Goal: Task Accomplishment & Management: Manage account settings

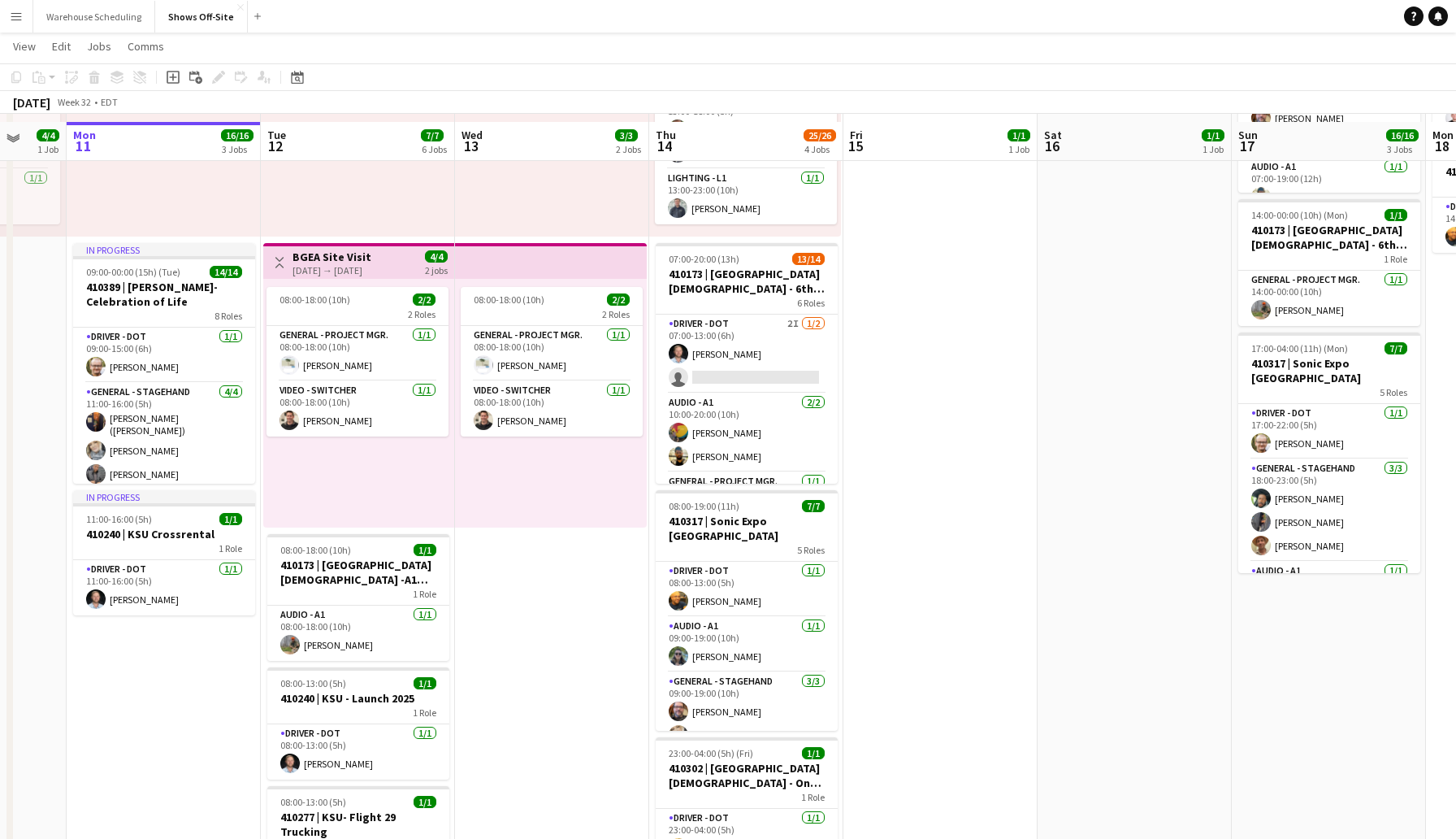
scroll to position [245, 0]
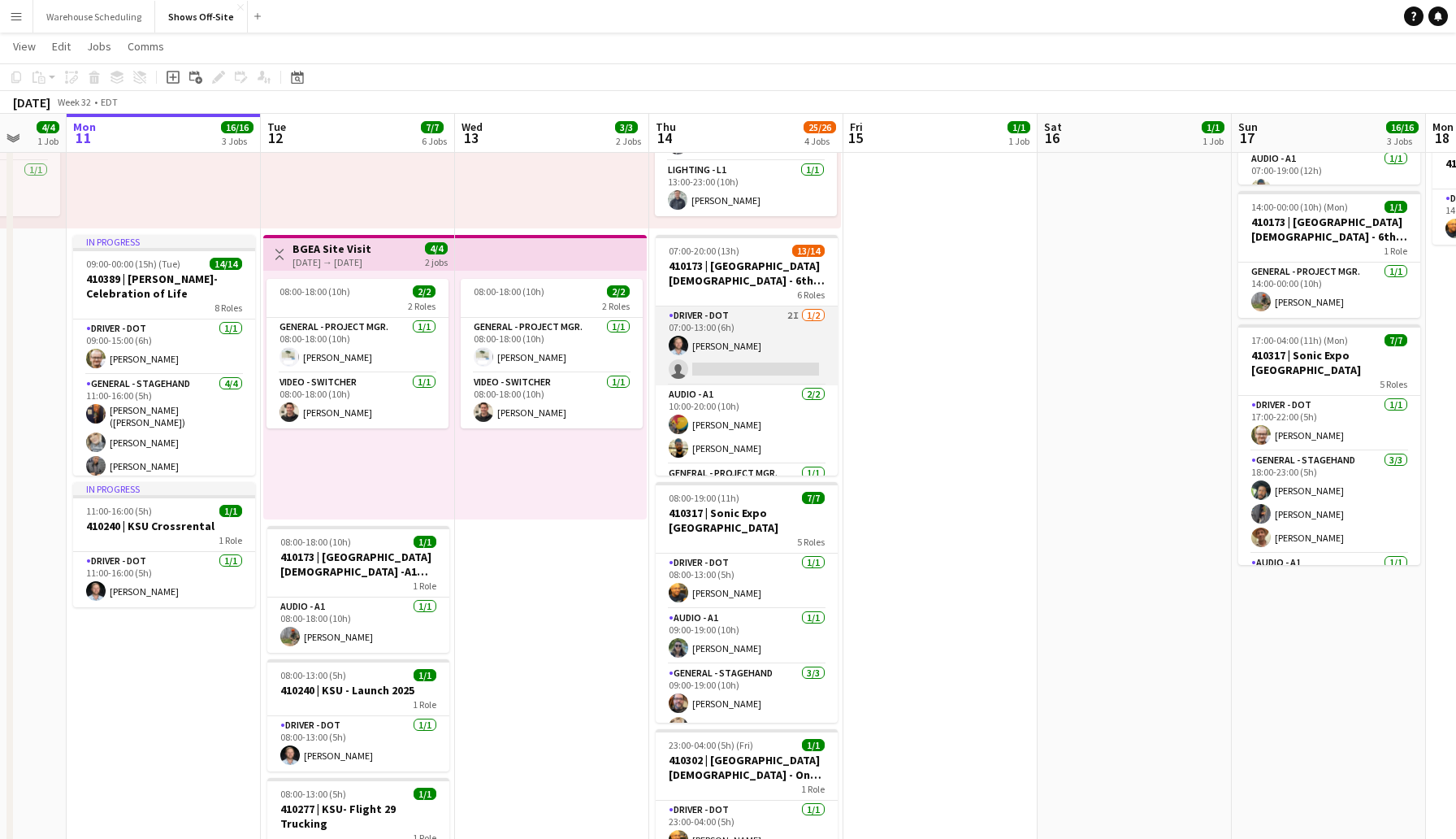
click at [716, 359] on app-card-role "Driver - DOT 2I [DATE] 07:00-13:00 (6h) [PERSON_NAME] single-neutral-actions" at bounding box center [746, 346] width 182 height 79
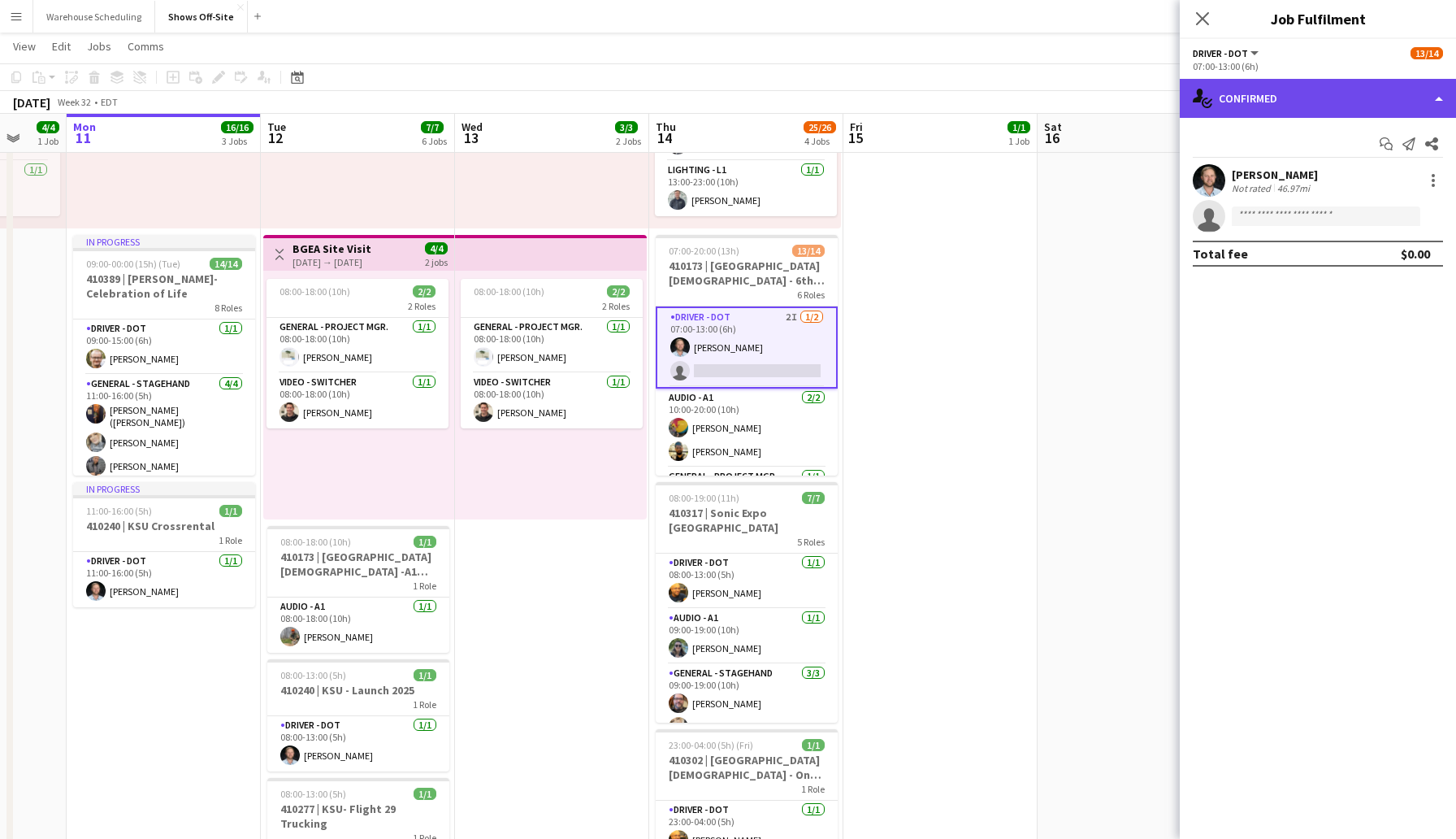
click at [1272, 100] on div "single-neutral-actions-check-2 Confirmed" at bounding box center [1318, 98] width 276 height 39
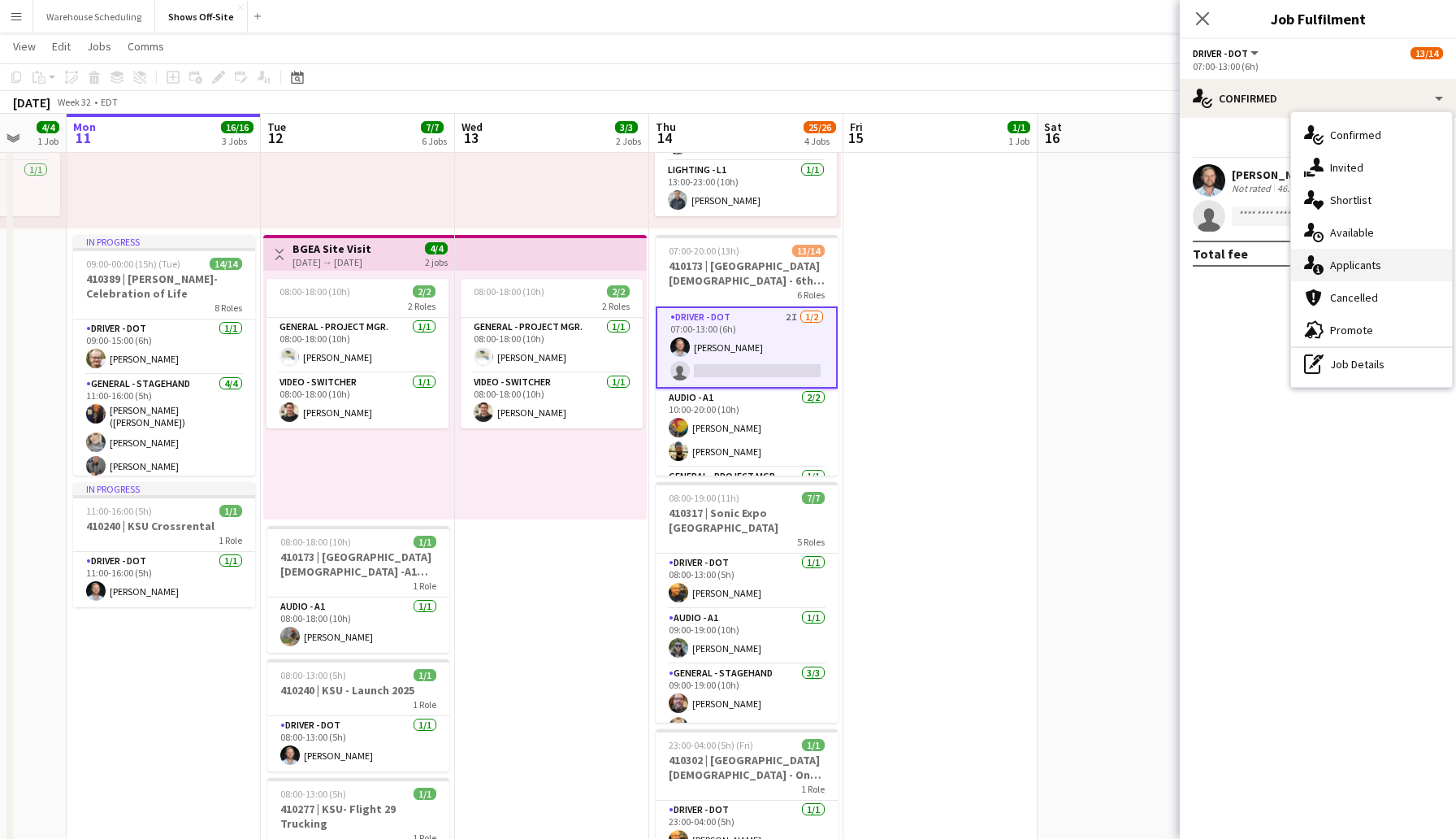
click at [1363, 260] on div "single-neutral-actions-information Applicants" at bounding box center [1372, 265] width 161 height 32
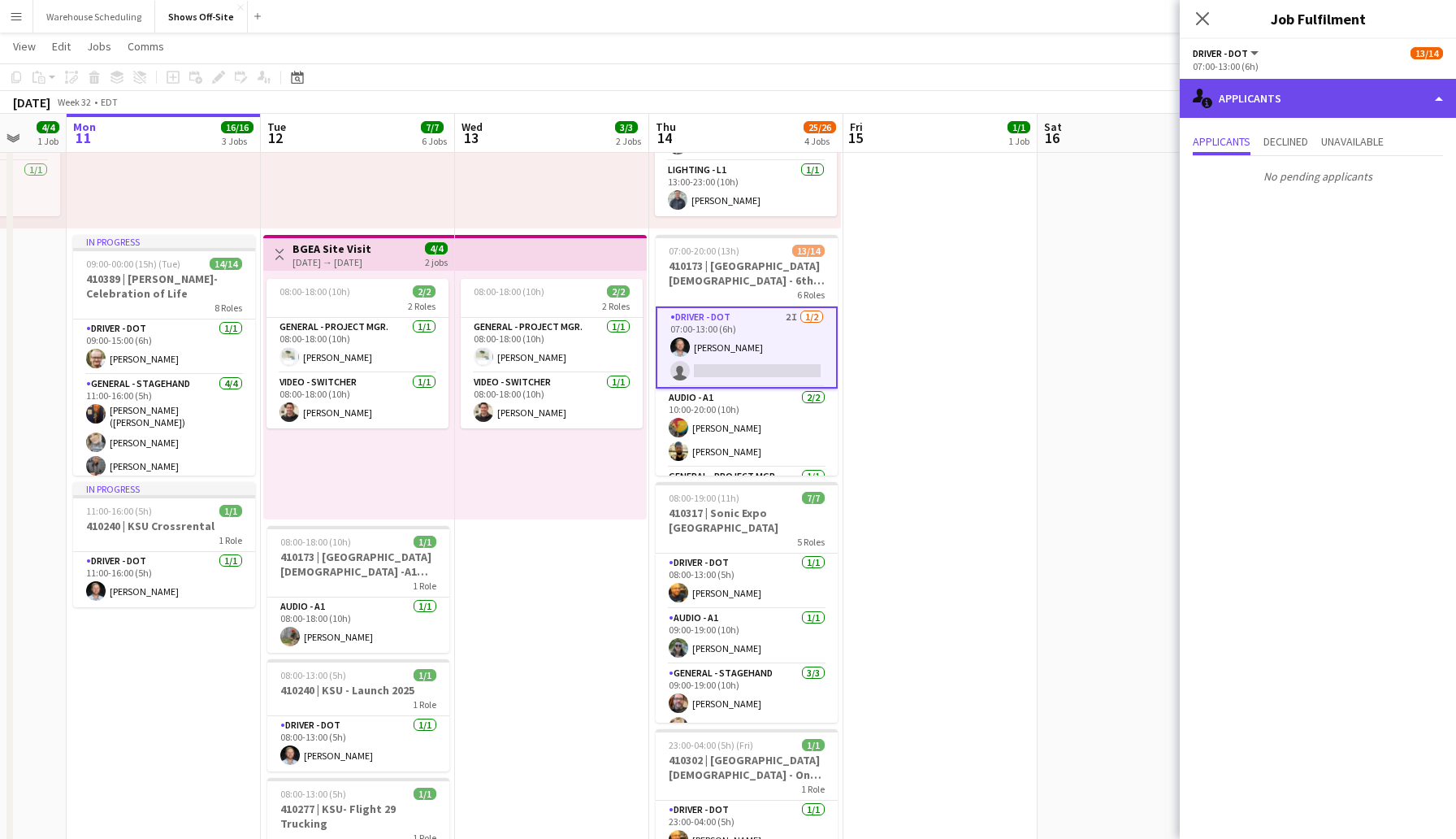
click at [1290, 102] on div "single-neutral-actions-information Applicants" at bounding box center [1318, 98] width 276 height 39
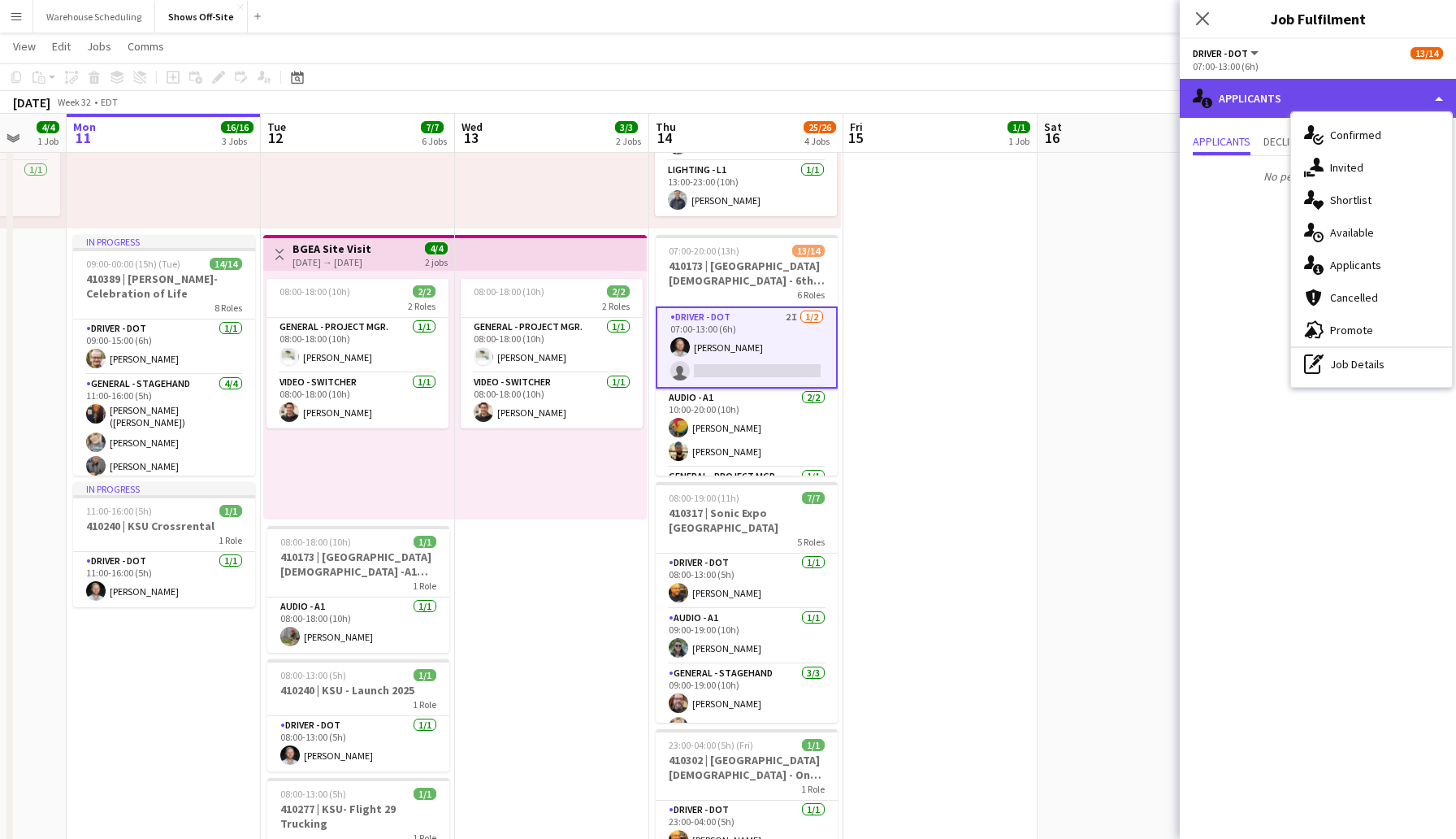
click at [1290, 102] on div "single-neutral-actions-information Applicants" at bounding box center [1318, 98] width 276 height 39
click at [1335, 162] on div "single-neutral-actions-share-1 Invited" at bounding box center [1372, 168] width 161 height 32
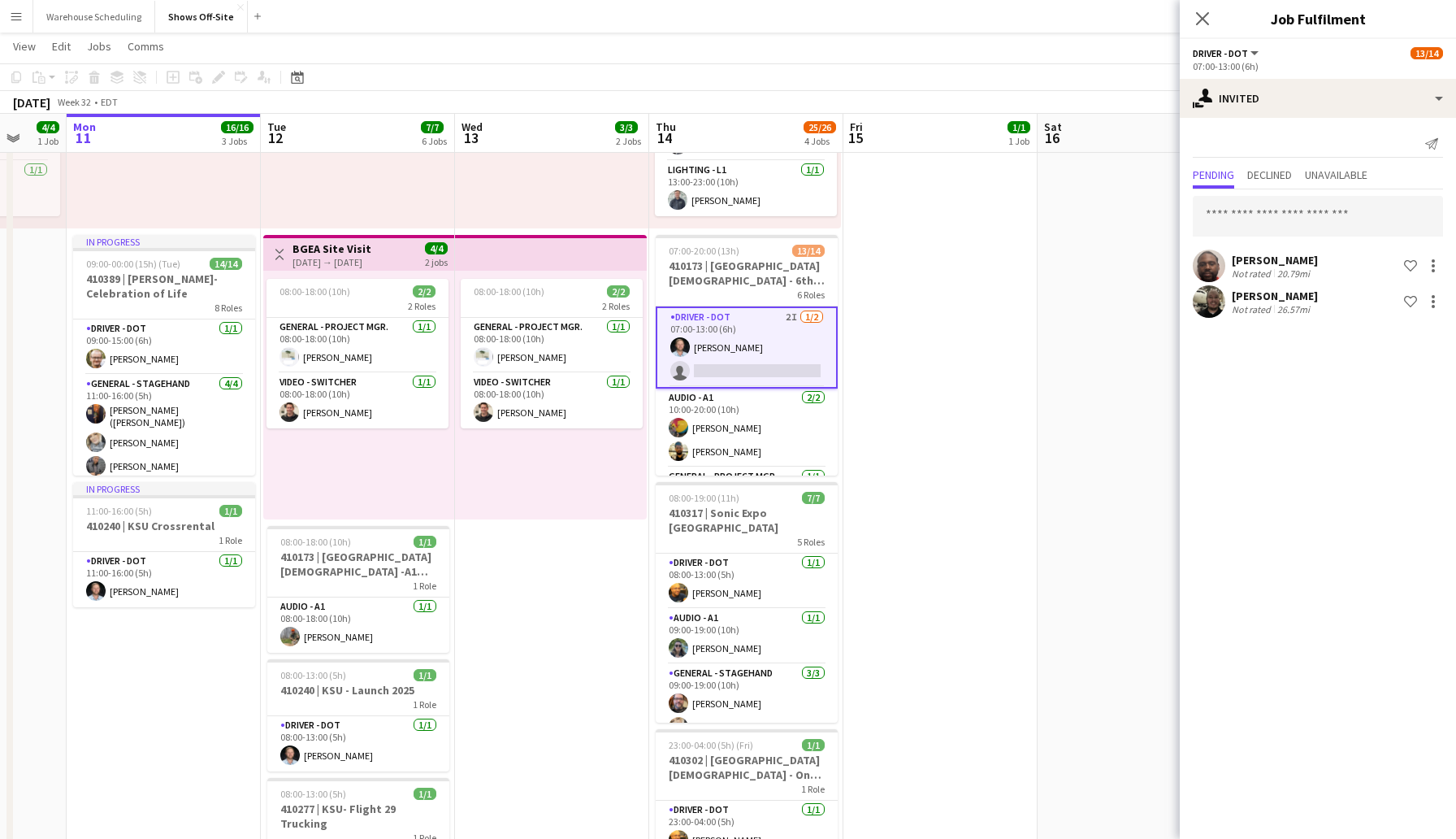
click at [1212, 297] on app-user-avatar at bounding box center [1209, 302] width 32 height 32
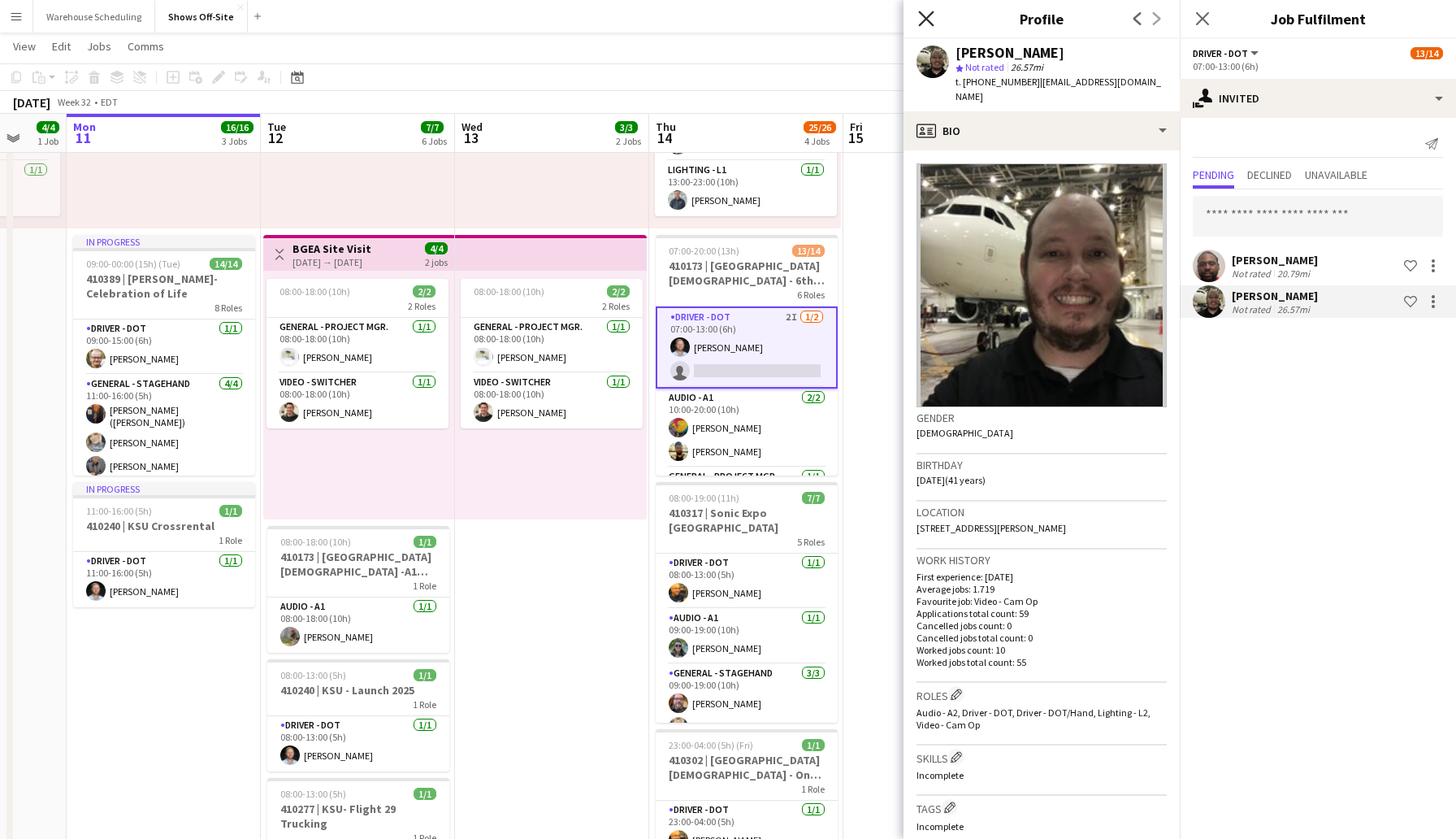
click at [926, 15] on icon "Close pop-in" at bounding box center [926, 18] width 15 height 15
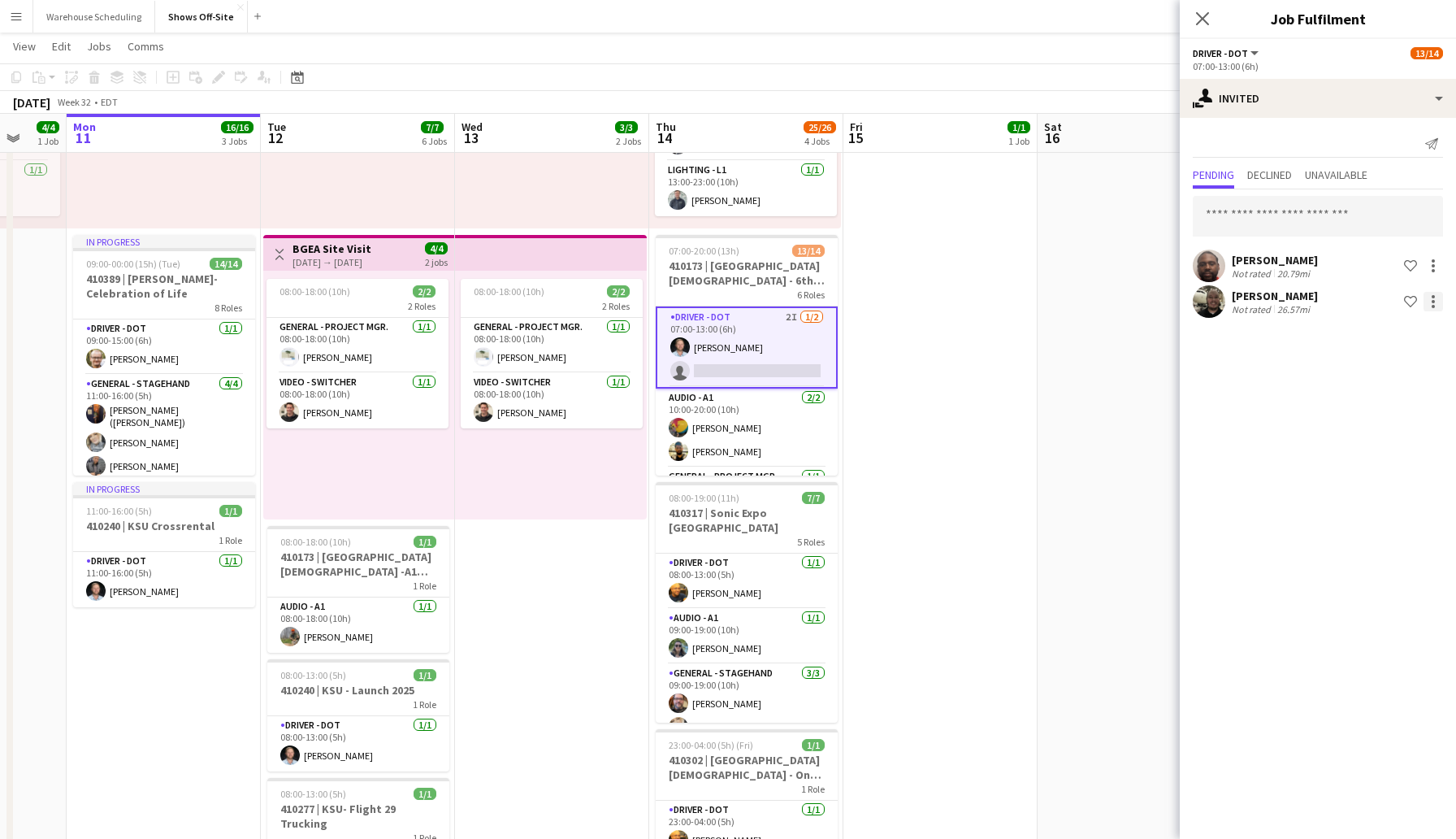
click at [1439, 302] on div at bounding box center [1434, 302] width 20 height 20
click at [1374, 454] on span "Cancel invitation" at bounding box center [1382, 448] width 95 height 13
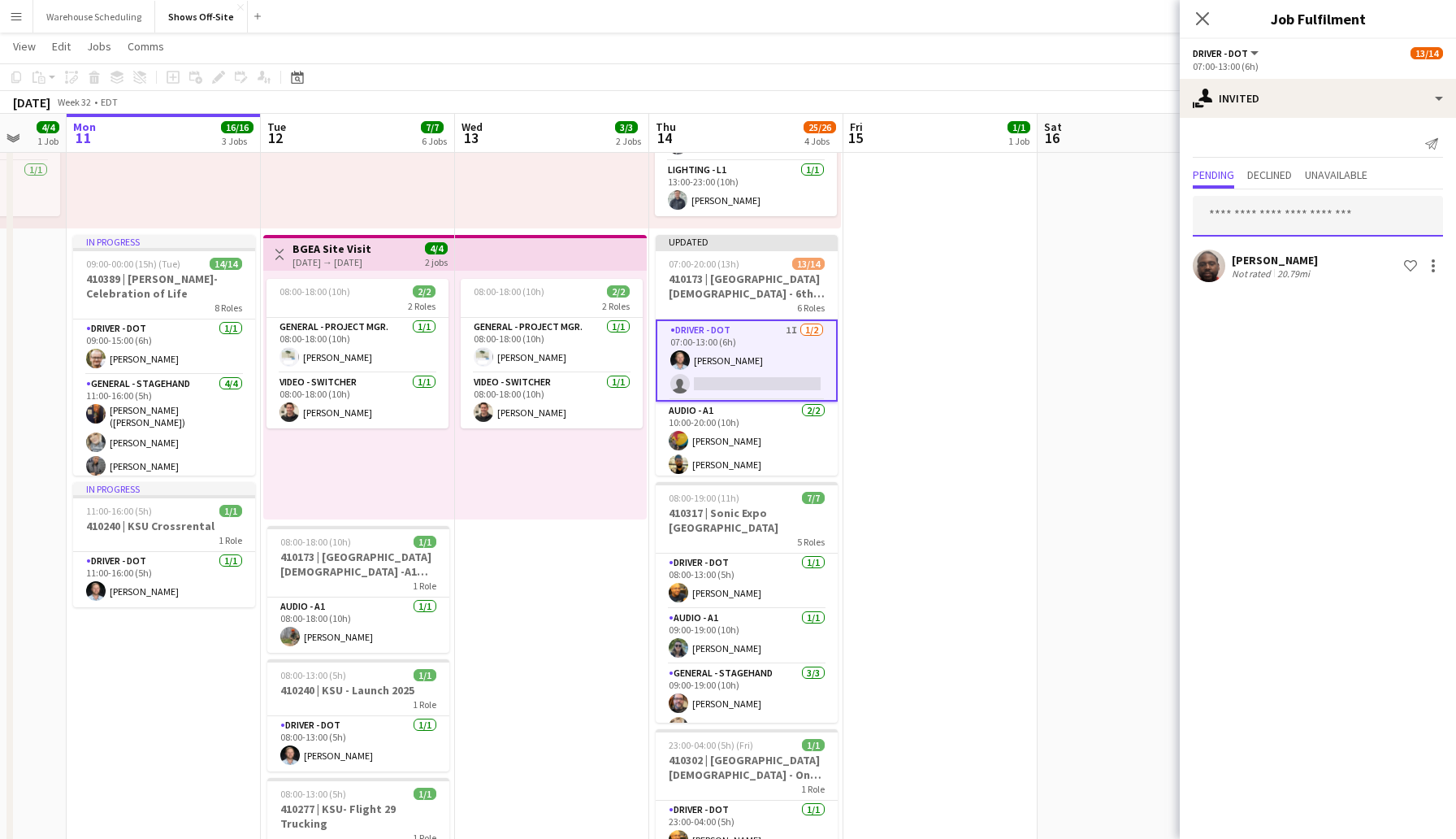
click at [1305, 225] on input "text" at bounding box center [1318, 215] width 250 height 40
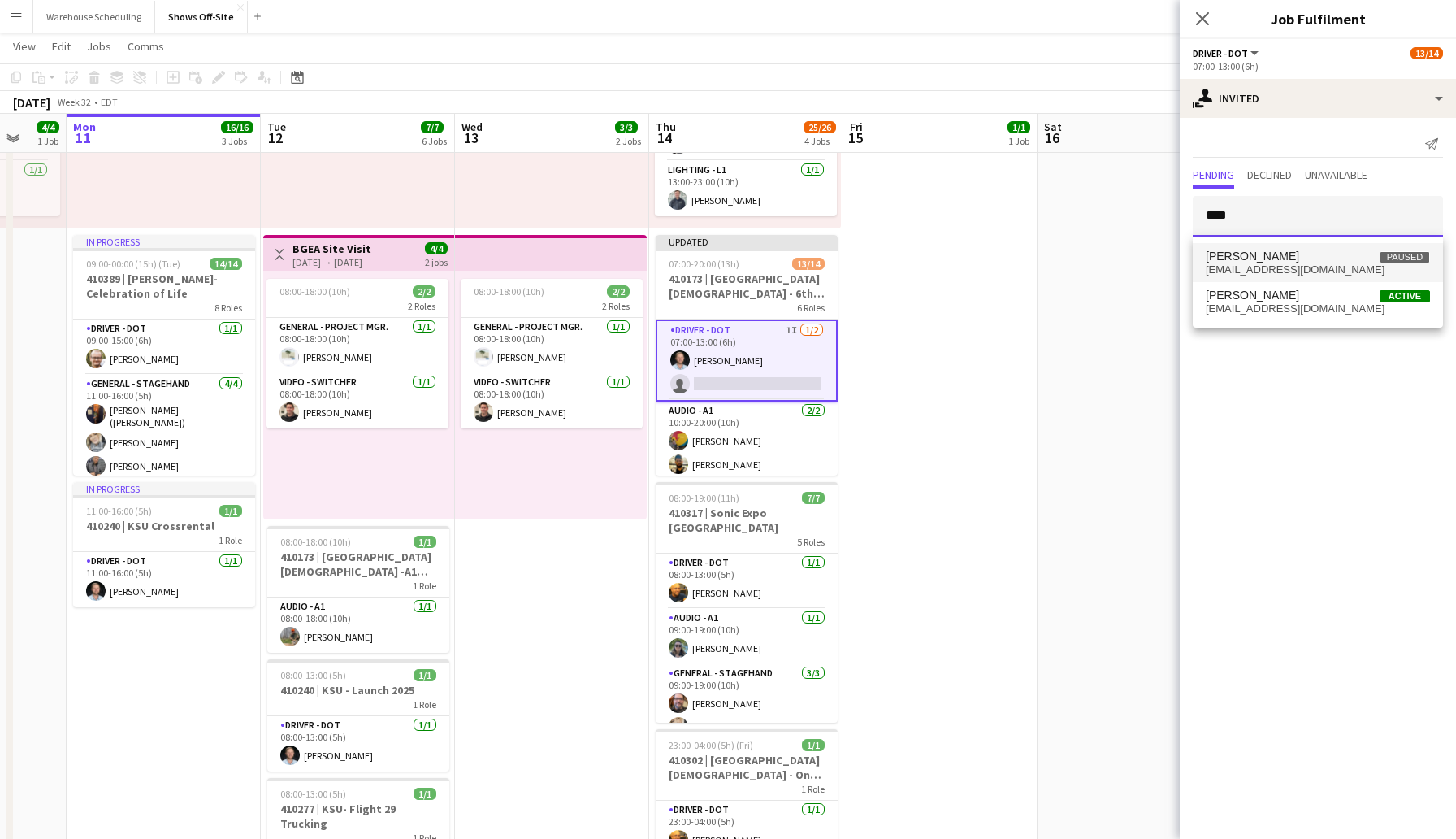
type input "****"
click at [1301, 259] on span "[PERSON_NAME] Paused" at bounding box center [1318, 256] width 224 height 13
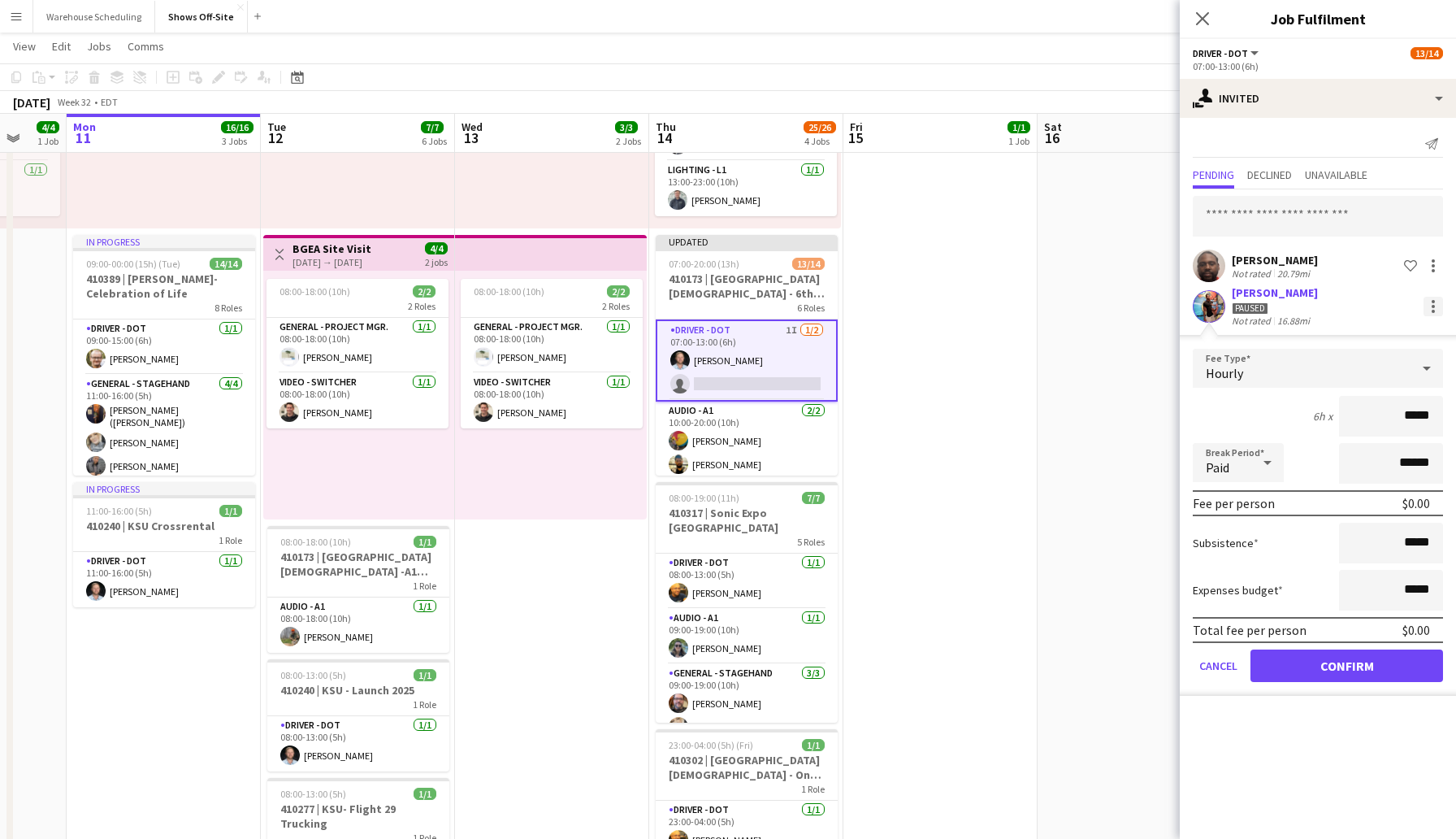
click at [1435, 309] on div at bounding box center [1434, 307] width 20 height 20
click at [1373, 454] on span "Cancel invitation" at bounding box center [1382, 452] width 95 height 13
click at [1279, 214] on input "text" at bounding box center [1318, 215] width 250 height 40
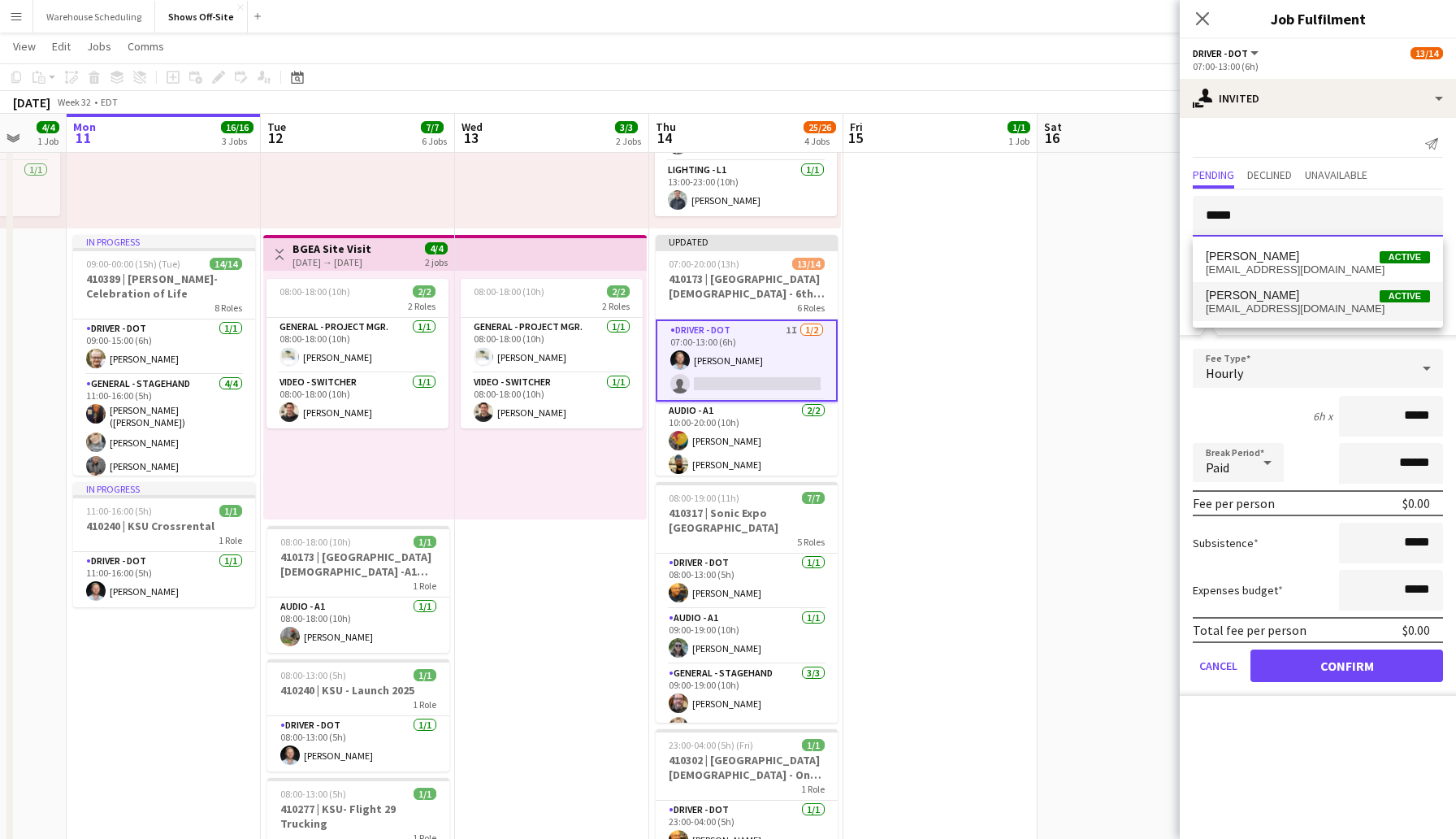
type input "*****"
click at [1285, 292] on span "[PERSON_NAME] Active" at bounding box center [1318, 295] width 224 height 13
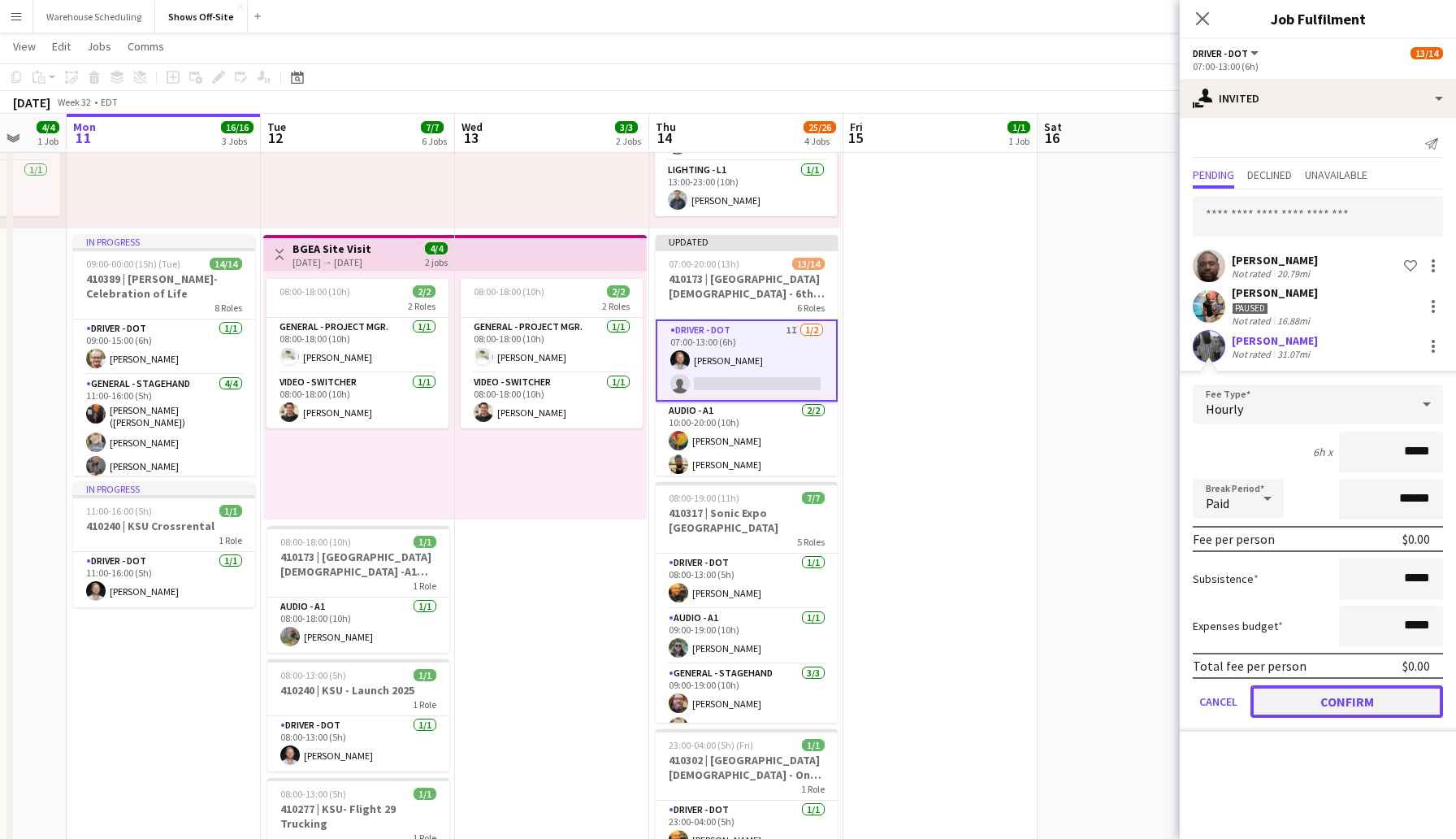
click at [1352, 706] on button "Confirm" at bounding box center [1347, 702] width 193 height 32
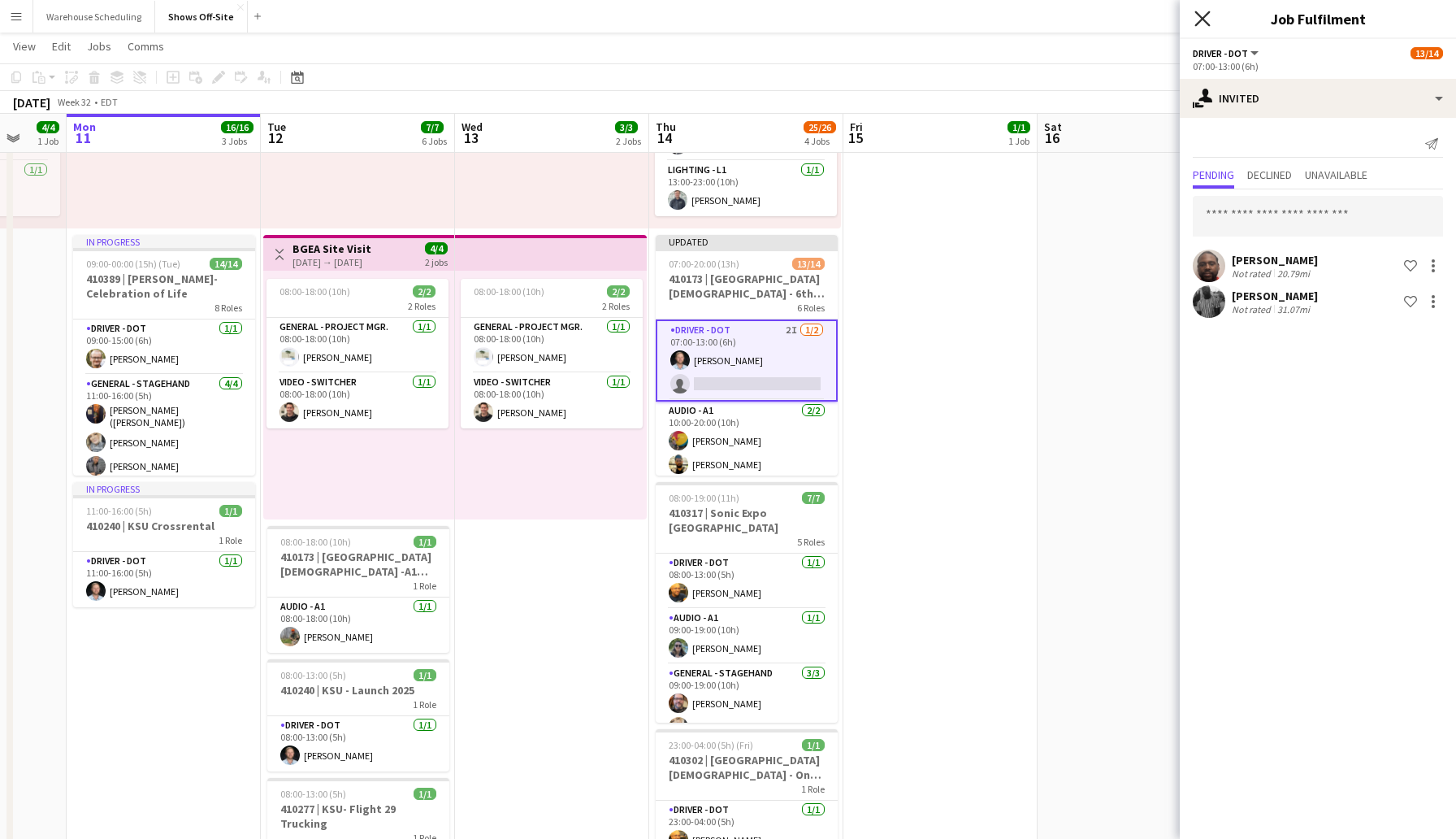
click at [1207, 13] on icon at bounding box center [1202, 18] width 15 height 15
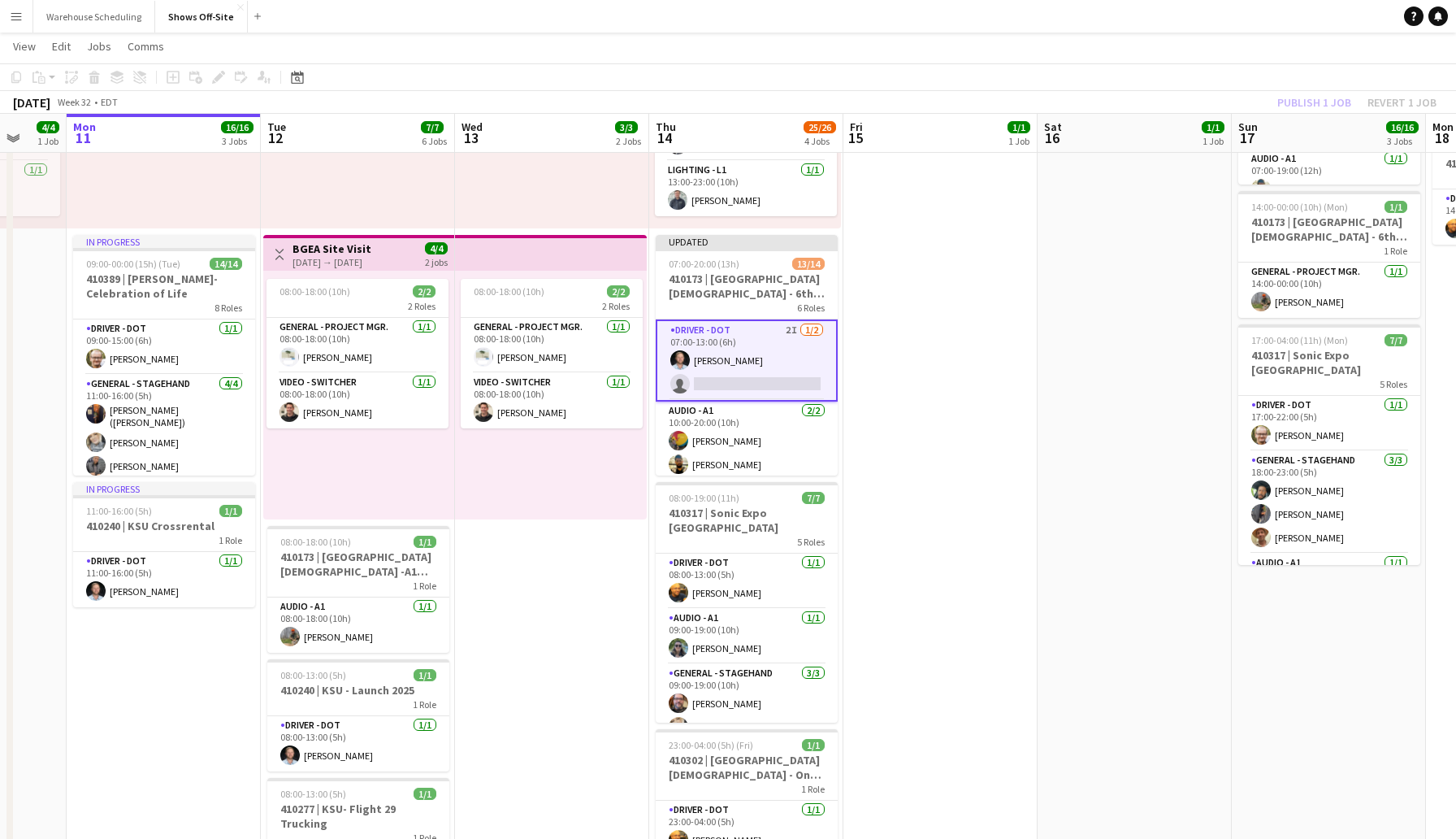
click at [1228, 91] on div "[DATE] Week 32 • EDT Publish 1 job Revert 1 job" at bounding box center [728, 101] width 1456 height 22
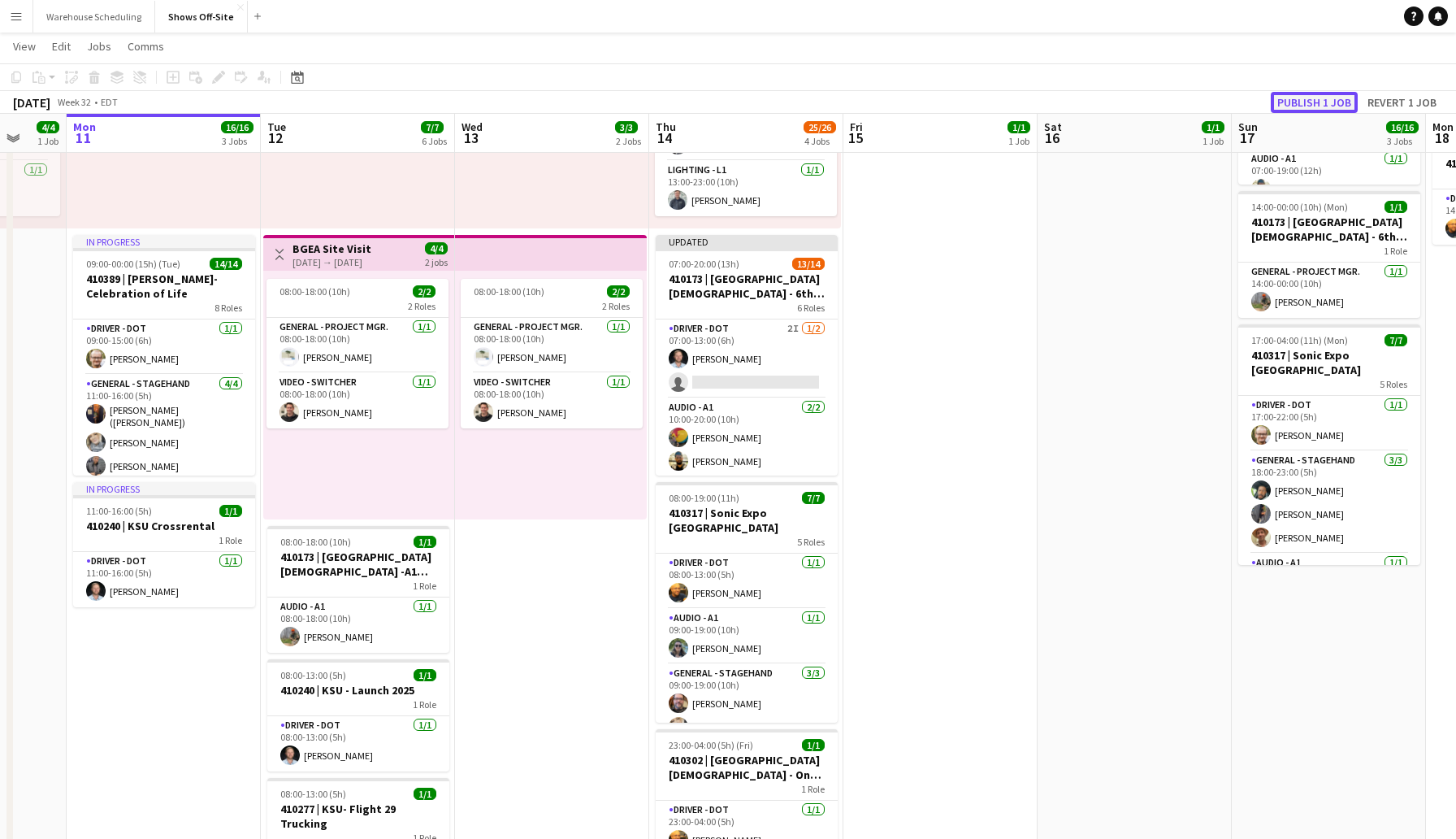
click at [1296, 102] on button "Publish 1 job" at bounding box center [1314, 102] width 87 height 22
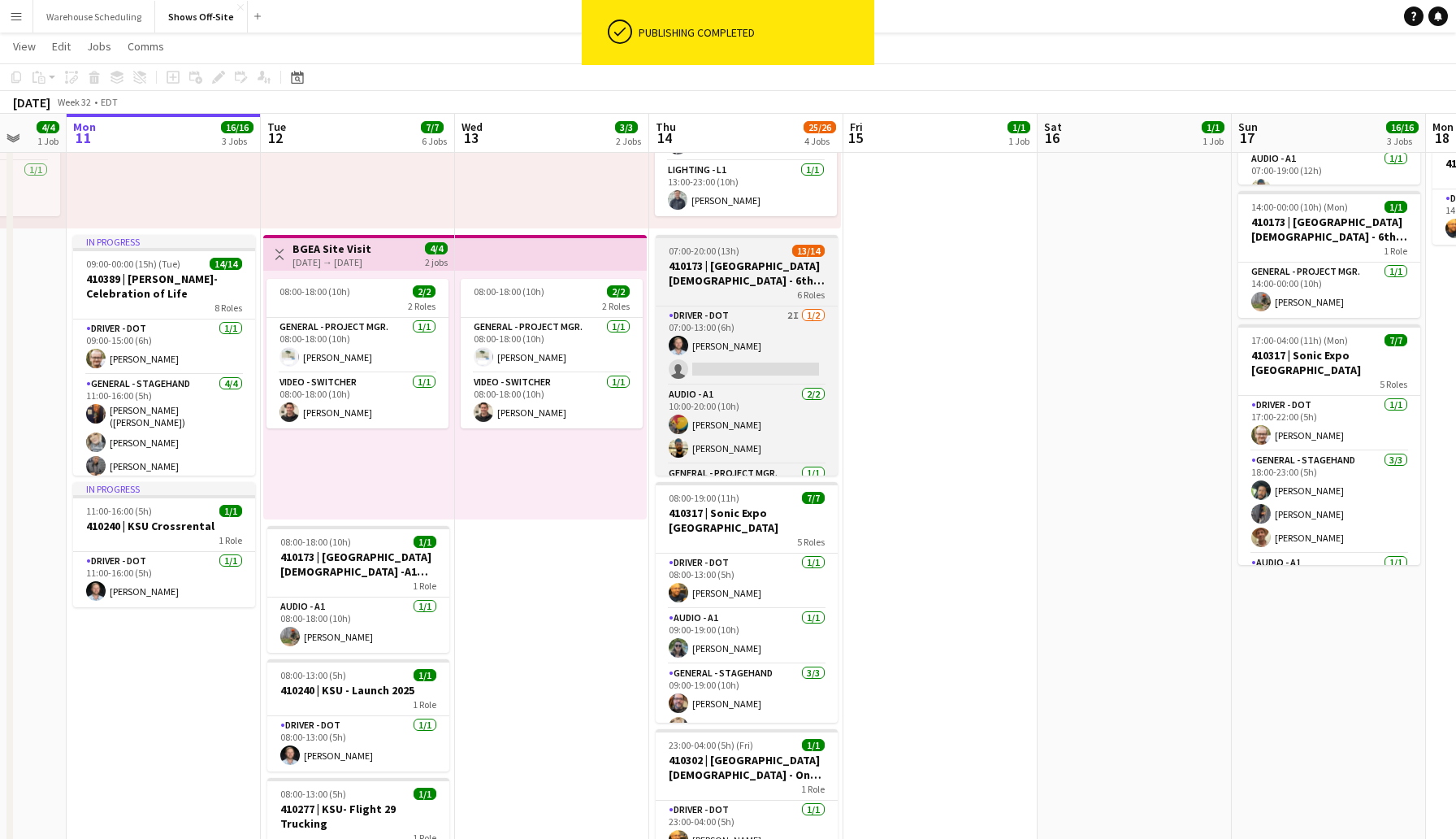
click at [747, 264] on h3 "410173 | [GEOGRAPHIC_DATA][DEMOGRAPHIC_DATA] - 6th Grade Fall Camp FFA 2025" at bounding box center [746, 273] width 182 height 30
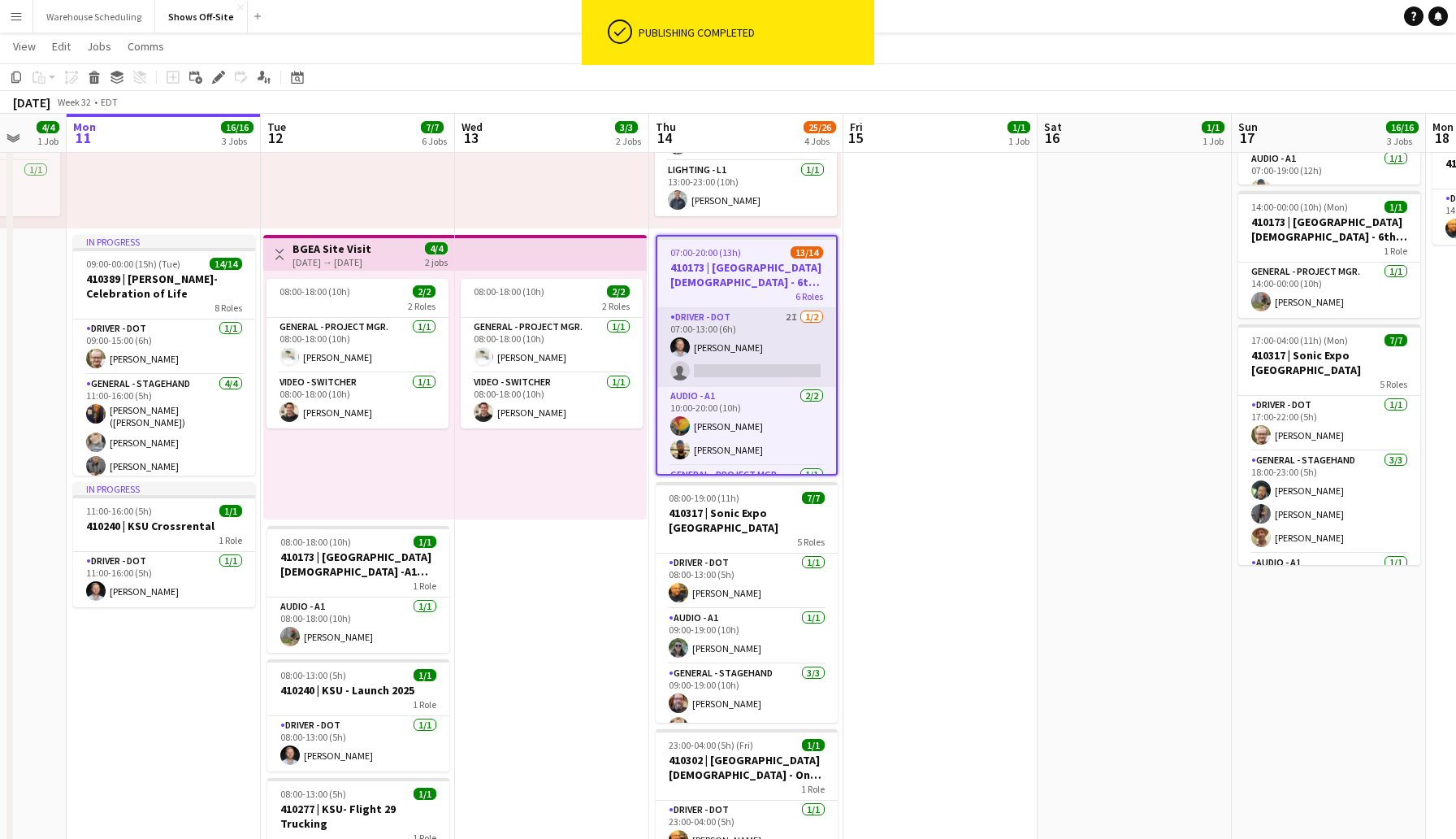
click at [728, 369] on app-card-role "Driver - DOT 2I [DATE] 07:00-13:00 (6h) [PERSON_NAME] single-neutral-actions" at bounding box center [746, 347] width 179 height 79
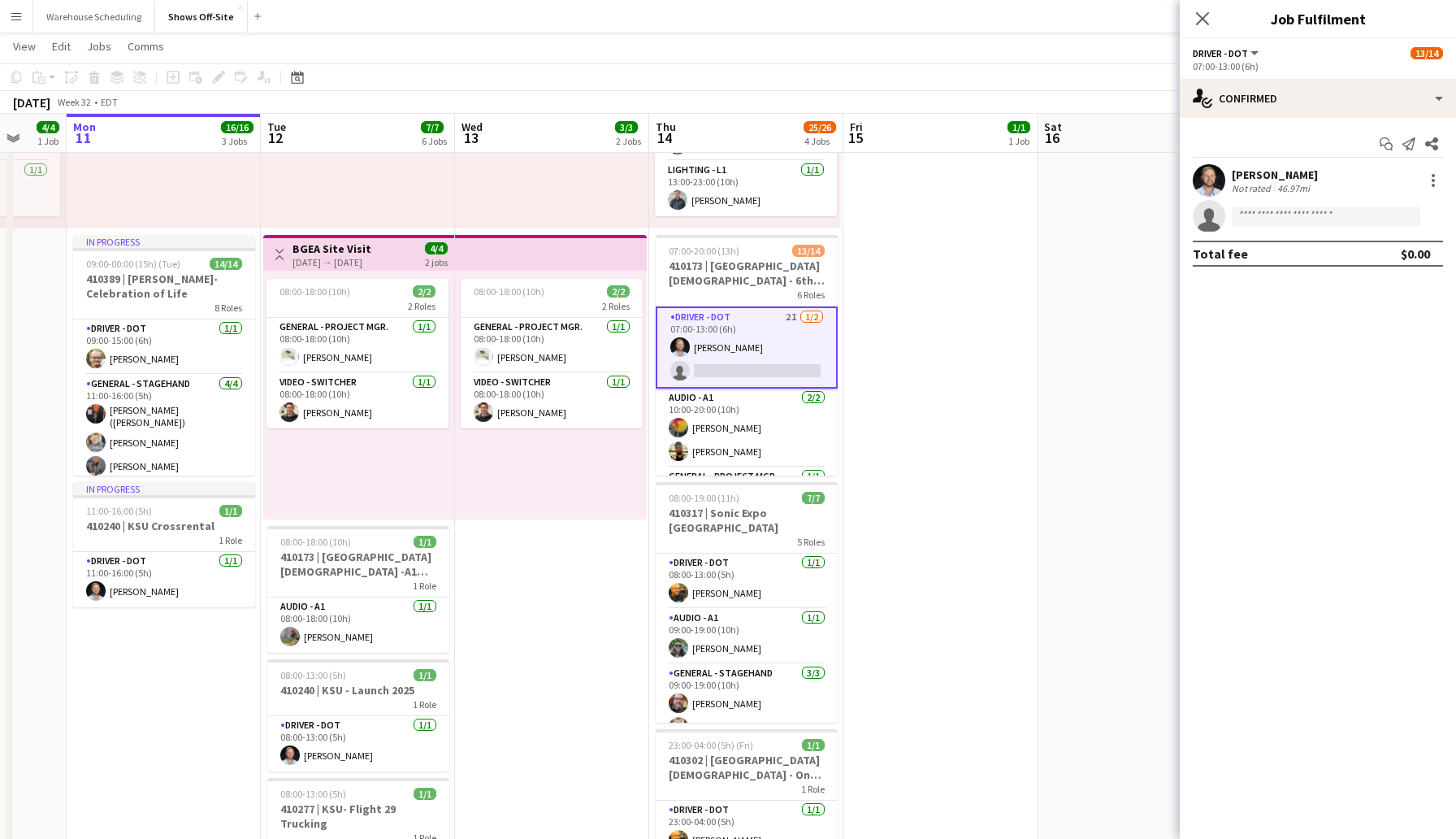
click at [1259, 75] on app-options-switcher "Driver - DOT All roles Driver - DOT 13/14 07:00-13:00 (6h)" at bounding box center [1318, 58] width 276 height 39
click at [1259, 87] on div "single-neutral-actions-check-2 Confirmed" at bounding box center [1318, 98] width 276 height 39
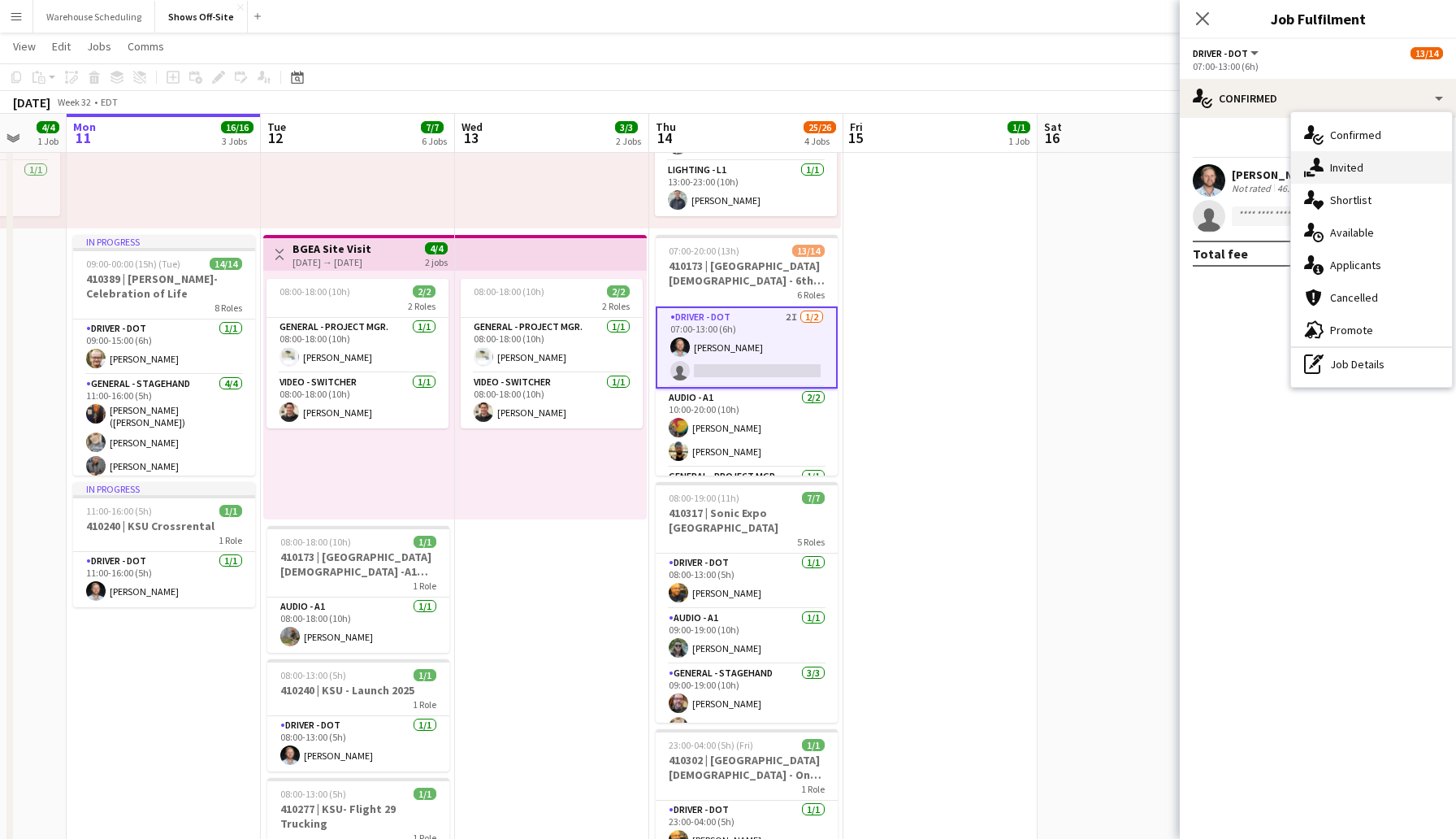
click at [1350, 174] on div "single-neutral-actions-share-1 Invited" at bounding box center [1372, 168] width 161 height 32
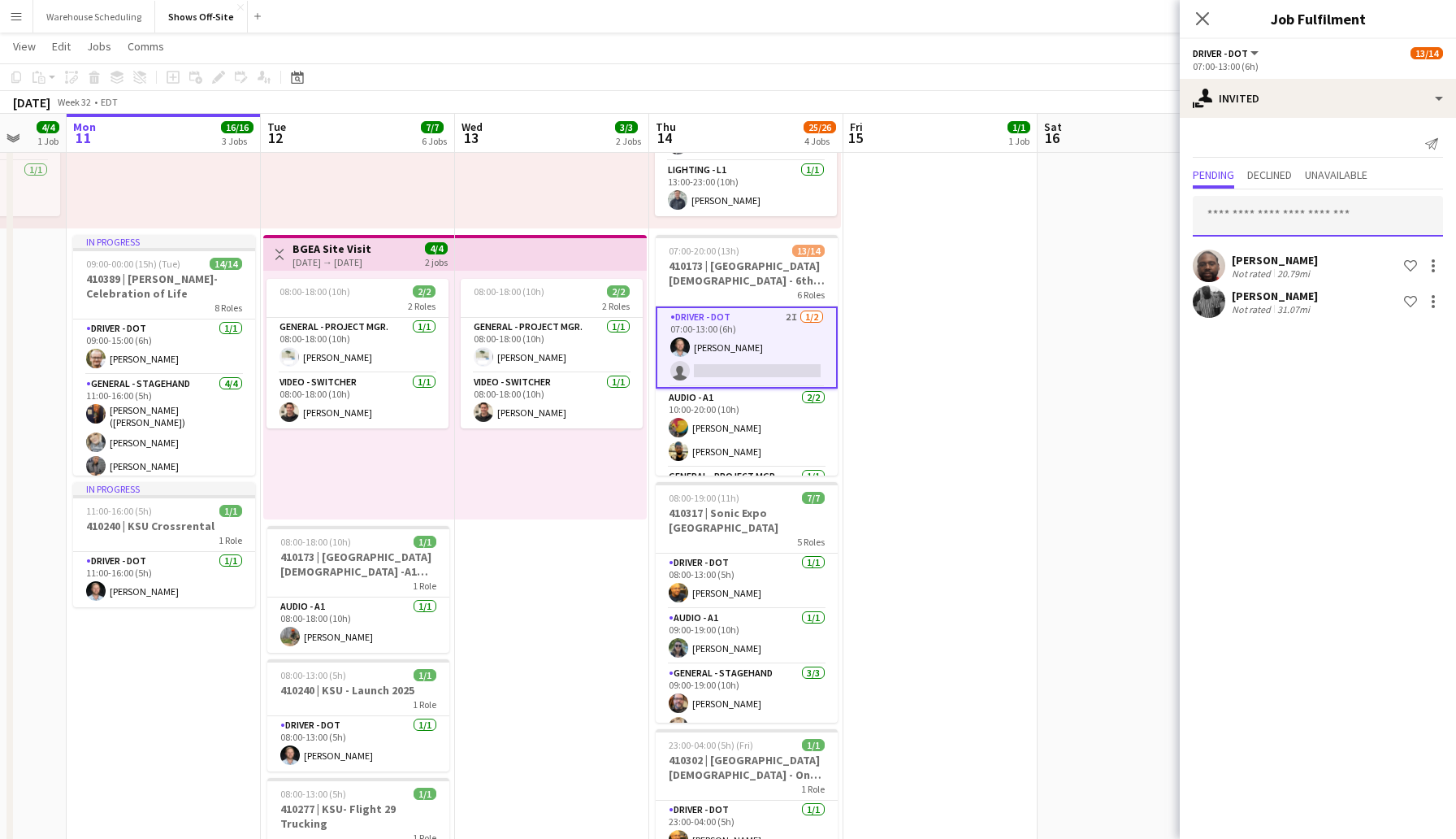
click at [1279, 214] on input "text" at bounding box center [1318, 215] width 250 height 40
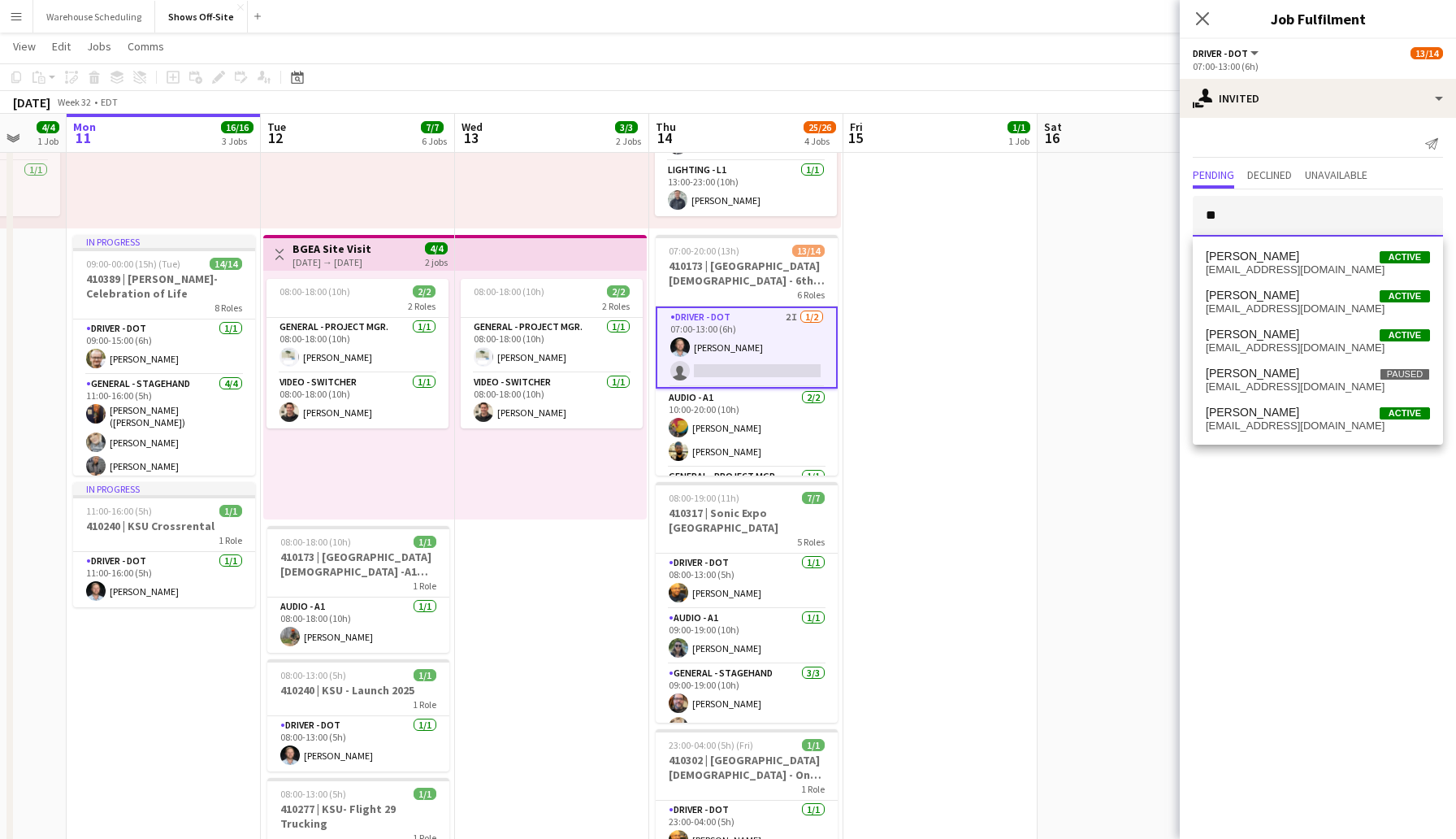
type input "*"
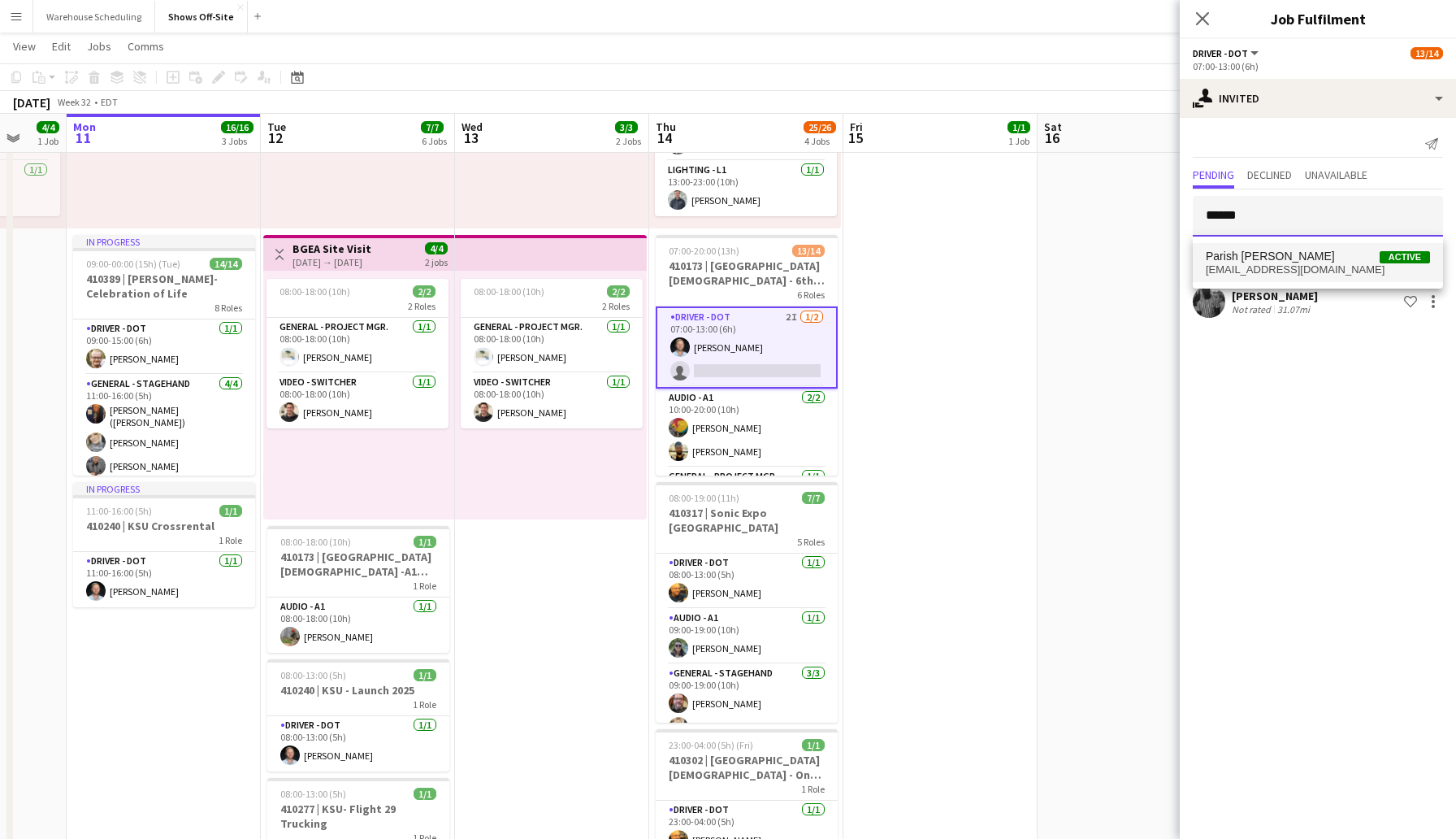
type input "******"
click at [1305, 259] on span "Parish [PERSON_NAME] Active" at bounding box center [1318, 256] width 224 height 13
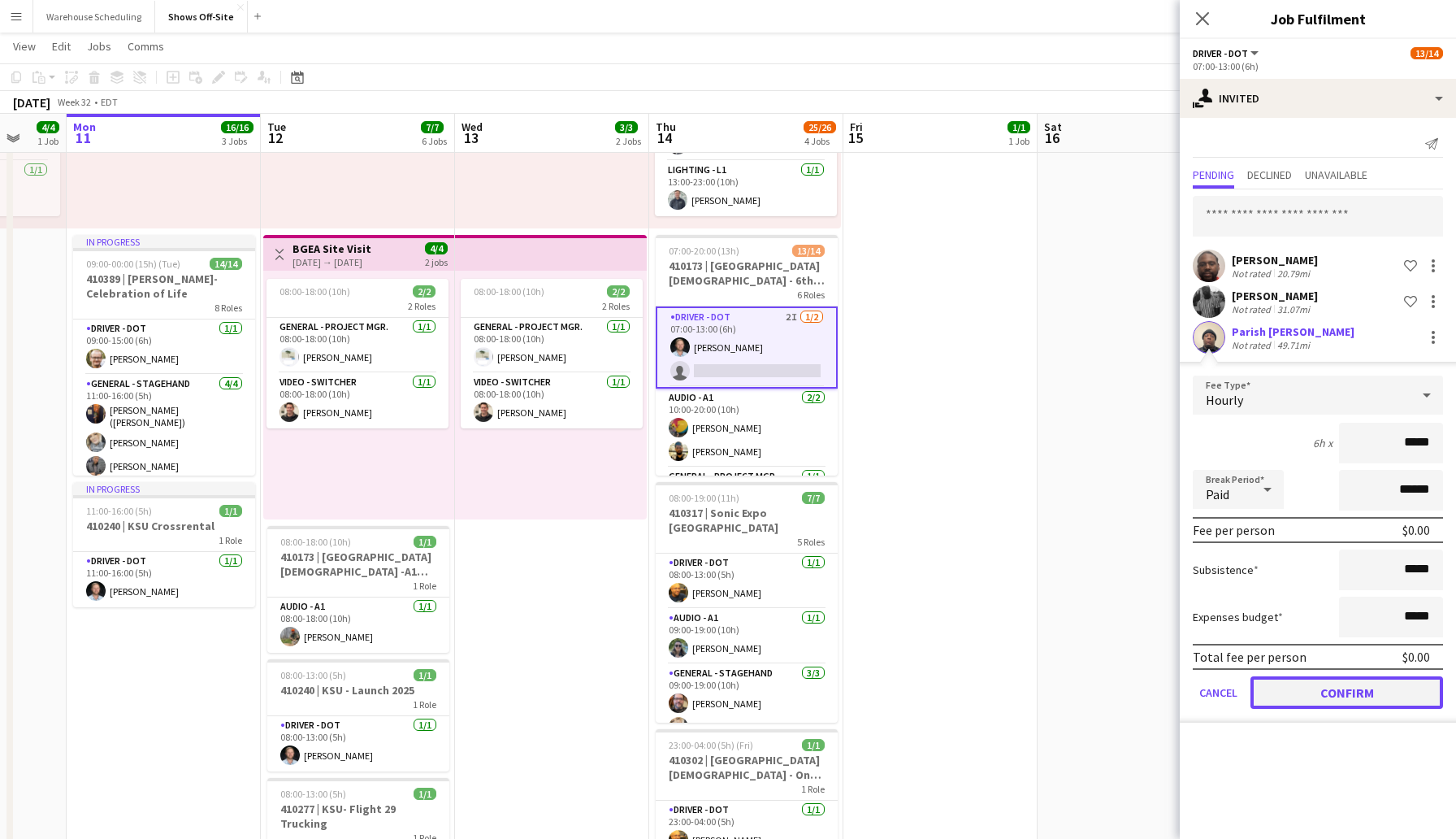
click at [1359, 693] on button "Confirm" at bounding box center [1347, 693] width 193 height 32
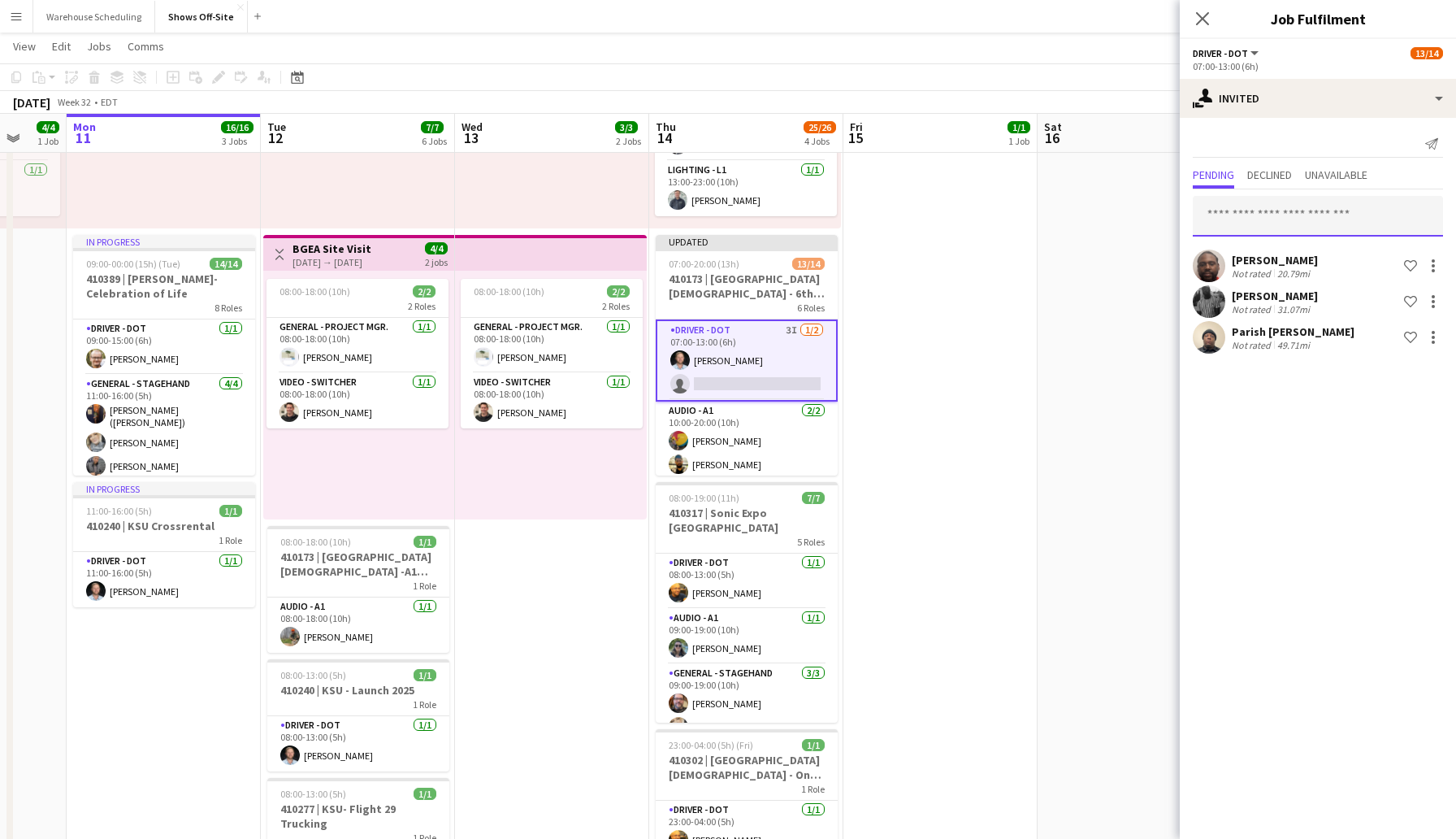
click at [1272, 196] on input "text" at bounding box center [1318, 215] width 250 height 40
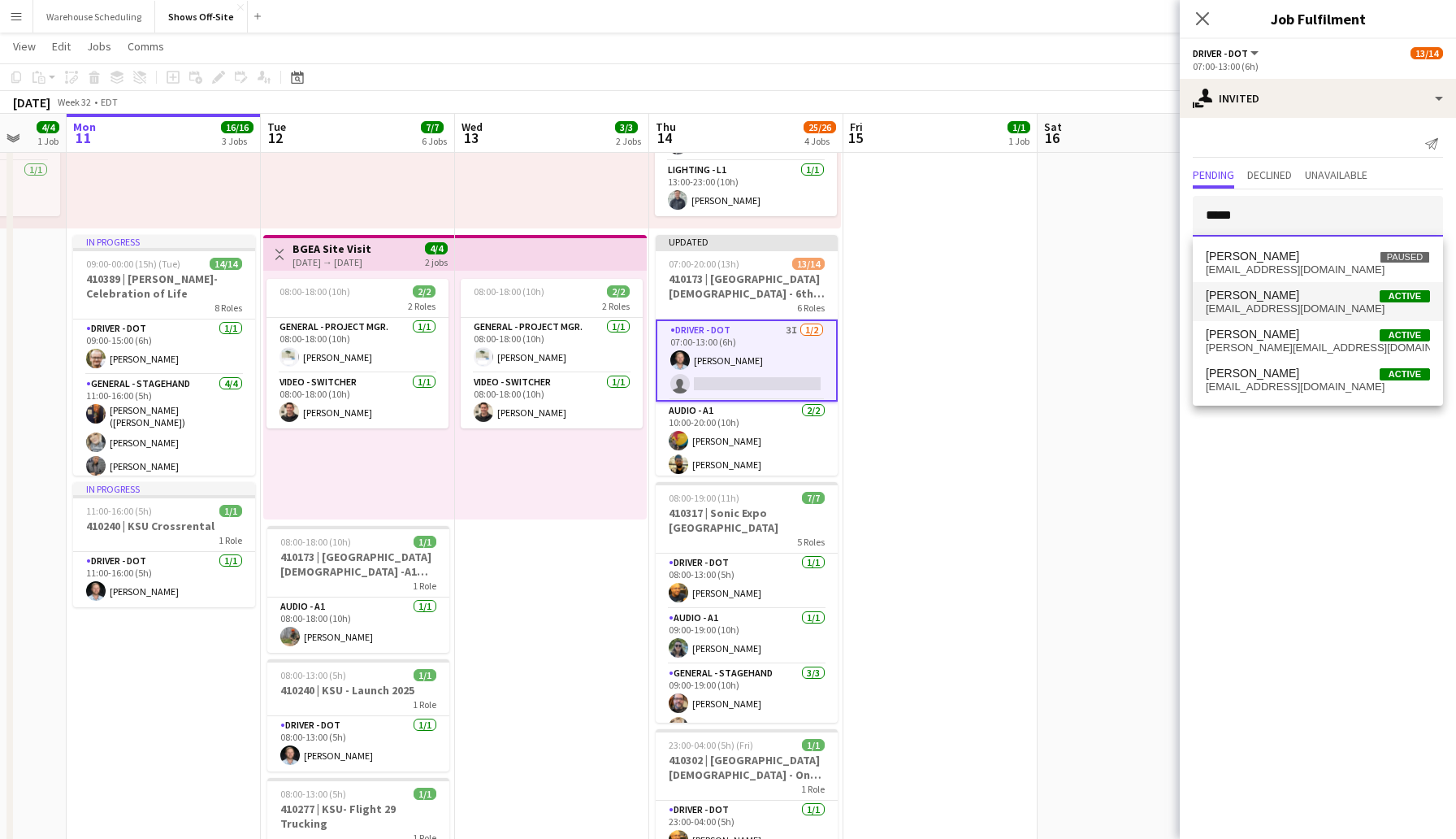
type input "*****"
click at [1296, 302] on span "[EMAIL_ADDRESS][DOMAIN_NAME]" at bounding box center [1318, 309] width 224 height 13
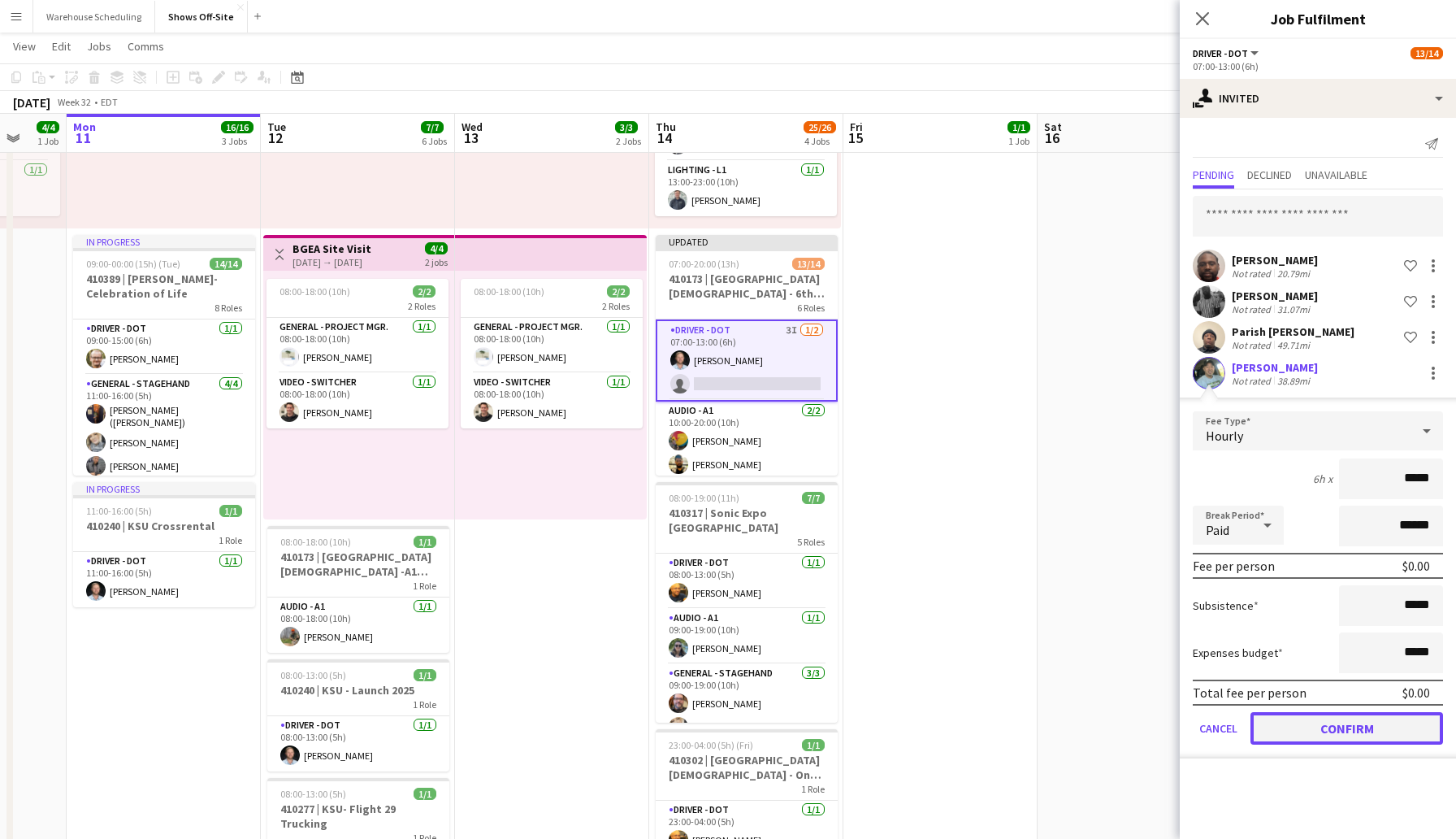
click at [1351, 730] on button "Confirm" at bounding box center [1347, 729] width 193 height 32
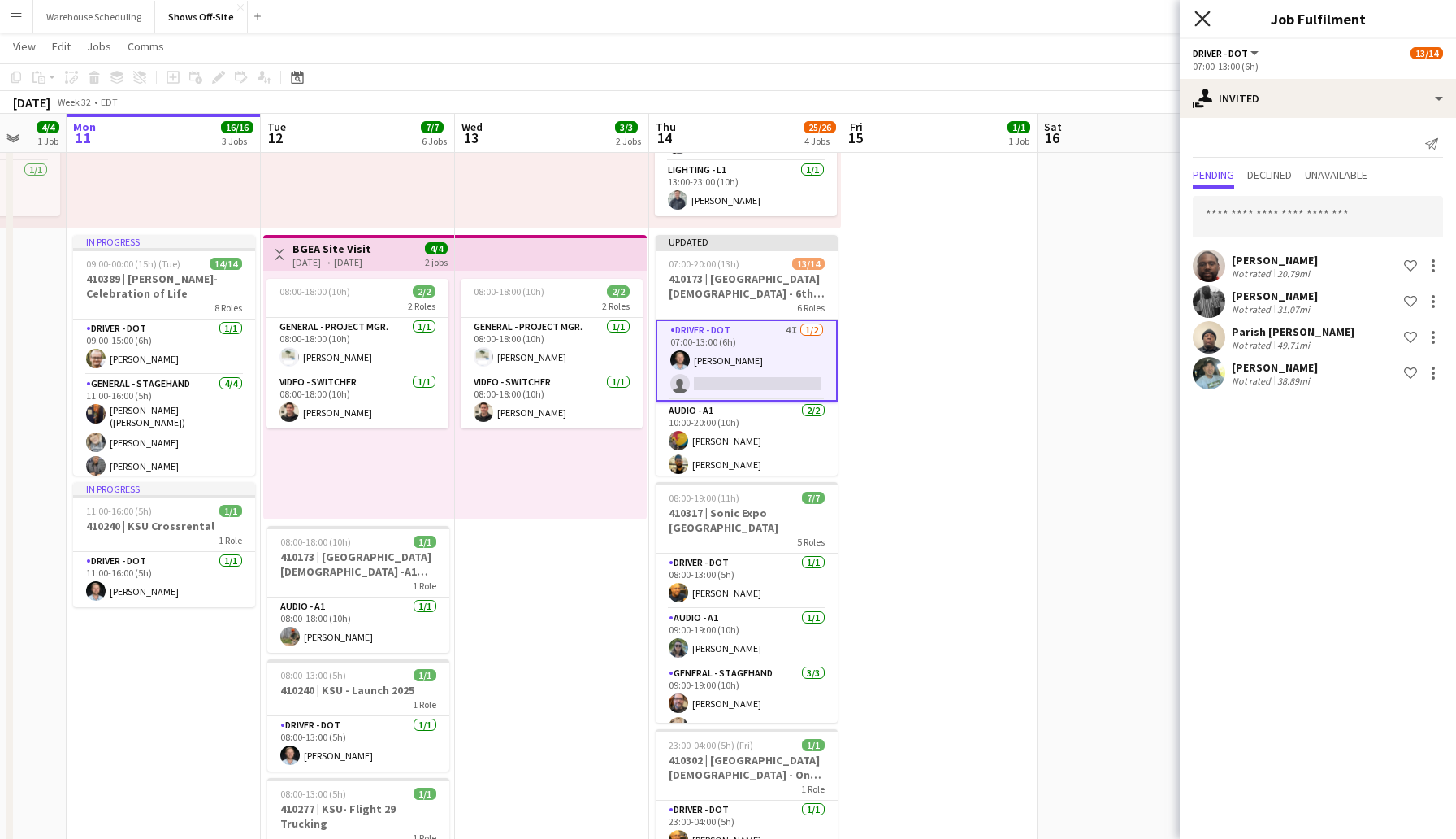
click at [1199, 15] on icon at bounding box center [1202, 18] width 15 height 15
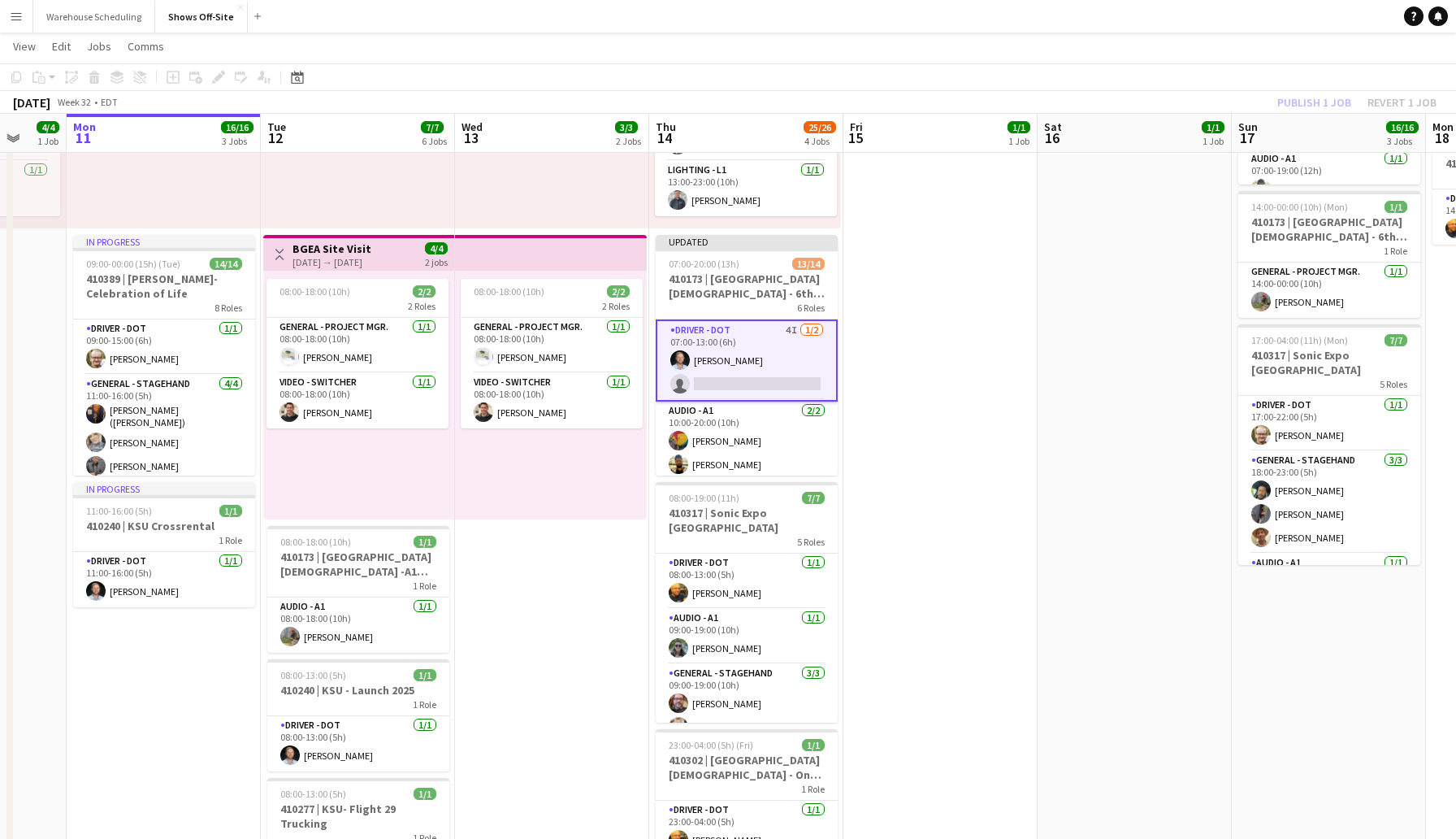
click at [1234, 96] on div "[DATE] Week 32 • EDT Publish 1 job Revert 1 job" at bounding box center [728, 101] width 1456 height 22
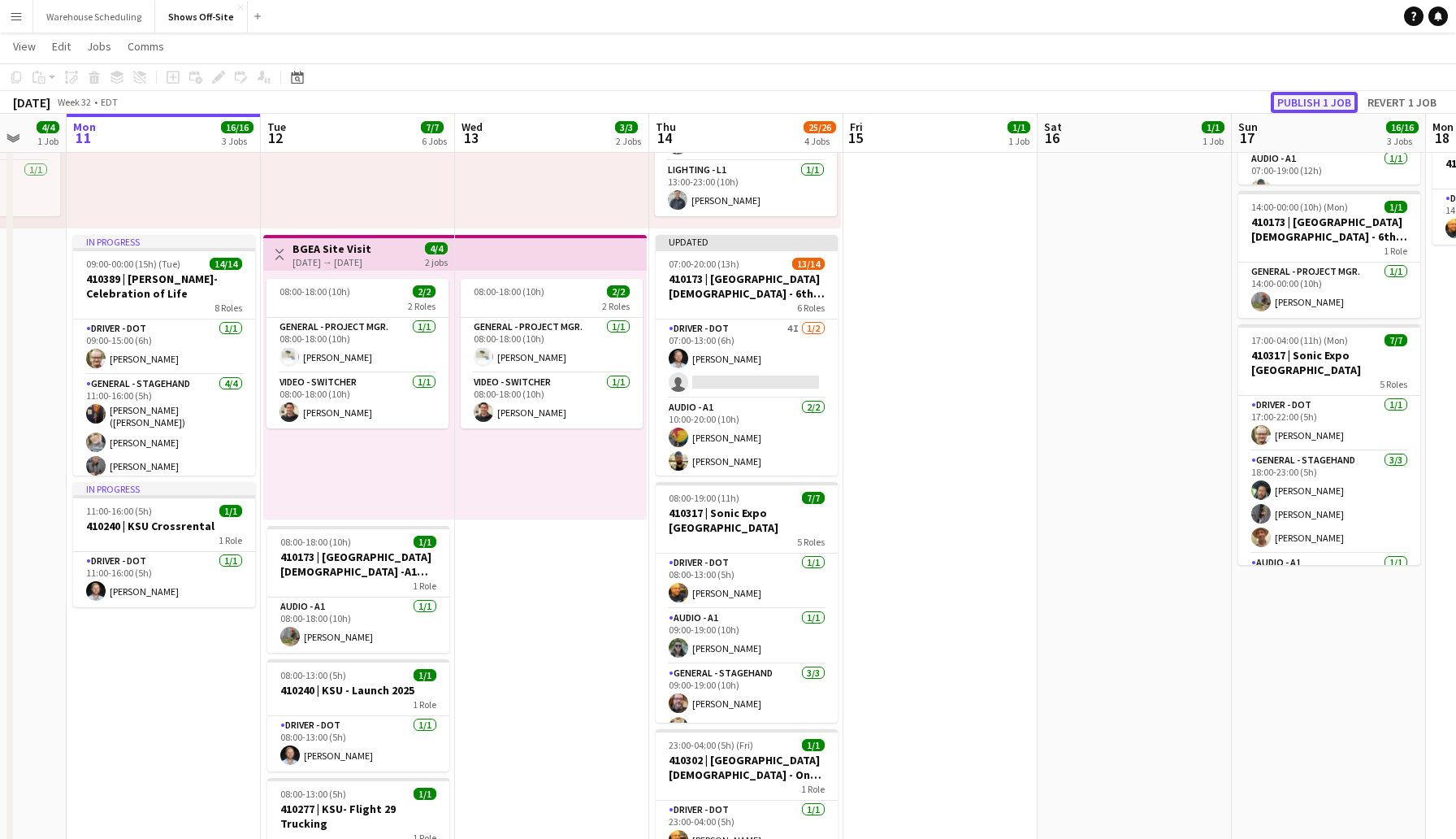
click at [1283, 101] on button "Publish 1 job" at bounding box center [1314, 102] width 87 height 22
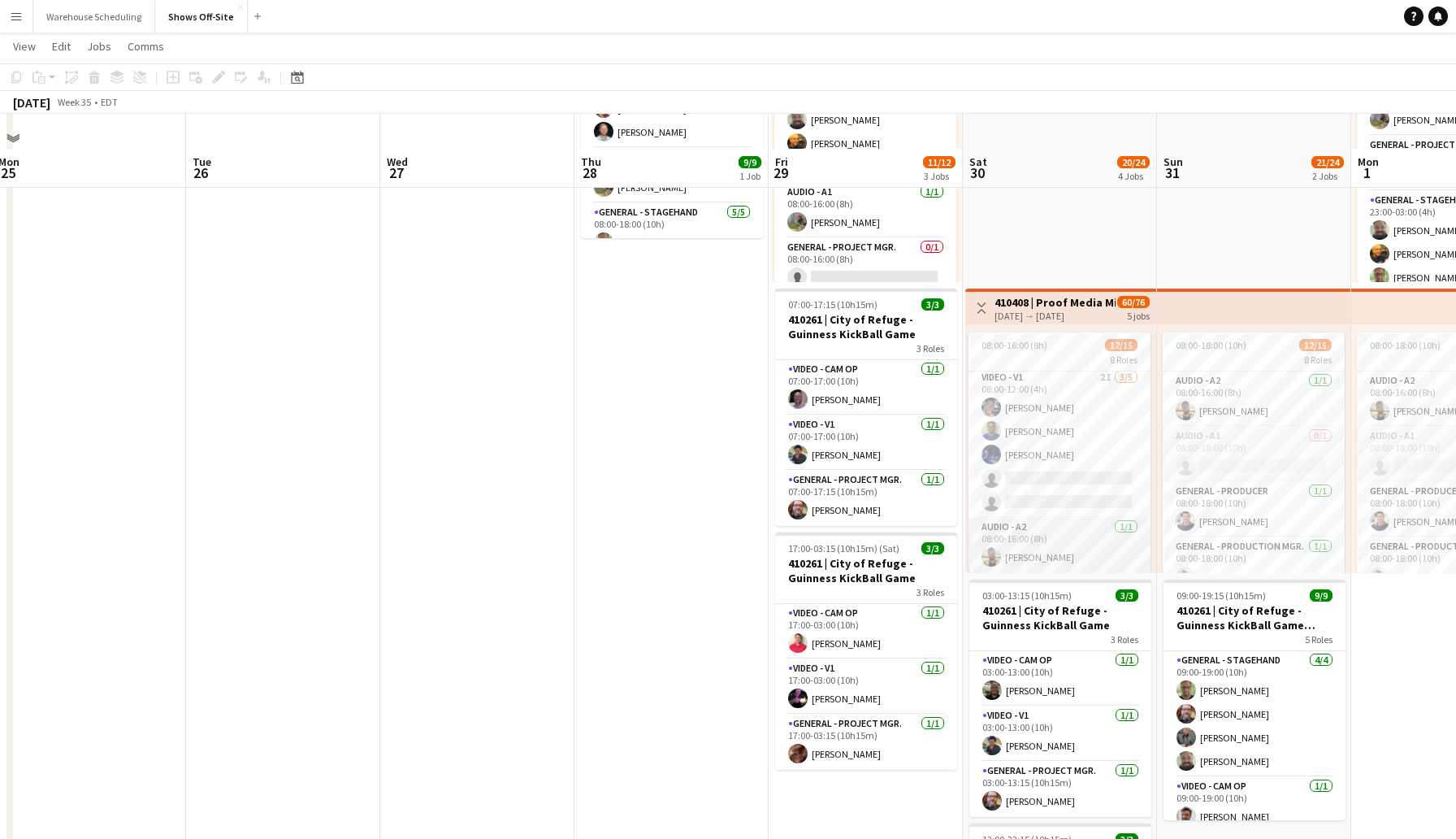
scroll to position [326, 0]
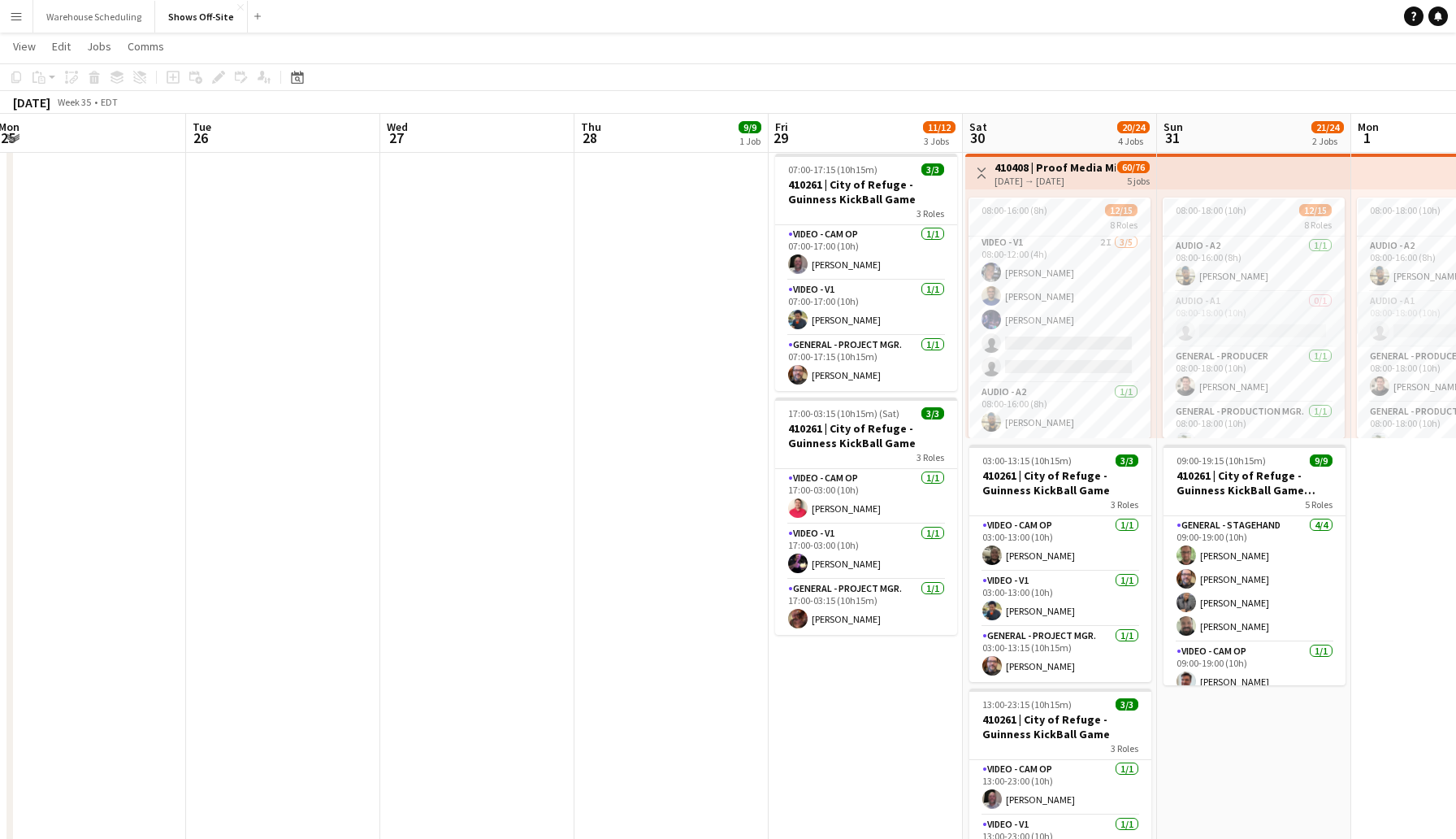
click at [1044, 170] on h3 "410408 | Proof Media Mix - Virgin Cruise 2025" at bounding box center [1055, 167] width 121 height 14
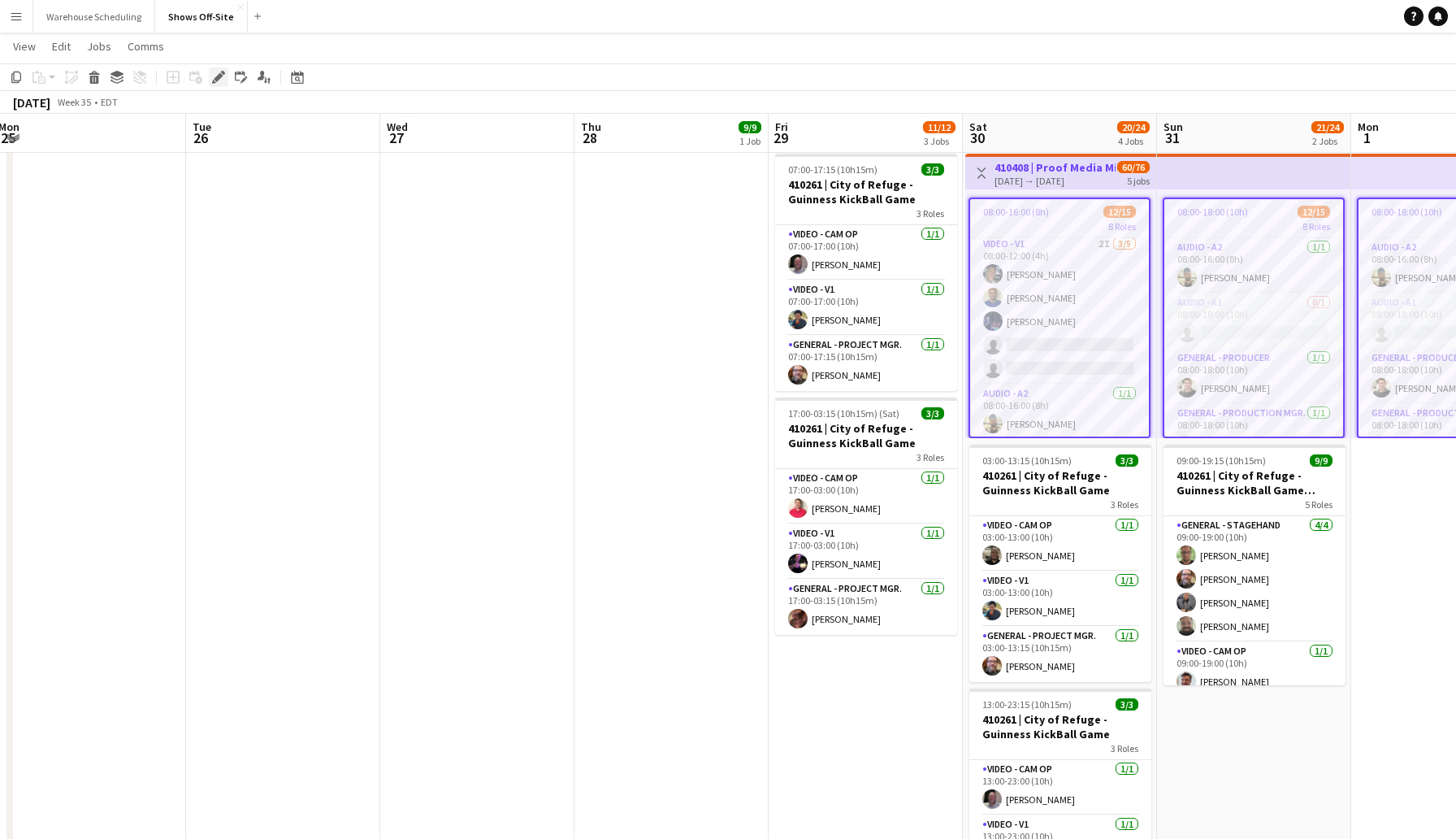
click at [218, 75] on icon at bounding box center [218, 78] width 9 height 9
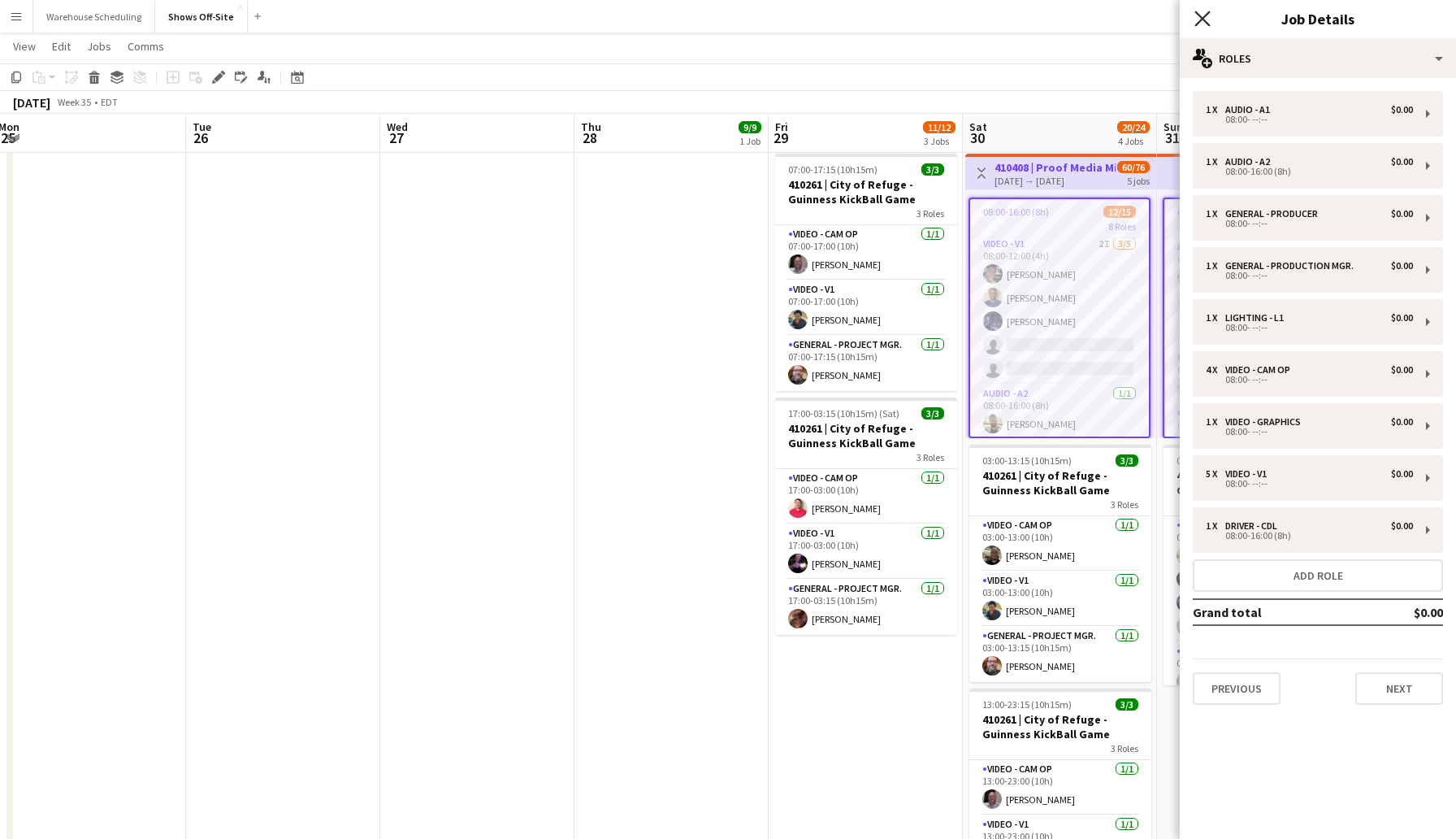
click at [1205, 18] on icon "Close pop-in" at bounding box center [1202, 18] width 15 height 15
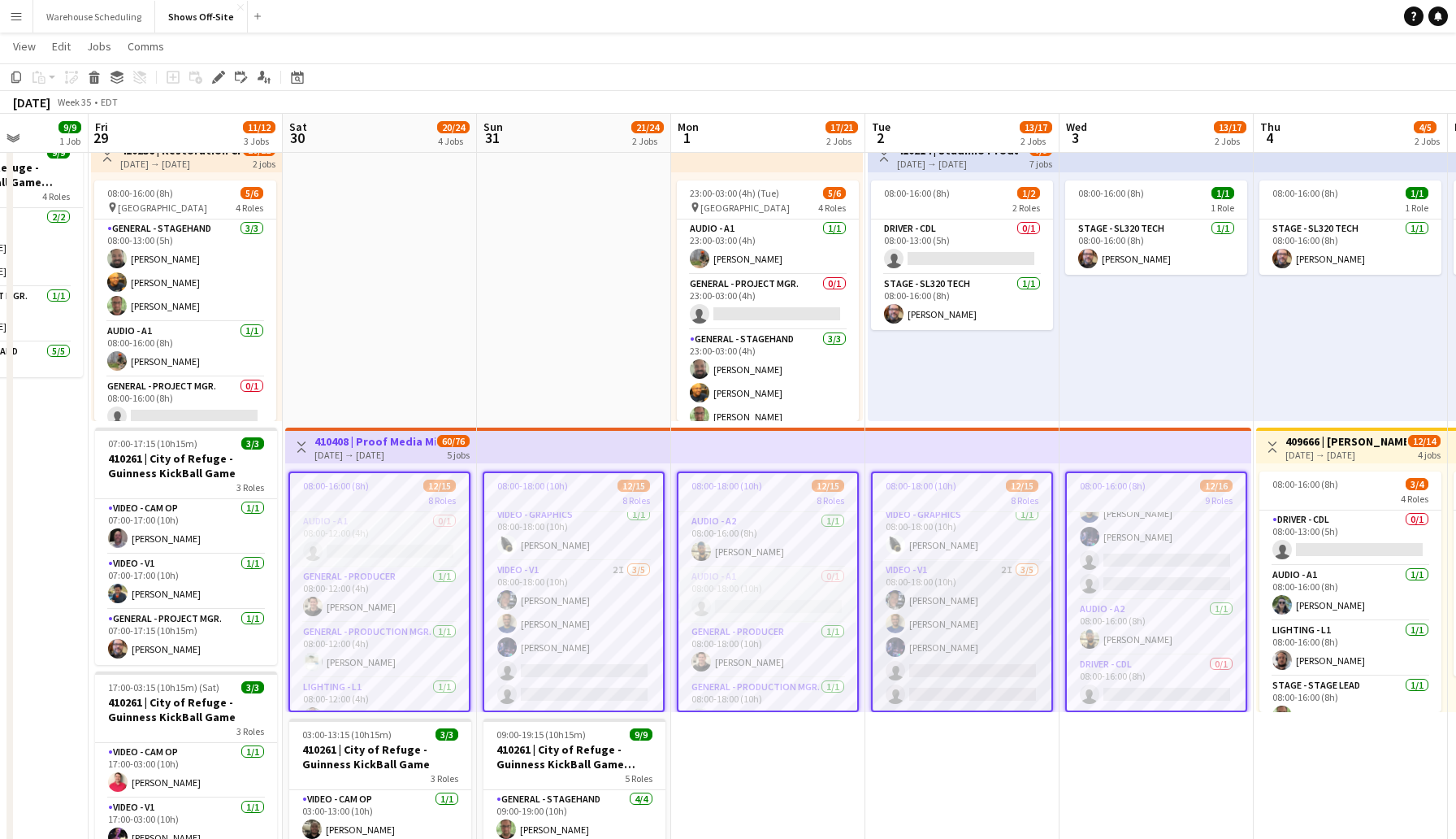
scroll to position [91, 0]
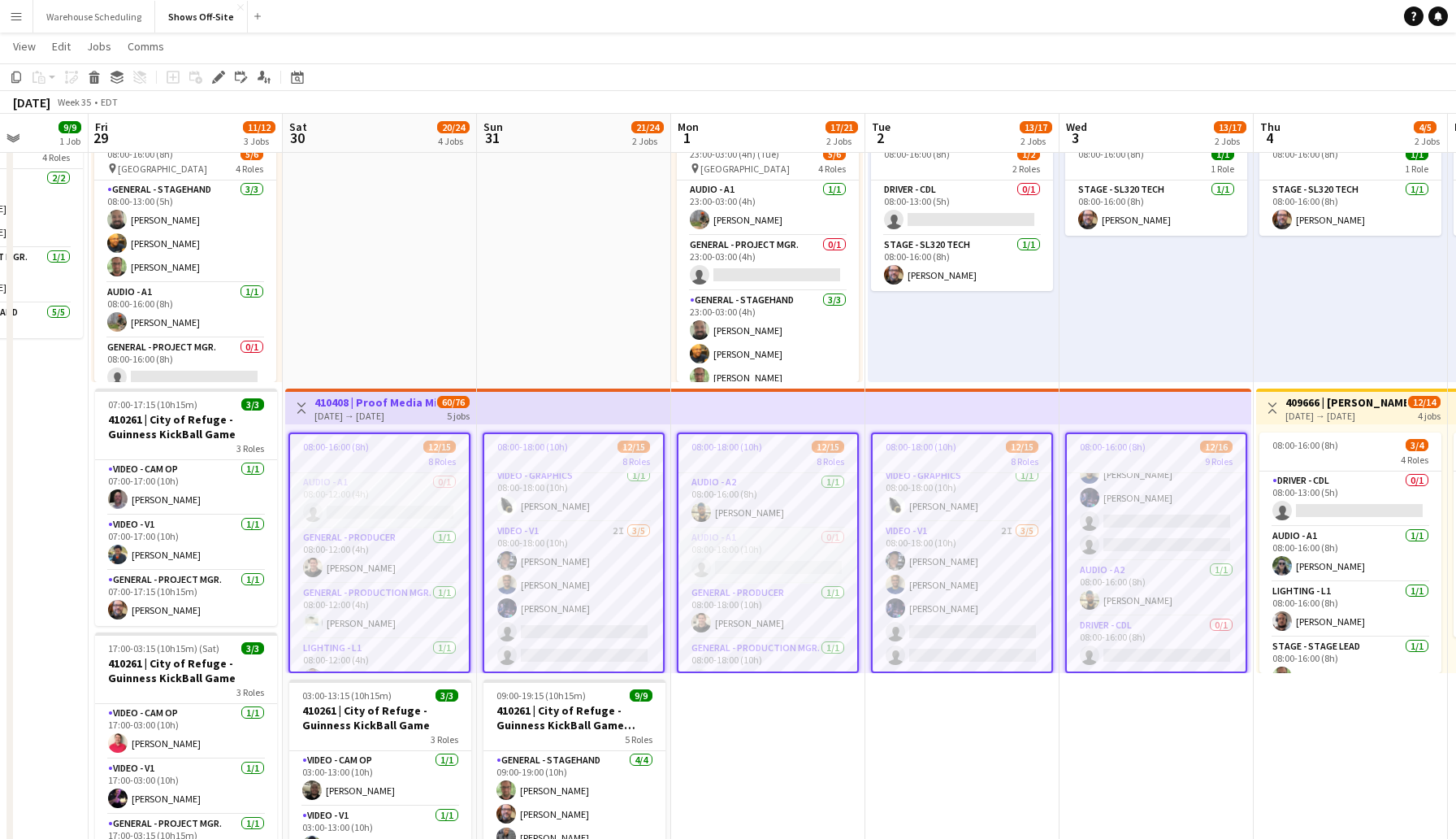
click at [997, 732] on app-date-cell "Toggle View 410214 | Studimo Productions [DATE] → [DATE] 7/9 7 jobs 08:00-16:00…" at bounding box center [963, 765] width 195 height 1350
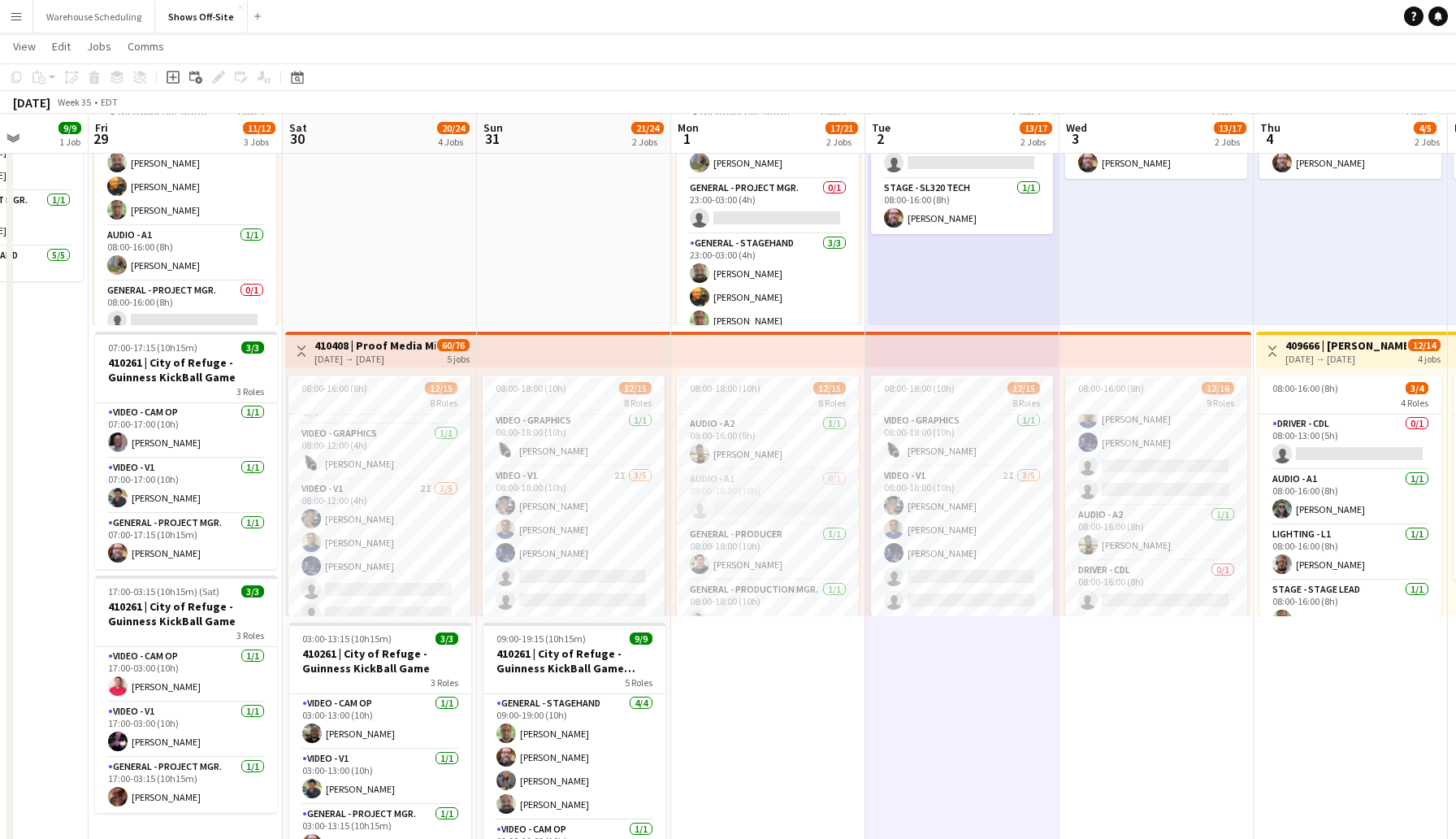
scroll to position [406, 0]
click at [364, 382] on span "08:00-16:00 (8h)" at bounding box center [334, 389] width 65 height 13
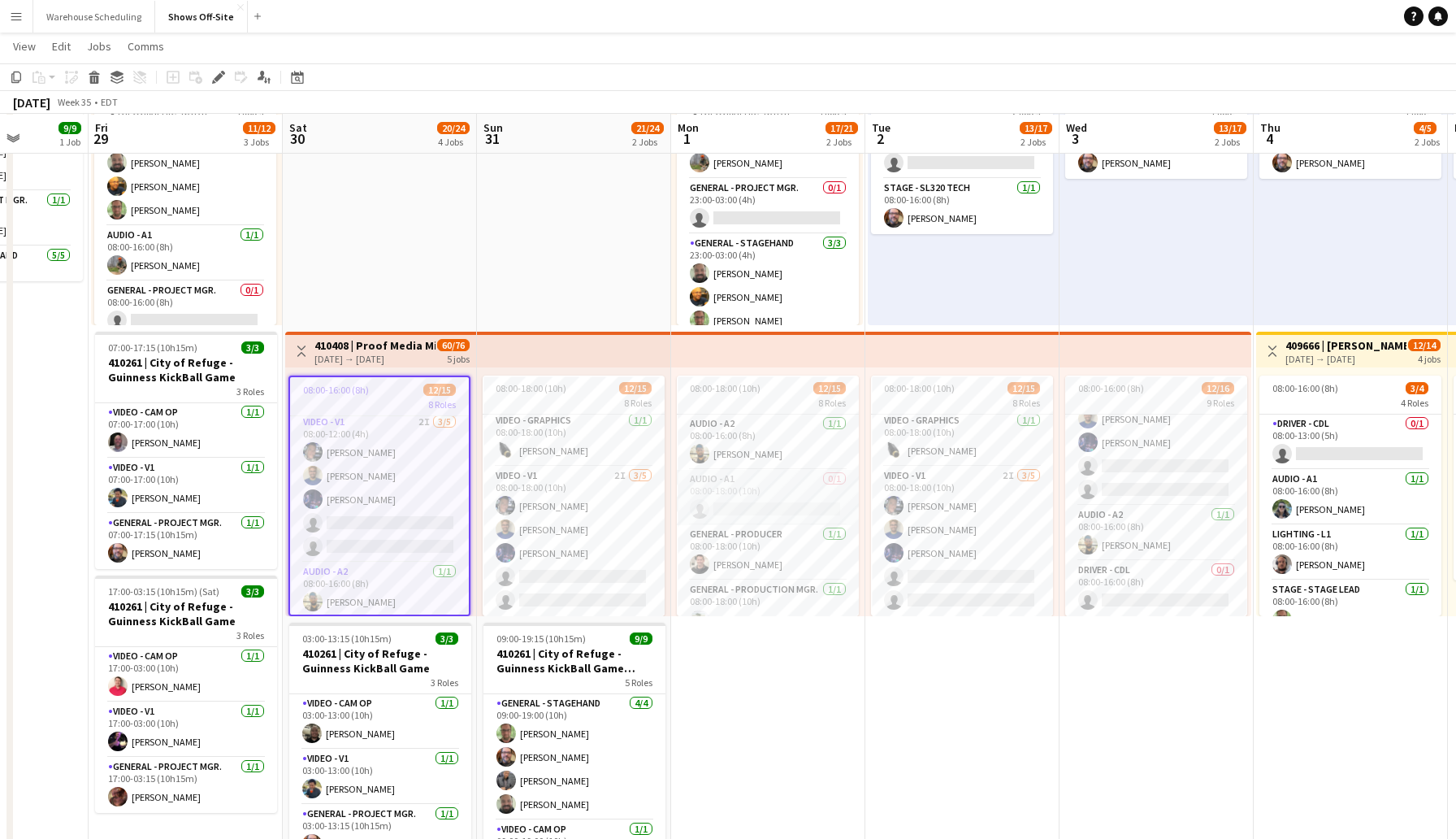
click at [426, 358] on div "[DATE] → [DATE]" at bounding box center [375, 359] width 121 height 13
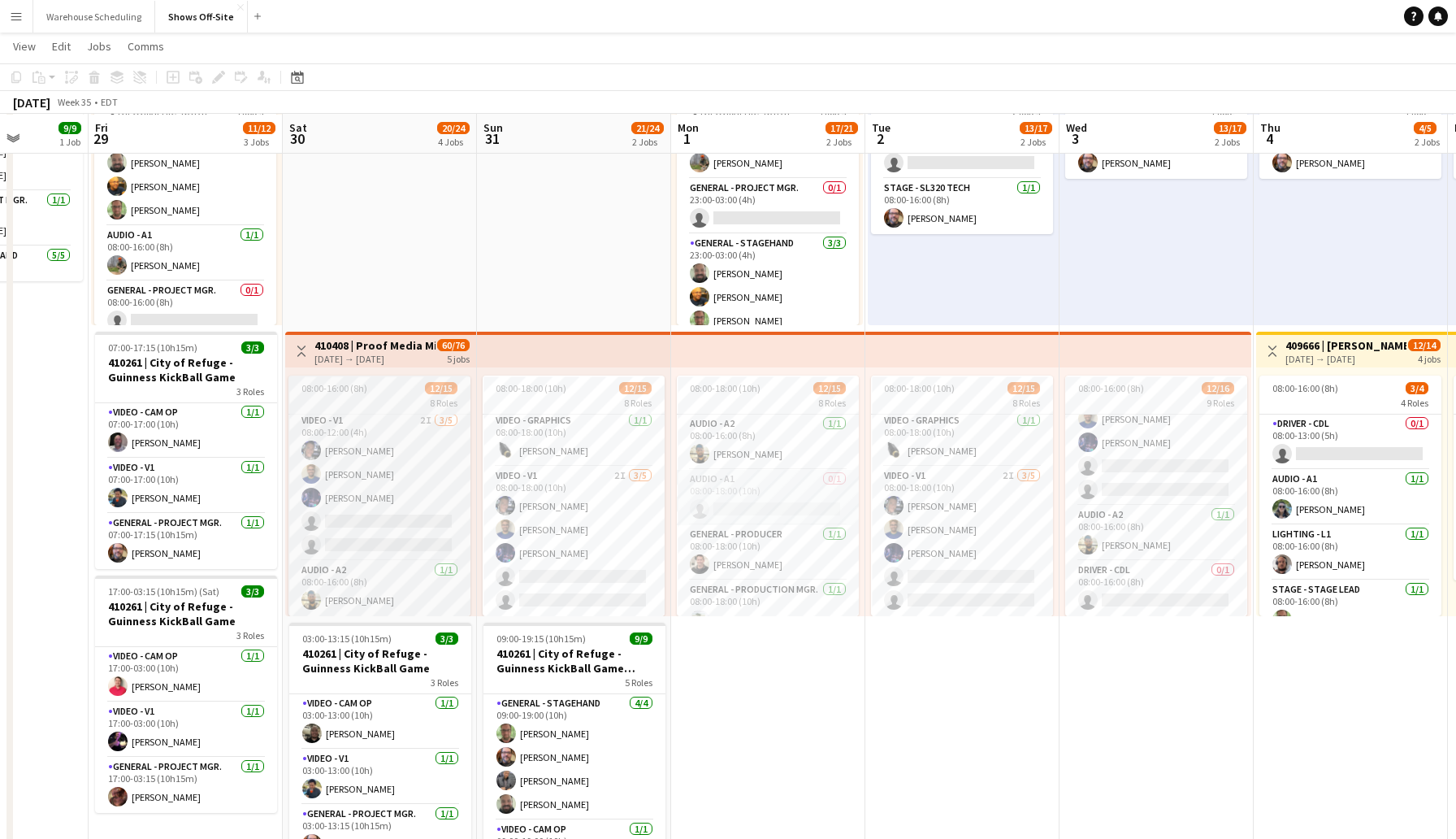
click at [395, 389] on div "08:00-16:00 (8h) 12/15" at bounding box center [379, 389] width 182 height 13
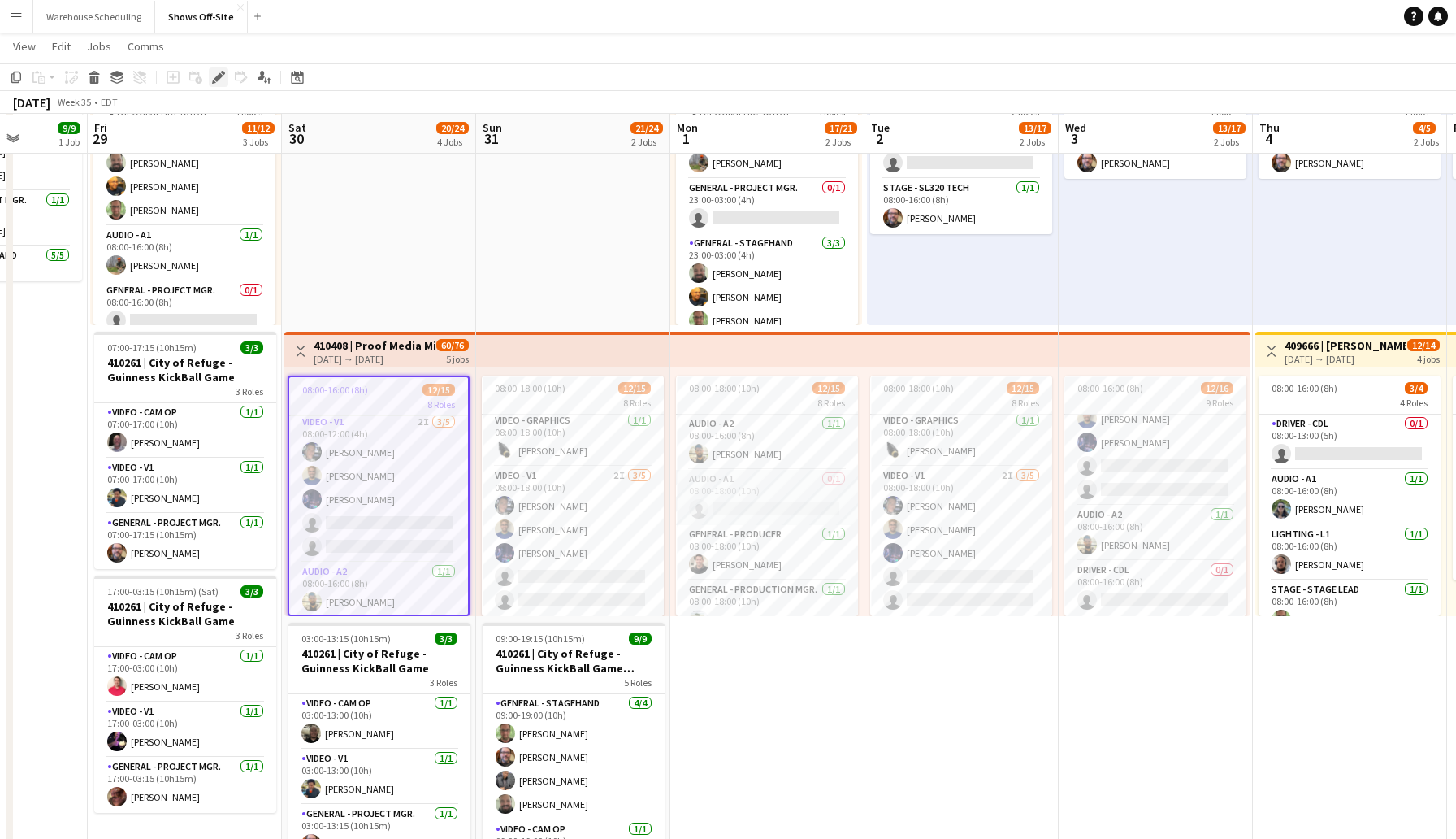
click at [218, 77] on icon at bounding box center [218, 78] width 9 height 9
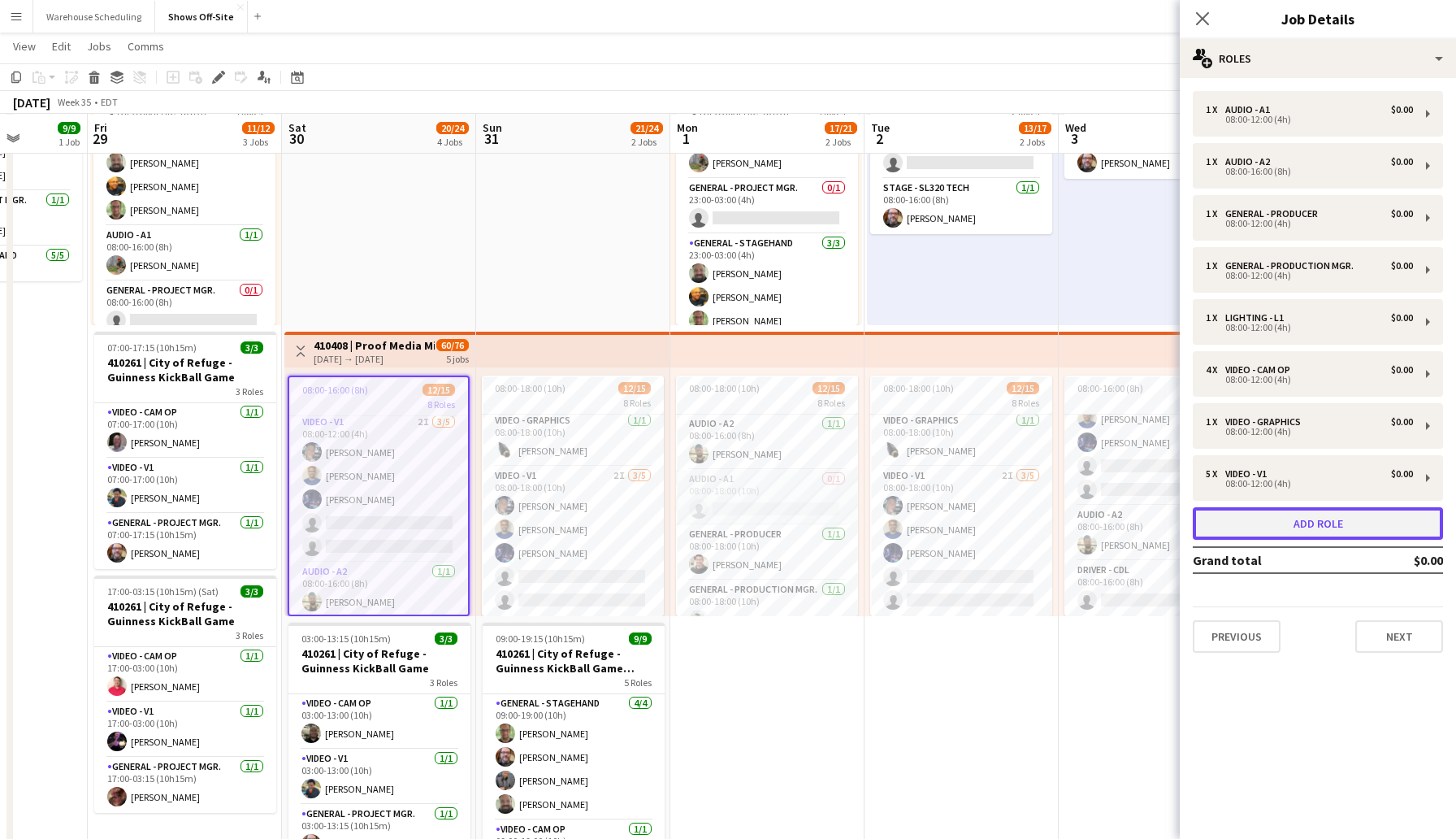
click at [1310, 520] on button "Add role" at bounding box center [1318, 523] width 250 height 32
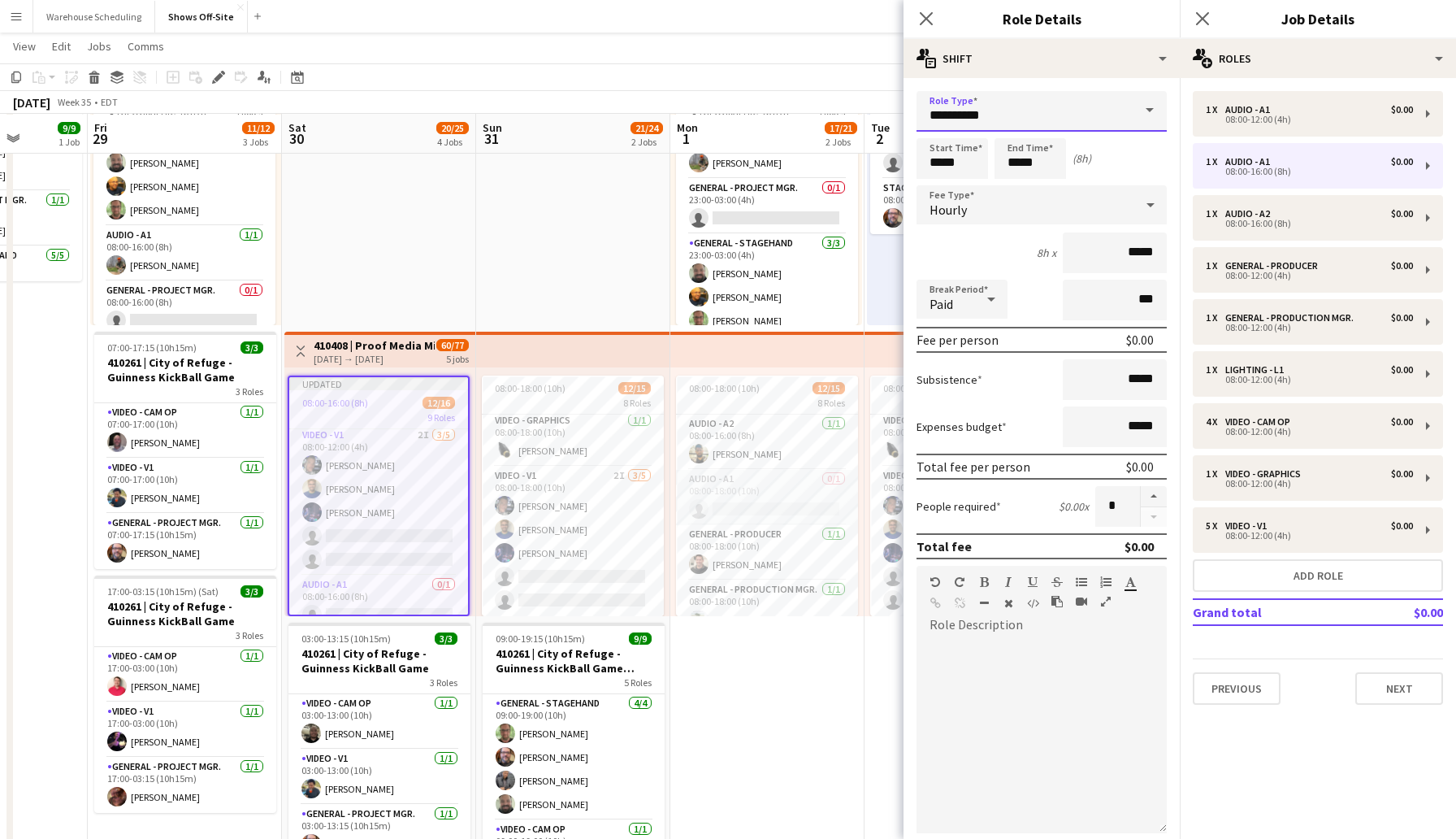
drag, startPoint x: 1007, startPoint y: 118, endPoint x: 902, endPoint y: 111, distance: 105.2
click at [902, 111] on body "Menu Boards Boards Boards All jobs Status Workforce Workforce My Workforce Recr…" at bounding box center [728, 618] width 1456 height 1533
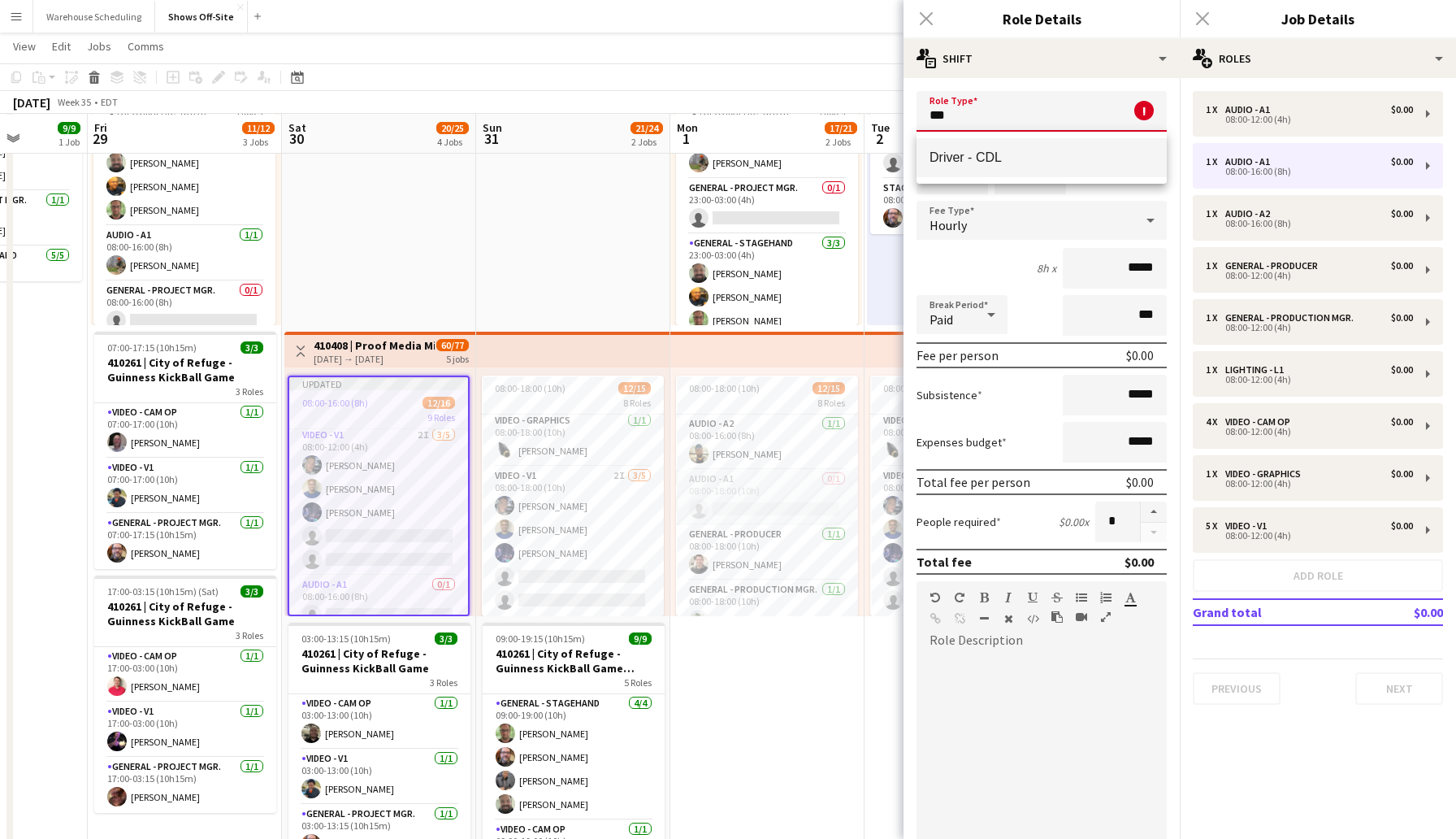
click at [943, 149] on mat-option "Driver - CDL" at bounding box center [1042, 157] width 250 height 39
type input "**********"
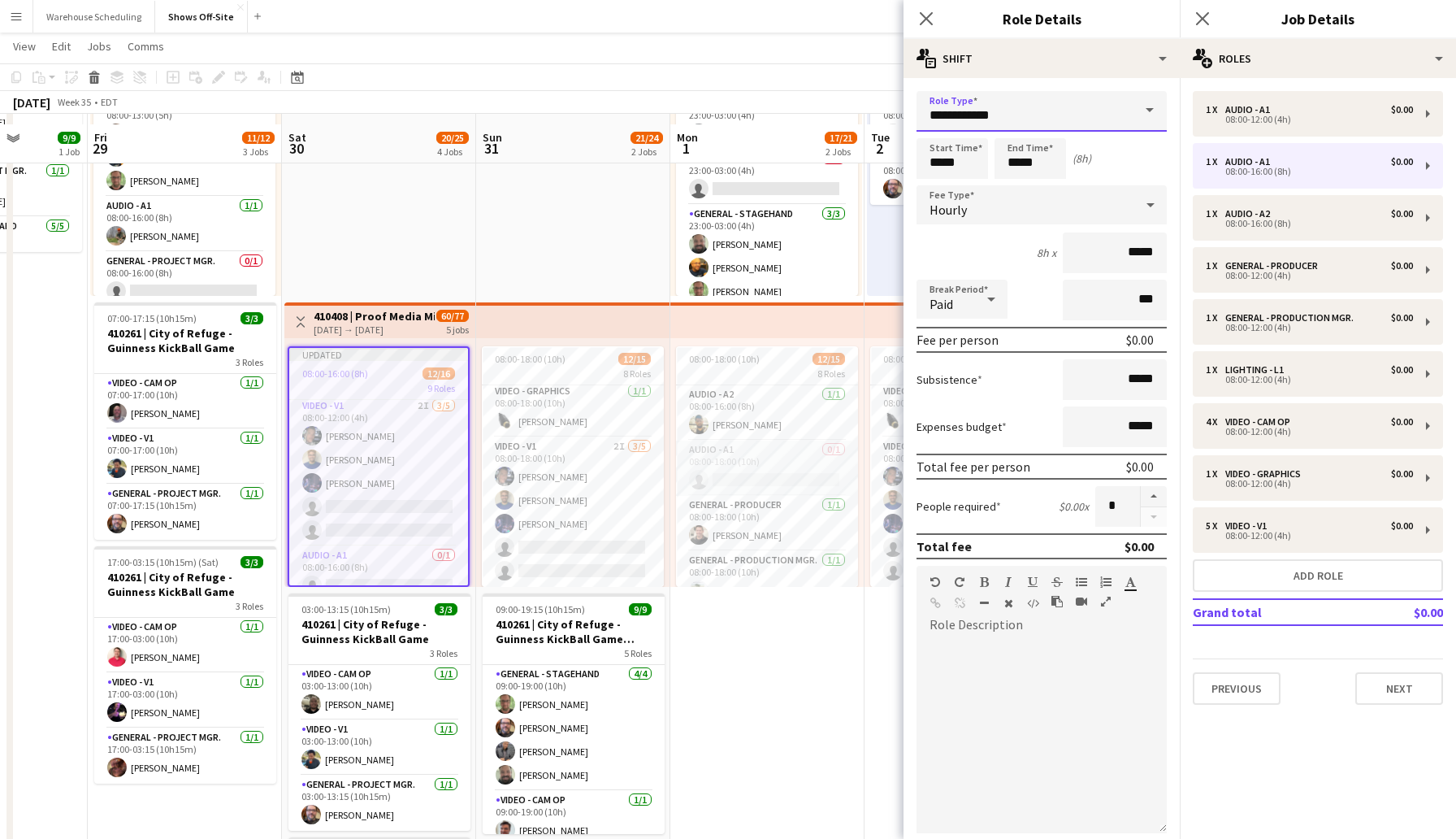
scroll to position [188, 0]
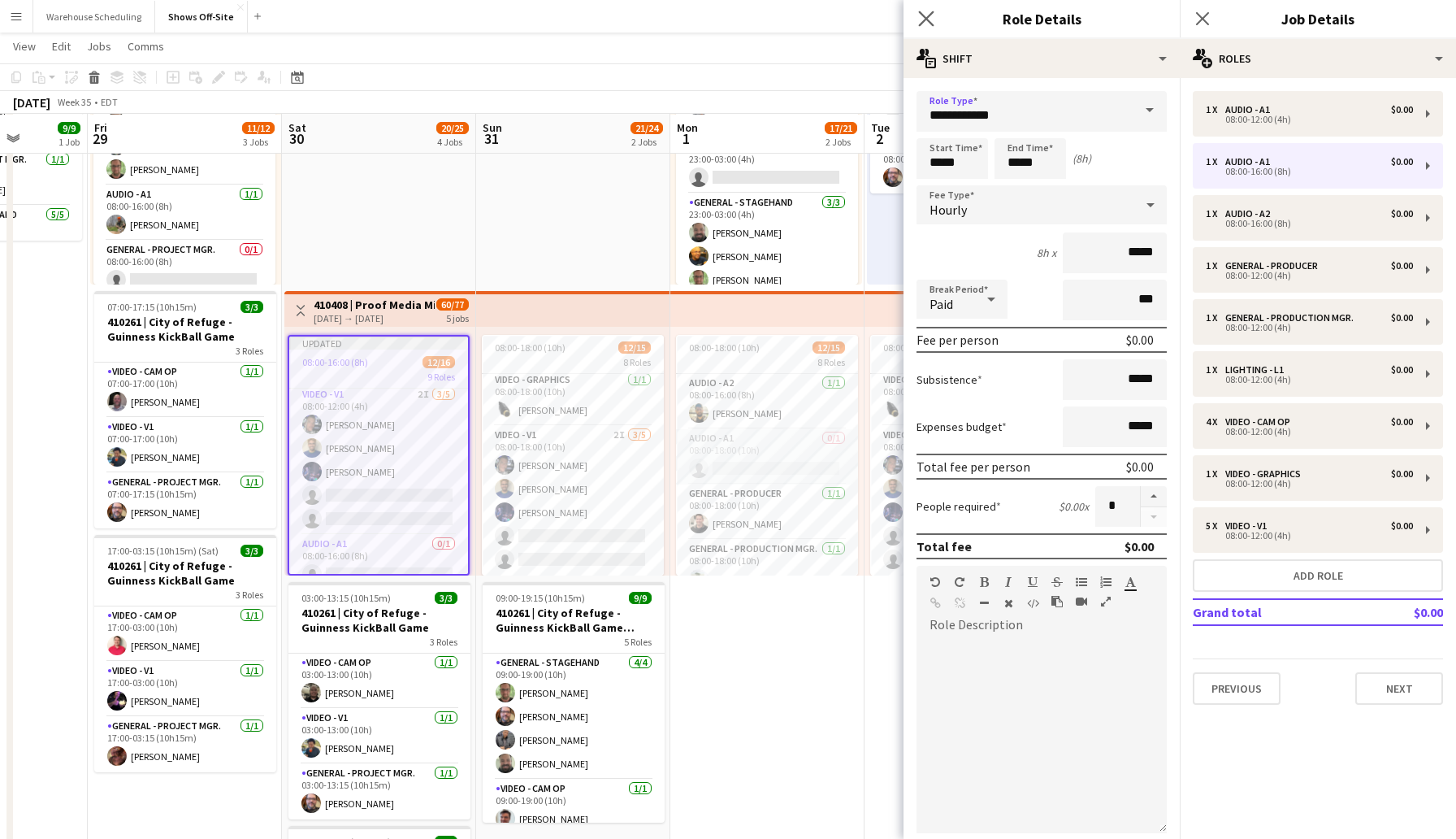
click at [929, 29] on app-icon "Close pop-in" at bounding box center [927, 19] width 23 height 23
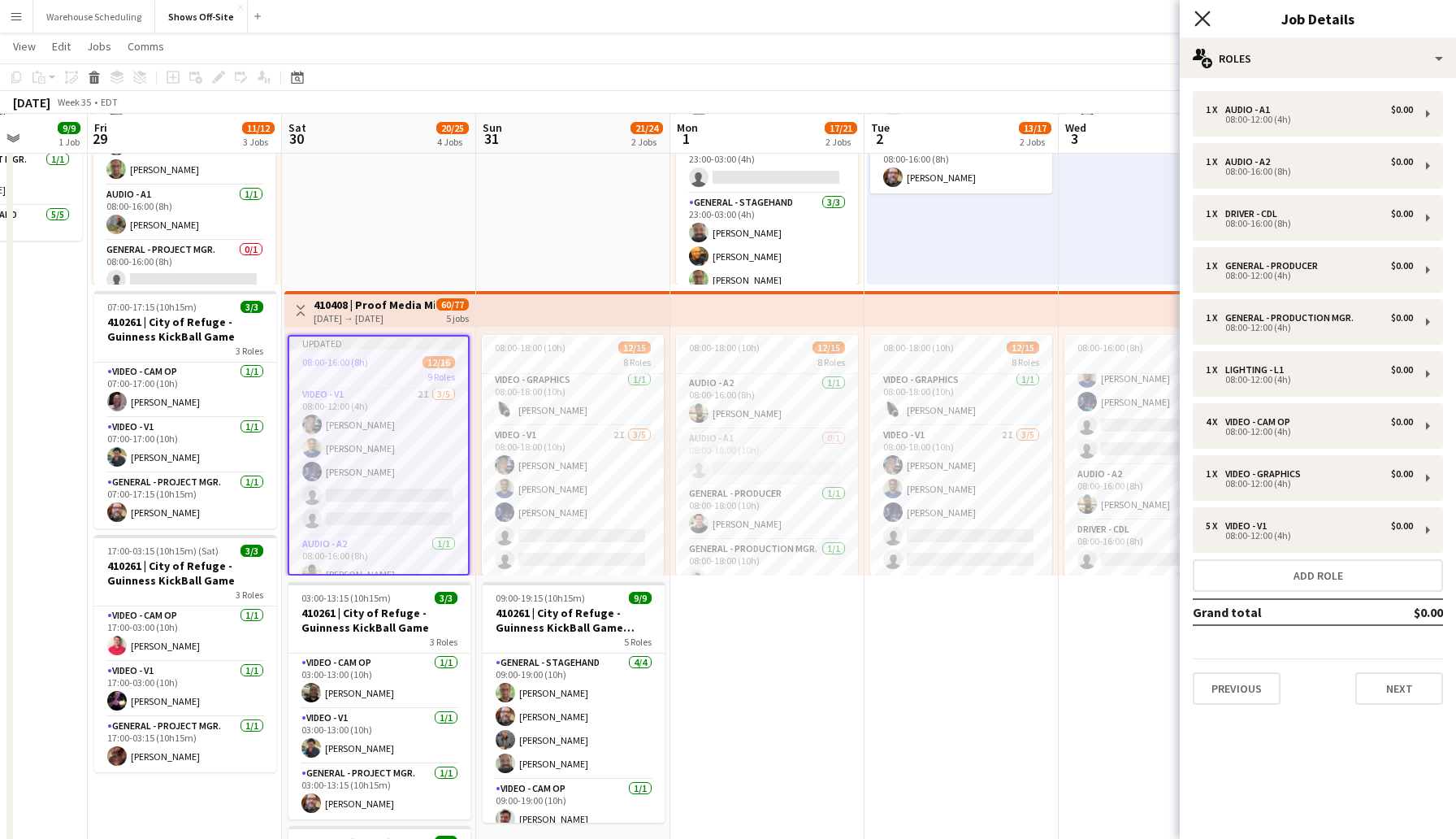
click at [1203, 15] on icon "Close pop-in" at bounding box center [1202, 18] width 15 height 15
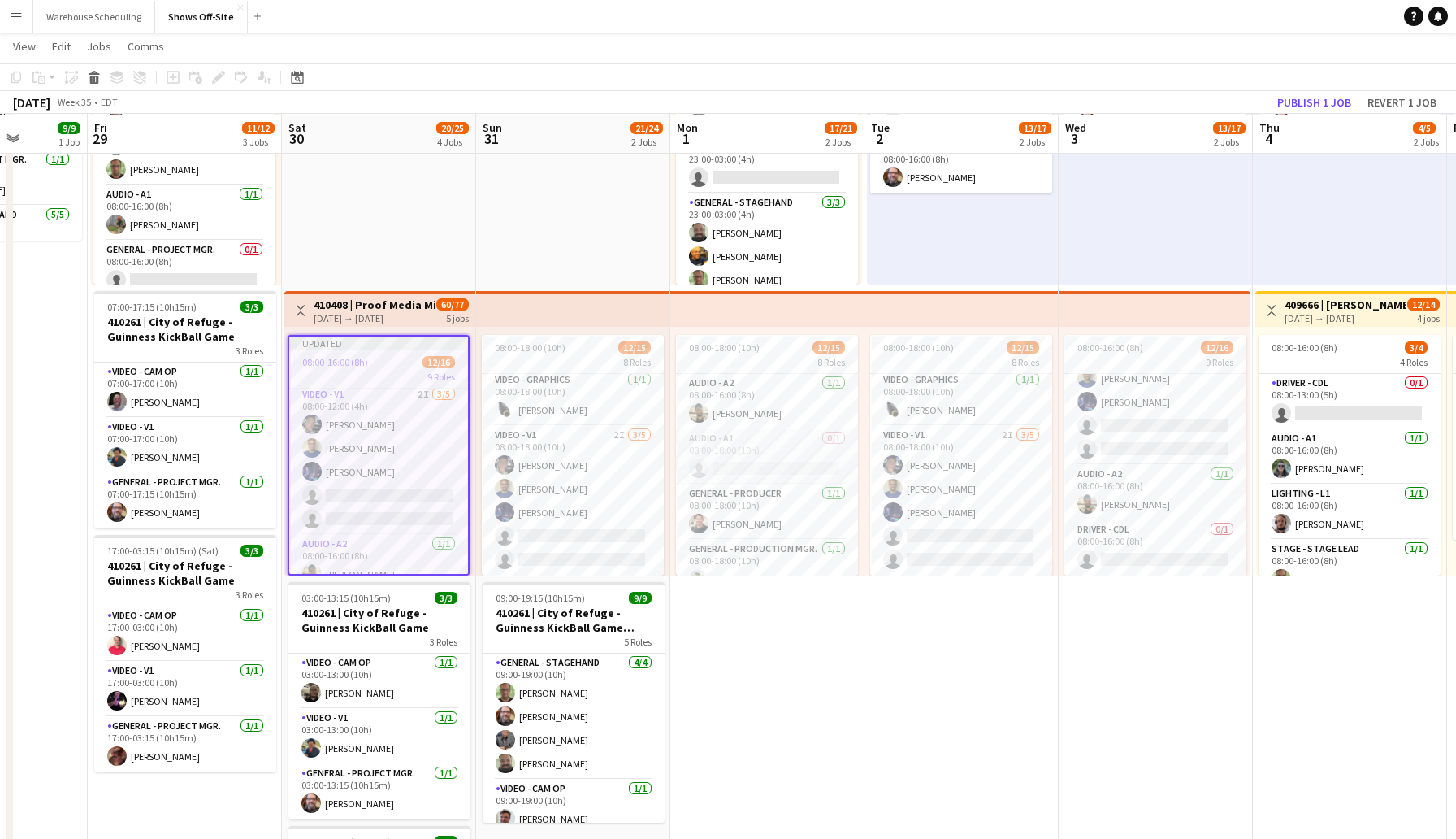
click at [595, 270] on app-date-cell "08:00-18:00 (10h) 12/15 8 Roles Audio - A2 [DATE] 08:00-16:00 (8h) [PERSON_NAME…" at bounding box center [573, 669] width 195 height 1350
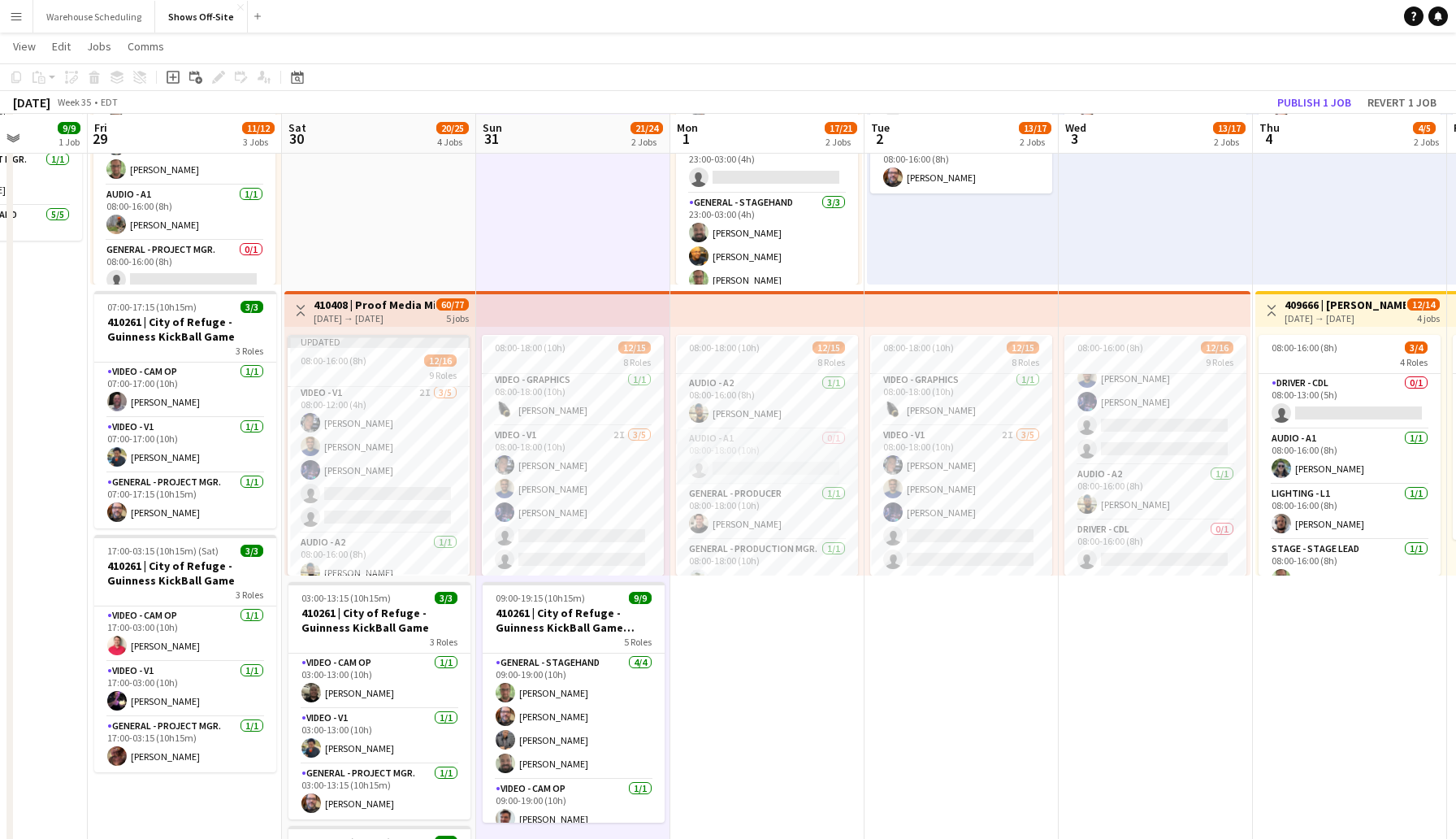
scroll to position [0, 496]
click at [1305, 92] on button "Publish 1 job" at bounding box center [1314, 102] width 87 height 22
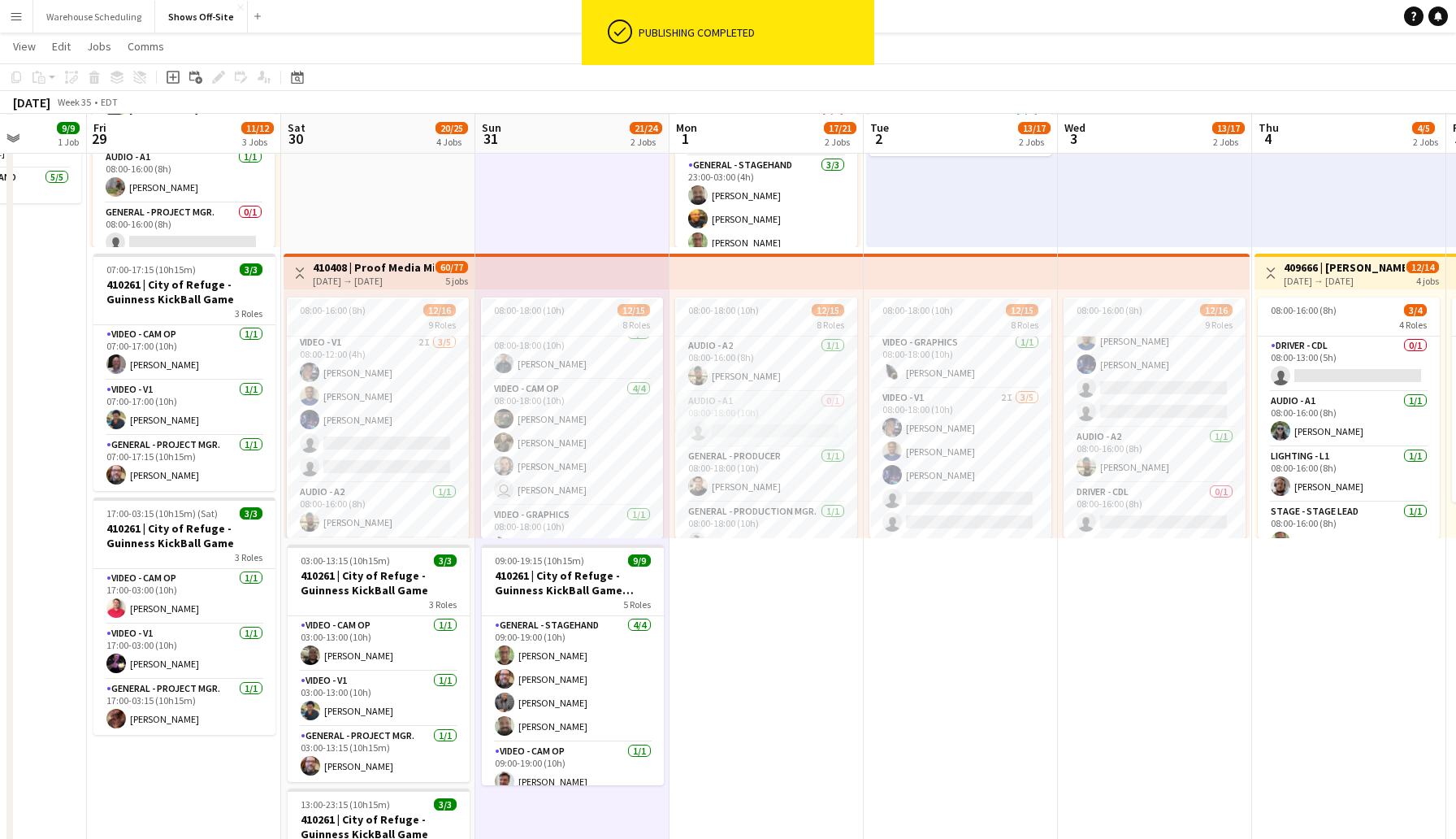
scroll to position [0, 0]
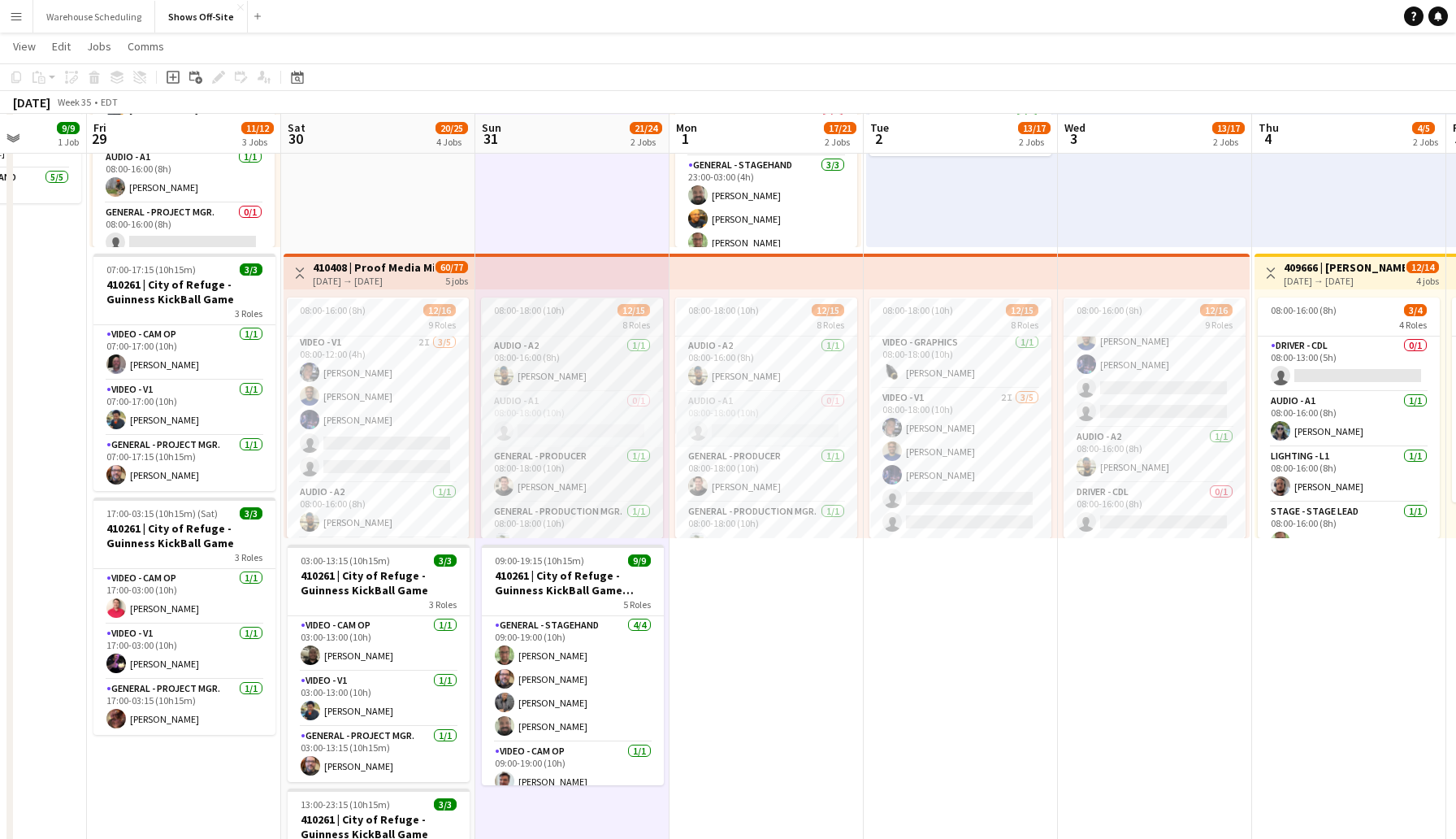
click at [546, 308] on span "08:00-18:00 (10h)" at bounding box center [529, 310] width 71 height 13
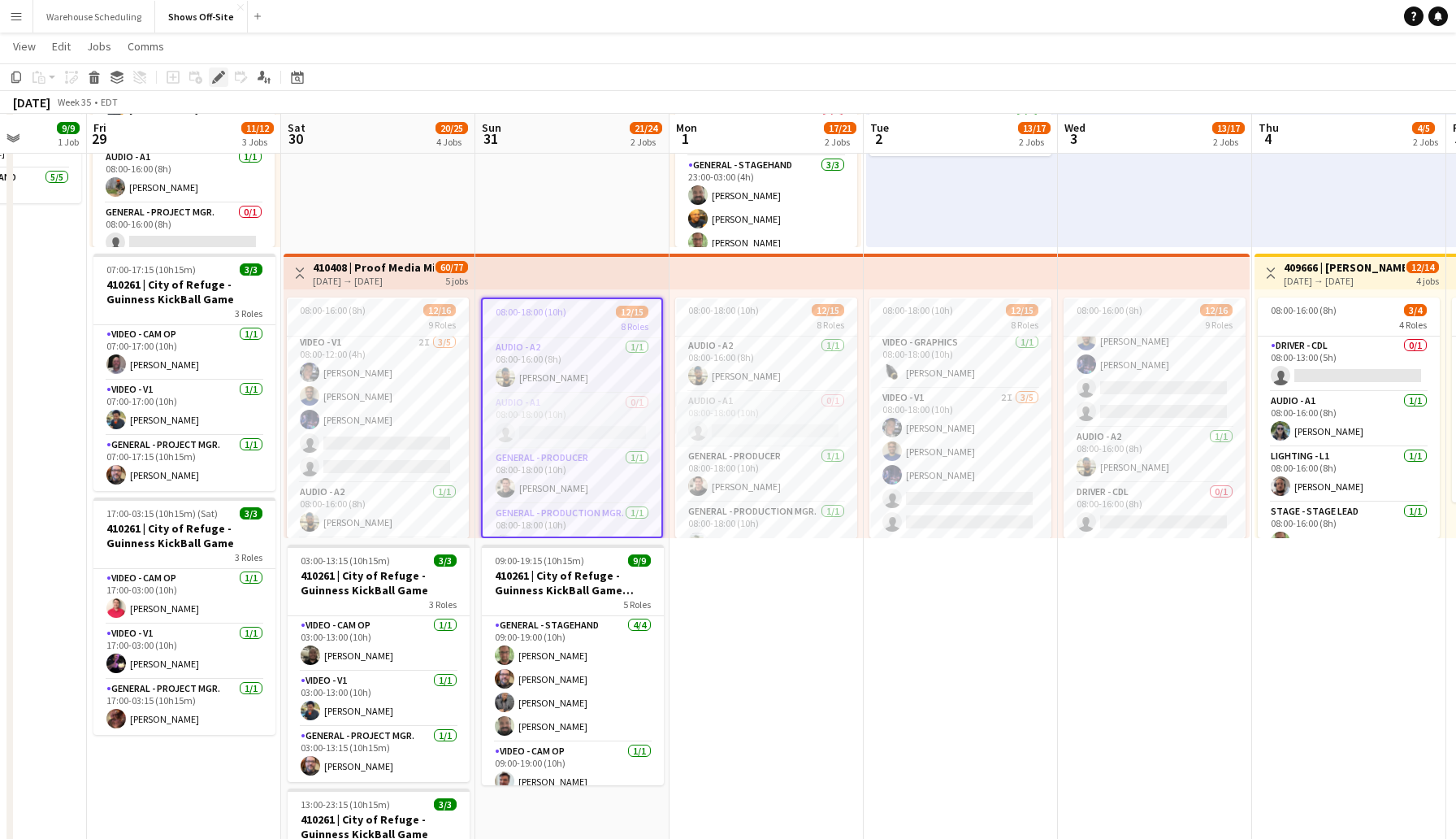
click at [214, 76] on icon "Edit" at bounding box center [218, 77] width 13 height 13
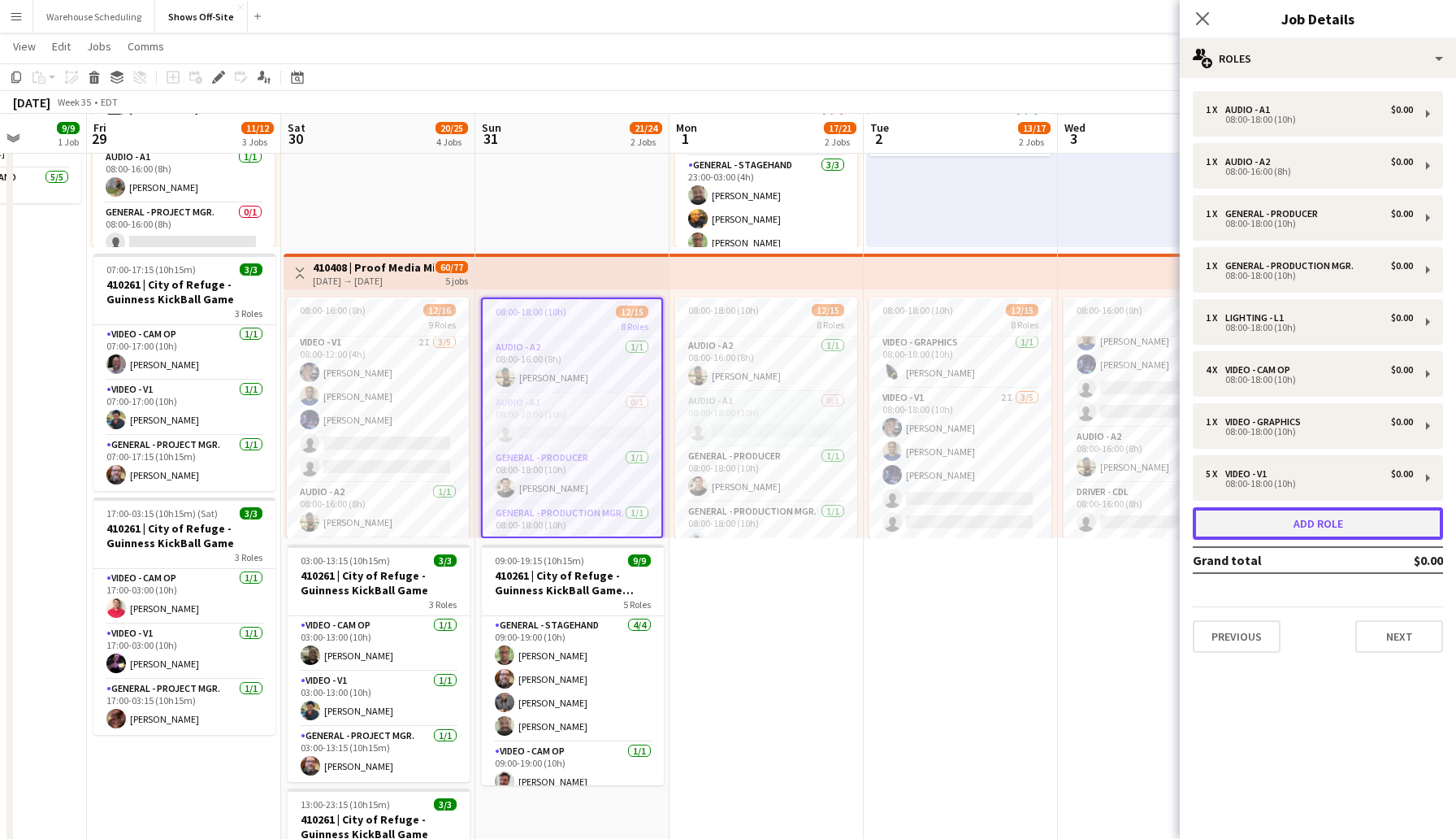
click at [1290, 524] on button "Add role" at bounding box center [1318, 523] width 250 height 32
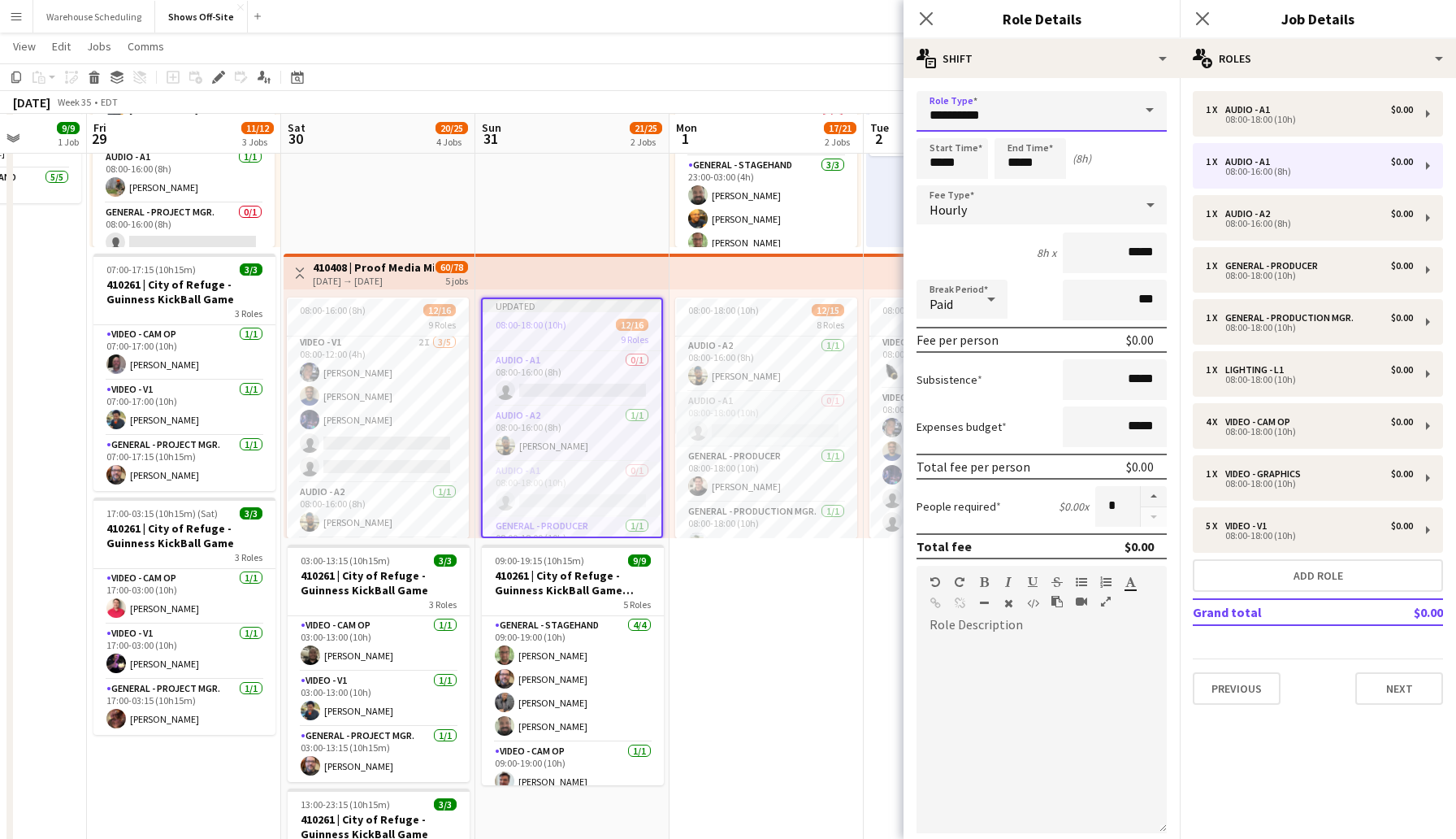
drag, startPoint x: 1022, startPoint y: 115, endPoint x: 894, endPoint y: 115, distance: 128.0
click at [894, 115] on body "Menu Boards Boards Boards All jobs Status Workforce Workforce My Workforce Recr…" at bounding box center [728, 540] width 1456 height 1533
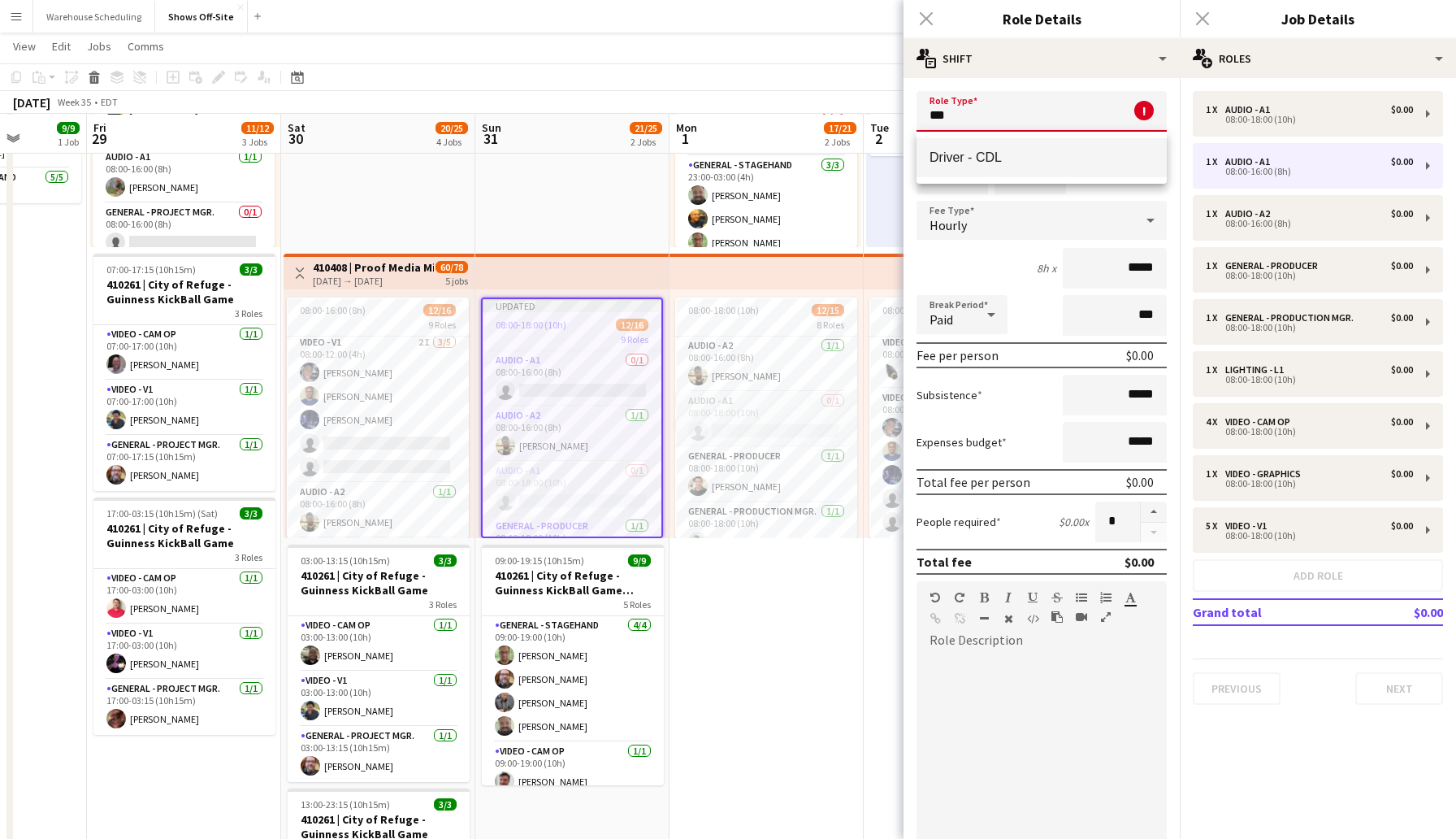
click at [975, 156] on span "Driver - CDL" at bounding box center [1042, 157] width 224 height 15
type input "**********"
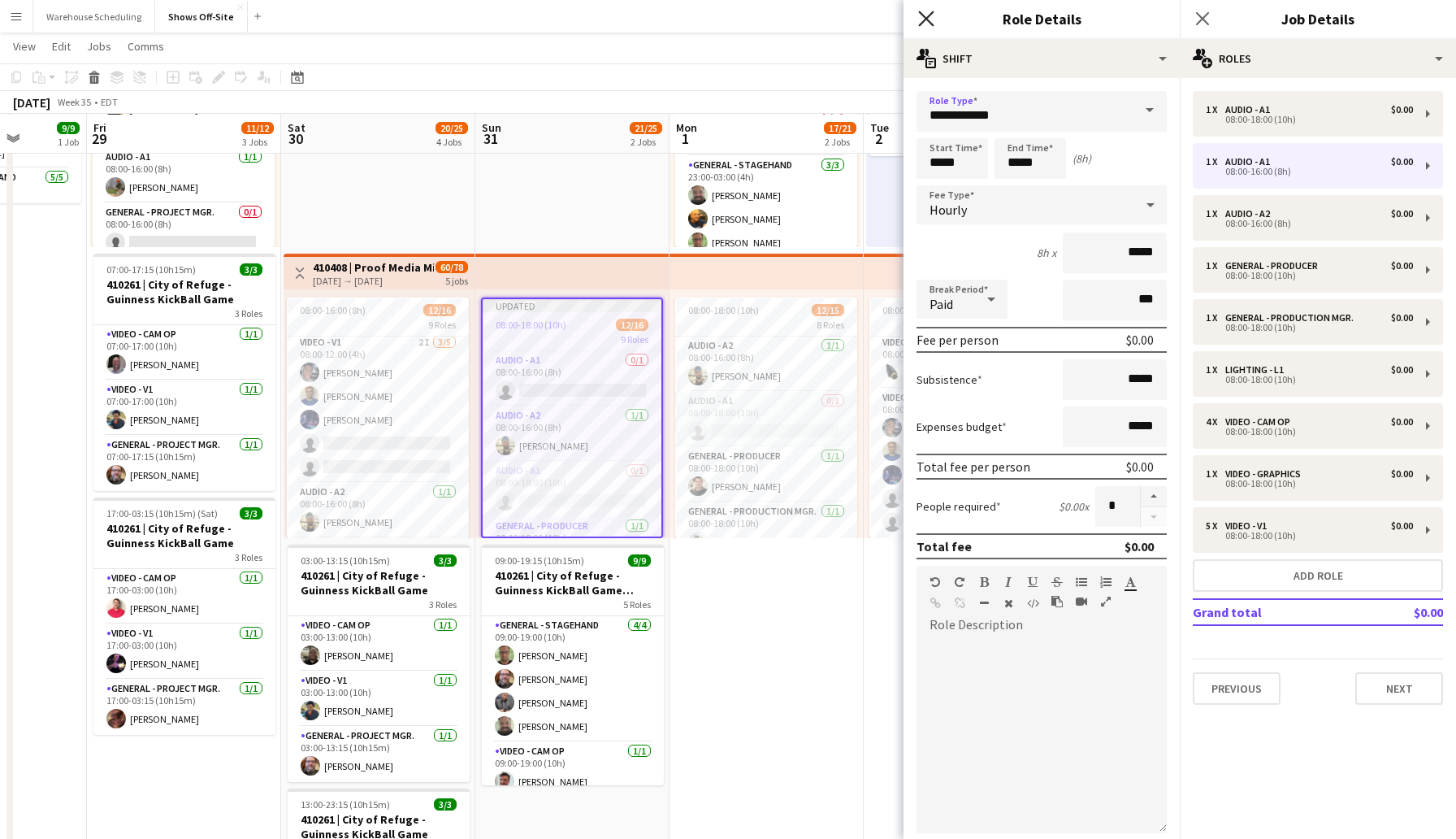
click at [929, 19] on icon "Close pop-in" at bounding box center [926, 18] width 15 height 15
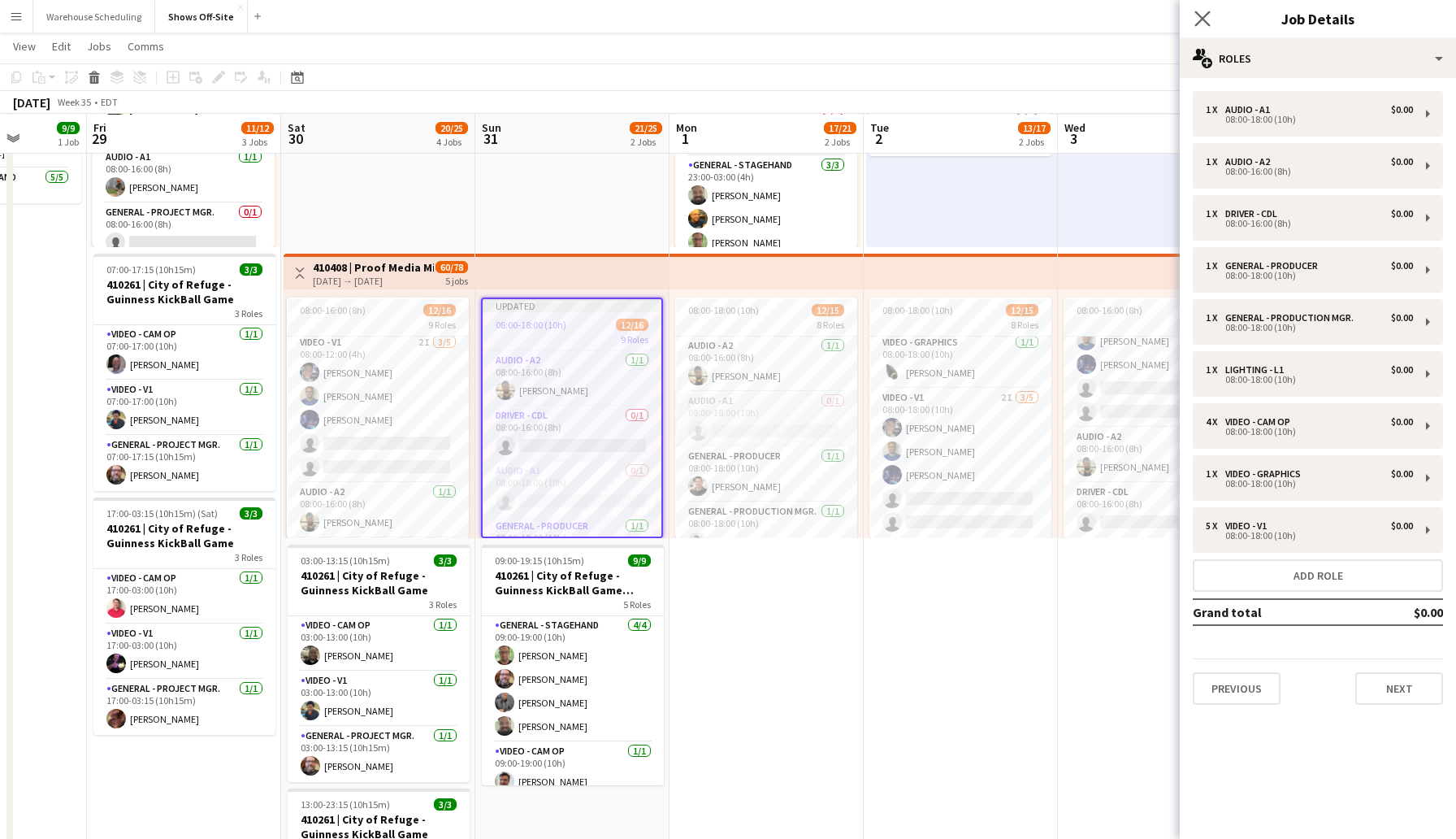
click at [1194, 15] on app-icon "Close pop-in" at bounding box center [1203, 19] width 23 height 23
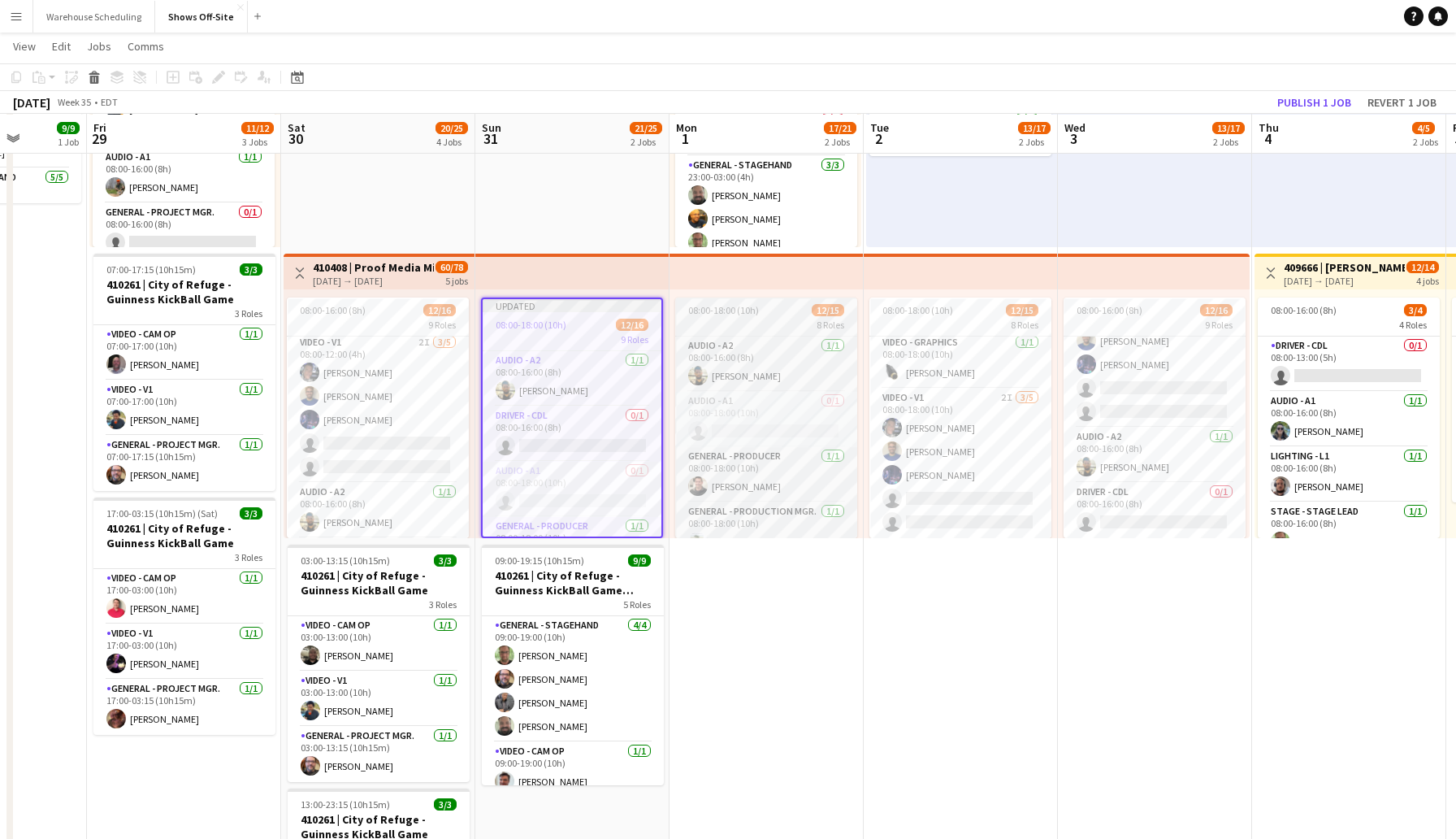
click at [790, 315] on div "08:00-18:00 (10h) 12/15" at bounding box center [766, 310] width 182 height 13
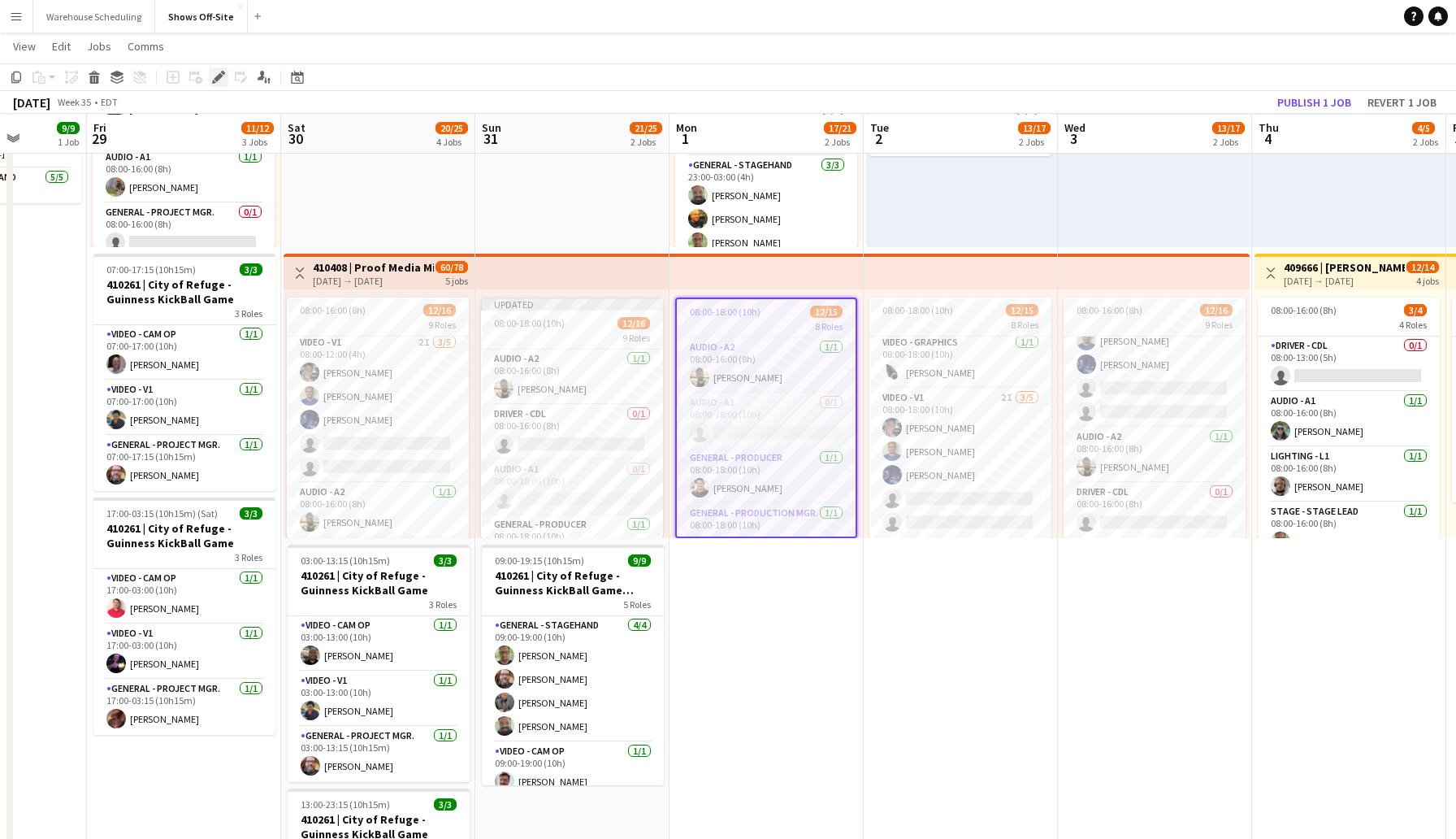
click at [215, 74] on icon "Edit" at bounding box center [218, 77] width 13 height 13
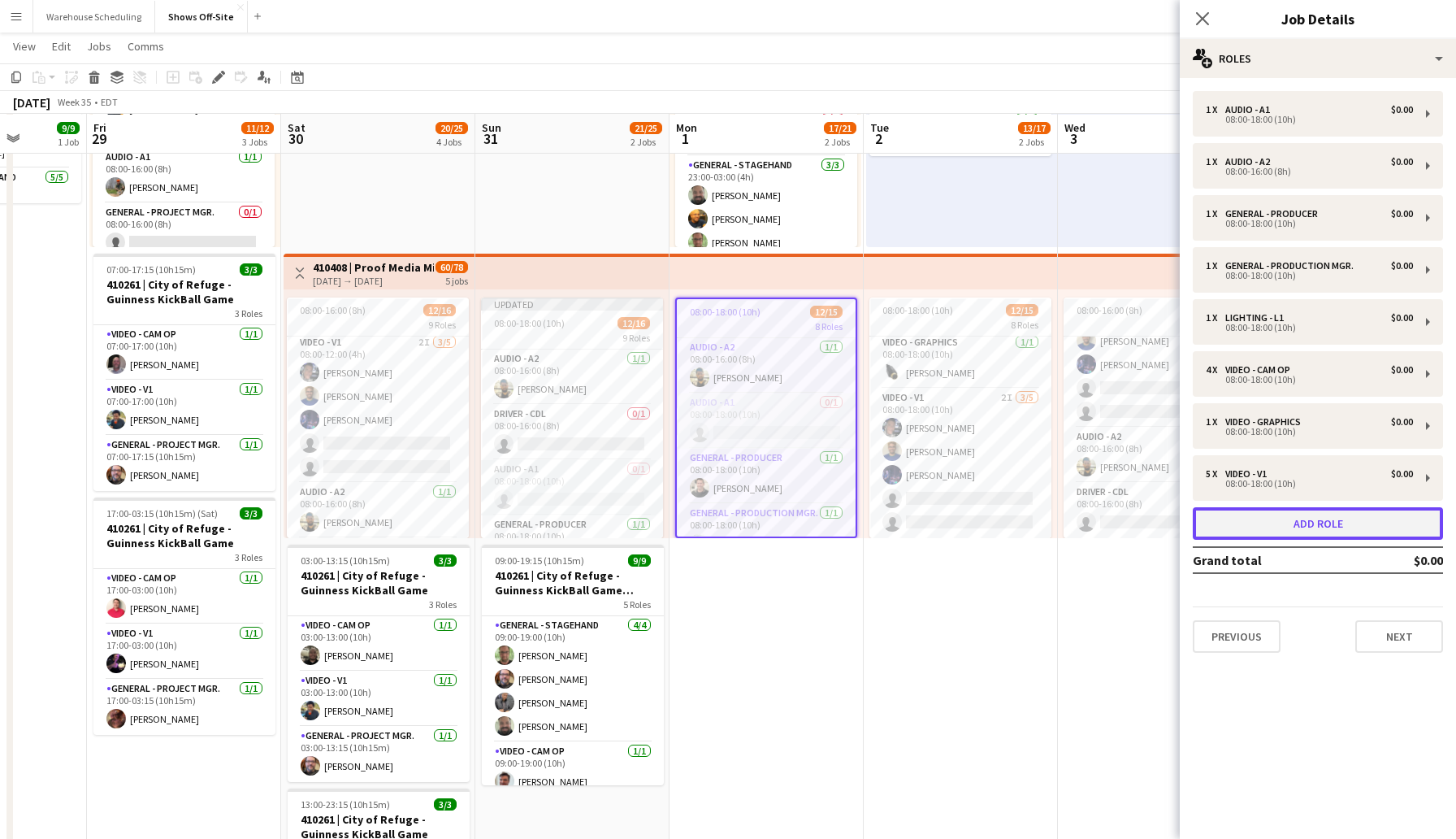
click at [1335, 521] on button "Add role" at bounding box center [1318, 523] width 250 height 32
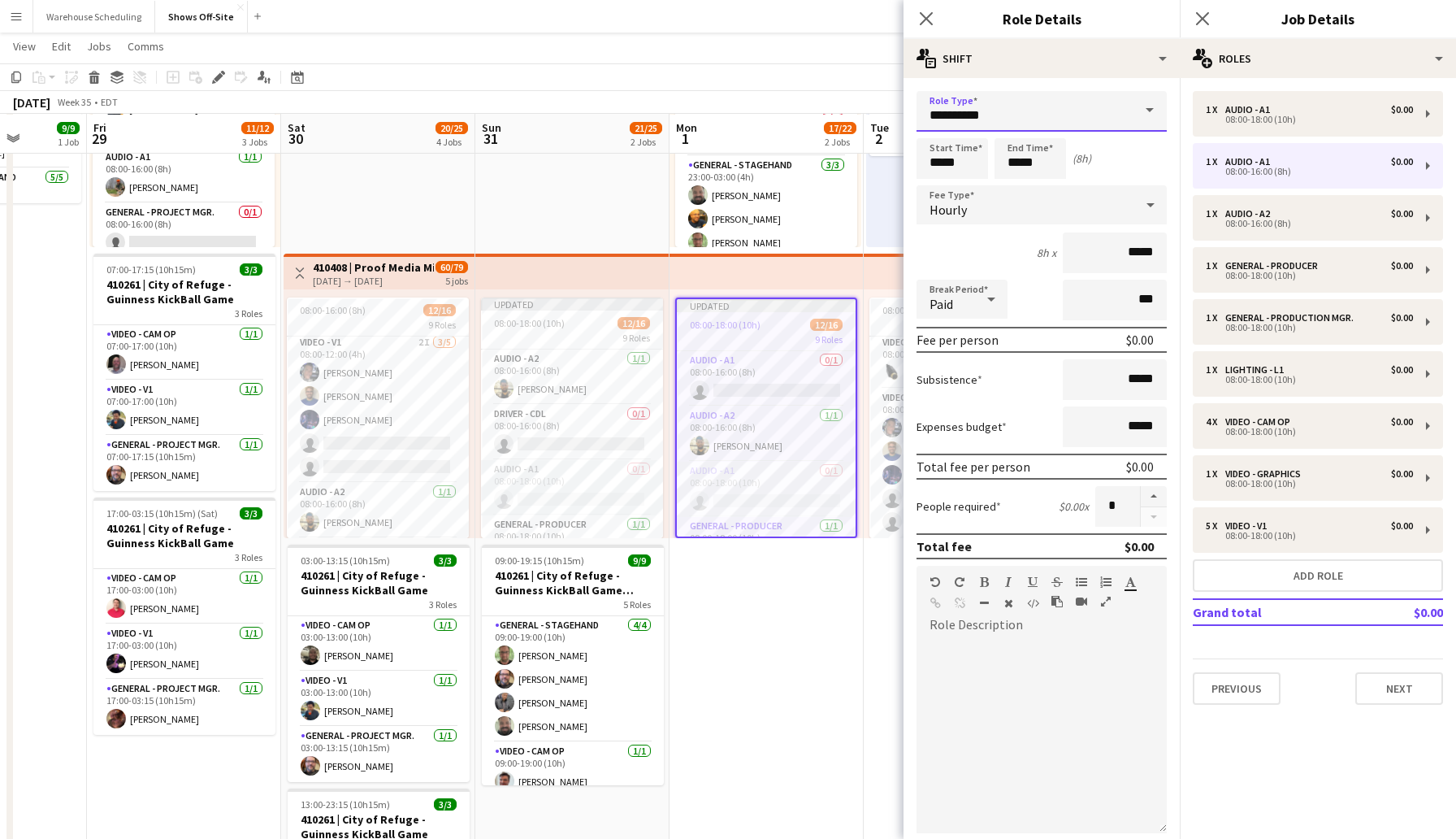
drag, startPoint x: 1015, startPoint y: 122, endPoint x: 886, endPoint y: 116, distance: 129.1
click at [886, 116] on body "Menu Boards Boards Boards All jobs Status Workforce Workforce My Workforce Recr…" at bounding box center [728, 540] width 1456 height 1533
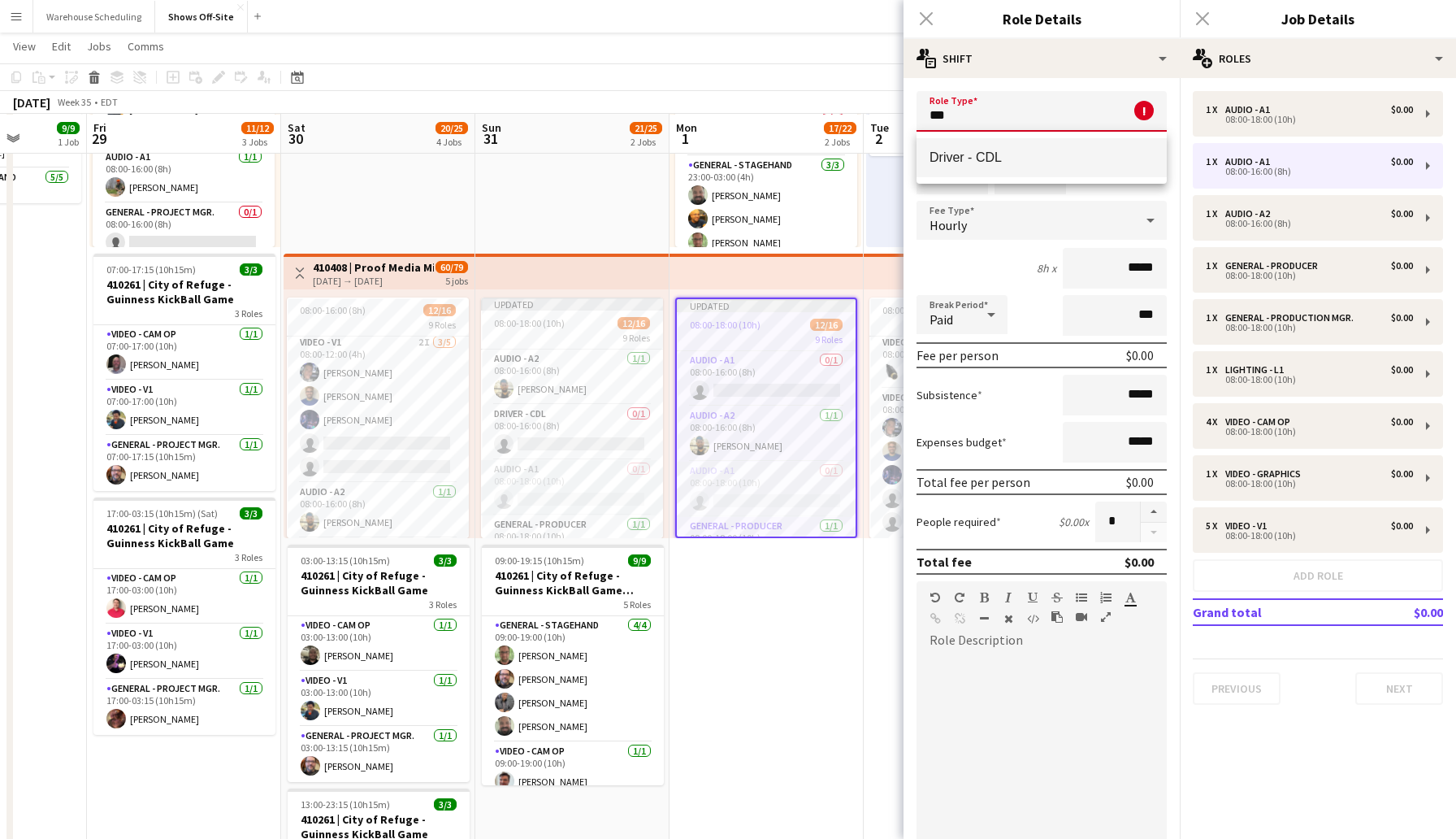
click at [963, 150] on mat-option "Driver - CDL" at bounding box center [1042, 157] width 250 height 39
type input "**********"
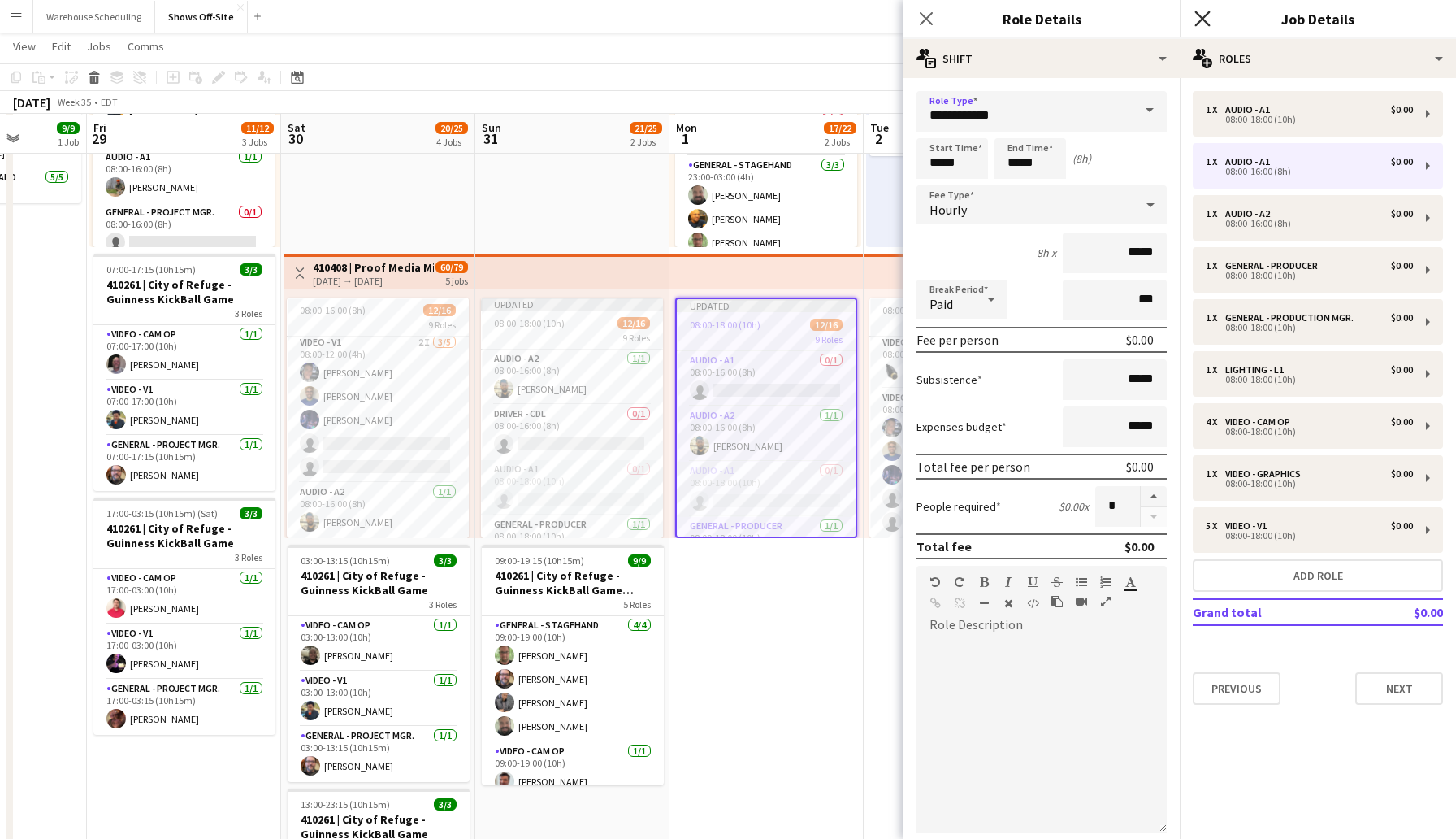
click at [1206, 17] on icon "Close pop-in" at bounding box center [1202, 18] width 15 height 15
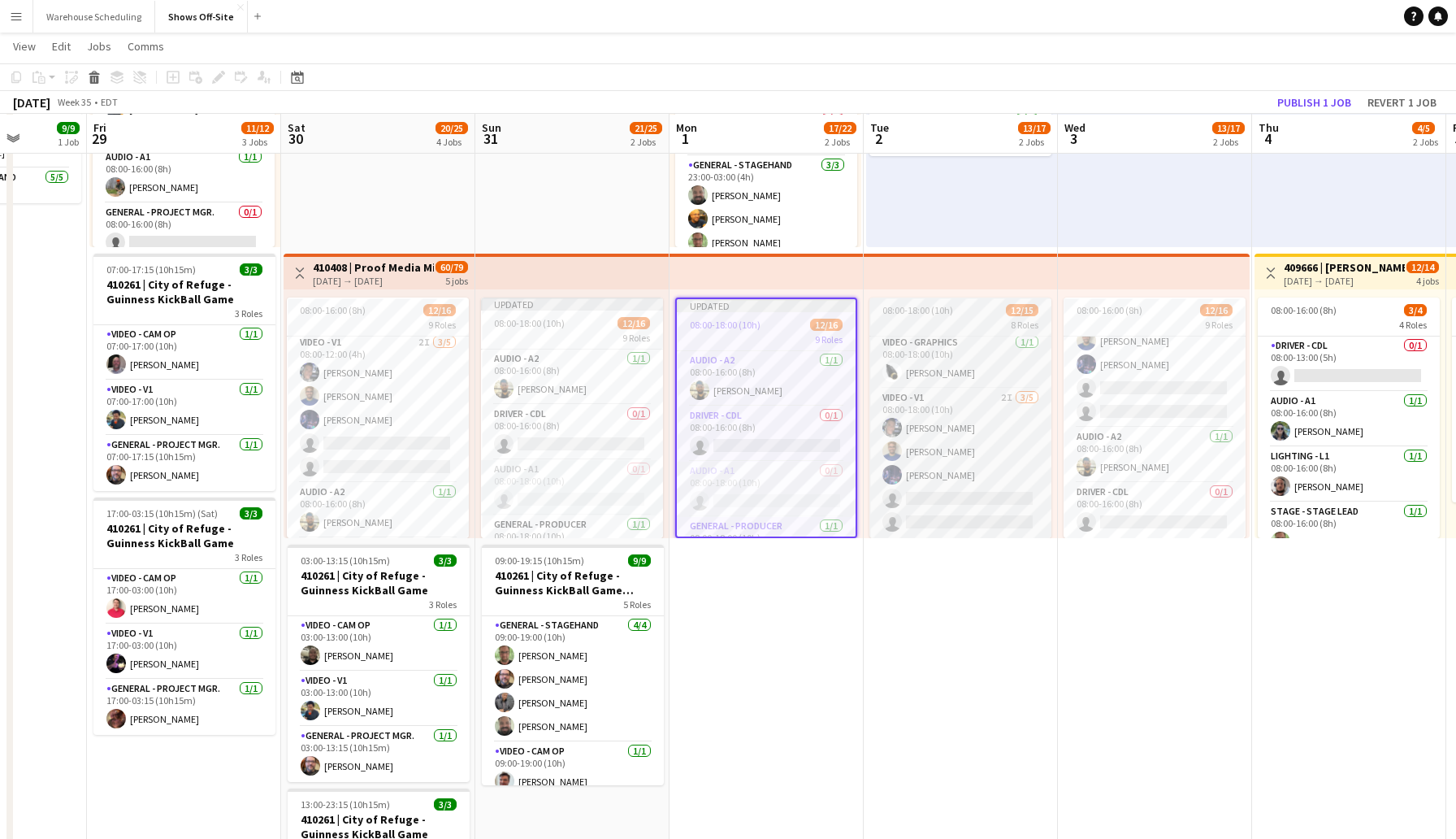
click at [980, 311] on div "08:00-18:00 (10h) 12/15" at bounding box center [960, 310] width 182 height 13
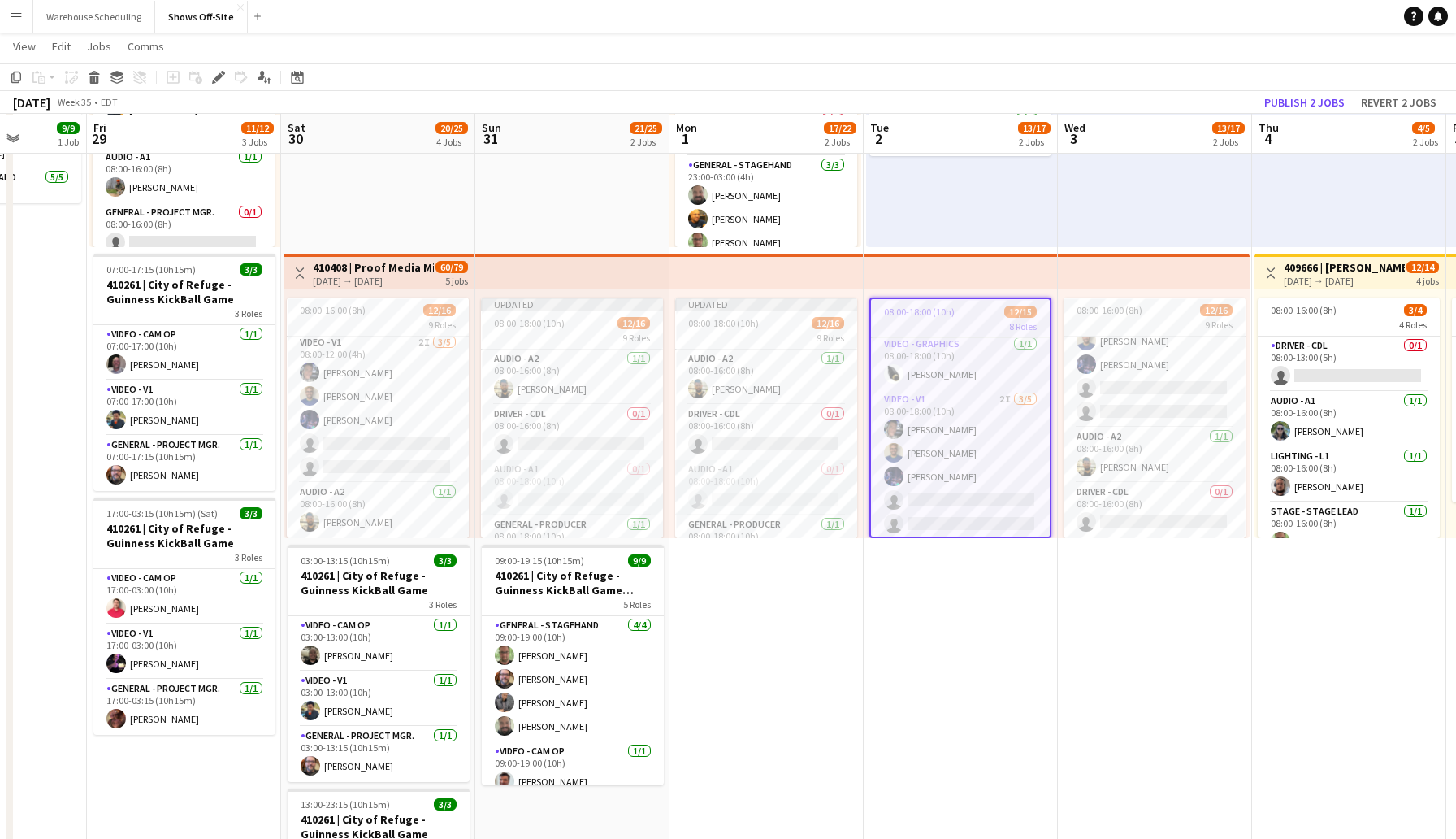
scroll to position [409, 0]
click at [222, 80] on icon "Edit" at bounding box center [218, 77] width 13 height 13
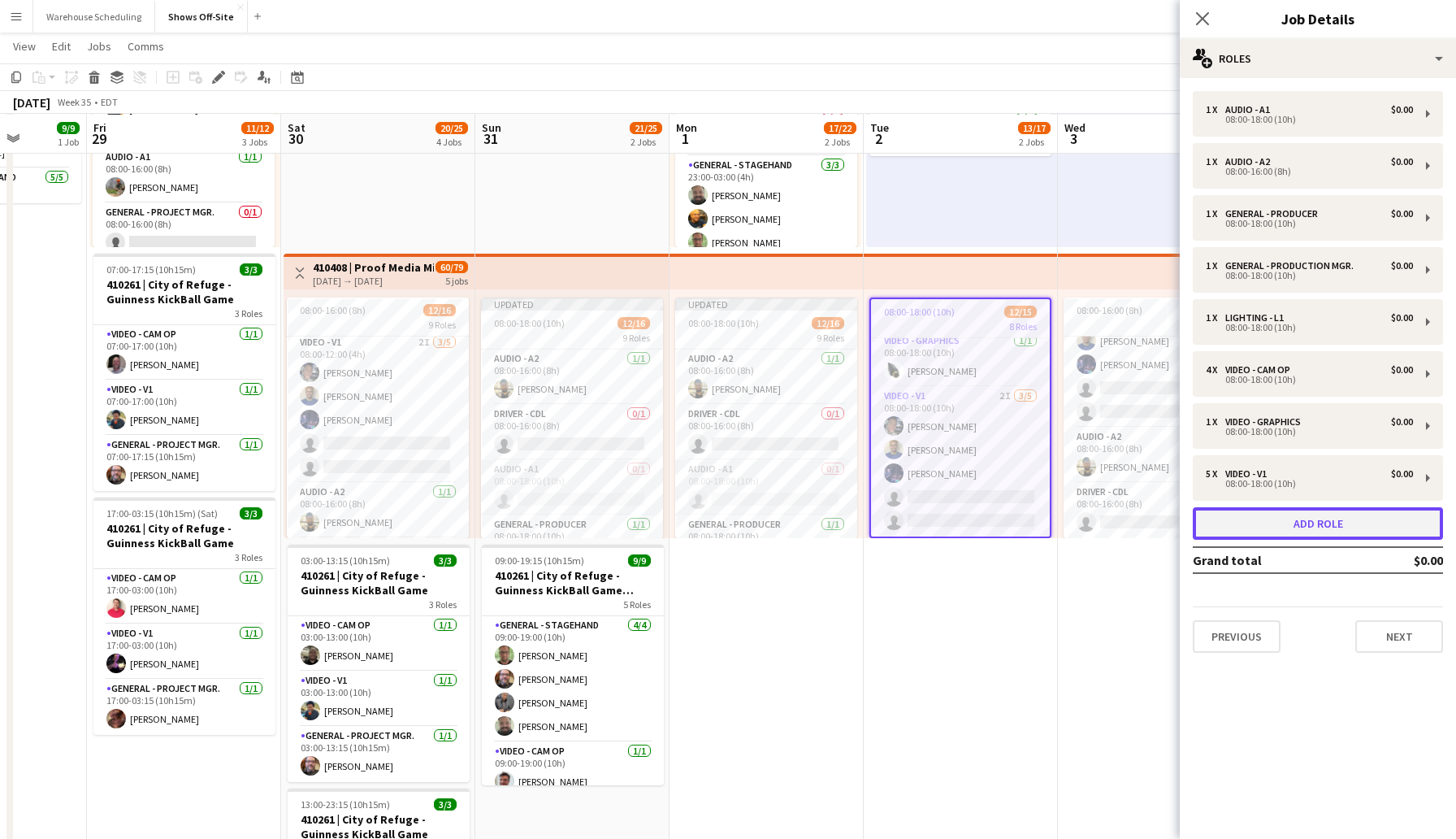
click at [1301, 521] on button "Add role" at bounding box center [1318, 523] width 250 height 32
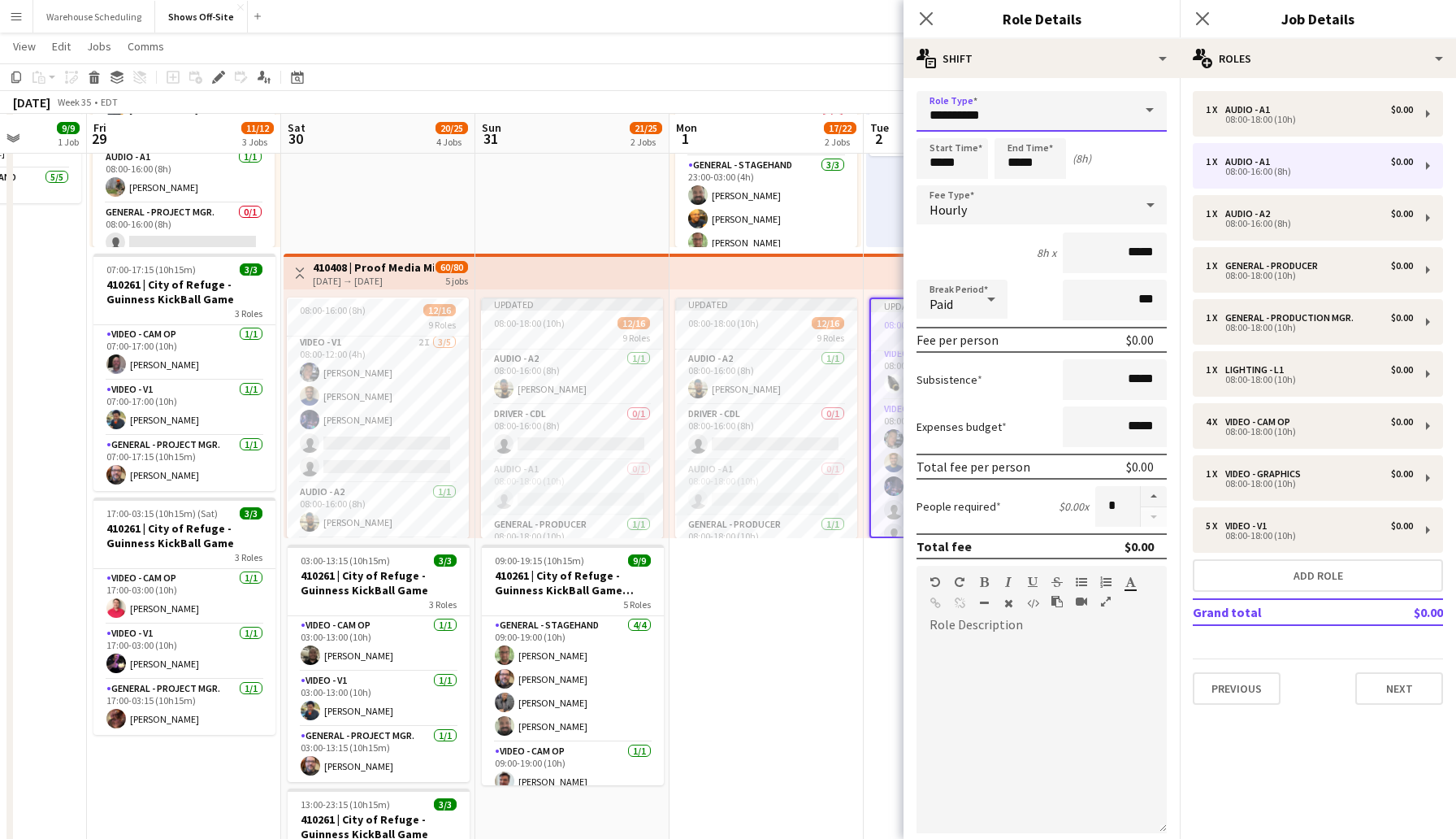
drag, startPoint x: 994, startPoint y: 118, endPoint x: 886, endPoint y: 112, distance: 108.2
click at [886, 112] on body "Menu Boards Boards Boards All jobs Status Workforce Workforce My Workforce Recr…" at bounding box center [728, 540] width 1456 height 1533
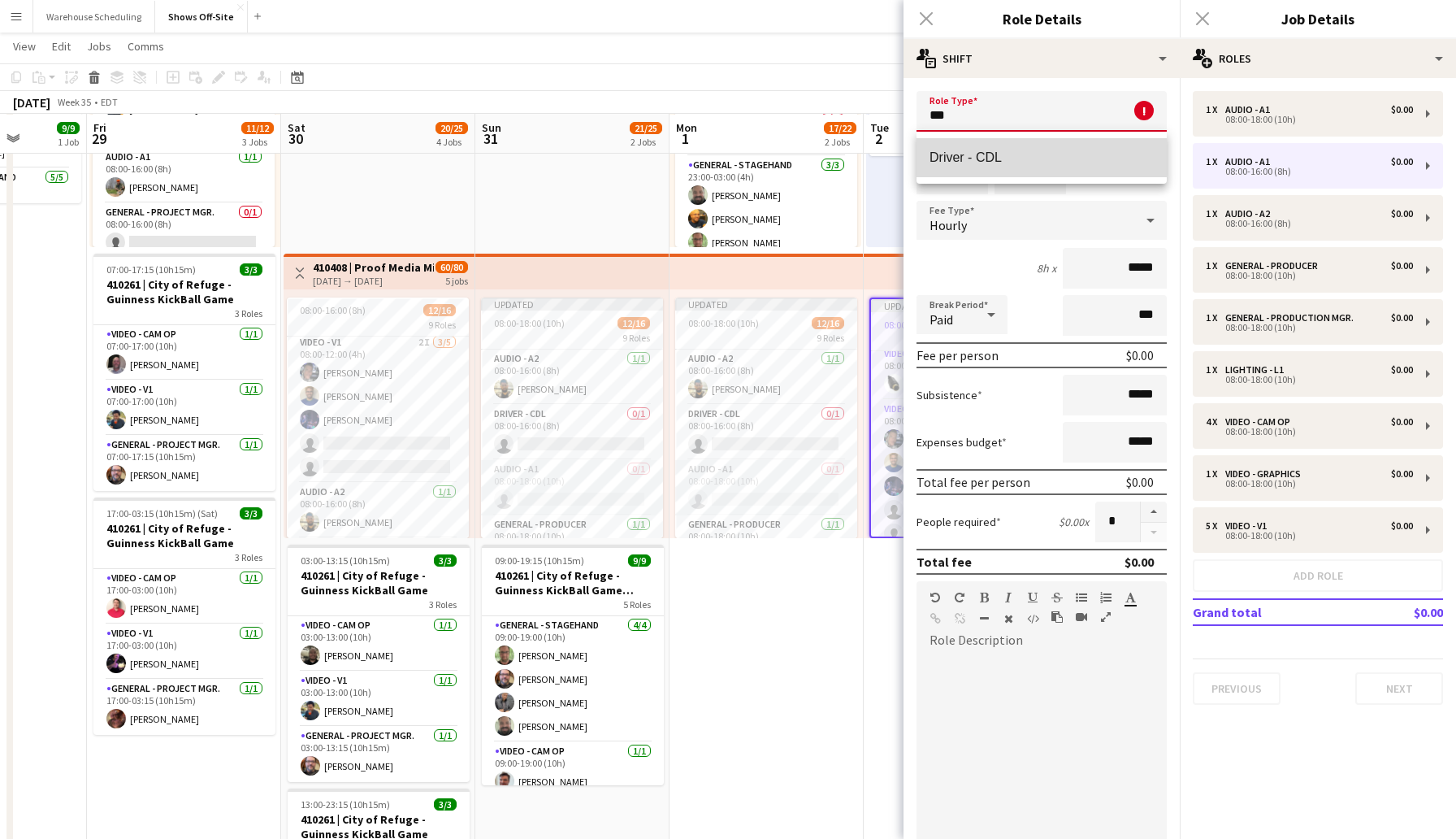
click at [961, 152] on span "Driver - CDL" at bounding box center [1042, 157] width 224 height 15
type input "**********"
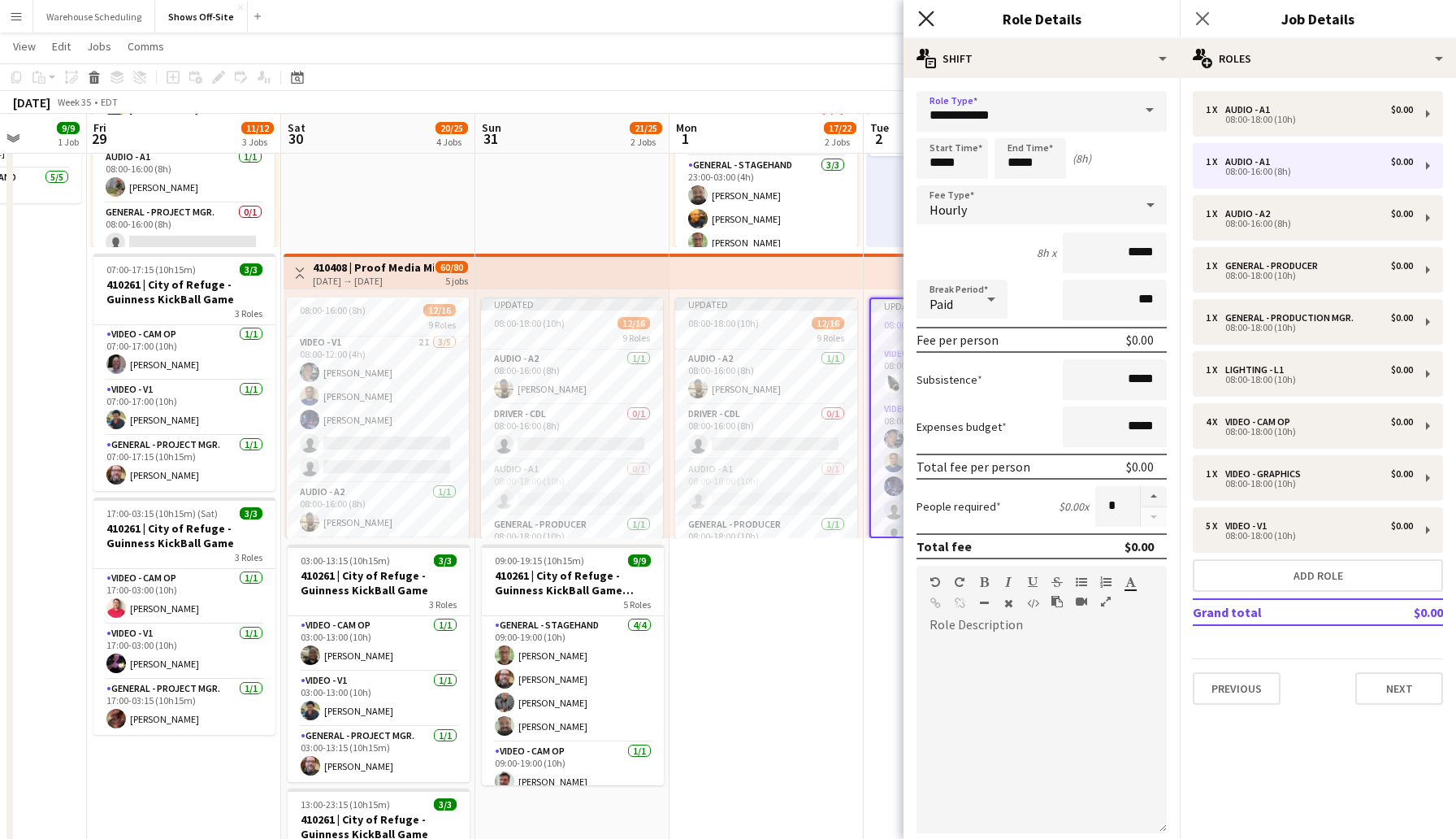
click at [926, 18] on icon at bounding box center [926, 18] width 15 height 15
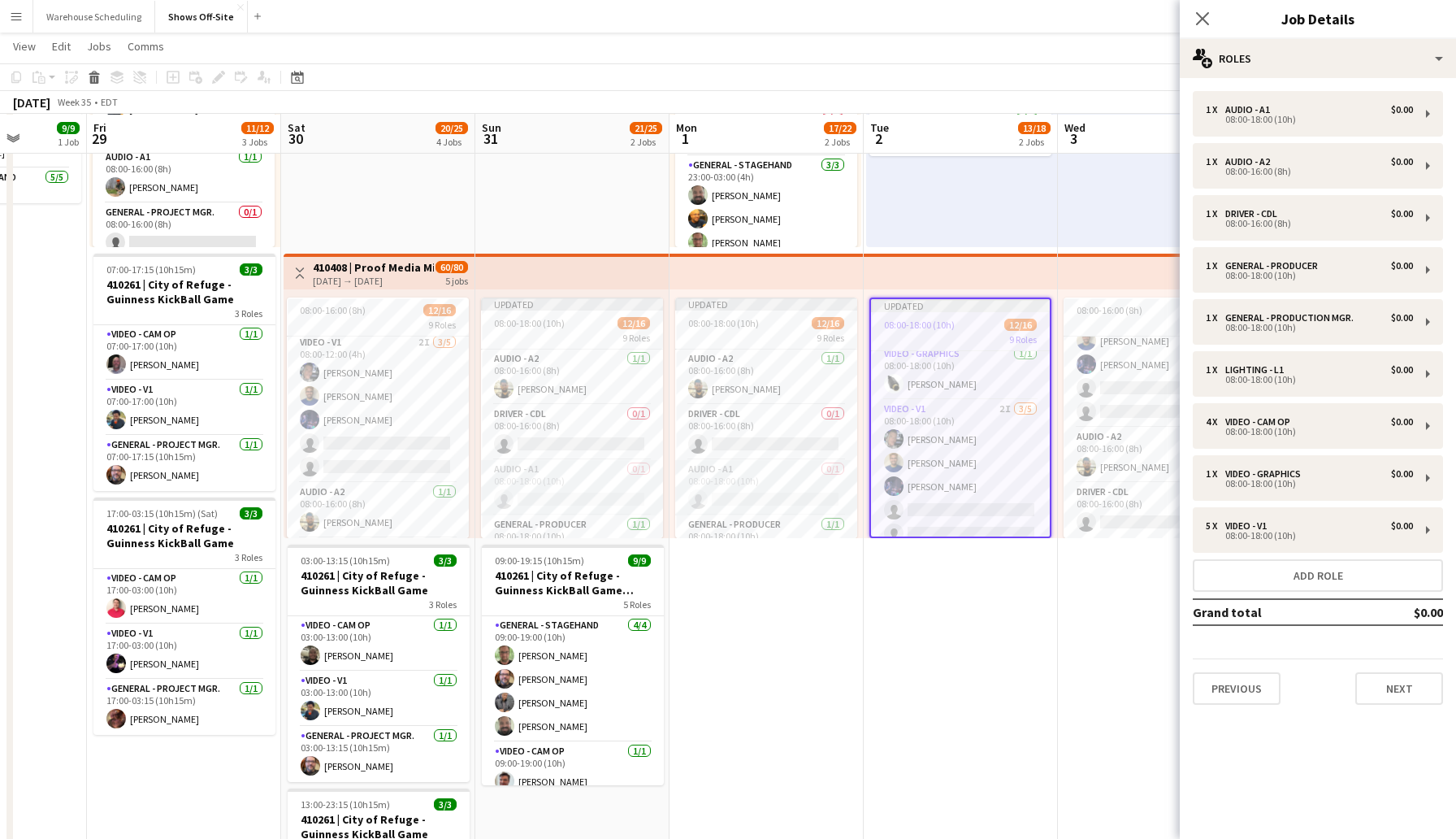
click at [1203, 7] on div "Close pop-in" at bounding box center [1202, 19] width 46 height 38
click at [1205, 24] on icon "Close pop-in" at bounding box center [1202, 18] width 15 height 15
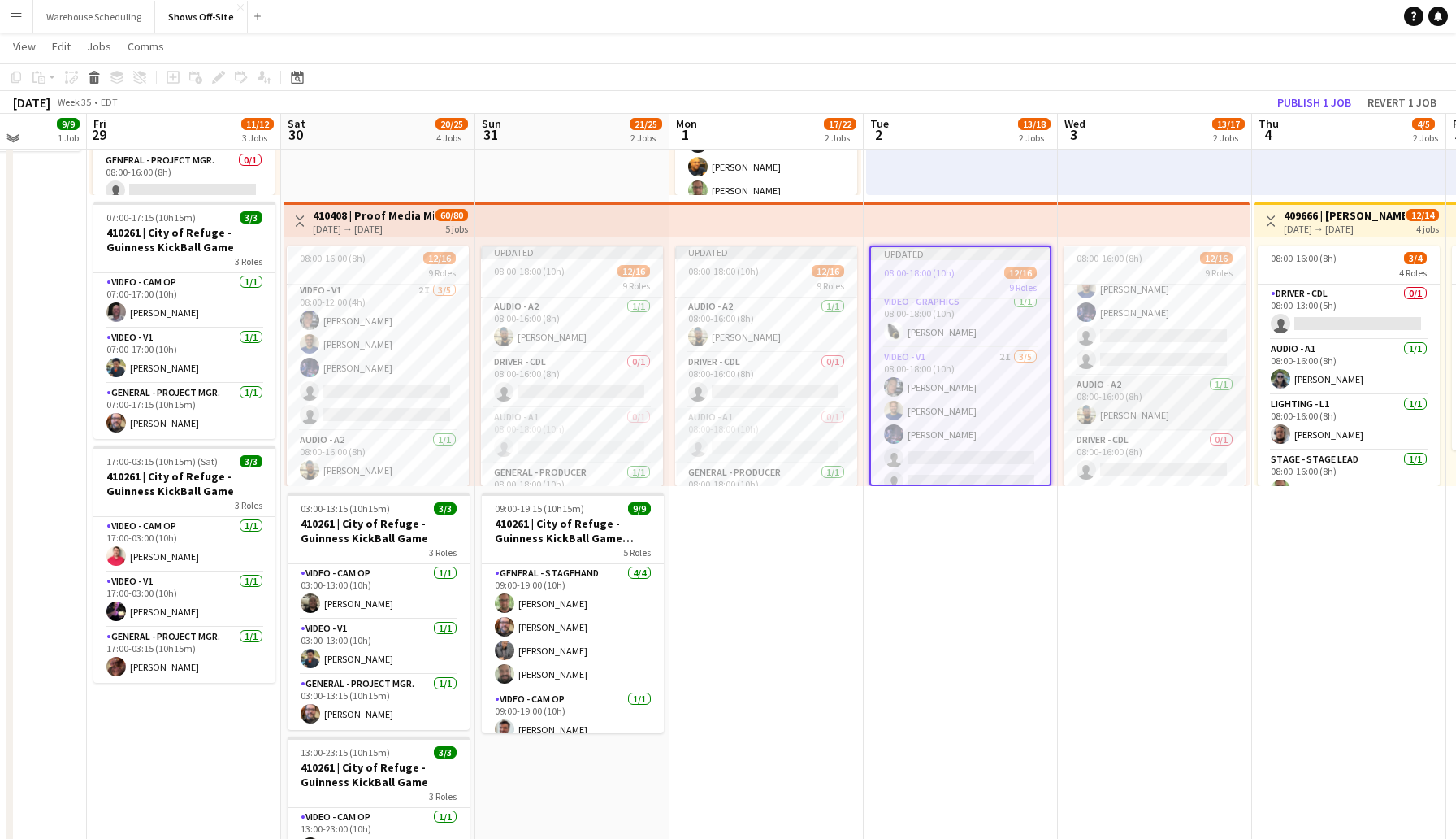
scroll to position [283, 0]
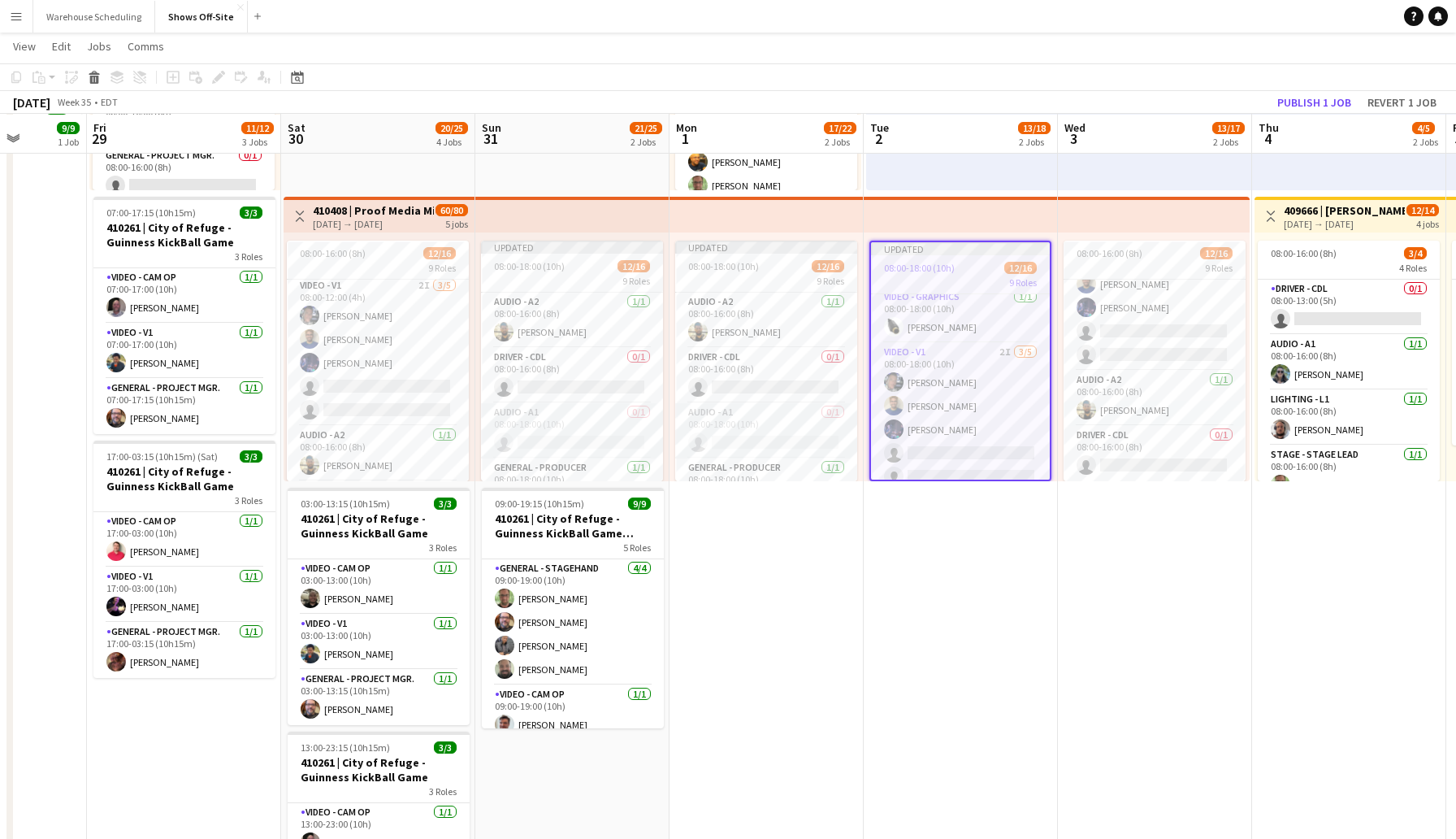
click at [1019, 573] on app-date-cell "Toggle View 410214 | Studimo Productions [DATE] → [DATE] 7/9 7 jobs 08:00-16:00…" at bounding box center [961, 574] width 195 height 1350
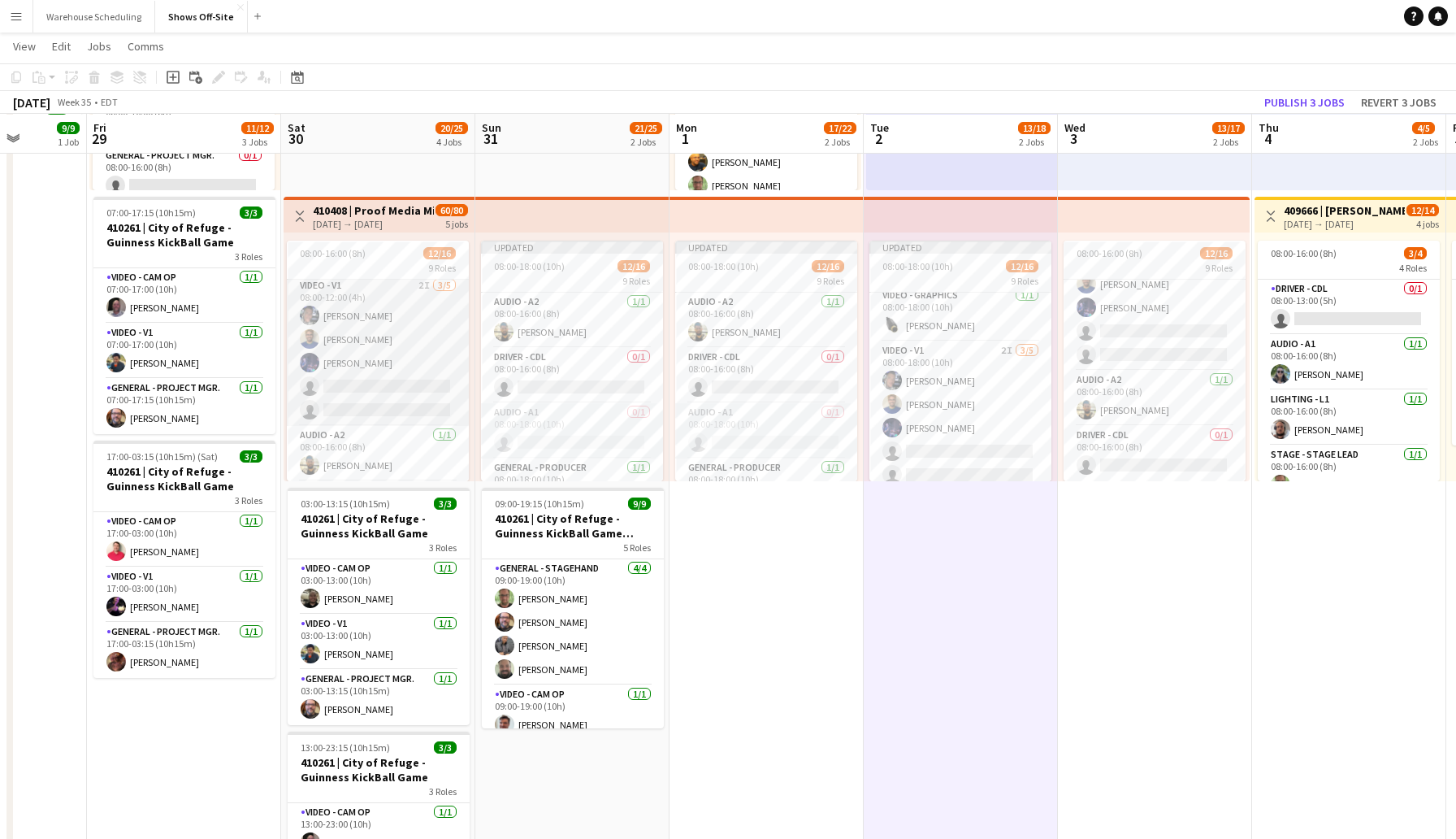
scroll to position [461, 0]
click at [363, 462] on app-card-role "Driver - CDL 0/1 08:00-16:00 (8h) single-neutral-actions" at bounding box center [378, 454] width 182 height 56
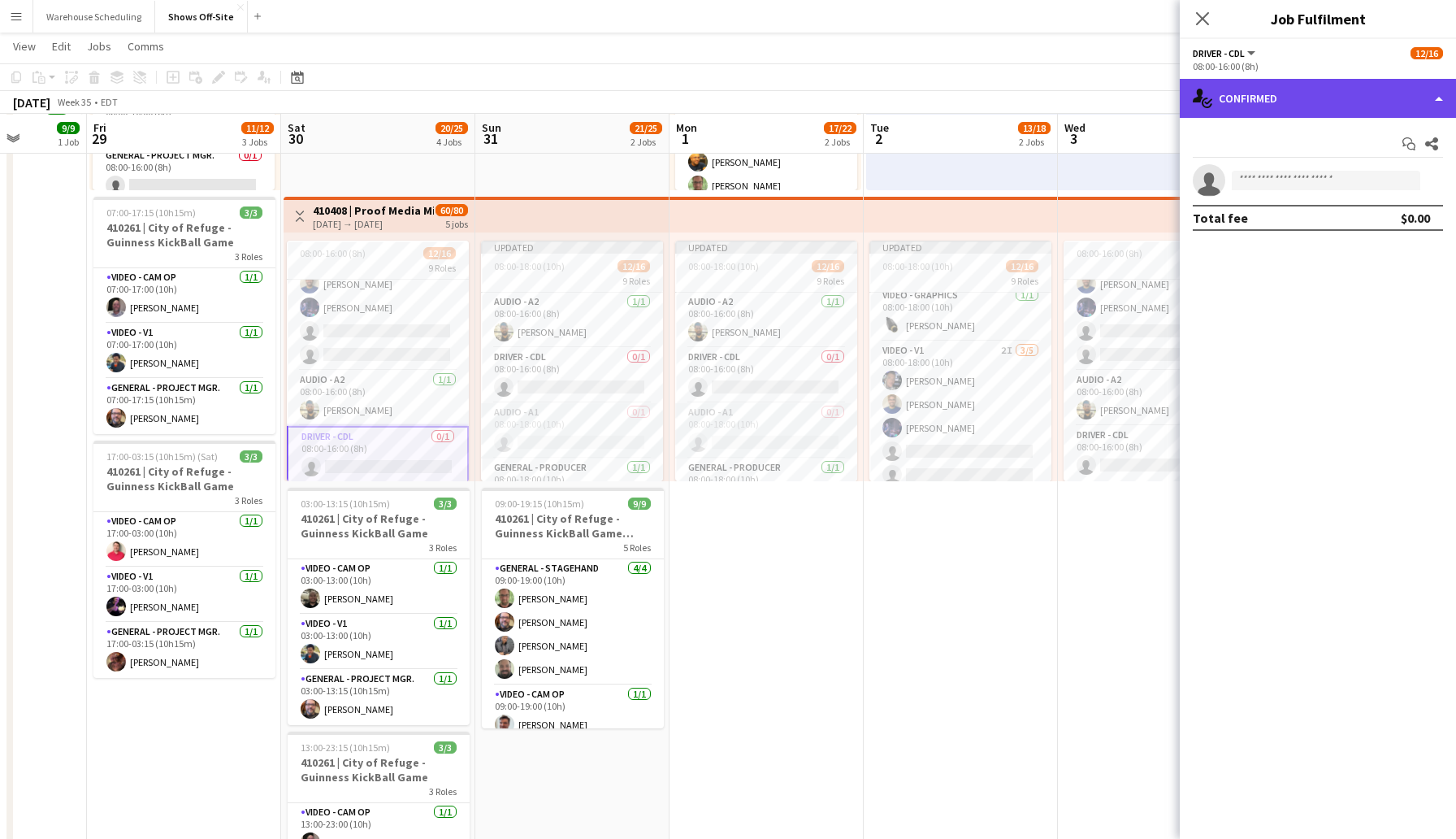
click at [1239, 100] on div "single-neutral-actions-check-2 Confirmed" at bounding box center [1318, 98] width 276 height 39
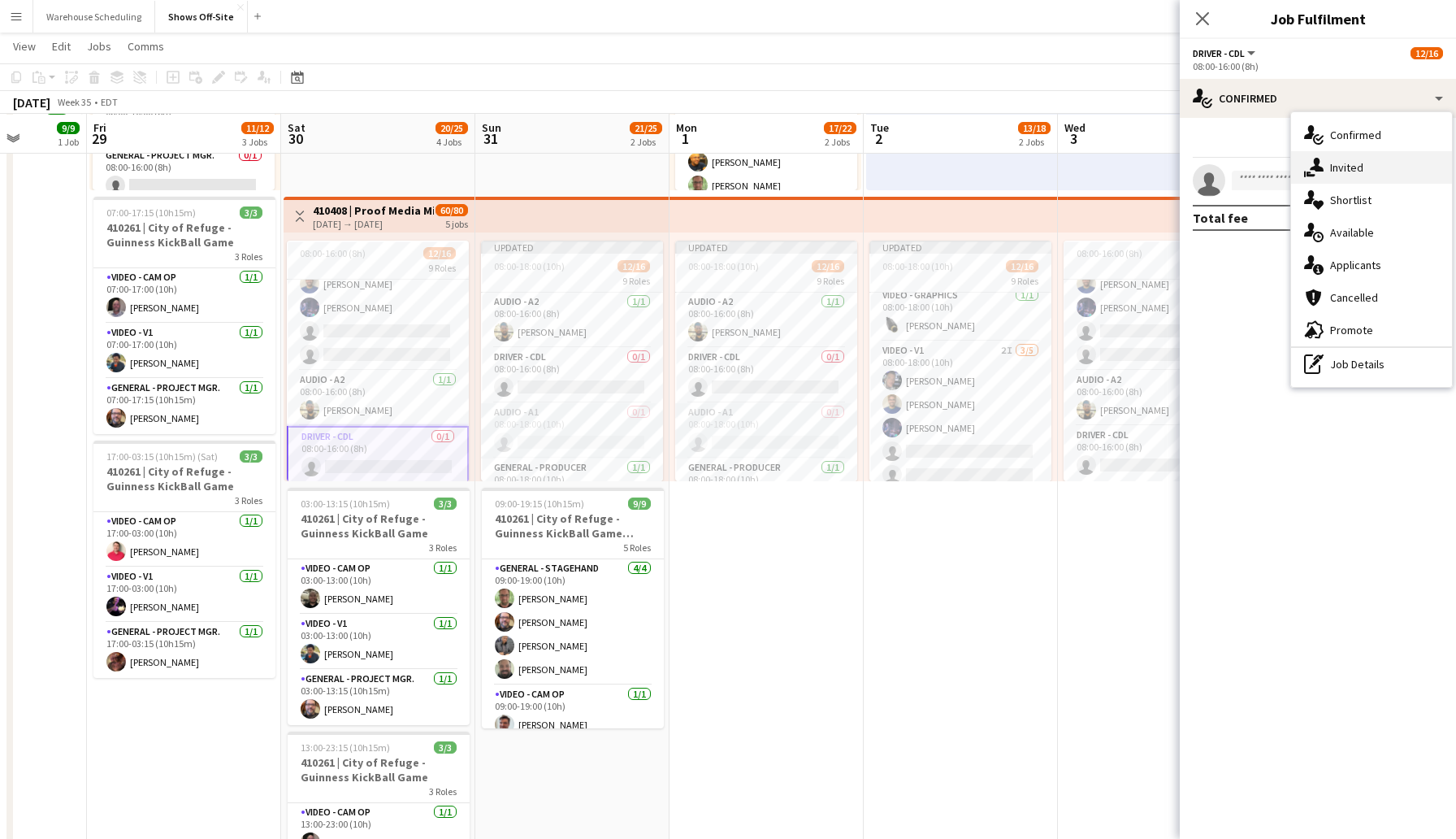
click at [1356, 167] on div "single-neutral-actions-share-1 Invited" at bounding box center [1372, 168] width 161 height 32
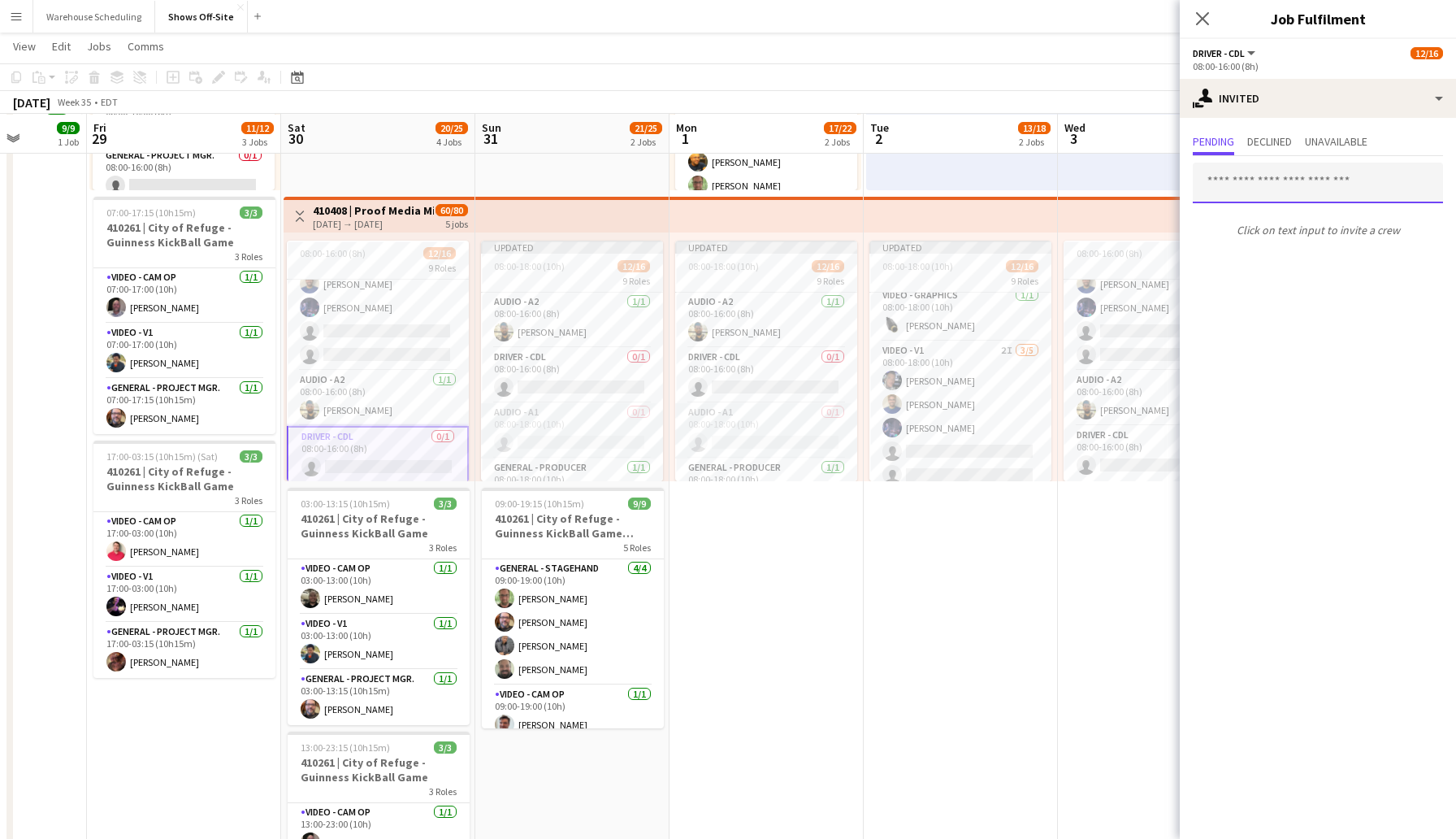
click at [1285, 179] on input "text" at bounding box center [1318, 182] width 250 height 40
type input "*****"
click at [1251, 238] on span "[EMAIL_ADDRESS][DOMAIN_NAME]" at bounding box center [1318, 236] width 224 height 13
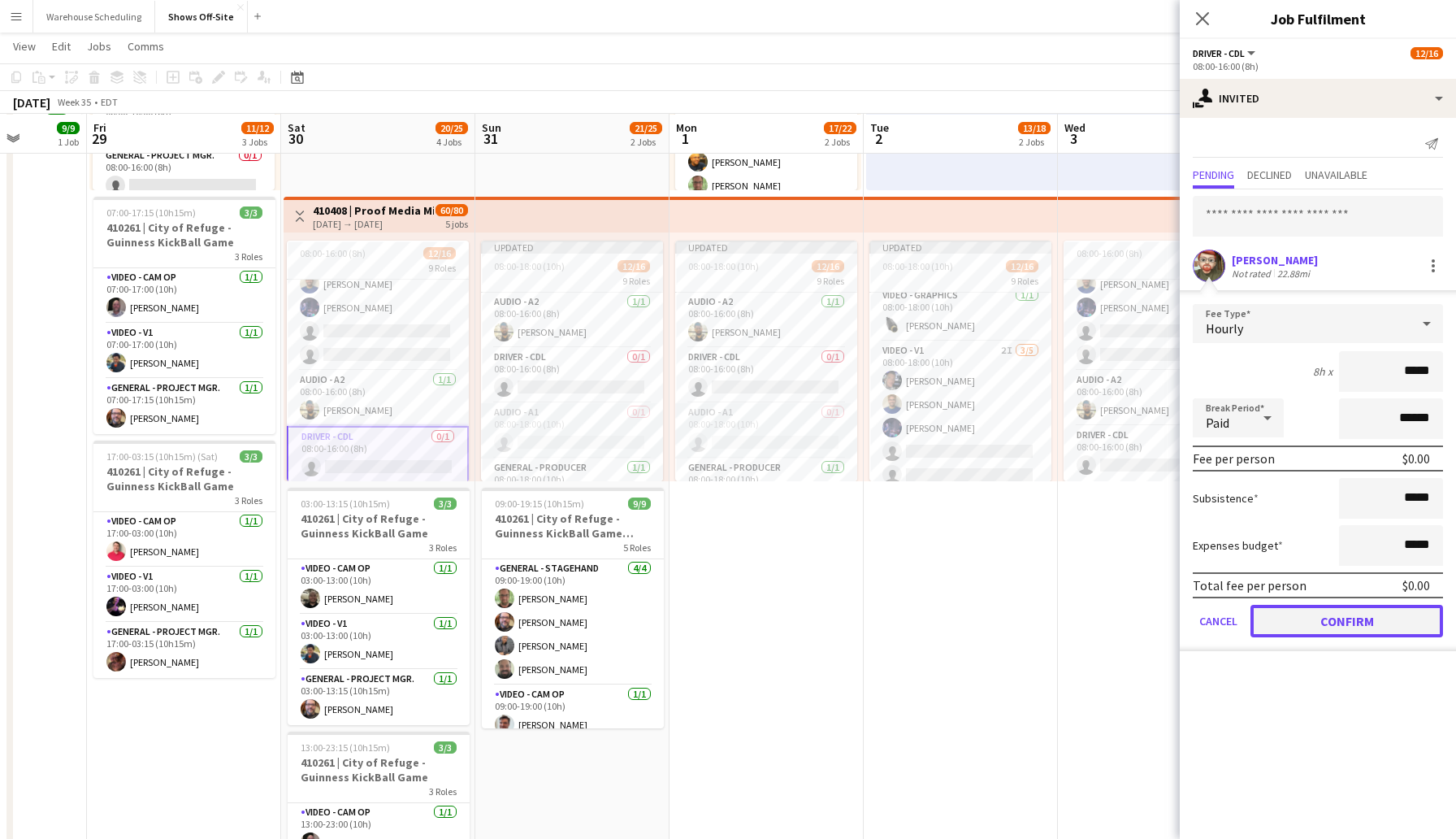
click at [1339, 617] on button "Confirm" at bounding box center [1347, 621] width 193 height 32
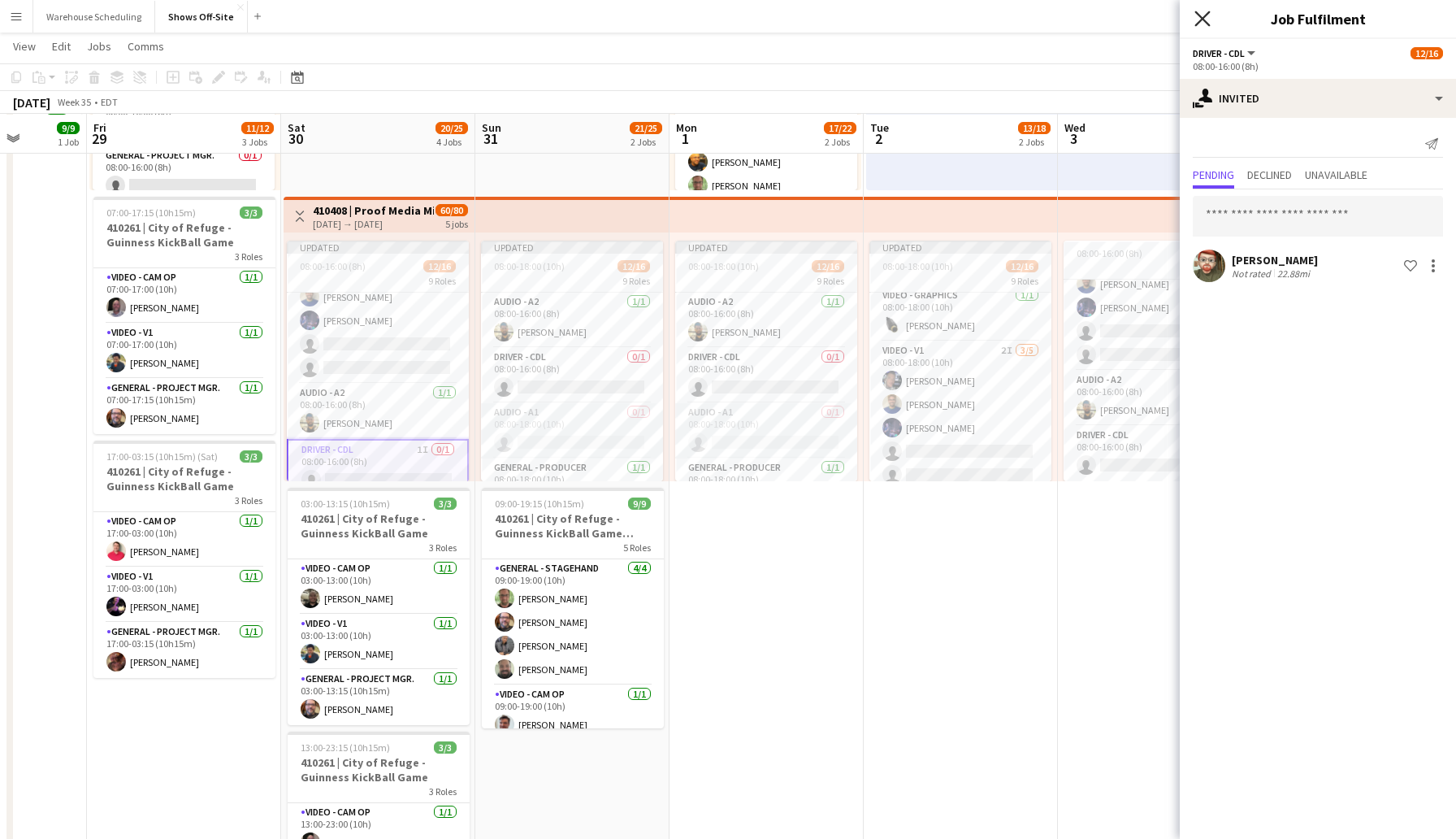
click at [1199, 14] on icon at bounding box center [1202, 18] width 15 height 15
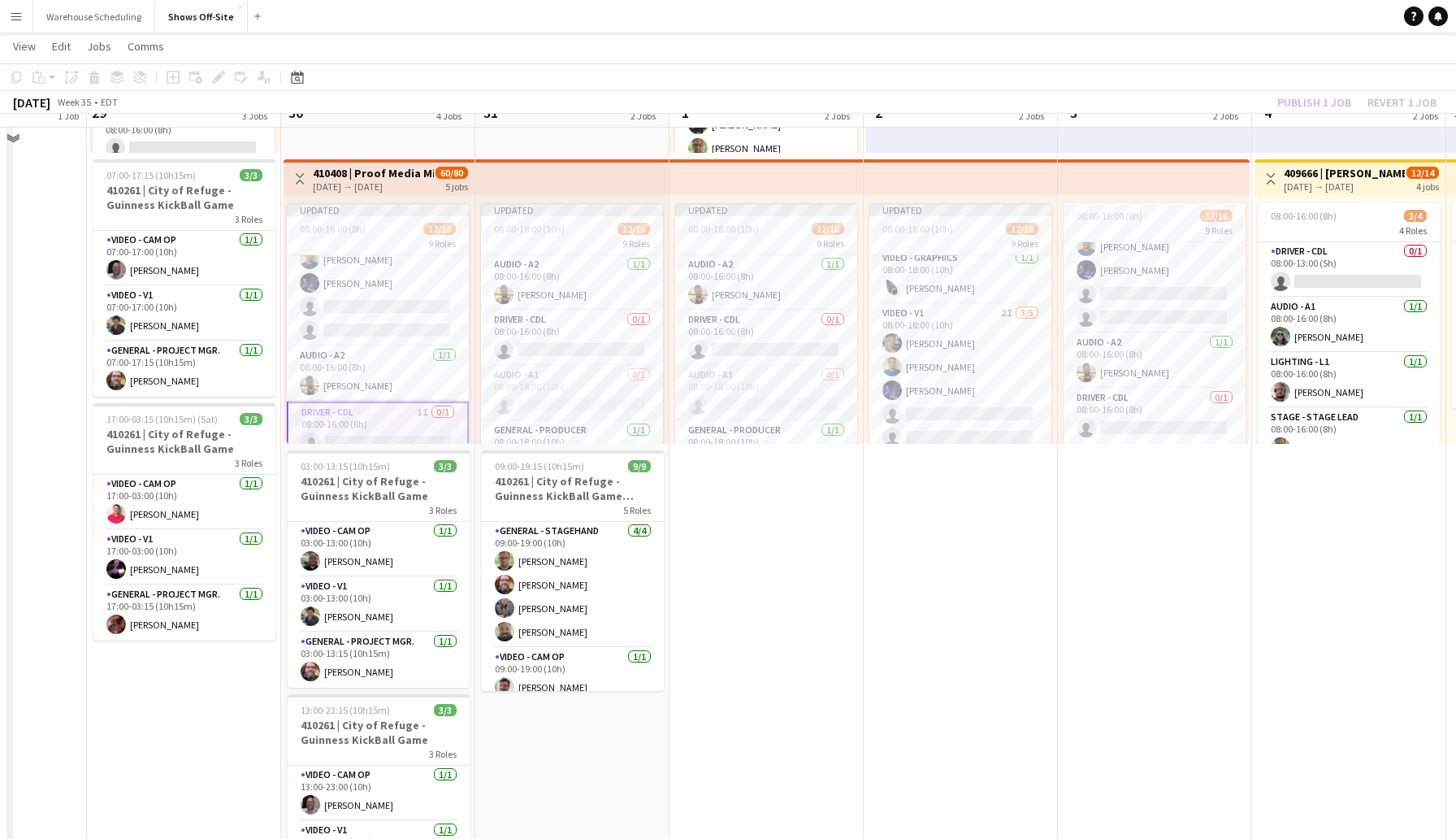
scroll to position [290, 0]
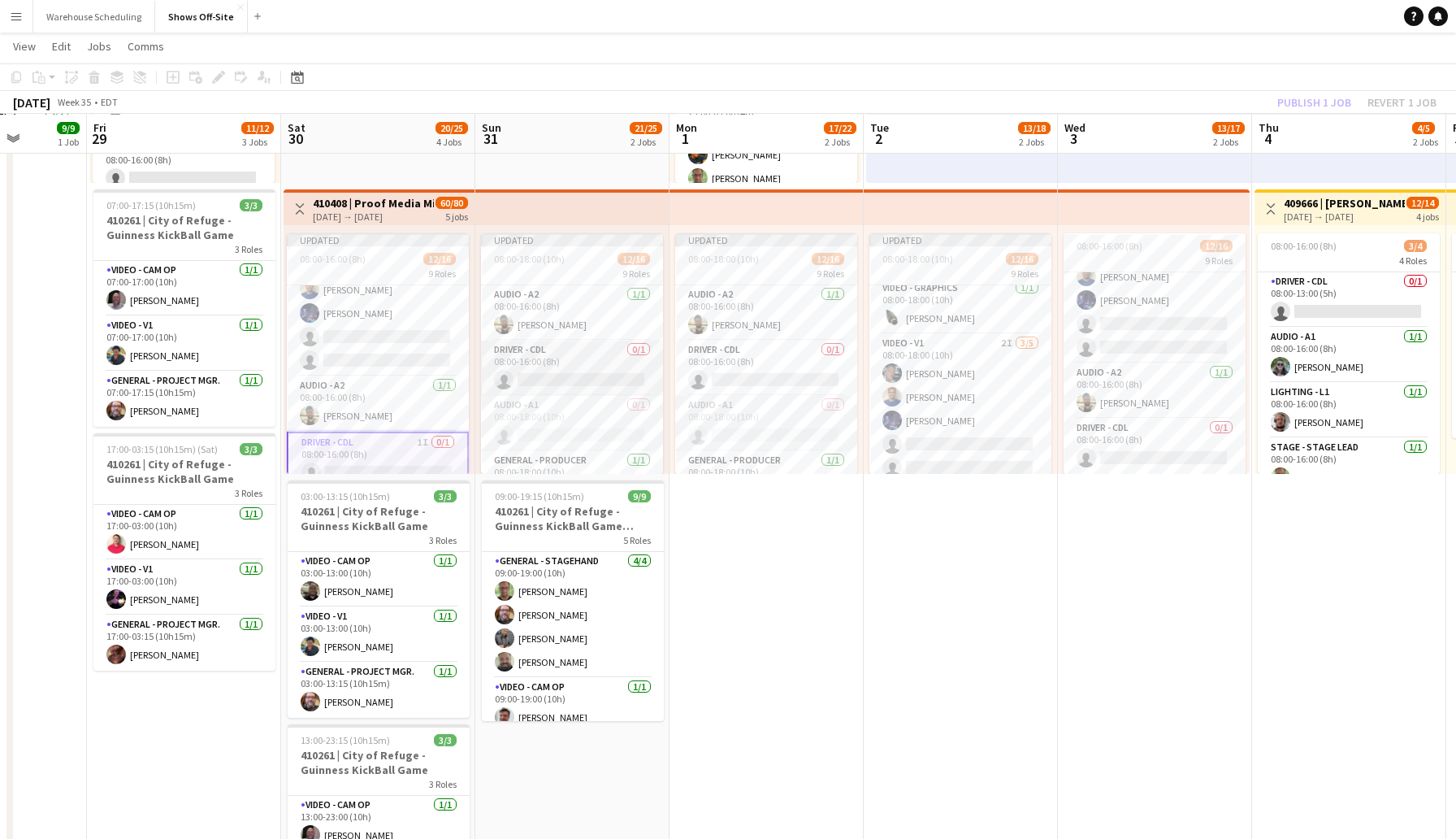
click at [581, 376] on app-card-role "Driver - CDL 0/1 08:00-16:00 (8h) single-neutral-actions" at bounding box center [571, 369] width 182 height 56
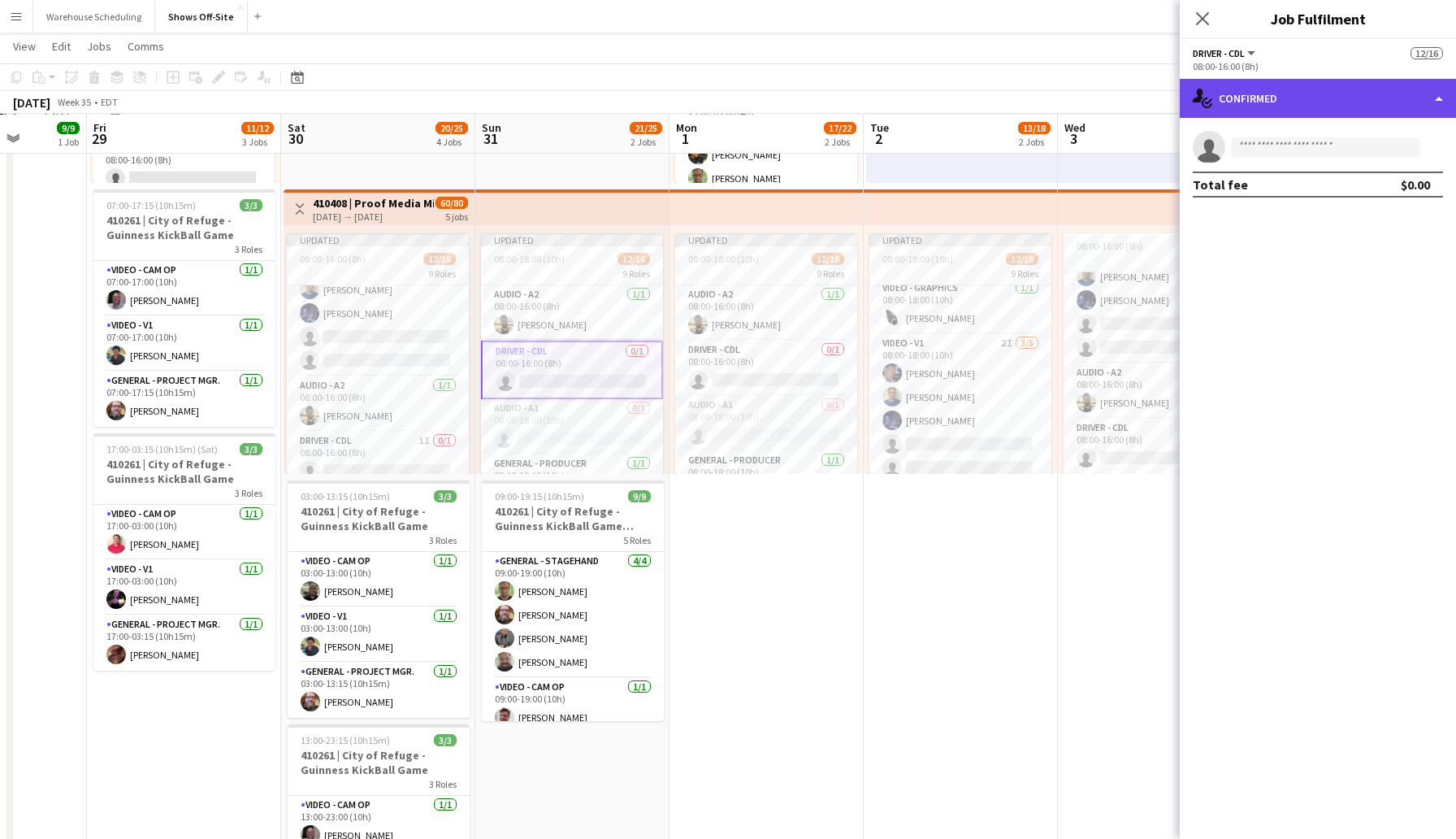
click at [1247, 87] on div "single-neutral-actions-check-2 Confirmed" at bounding box center [1318, 98] width 276 height 39
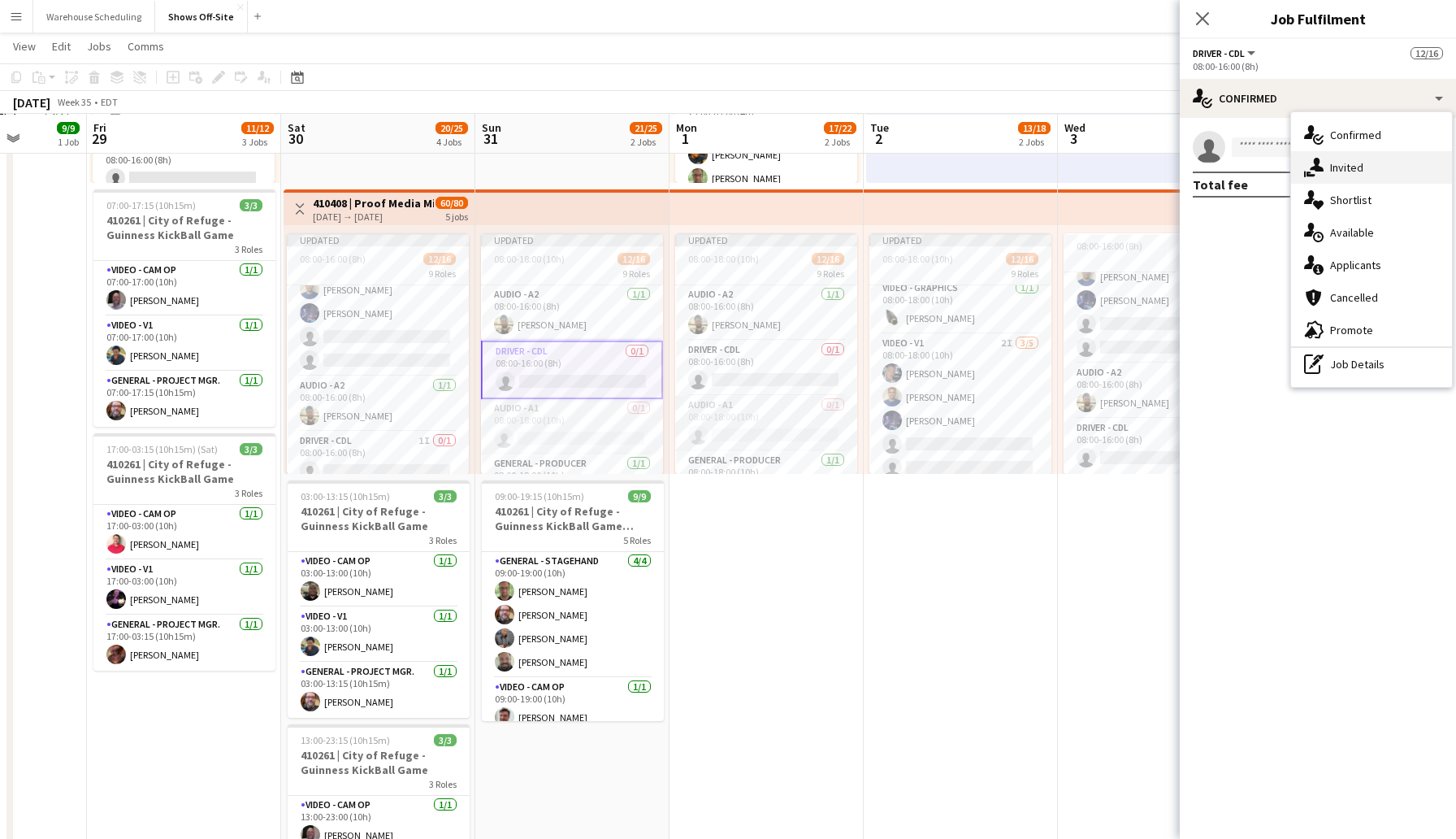
click at [1357, 170] on div "single-neutral-actions-share-1 Invited" at bounding box center [1372, 168] width 161 height 32
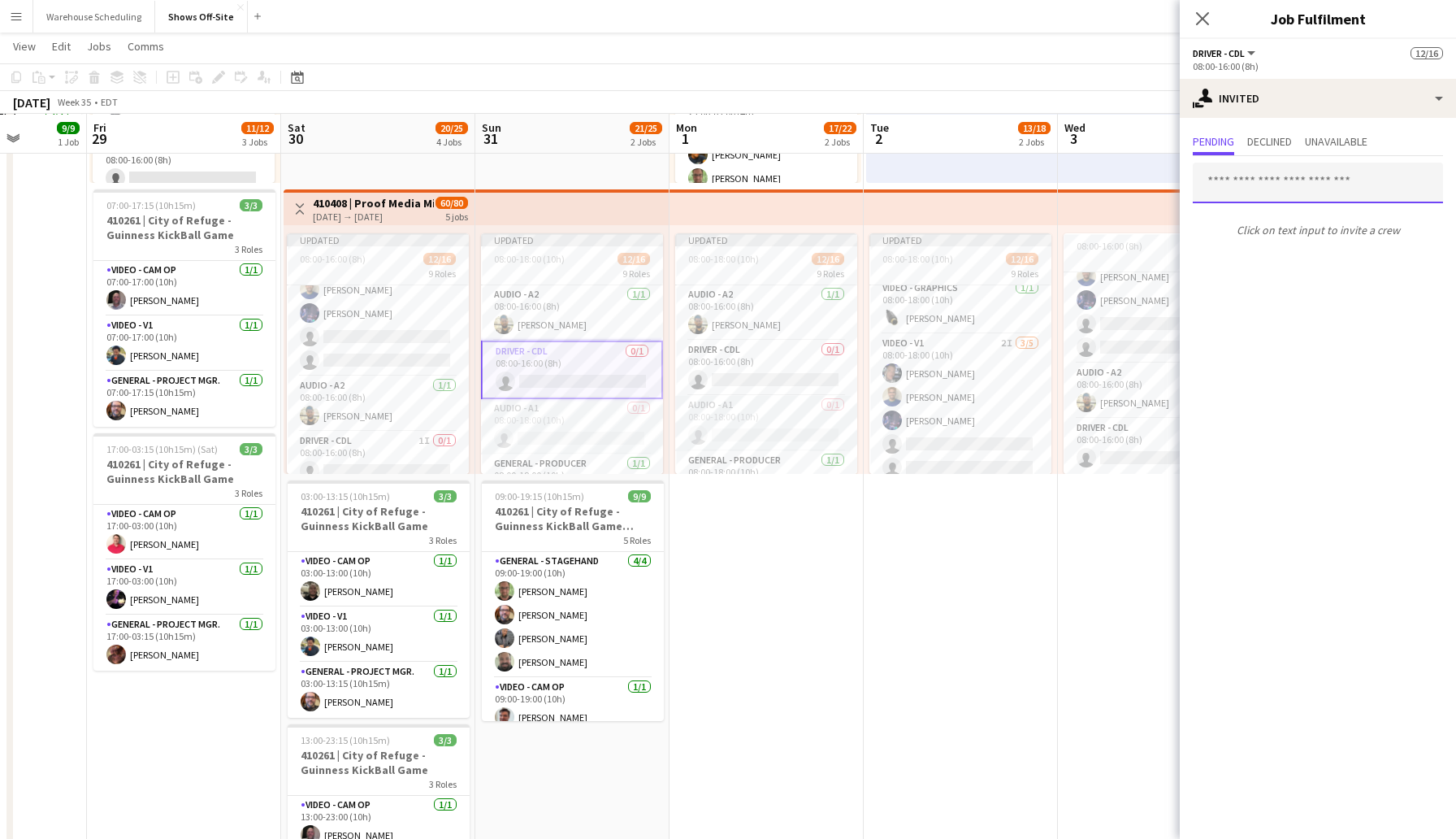
click at [1247, 190] on input "text" at bounding box center [1318, 182] width 250 height 40
type input "*****"
click at [1285, 232] on span "[EMAIL_ADDRESS][DOMAIN_NAME]" at bounding box center [1318, 236] width 224 height 13
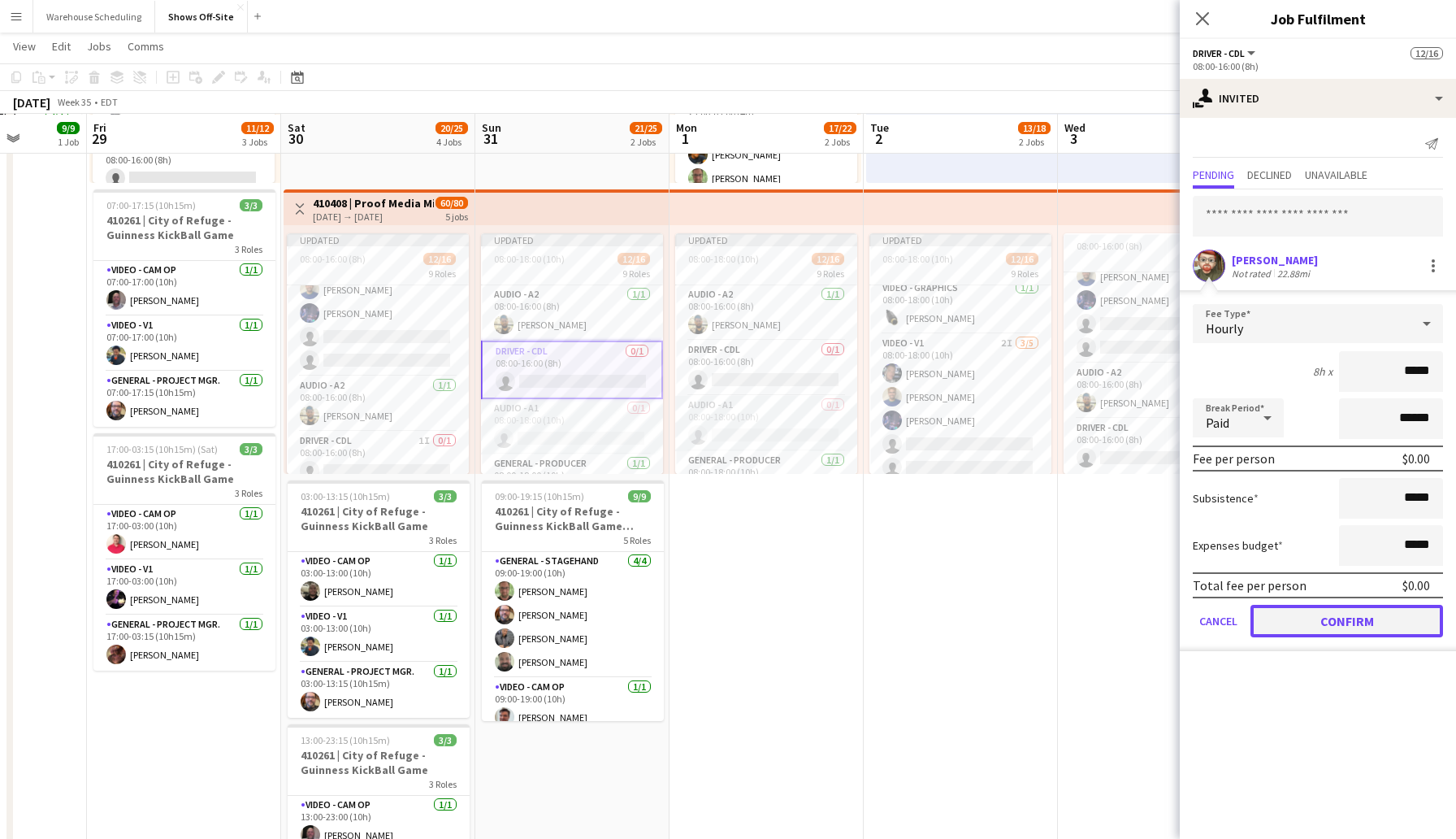
click at [1329, 618] on button "Confirm" at bounding box center [1347, 621] width 193 height 32
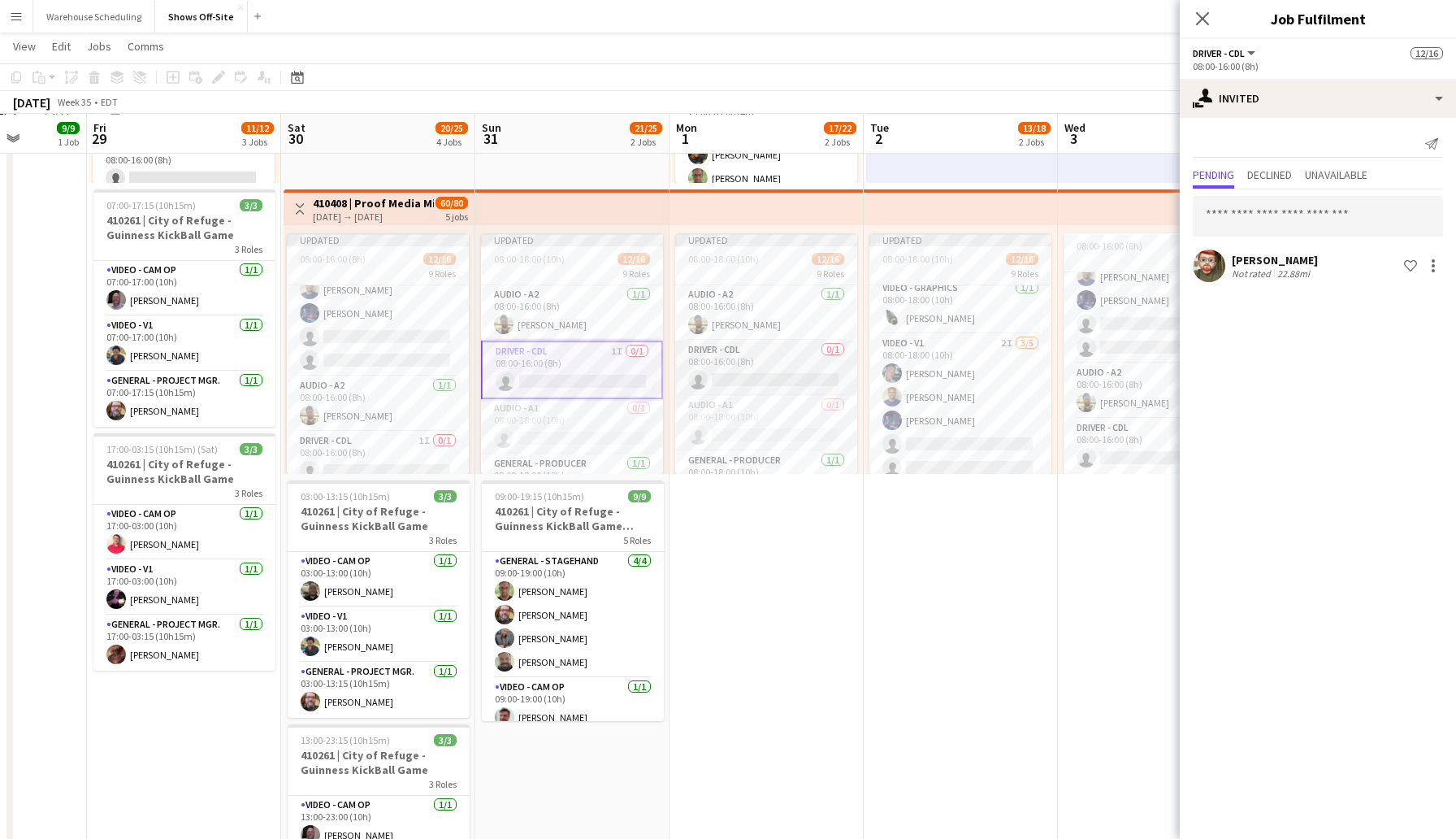
click at [770, 375] on app-card-role "Driver - CDL 0/1 08:00-16:00 (8h) single-neutral-actions" at bounding box center [766, 369] width 182 height 56
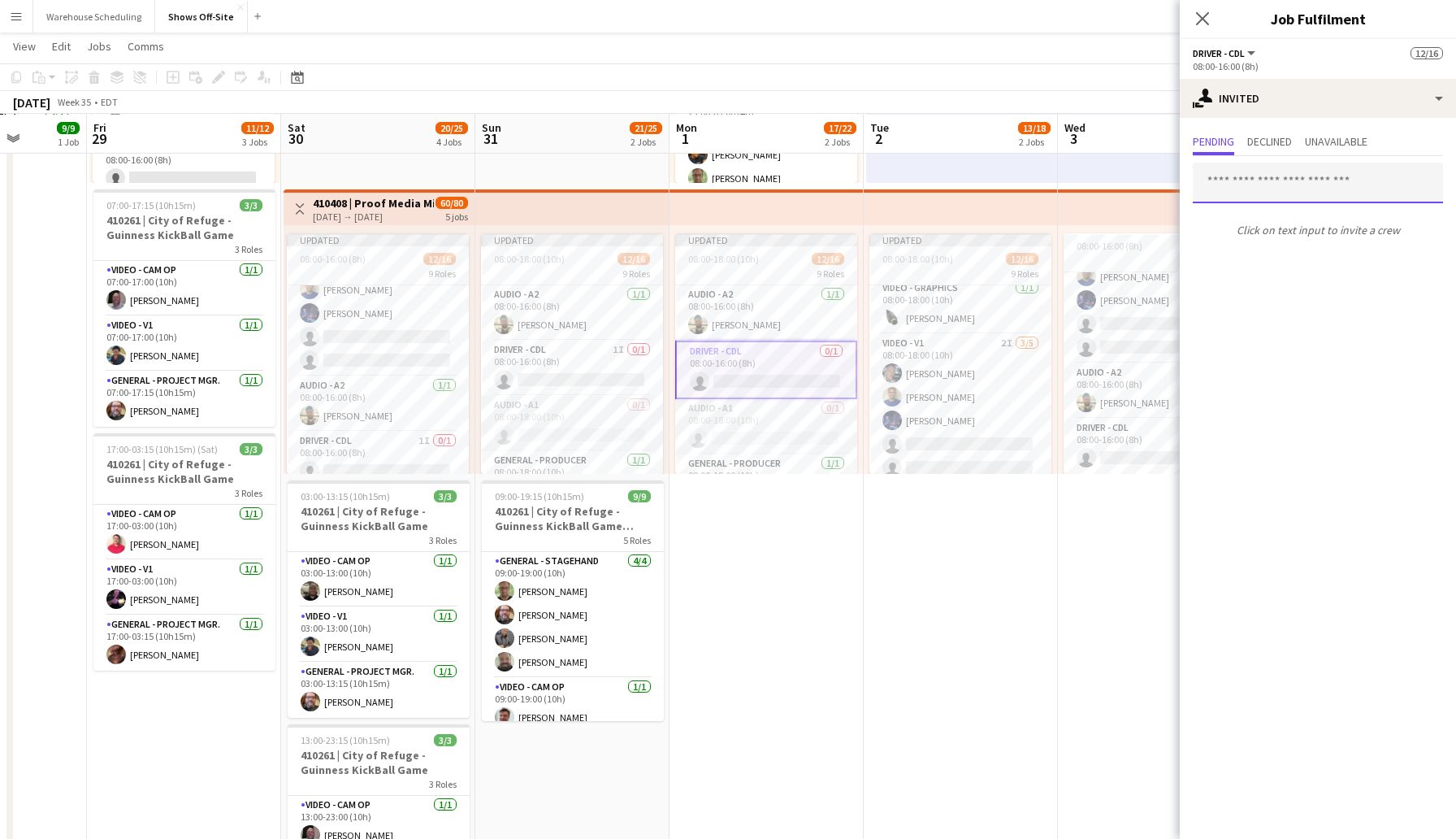
click at [1259, 177] on input "text" at bounding box center [1318, 182] width 250 height 40
type input "*****"
click at [1277, 236] on span "[EMAIL_ADDRESS][DOMAIN_NAME]" at bounding box center [1318, 236] width 224 height 13
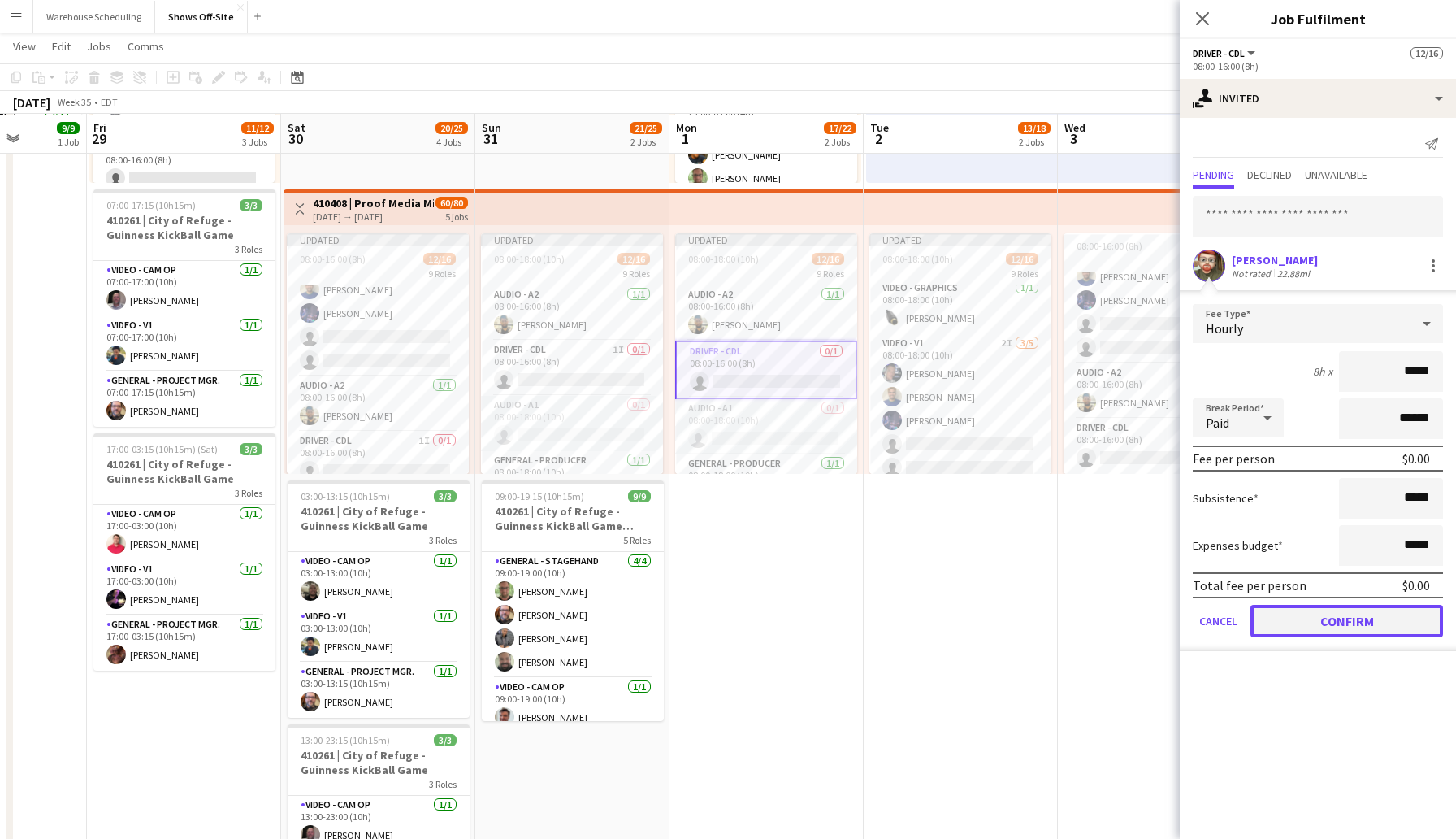
click at [1351, 620] on button "Confirm" at bounding box center [1347, 621] width 193 height 32
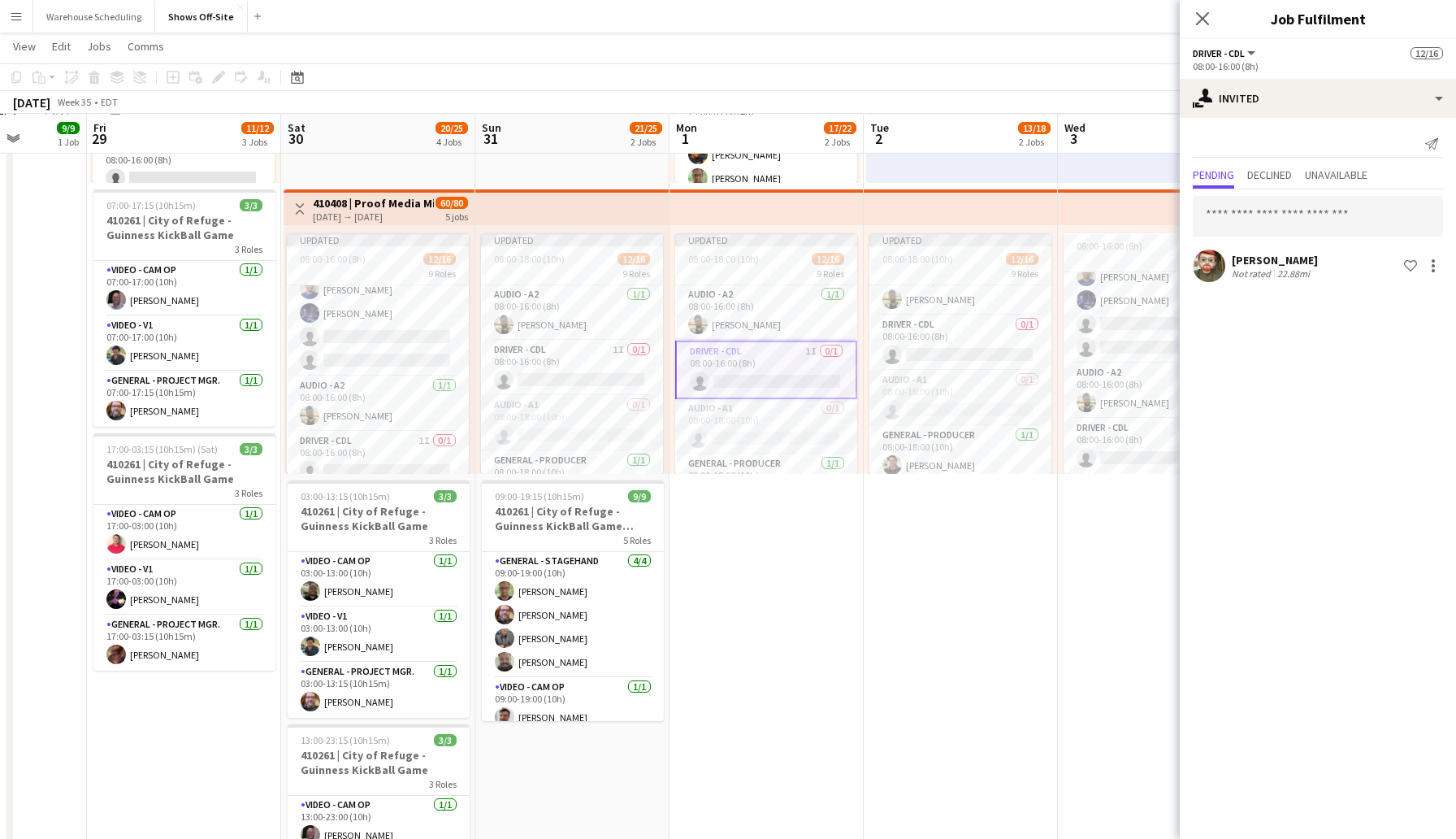
scroll to position [22, 0]
click at [937, 349] on app-card-role "Driver - CDL 0/1 08:00-16:00 (8h) single-neutral-actions" at bounding box center [960, 346] width 182 height 56
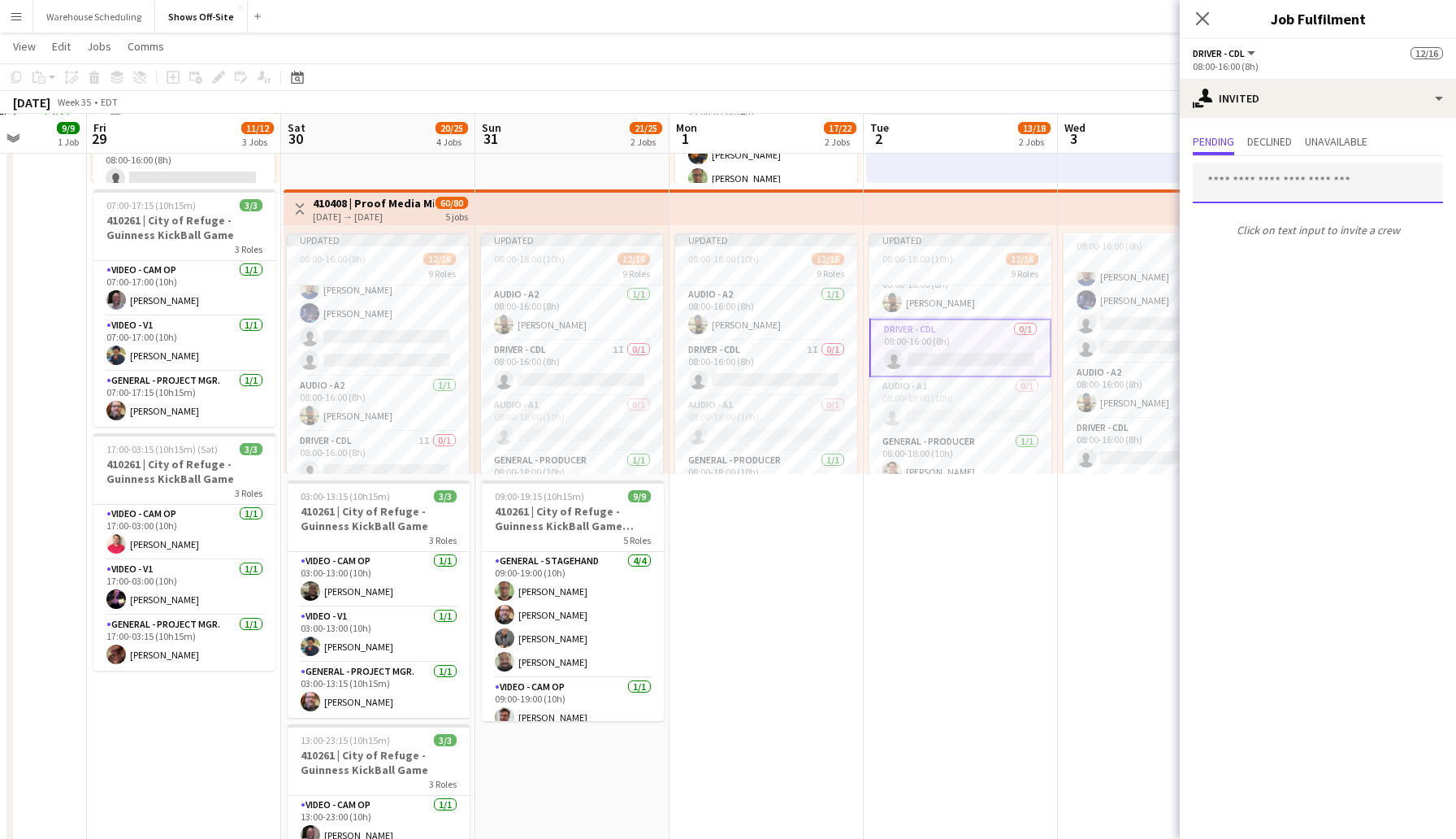
click at [1261, 187] on input "text" at bounding box center [1318, 182] width 250 height 40
type input "*****"
click at [1259, 231] on span "[EMAIL_ADDRESS][DOMAIN_NAME]" at bounding box center [1318, 236] width 224 height 13
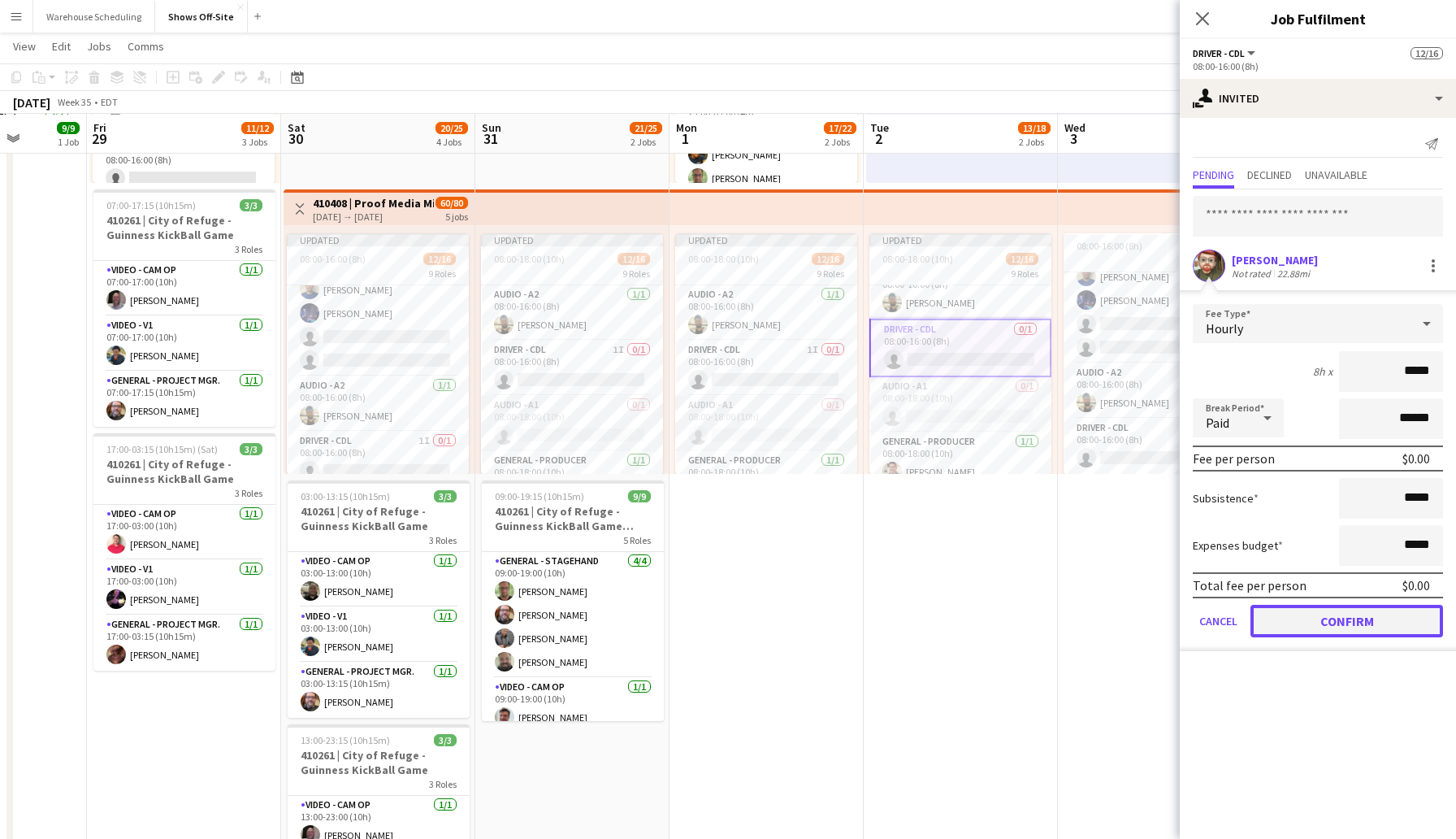
click at [1314, 634] on button "Confirm" at bounding box center [1347, 621] width 193 height 32
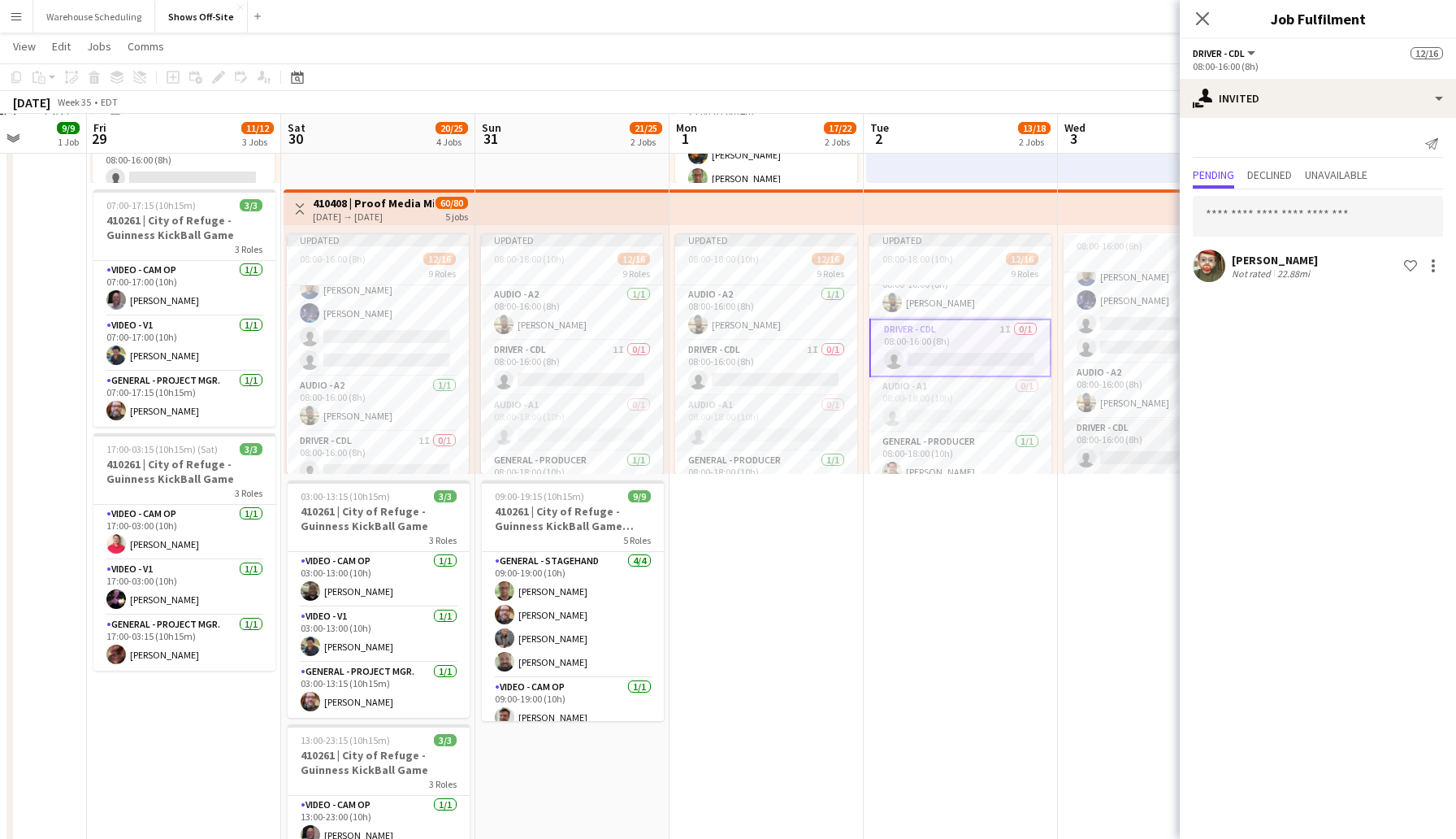
click at [1121, 452] on app-card-role "Driver - CDL 0/1 08:00-16:00 (8h) single-neutral-actions" at bounding box center [1155, 447] width 182 height 56
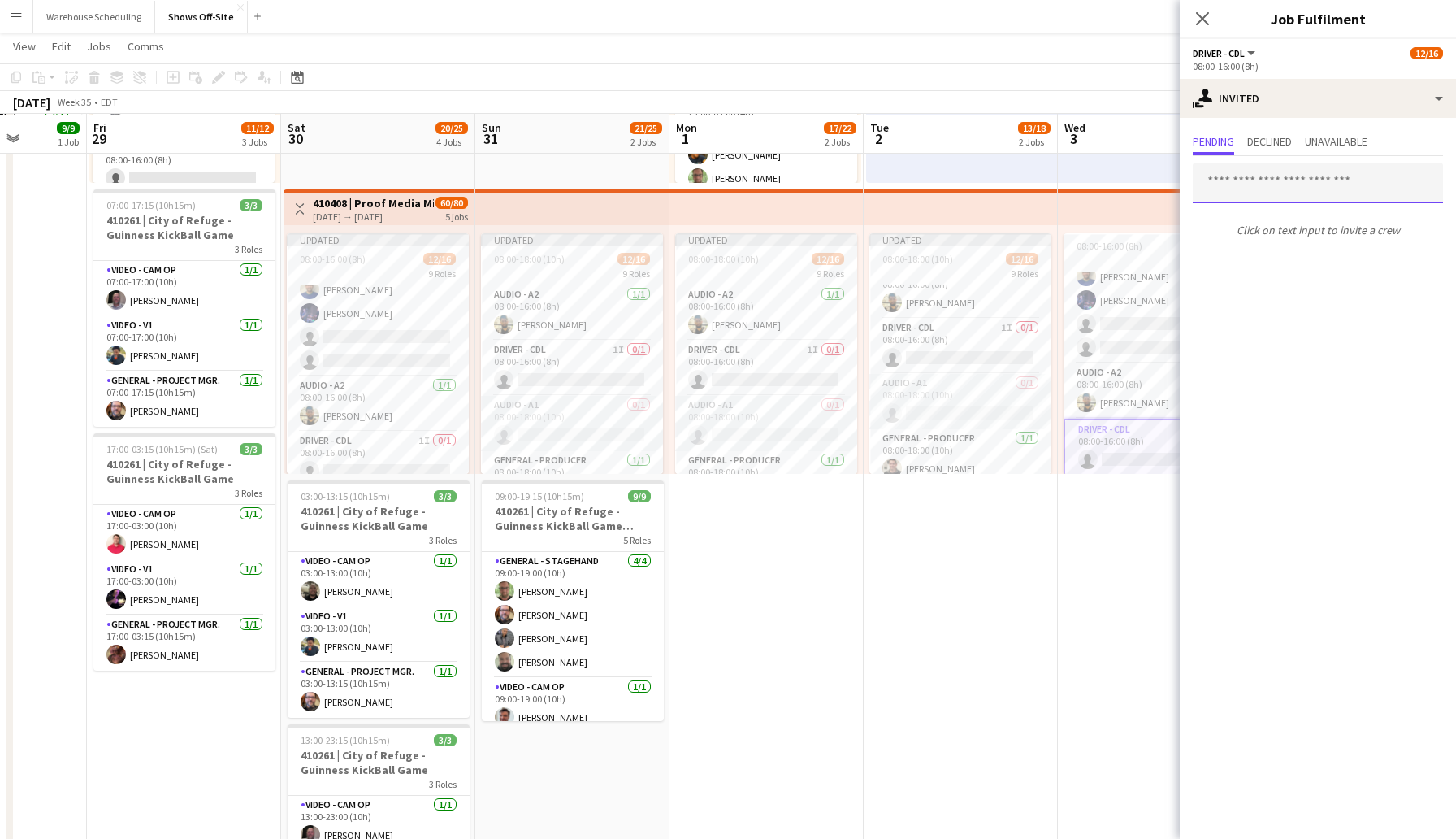
click at [1253, 180] on input "text" at bounding box center [1318, 182] width 250 height 40
type input "*****"
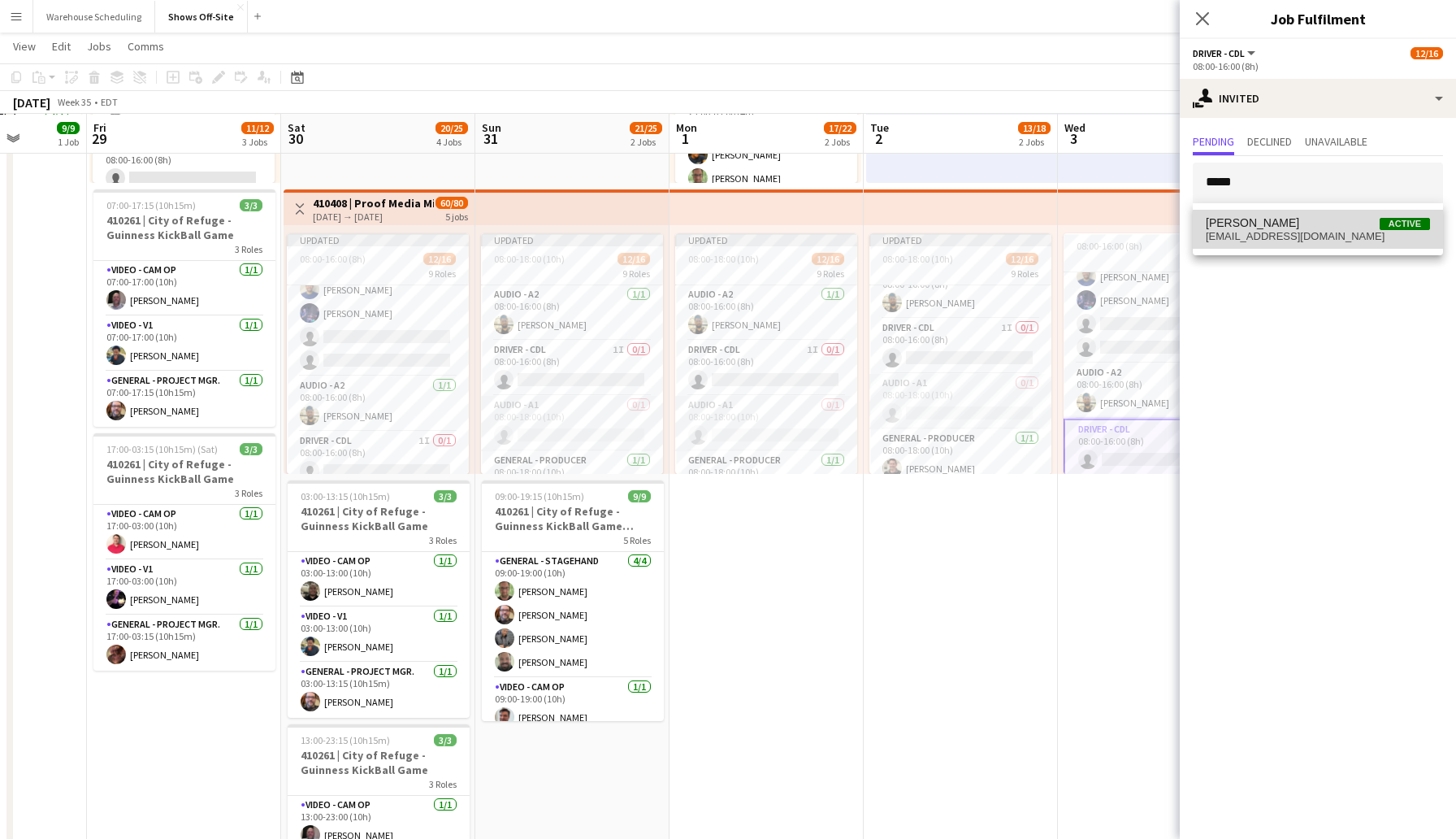
click at [1278, 230] on span "[EMAIL_ADDRESS][DOMAIN_NAME]" at bounding box center [1318, 236] width 224 height 13
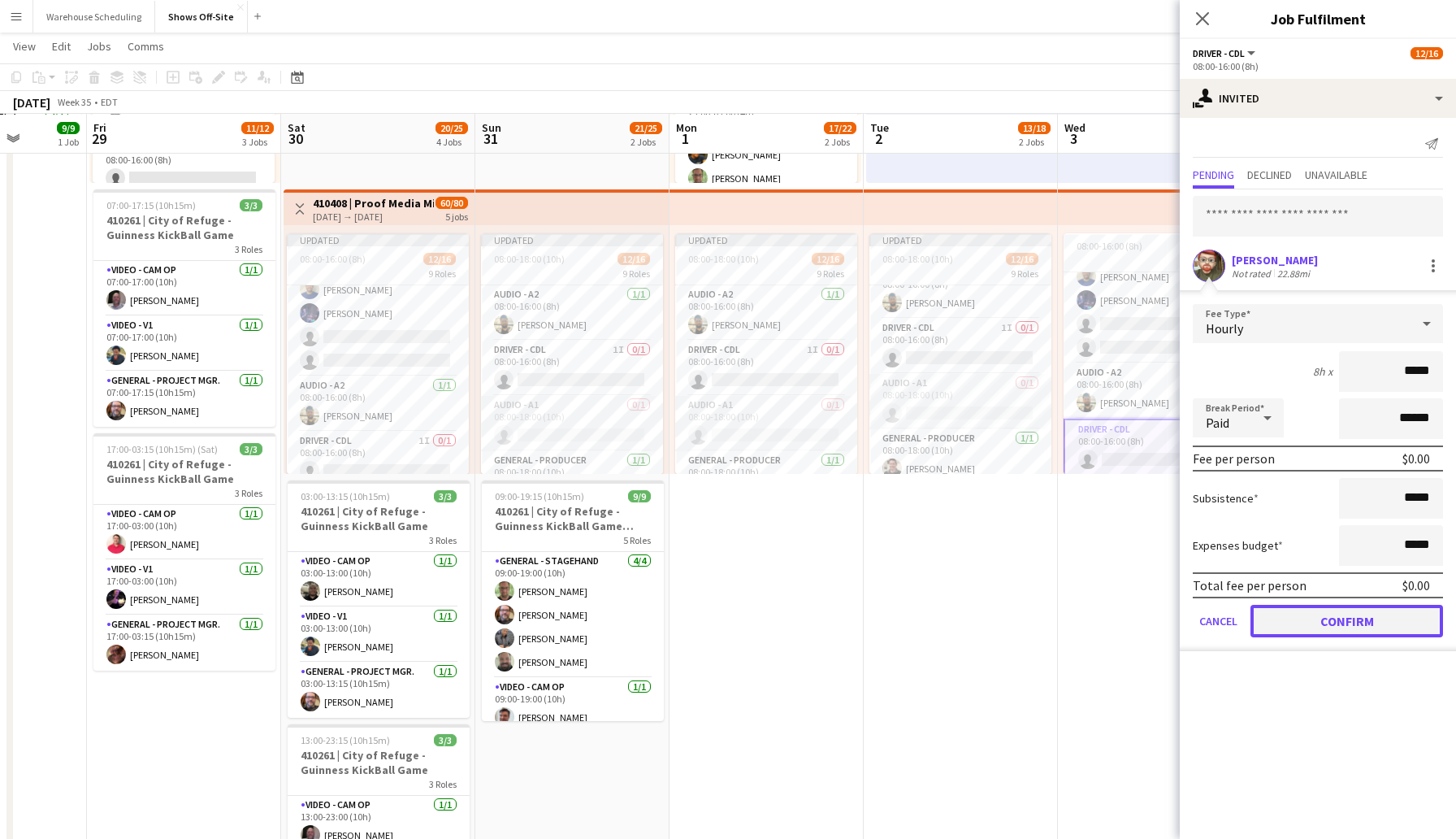
click at [1344, 616] on button "Confirm" at bounding box center [1347, 621] width 193 height 32
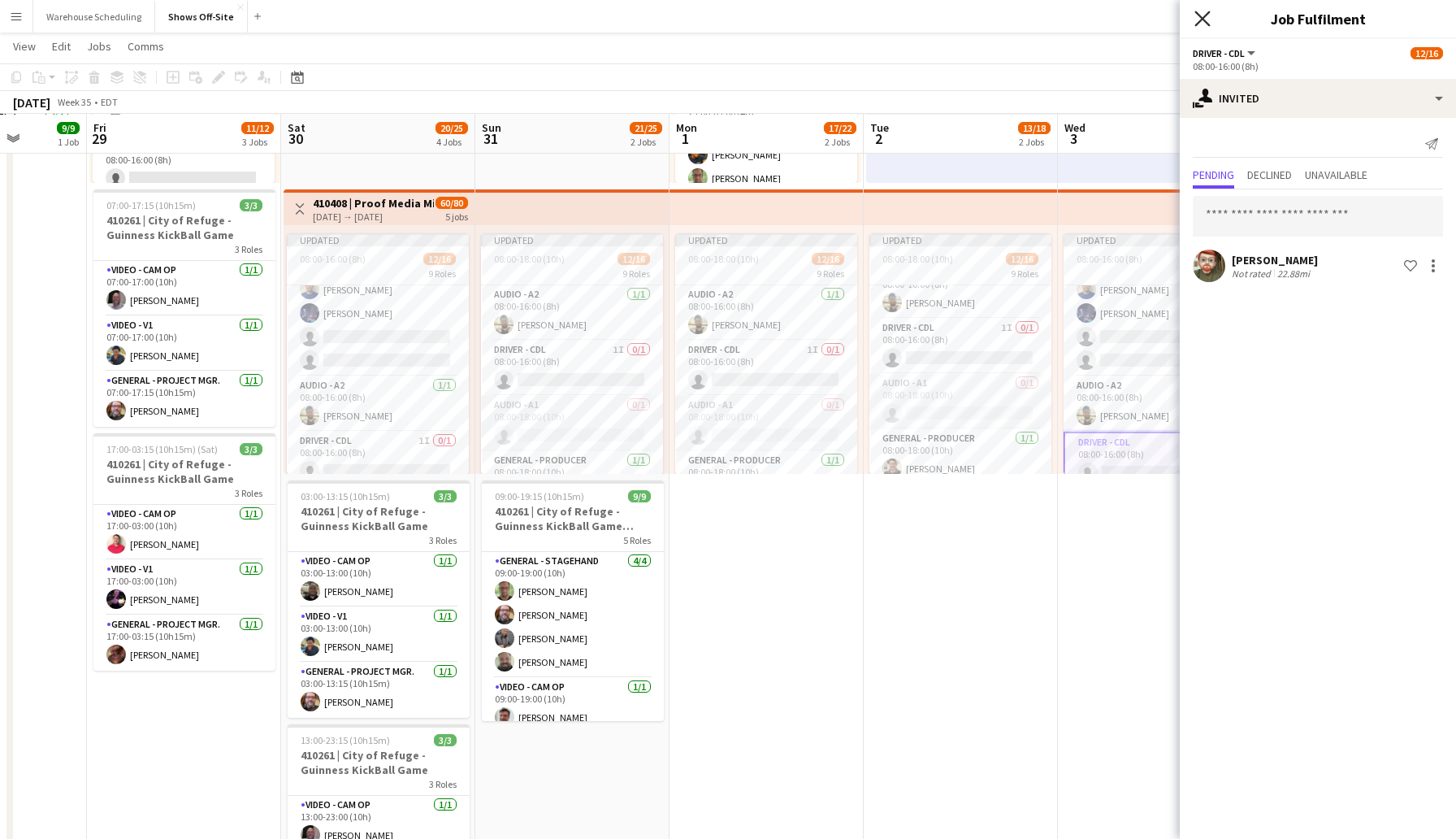
click at [1201, 15] on icon "Close pop-in" at bounding box center [1202, 18] width 15 height 15
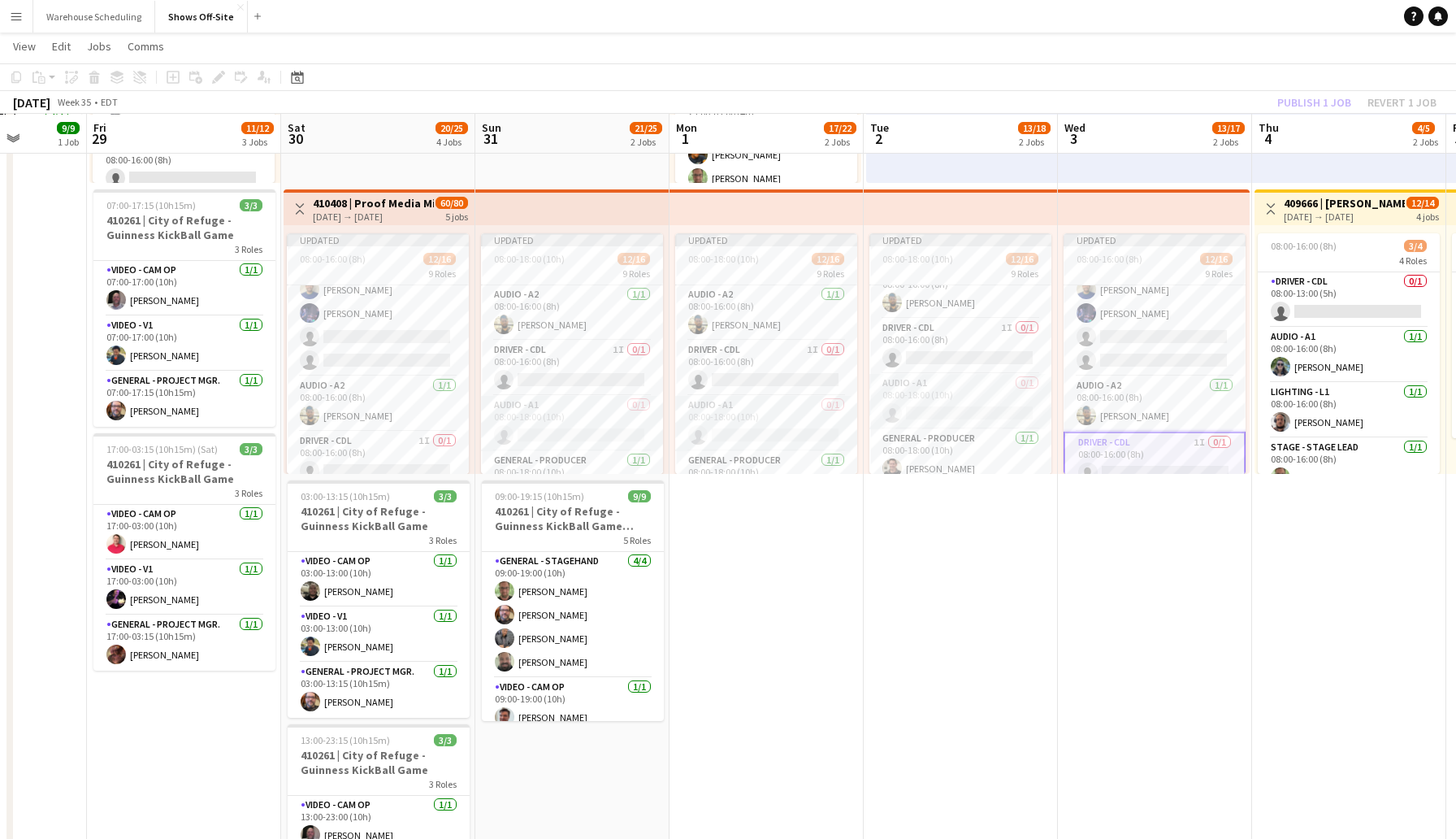
click at [1201, 127] on app-board-header-date "Wed 3 13/17 2 Jobs" at bounding box center [1155, 134] width 195 height 39
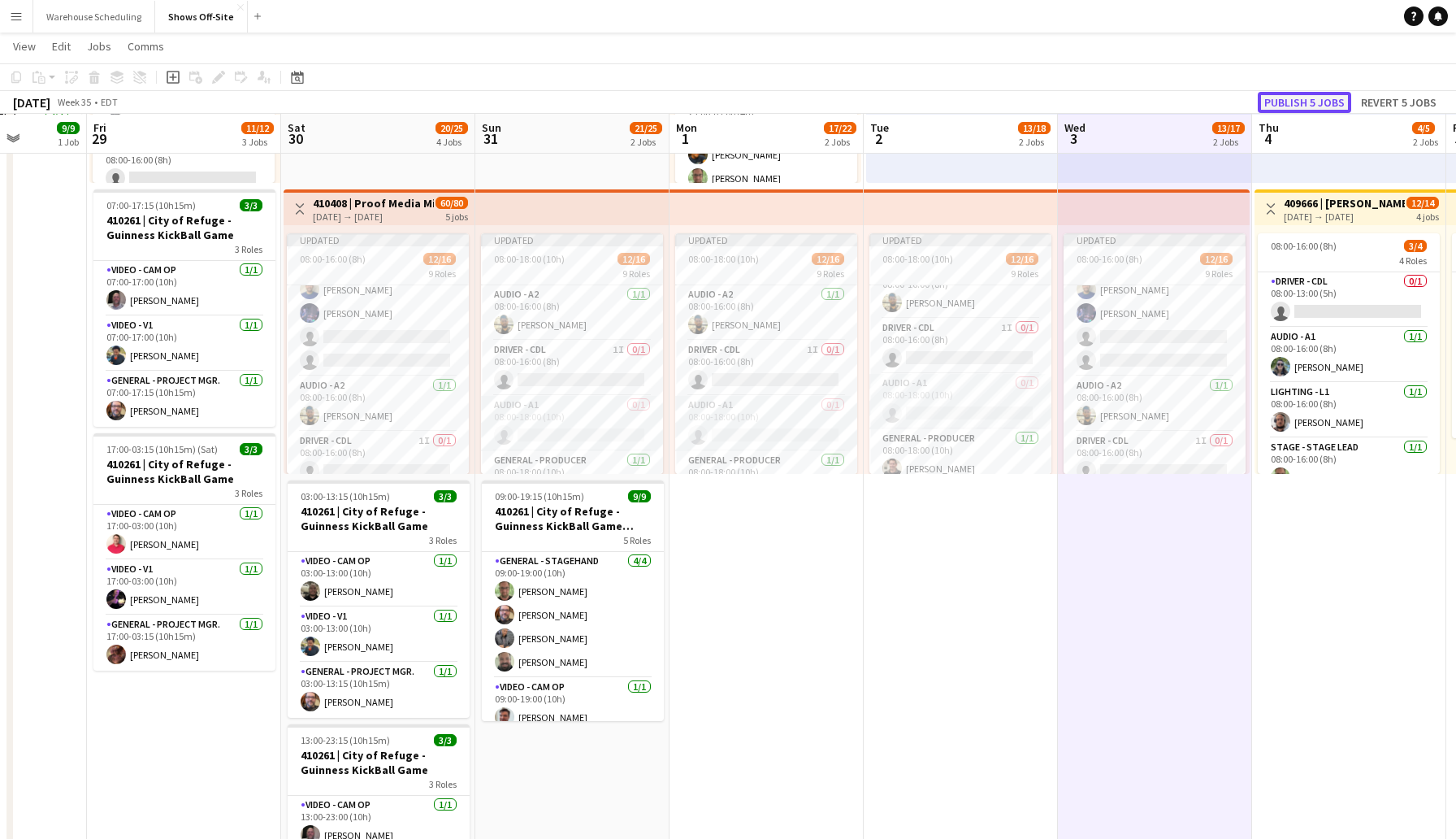
click at [1290, 93] on button "Publish 5 jobs" at bounding box center [1304, 102] width 93 height 22
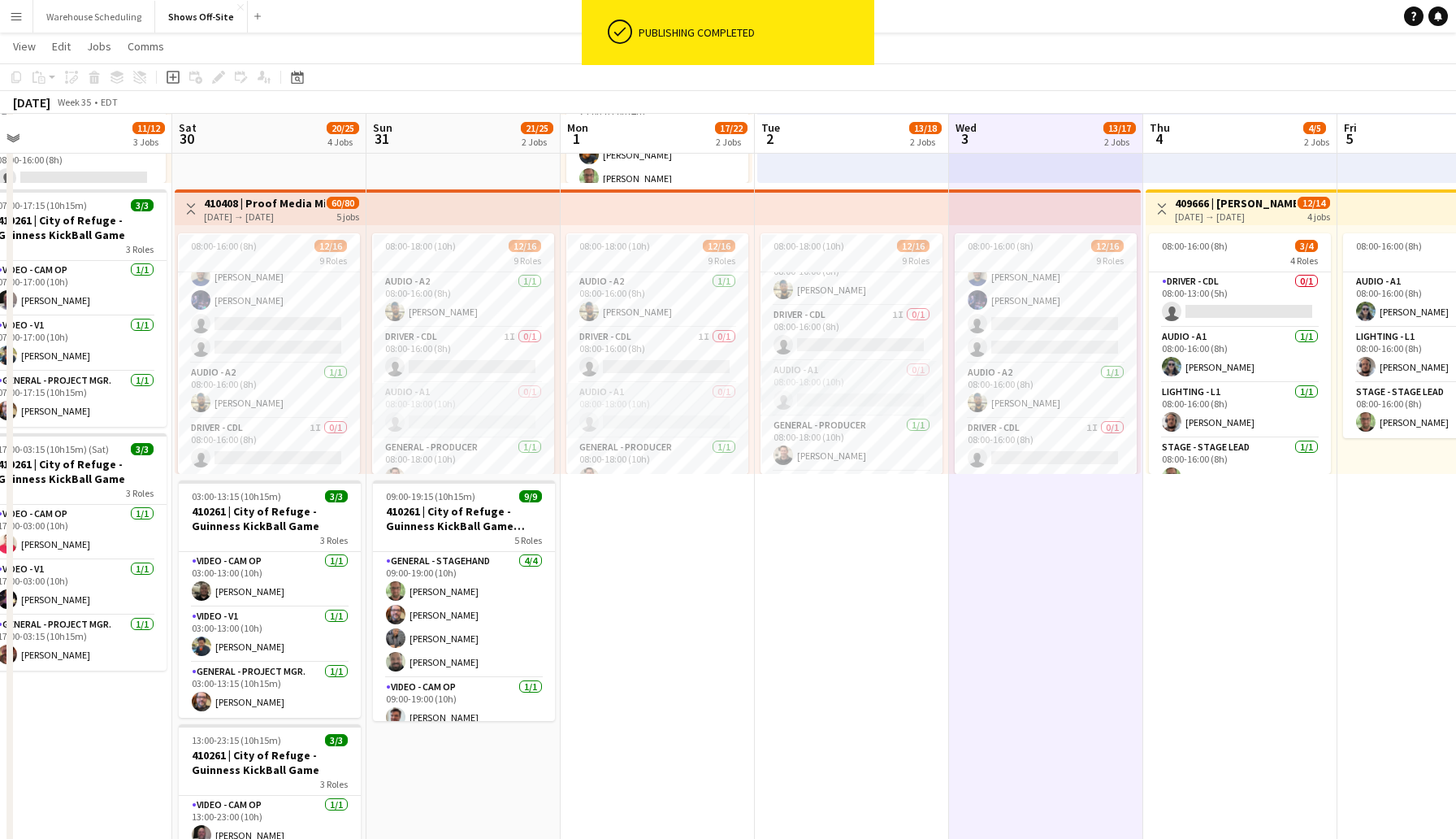
scroll to position [0, 658]
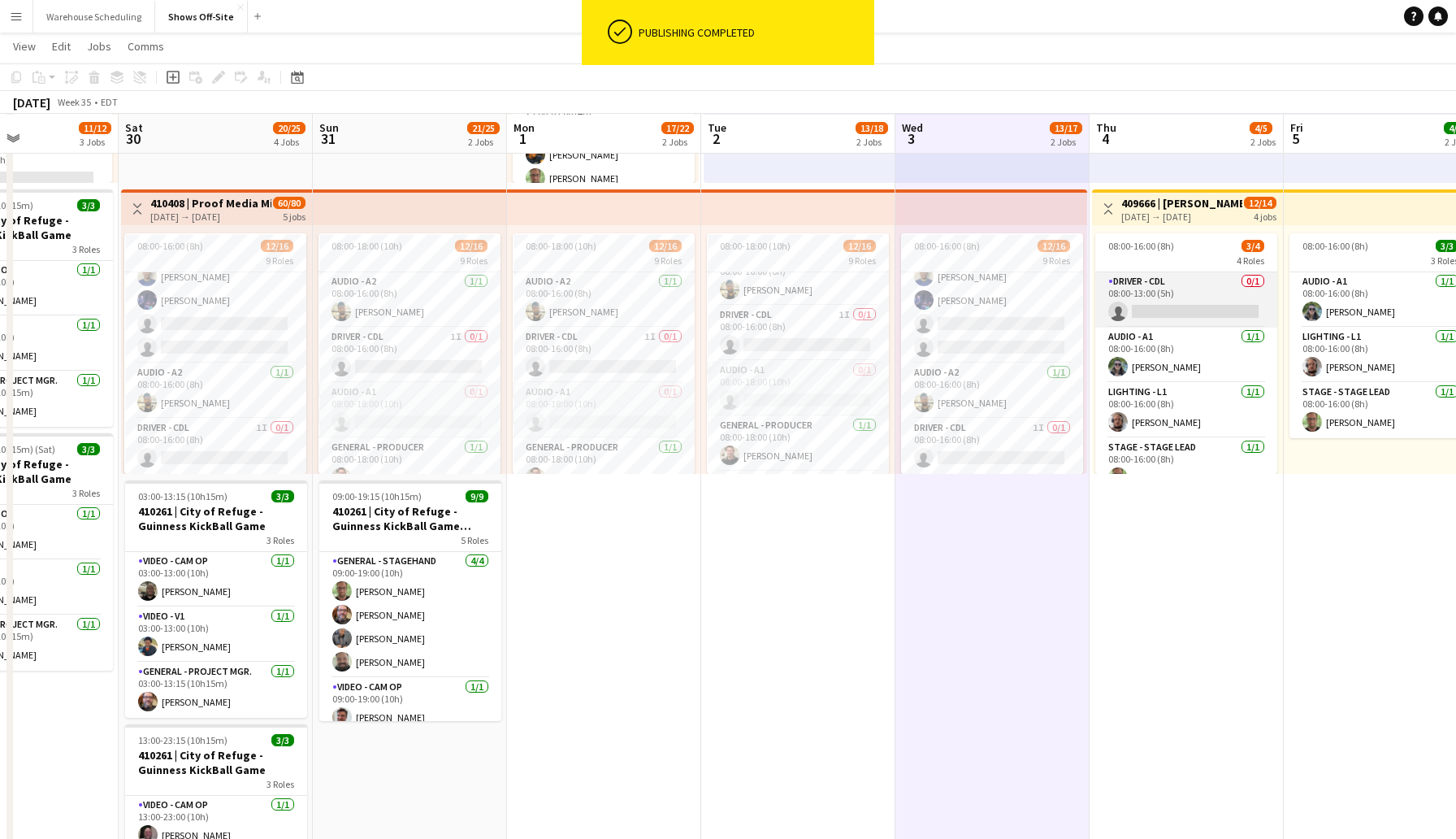
click at [1159, 304] on app-card-role "Driver - CDL 0/1 08:00-13:00 (5h) single-neutral-actions" at bounding box center [1186, 300] width 182 height 56
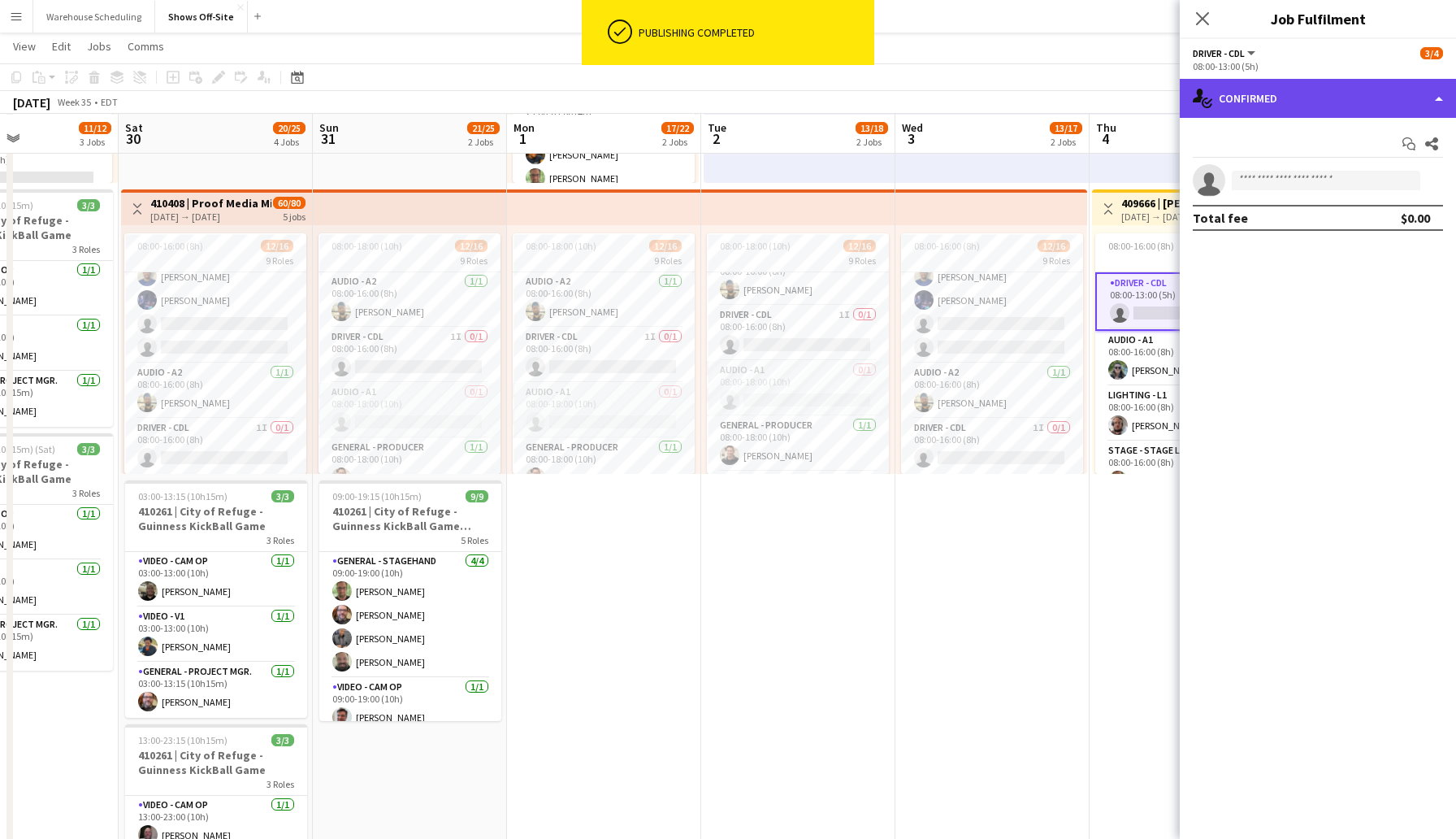
click at [1246, 110] on div "single-neutral-actions-check-2 Confirmed" at bounding box center [1318, 98] width 276 height 39
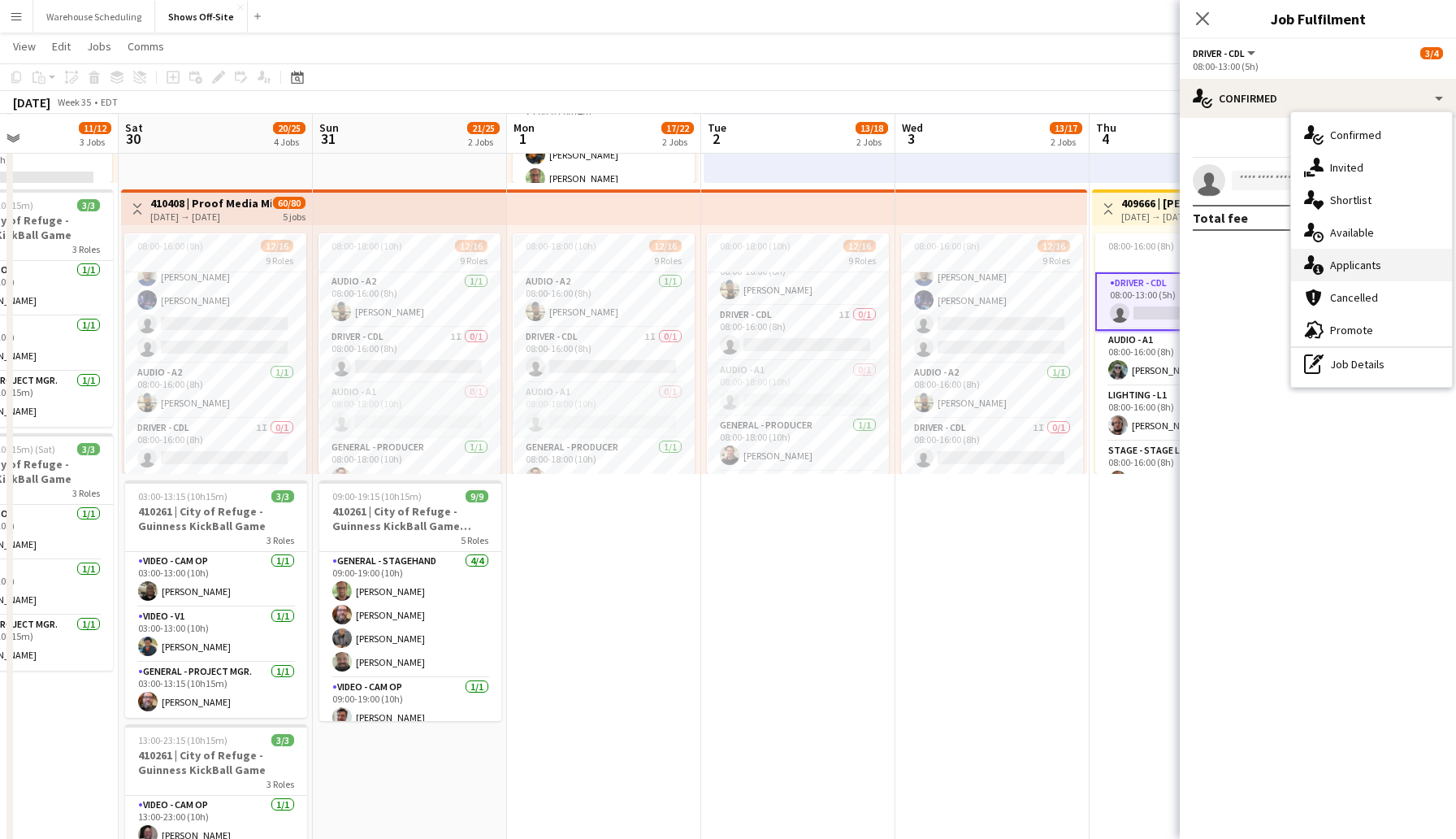
click at [1369, 255] on div "single-neutral-actions-information Applicants" at bounding box center [1372, 265] width 161 height 32
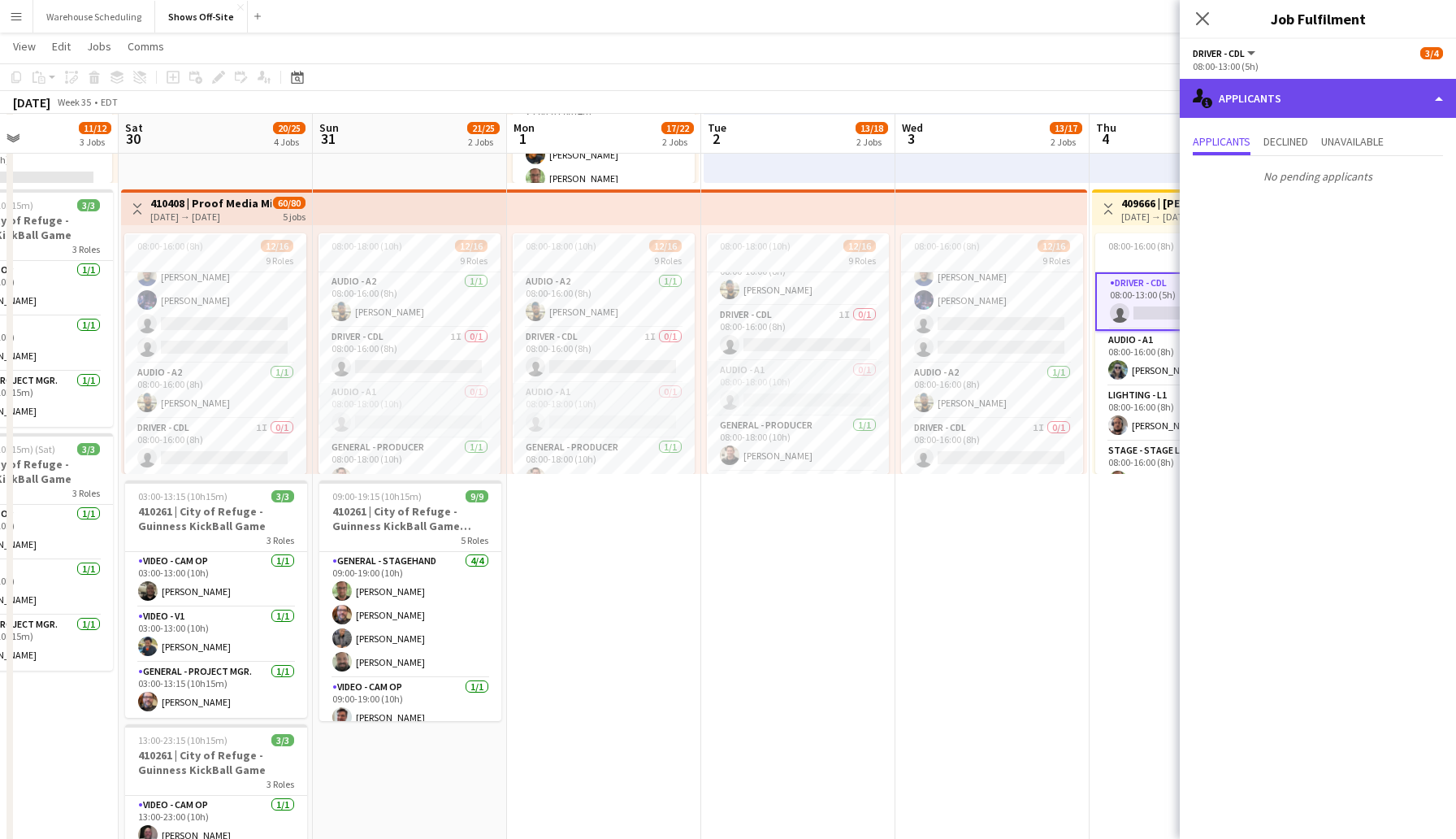
click at [1251, 101] on div "single-neutral-actions-information Applicants" at bounding box center [1318, 98] width 276 height 39
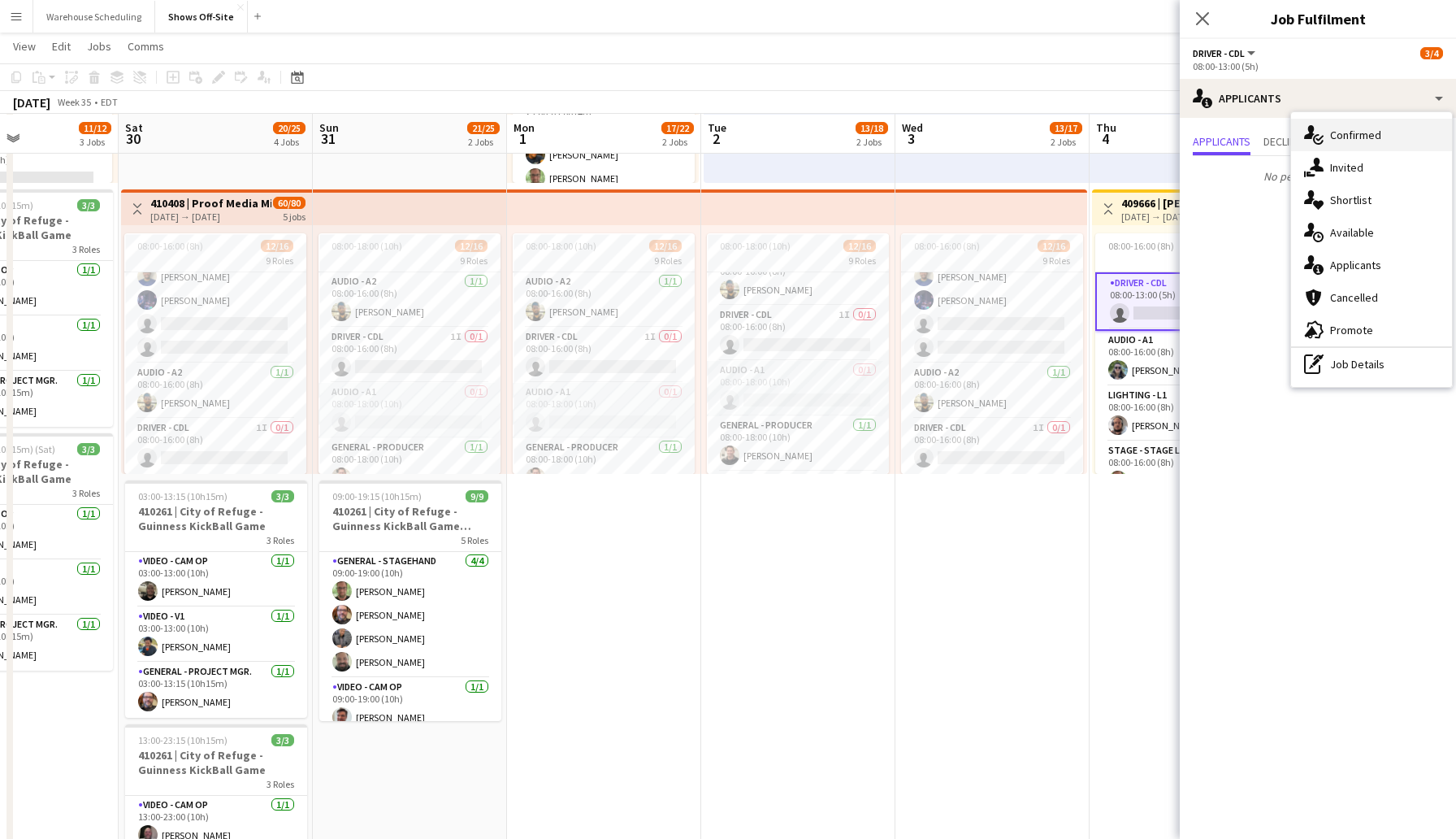
click at [1345, 145] on div "single-neutral-actions-check-2 Confirmed" at bounding box center [1372, 135] width 161 height 32
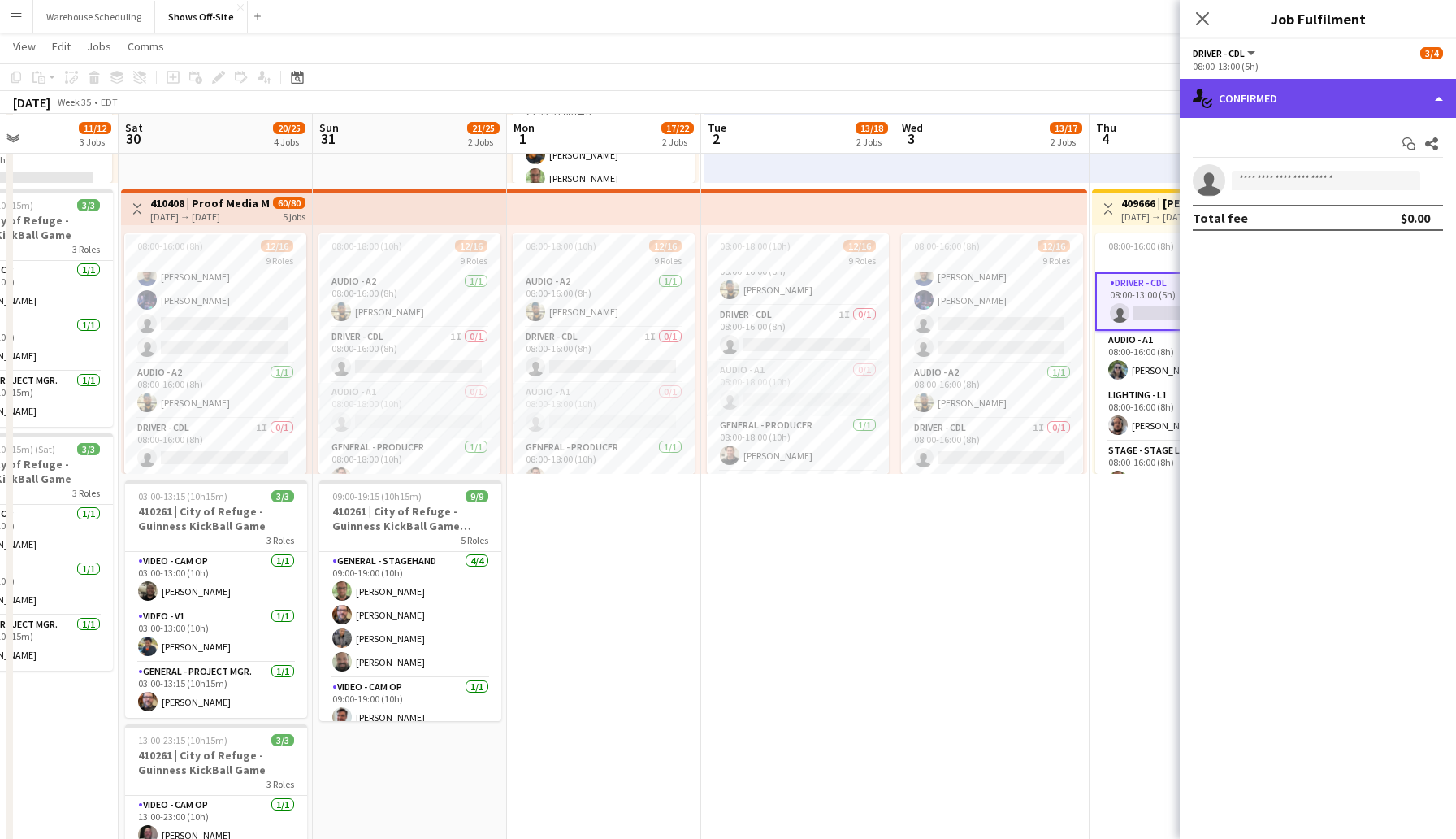
click at [1292, 109] on div "single-neutral-actions-check-2 Confirmed" at bounding box center [1318, 98] width 276 height 39
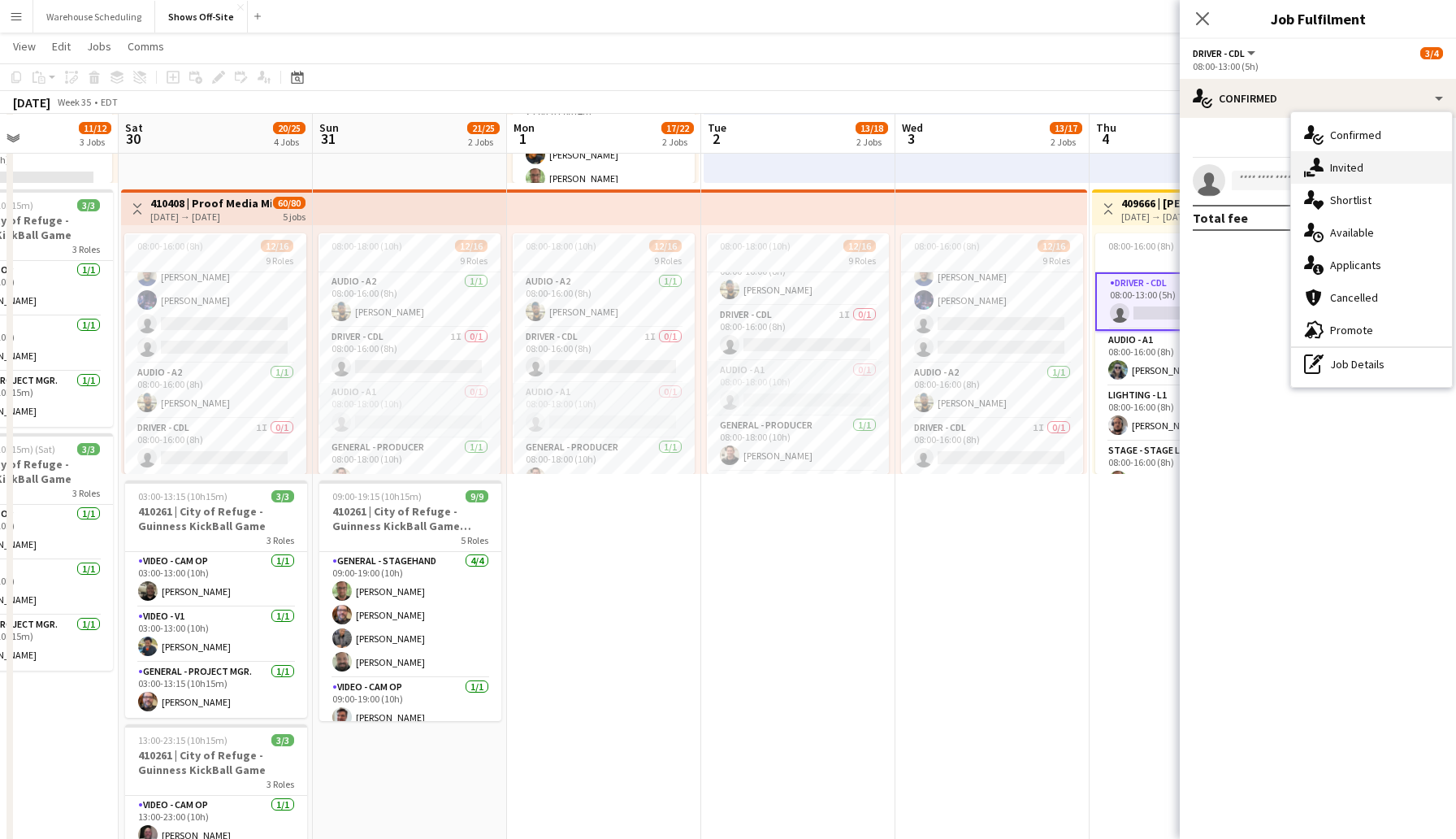
click at [1343, 169] on div "single-neutral-actions-share-1 Invited" at bounding box center [1372, 168] width 161 height 32
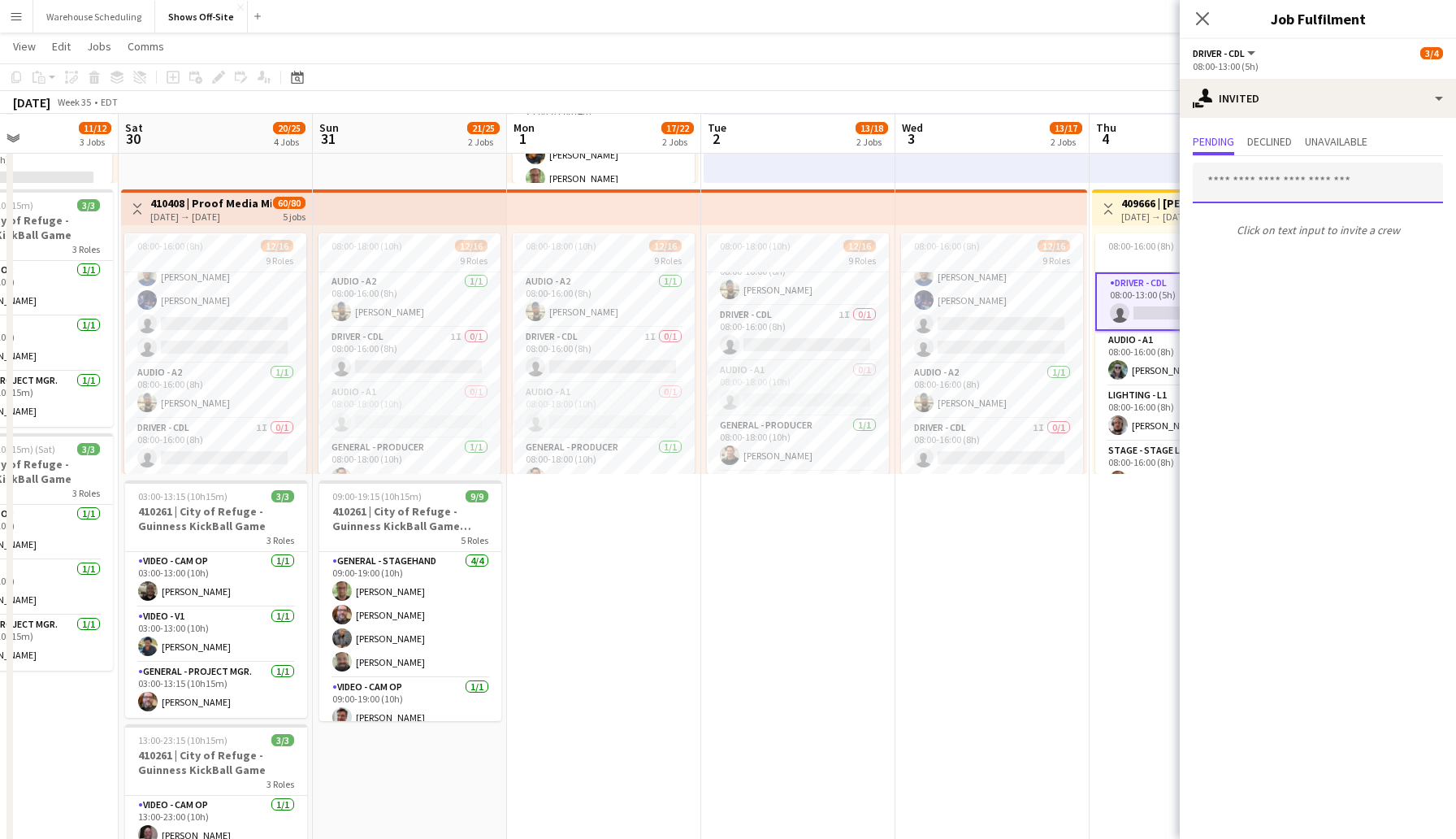
click at [1259, 190] on input "text" at bounding box center [1318, 182] width 250 height 40
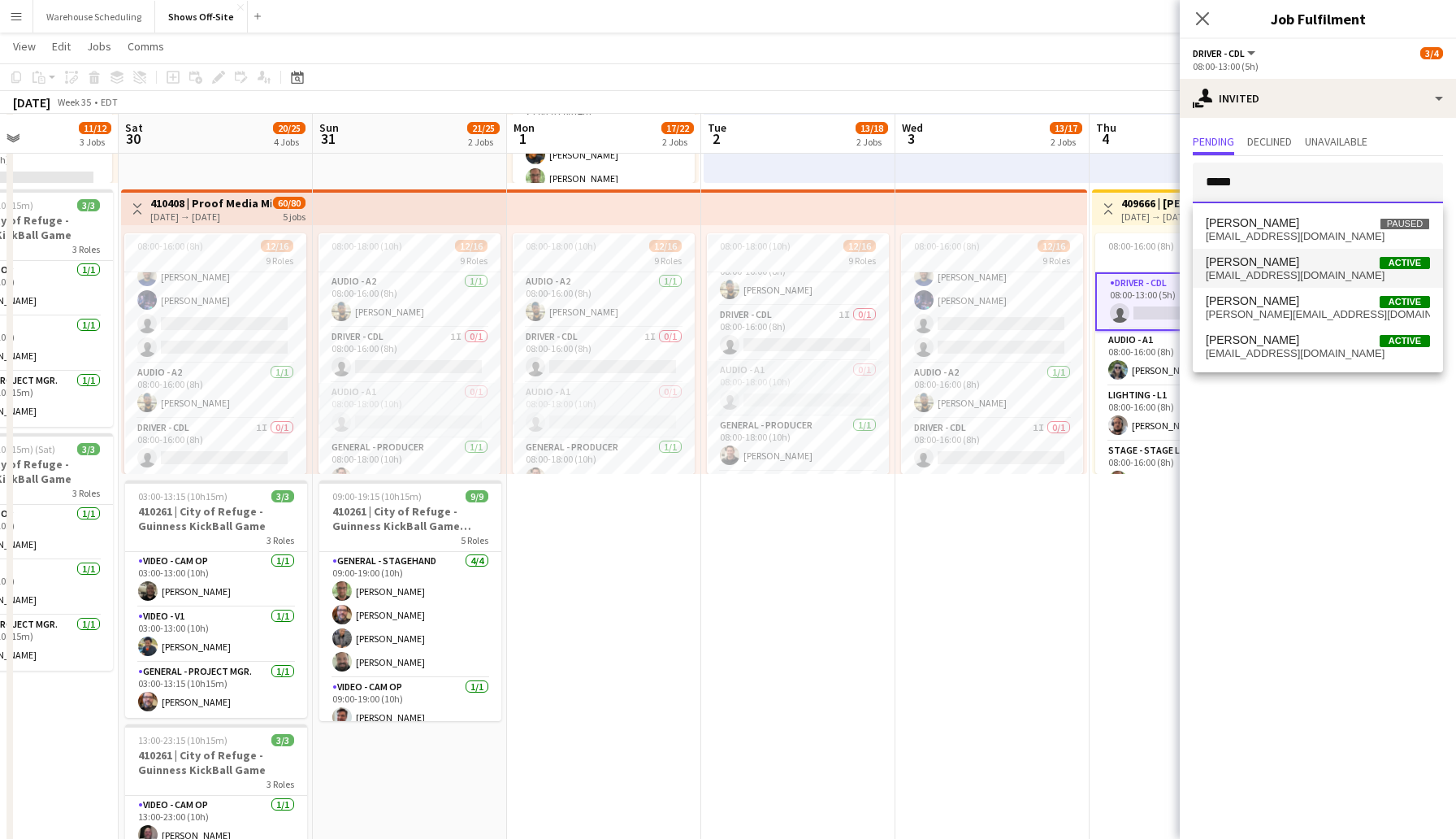
type input "*****"
click at [1308, 265] on span "[PERSON_NAME] Active" at bounding box center [1318, 261] width 224 height 13
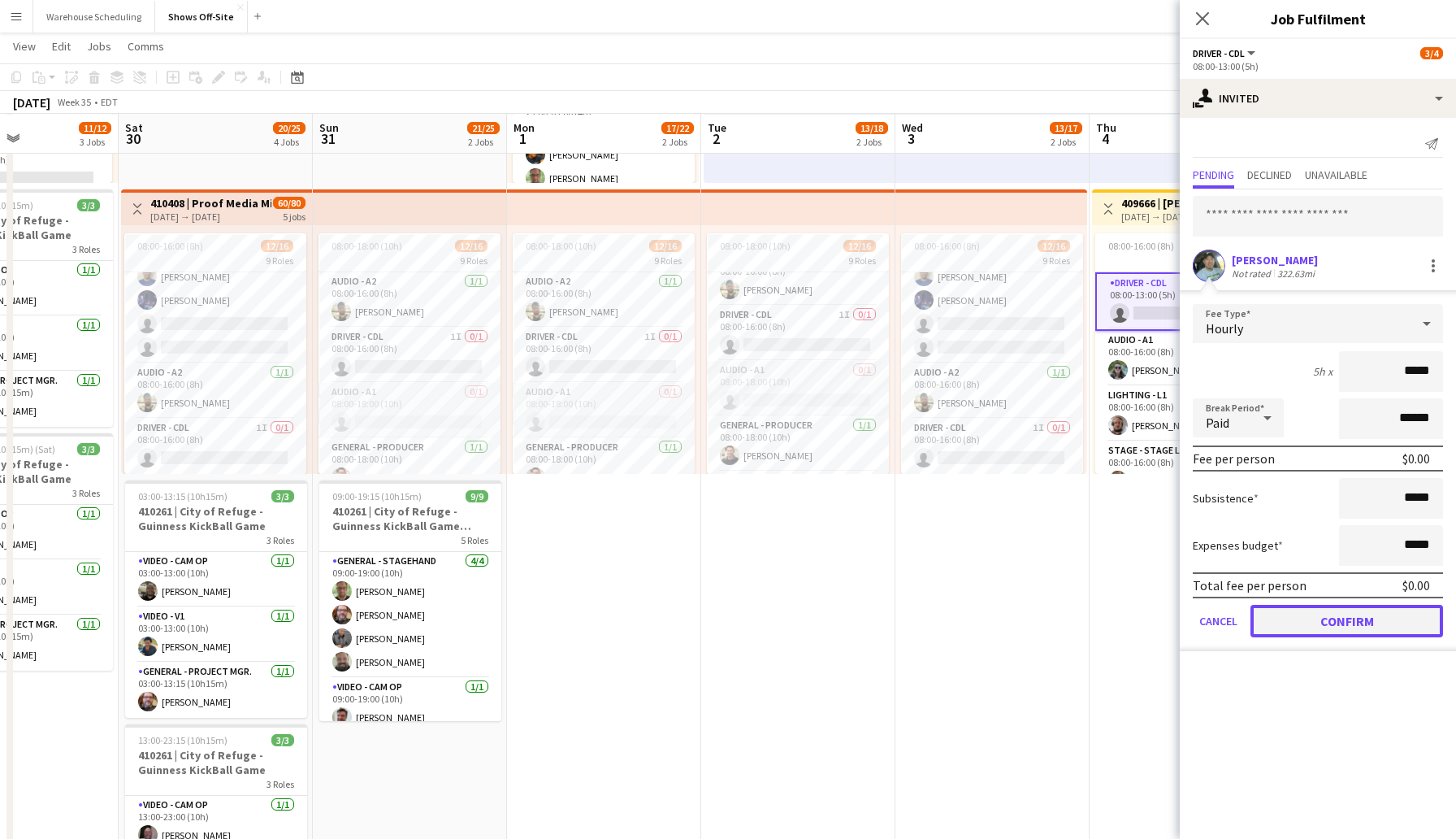
click at [1325, 630] on button "Confirm" at bounding box center [1347, 621] width 193 height 32
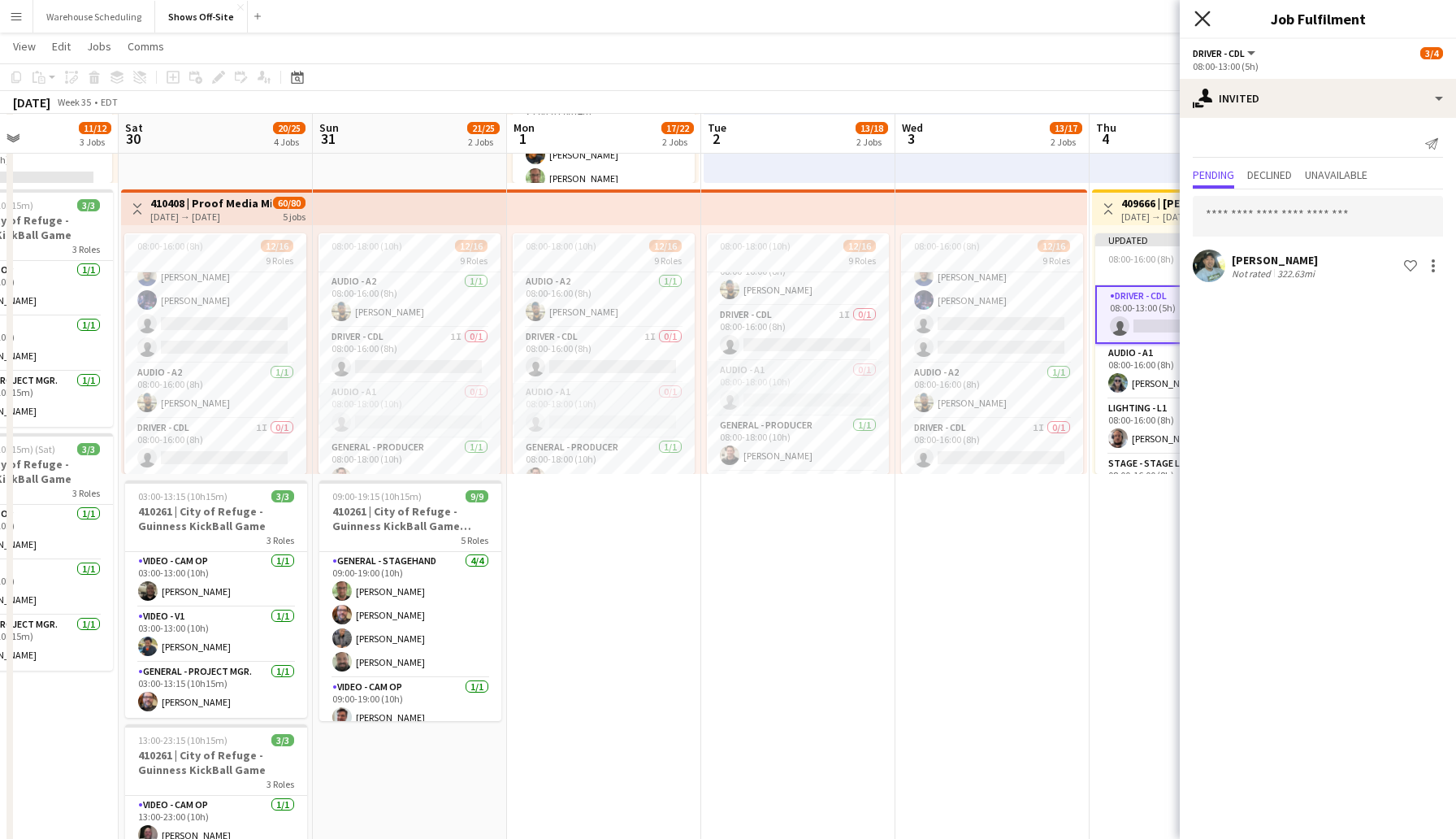
click at [1202, 20] on icon at bounding box center [1202, 18] width 15 height 15
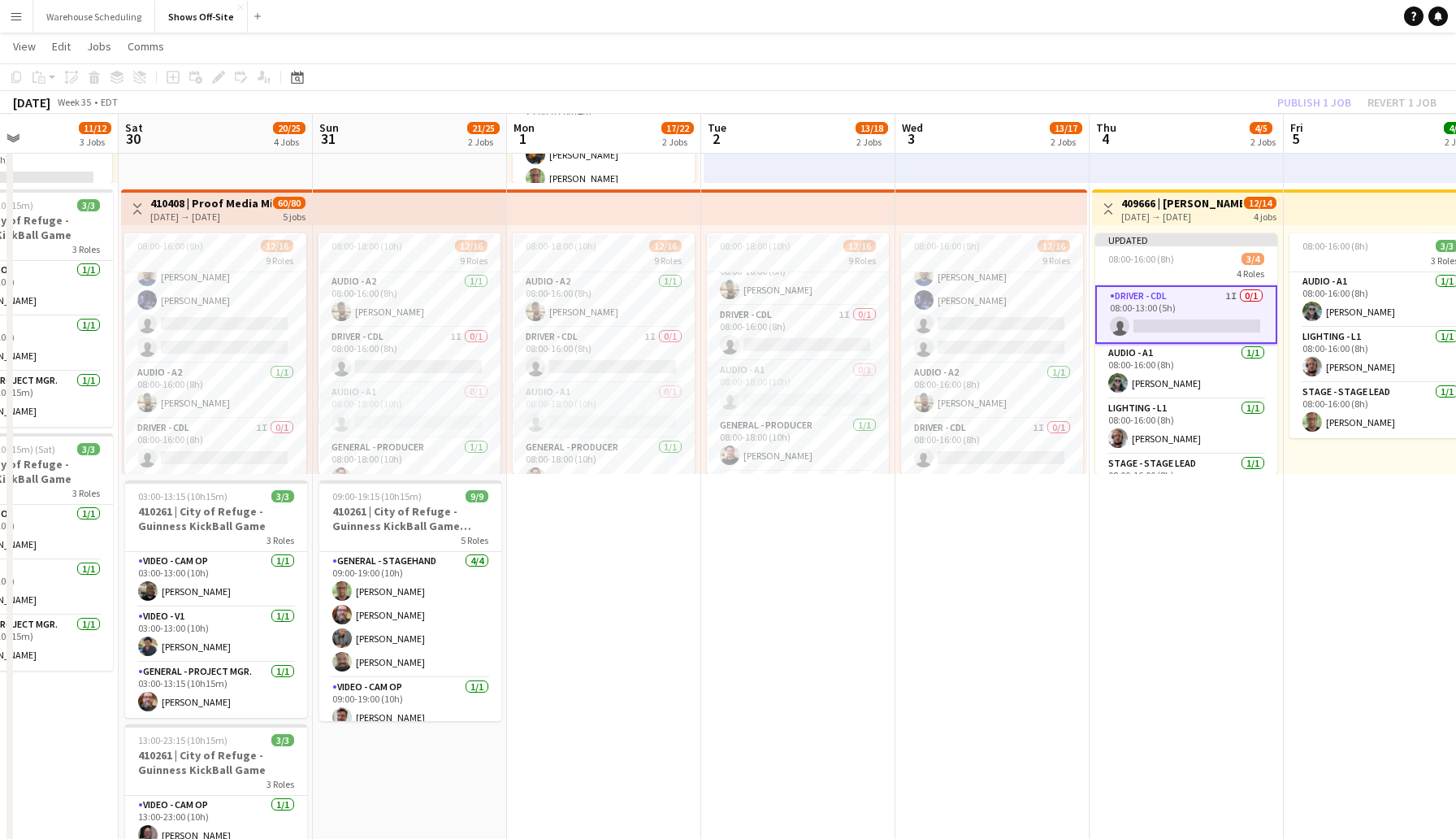
click at [1202, 116] on app-board-header-date "Thu 4 4/5 2 Jobs" at bounding box center [1187, 134] width 195 height 39
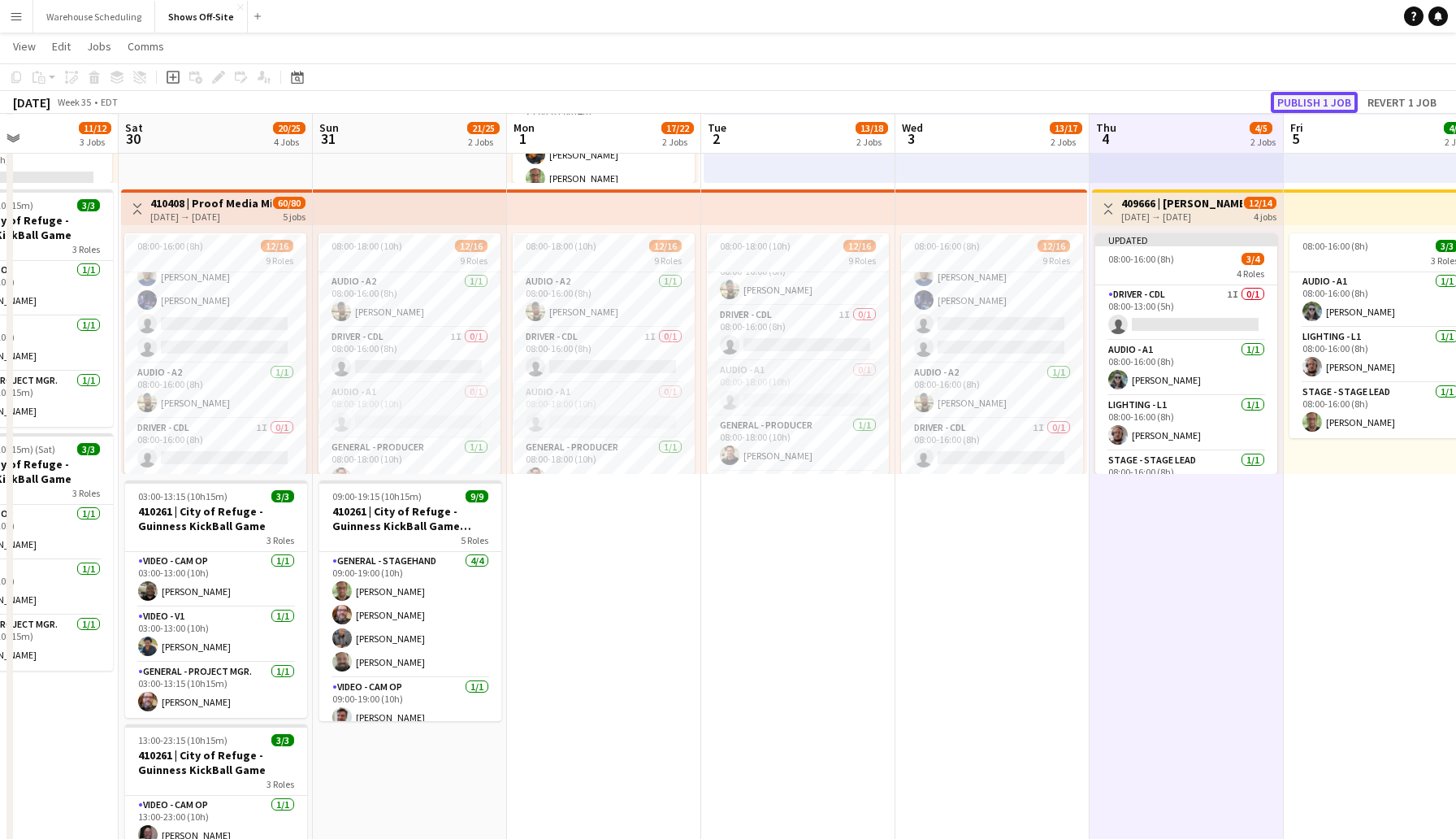
click at [1296, 100] on button "Publish 1 job" at bounding box center [1314, 102] width 87 height 22
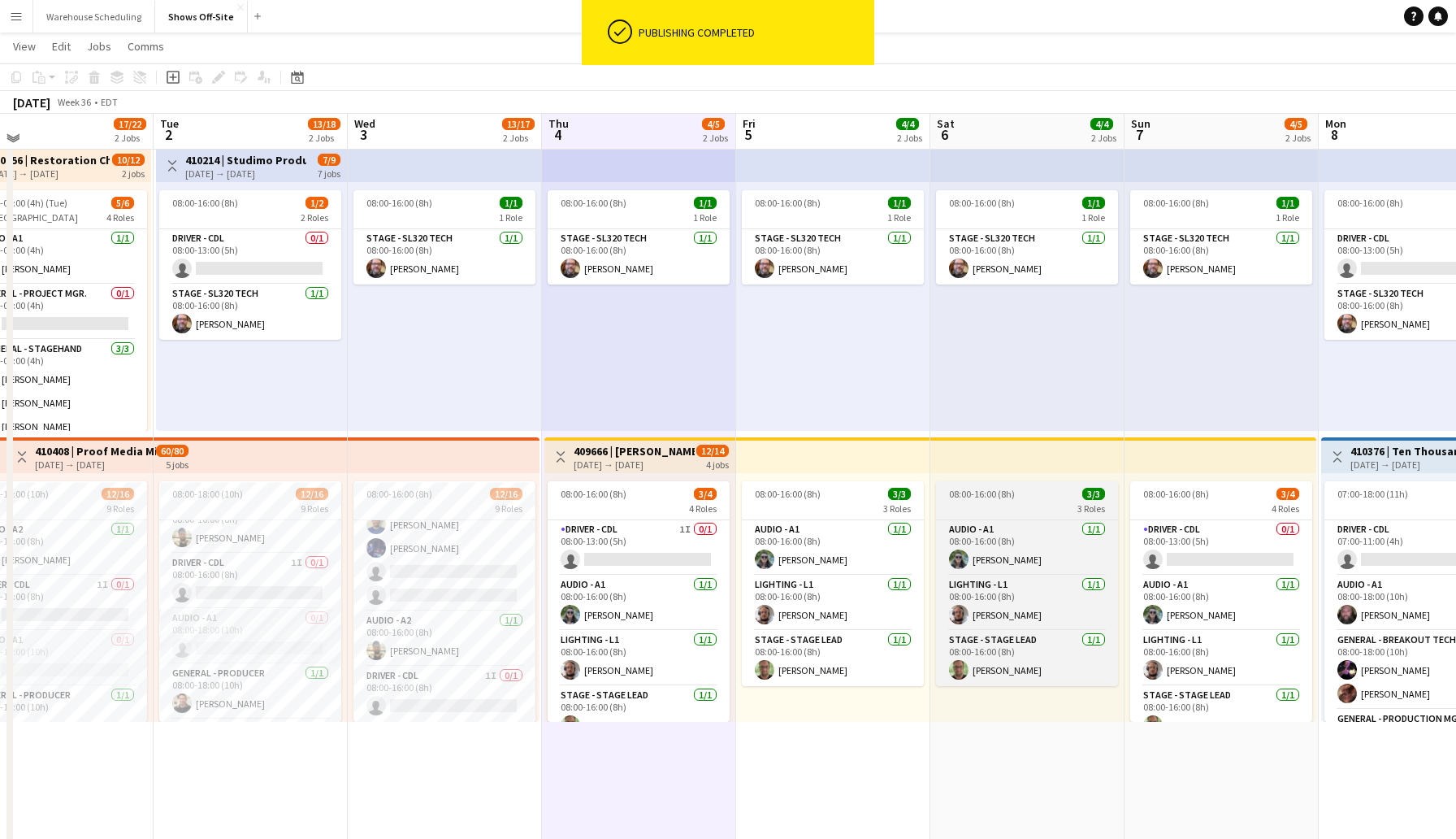
scroll to position [39, 0]
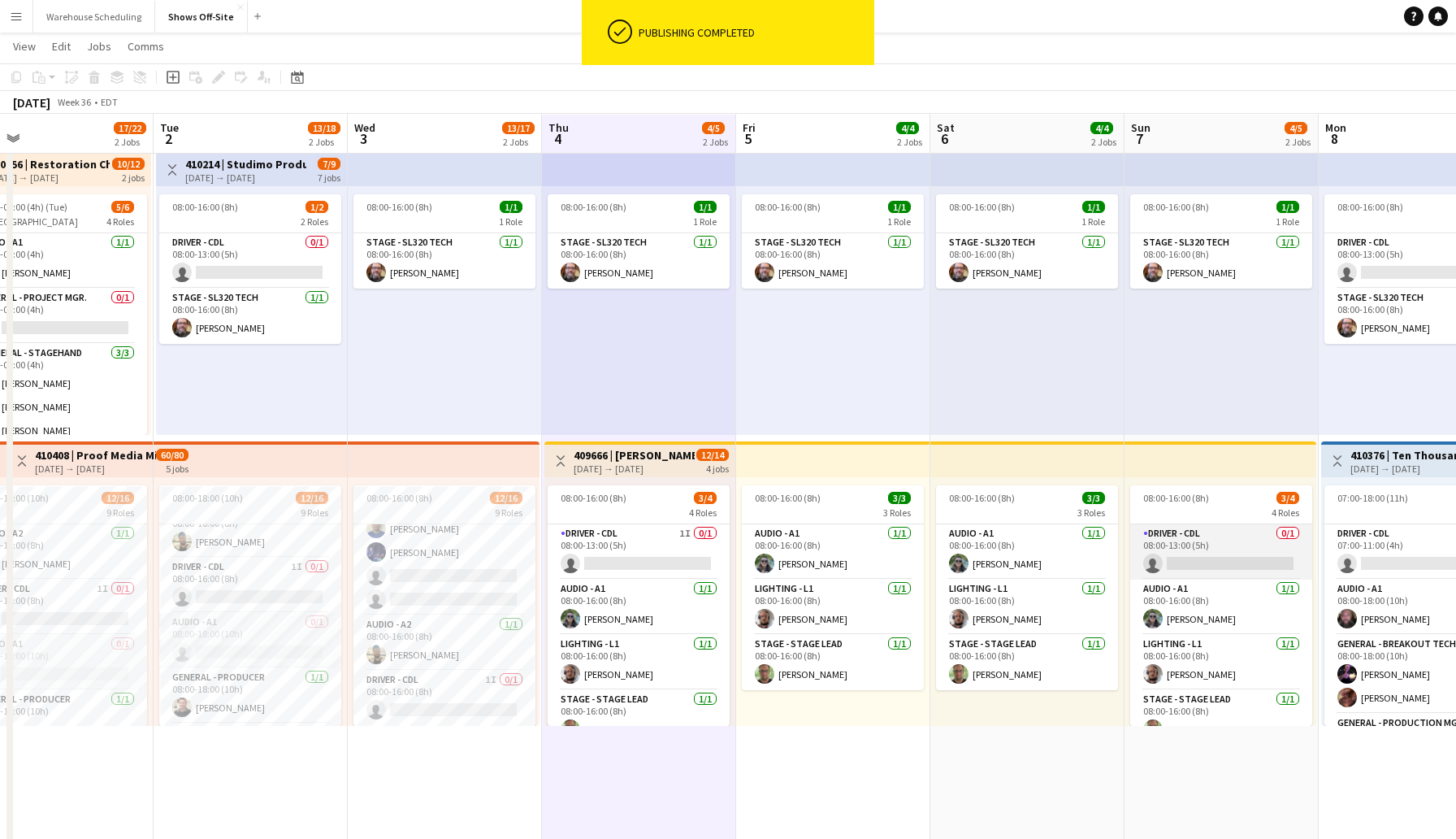
click at [1179, 555] on app-card-role "Driver - CDL 0/1 08:00-13:00 (5h) single-neutral-actions" at bounding box center [1221, 552] width 182 height 56
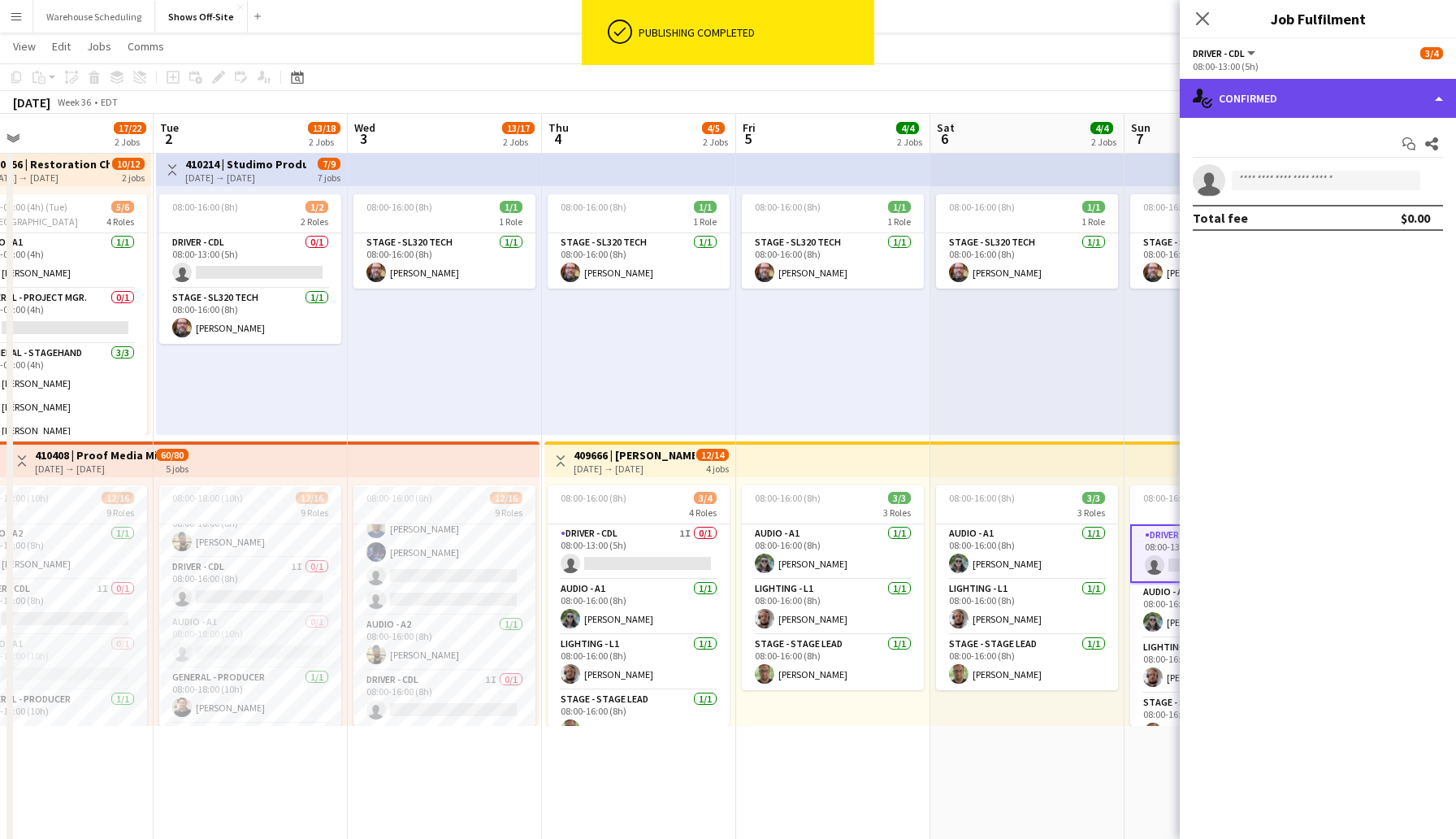
click at [1257, 89] on div "single-neutral-actions-check-2 Confirmed" at bounding box center [1318, 98] width 276 height 39
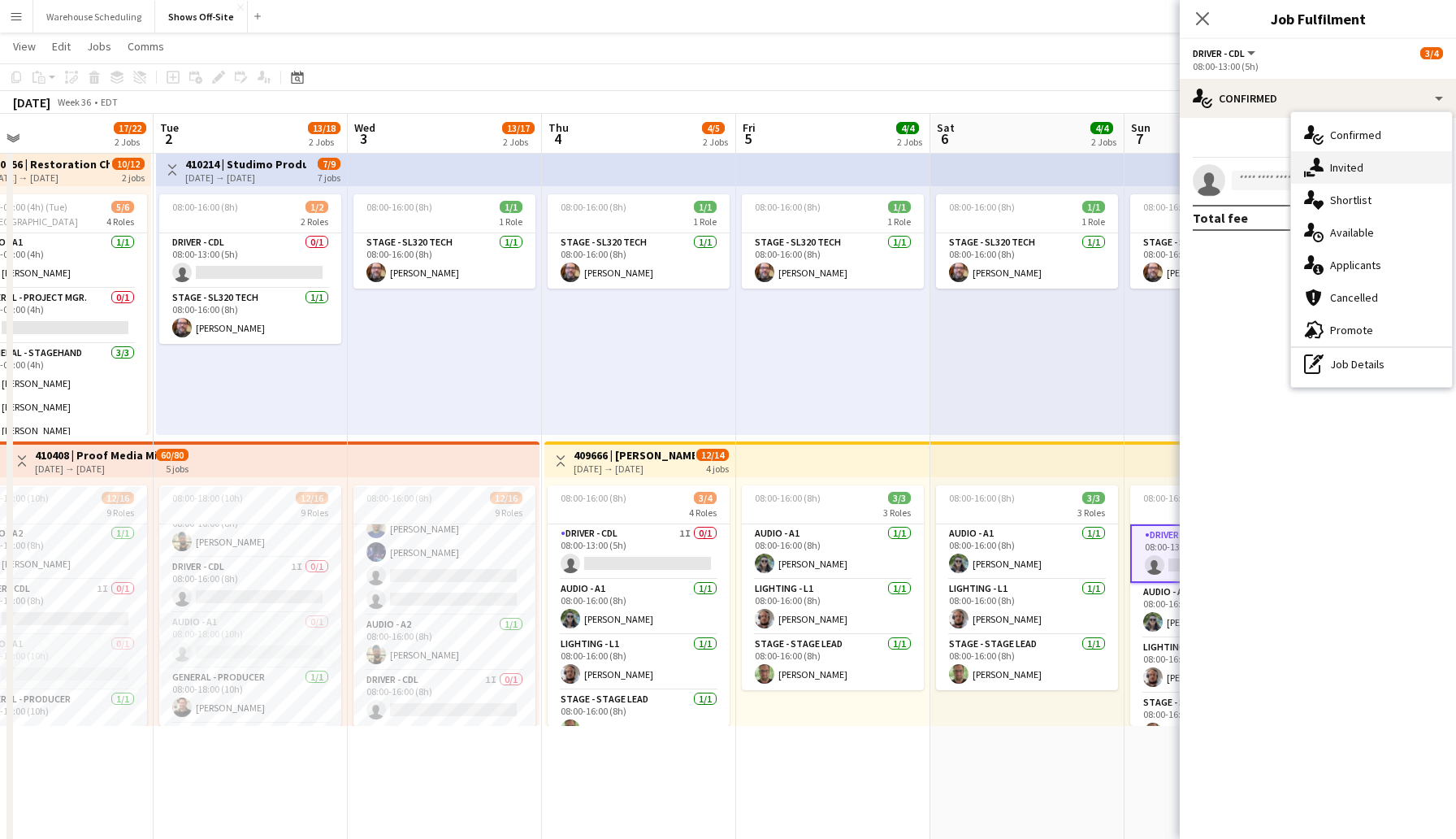
click at [1347, 169] on div "single-neutral-actions-share-1 Invited" at bounding box center [1372, 168] width 161 height 32
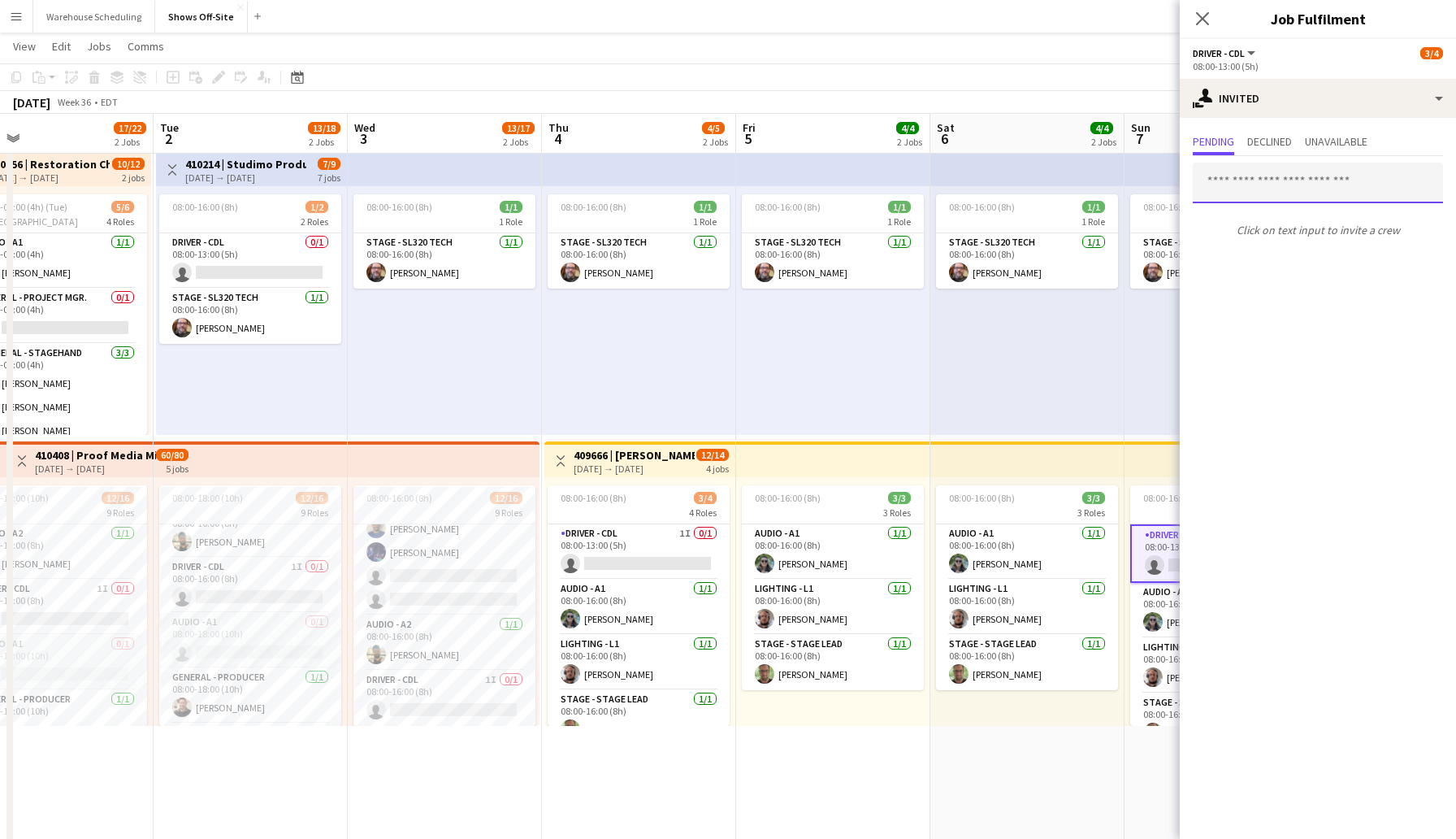
click at [1253, 185] on input "text" at bounding box center [1318, 182] width 250 height 40
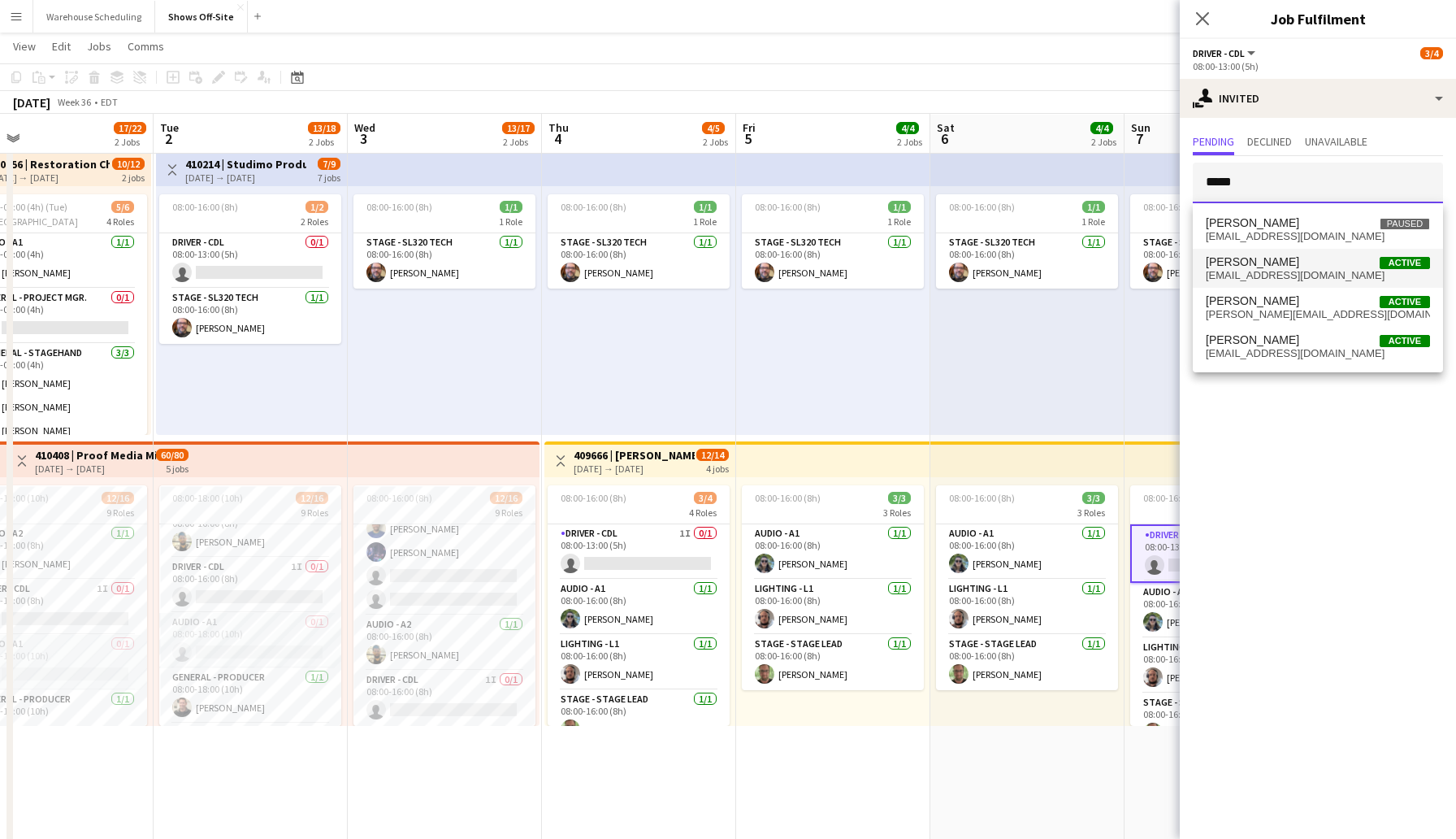
type input "*****"
click at [1290, 270] on span "[EMAIL_ADDRESS][DOMAIN_NAME]" at bounding box center [1318, 275] width 224 height 13
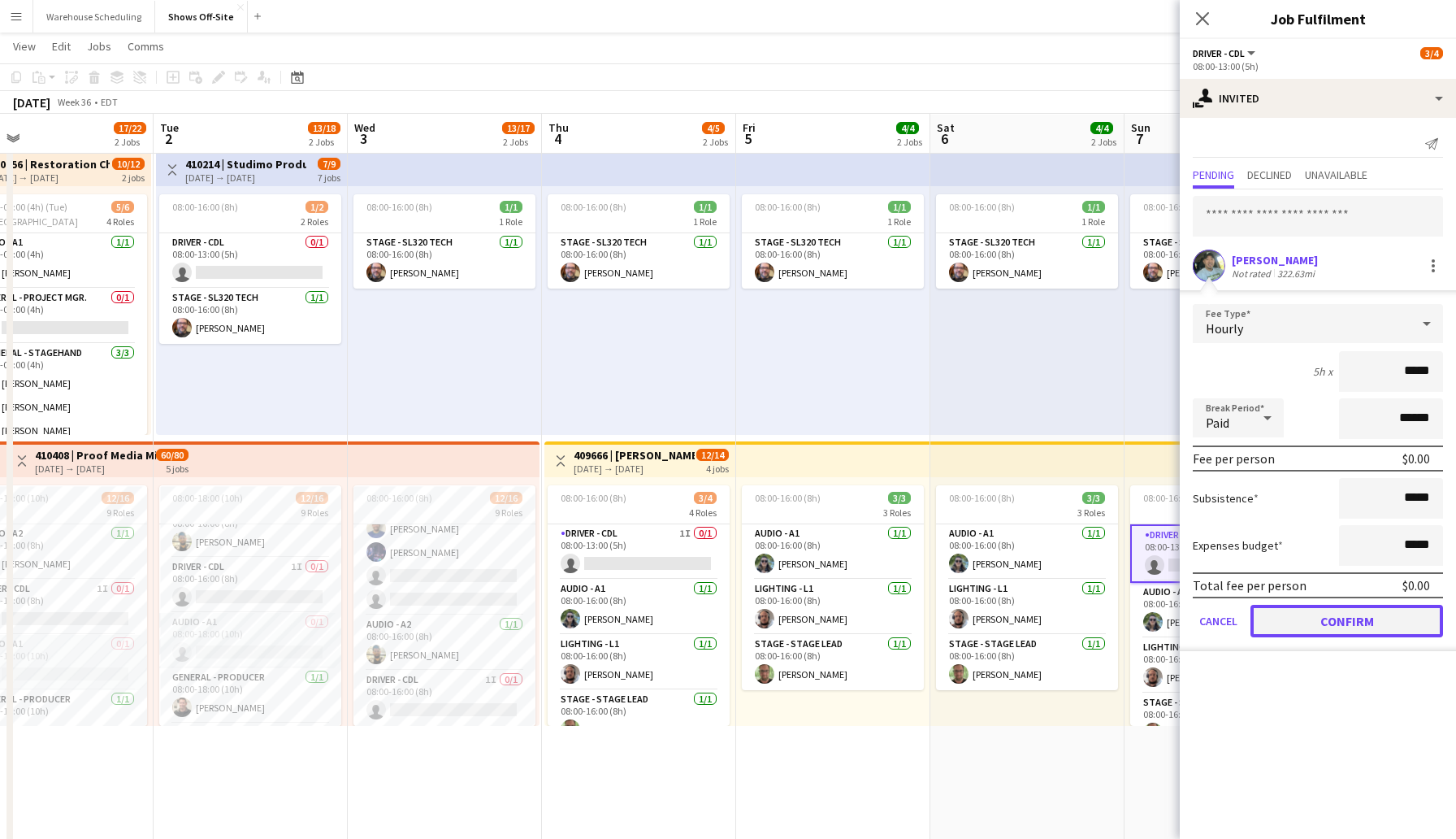
click at [1331, 612] on button "Confirm" at bounding box center [1347, 621] width 193 height 32
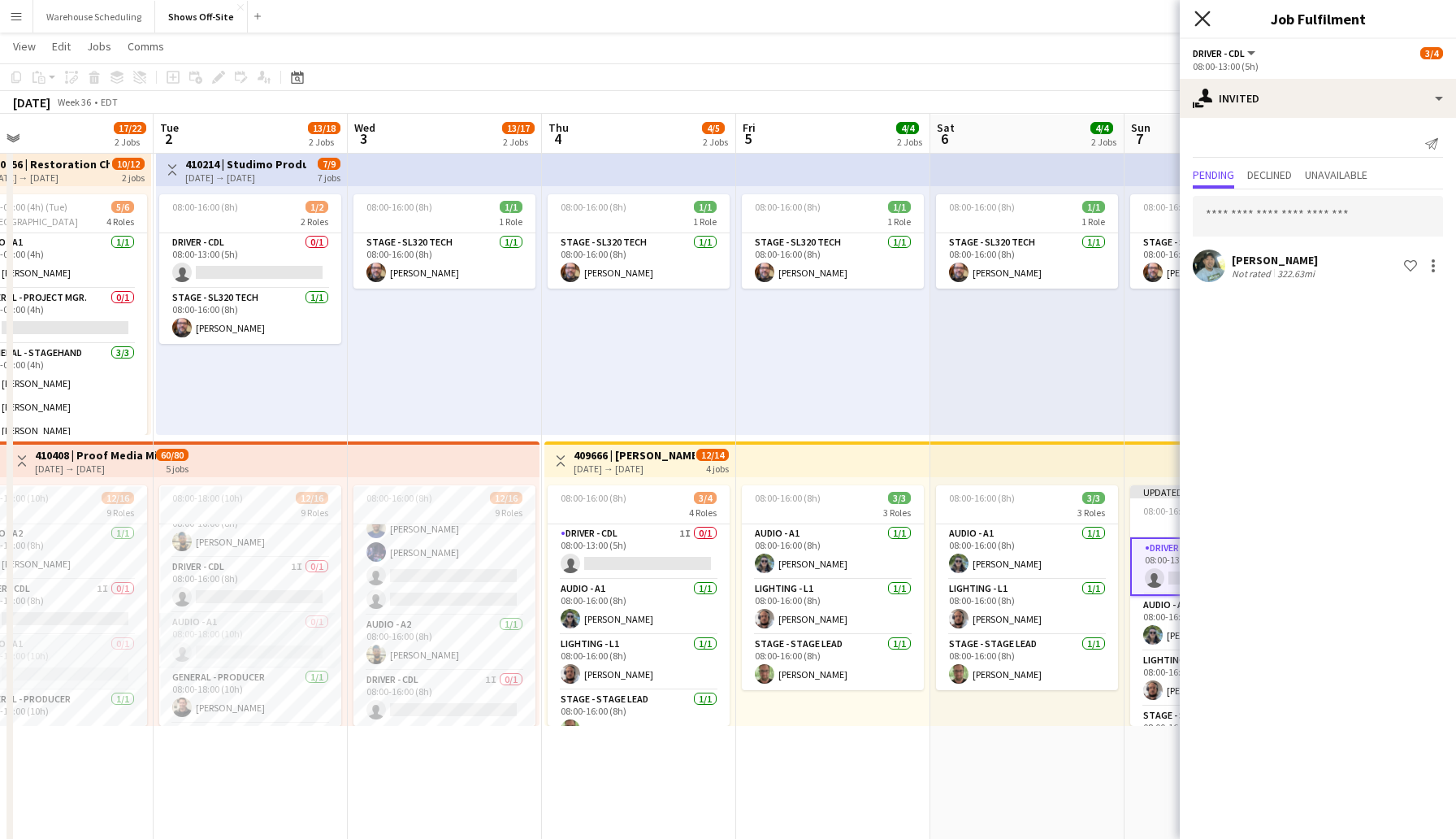
click at [1199, 19] on icon "Close pop-in" at bounding box center [1202, 18] width 15 height 15
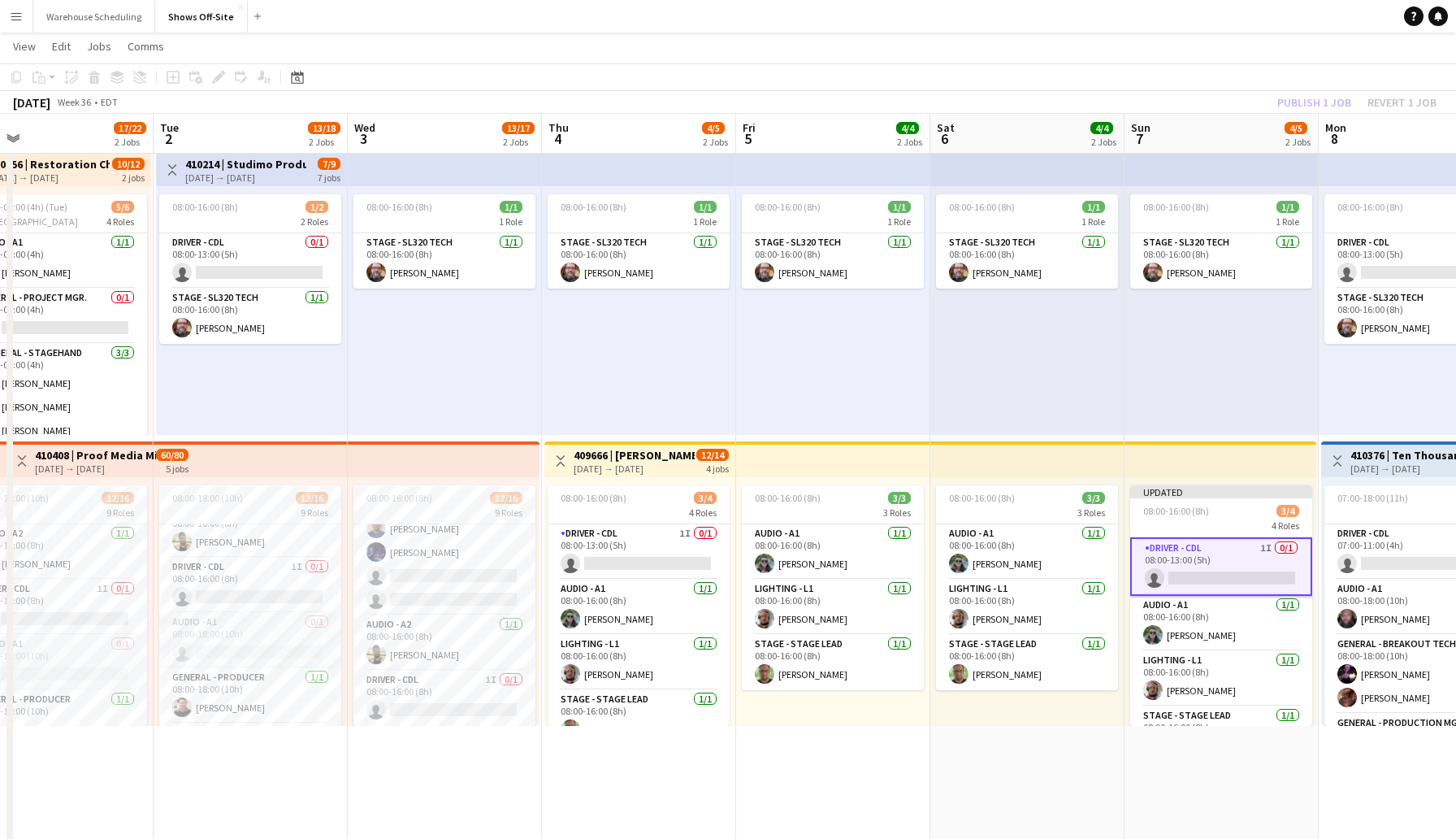
click at [1139, 95] on div "[DATE] Week 36 • EDT Publish 1 job Revert 1 job" at bounding box center [728, 101] width 1456 height 22
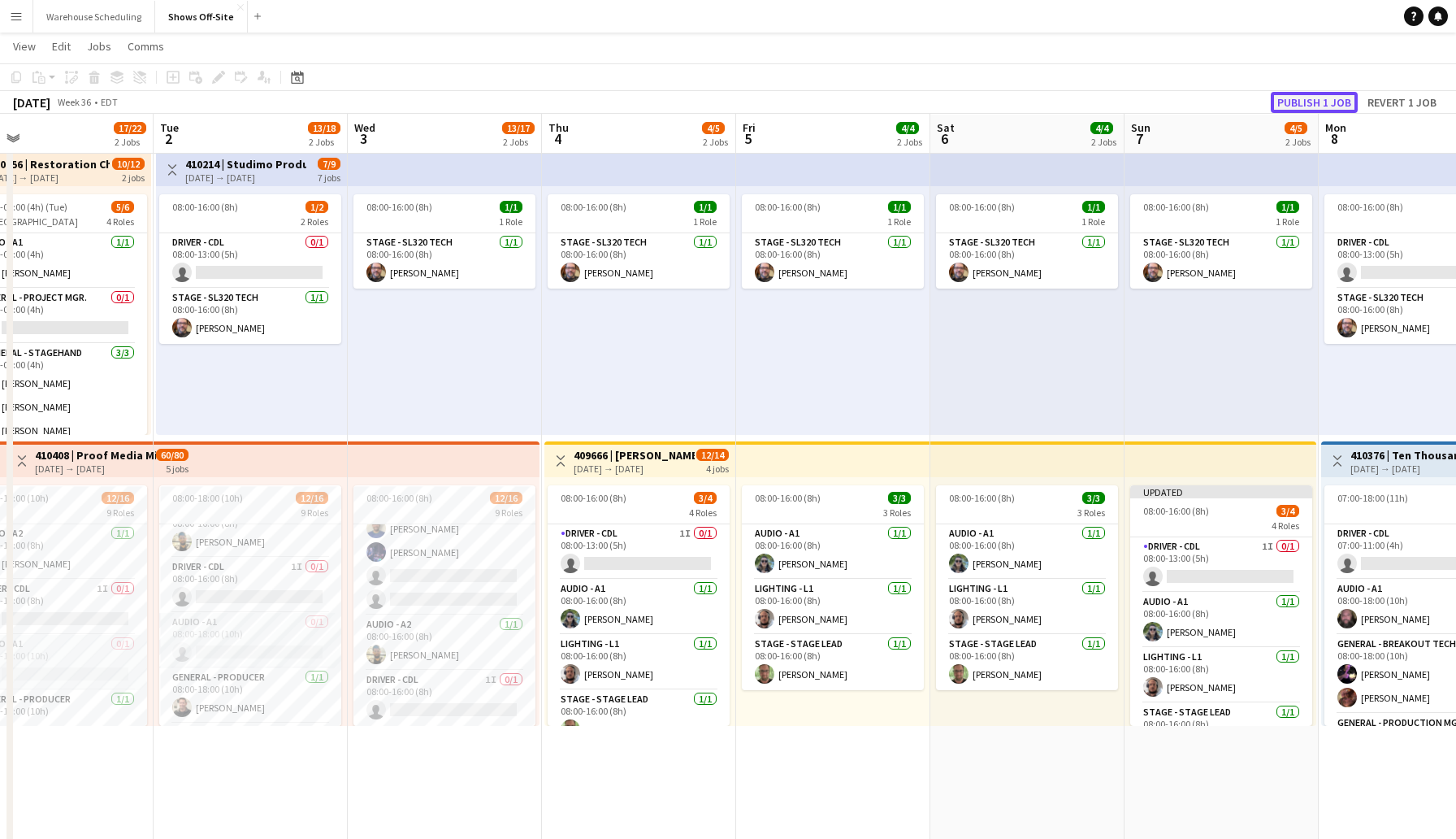
click at [1290, 101] on button "Publish 1 job" at bounding box center [1314, 102] width 87 height 22
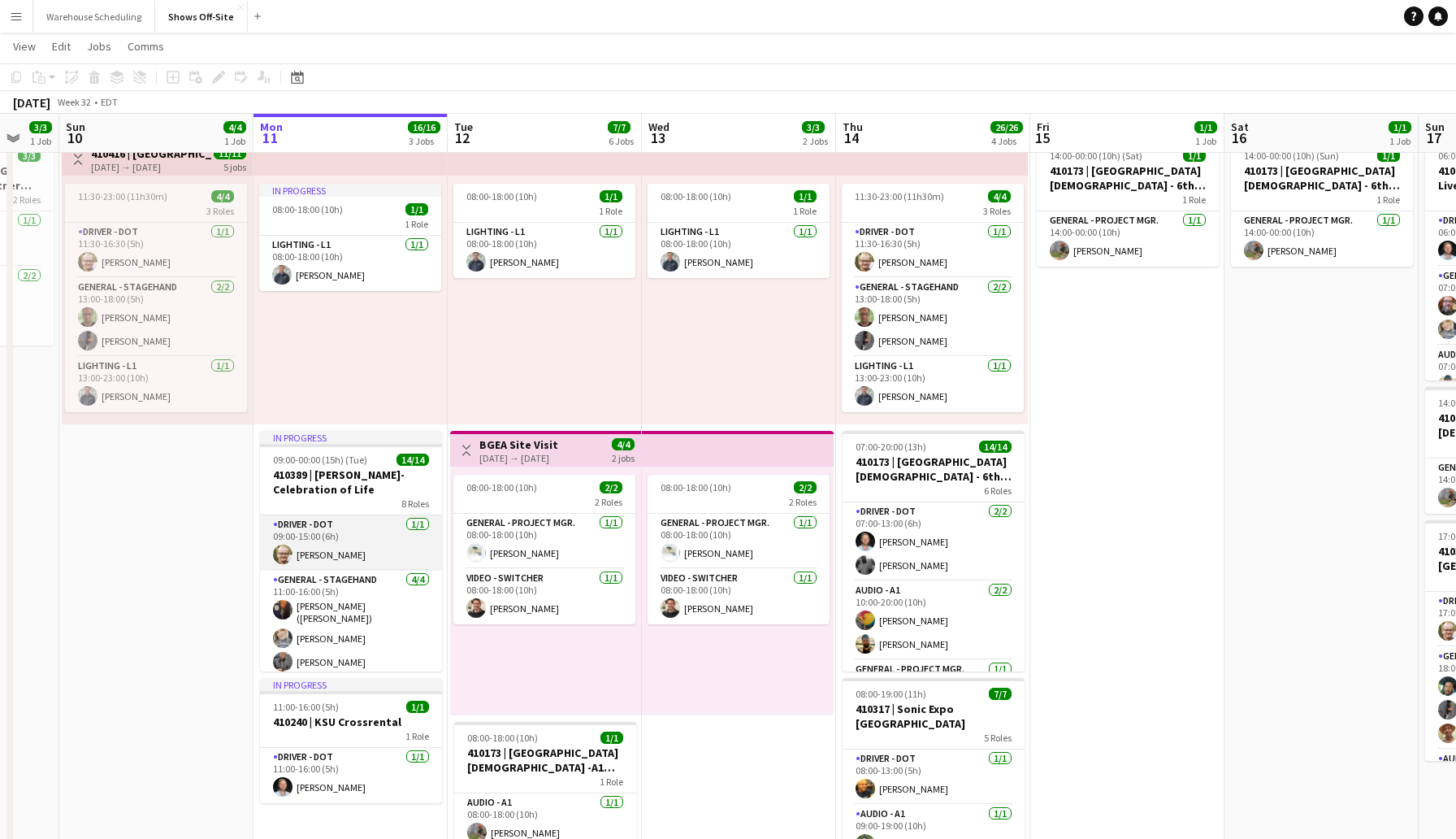
scroll to position [0, 541]
